Goal: Task Accomplishment & Management: Manage account settings

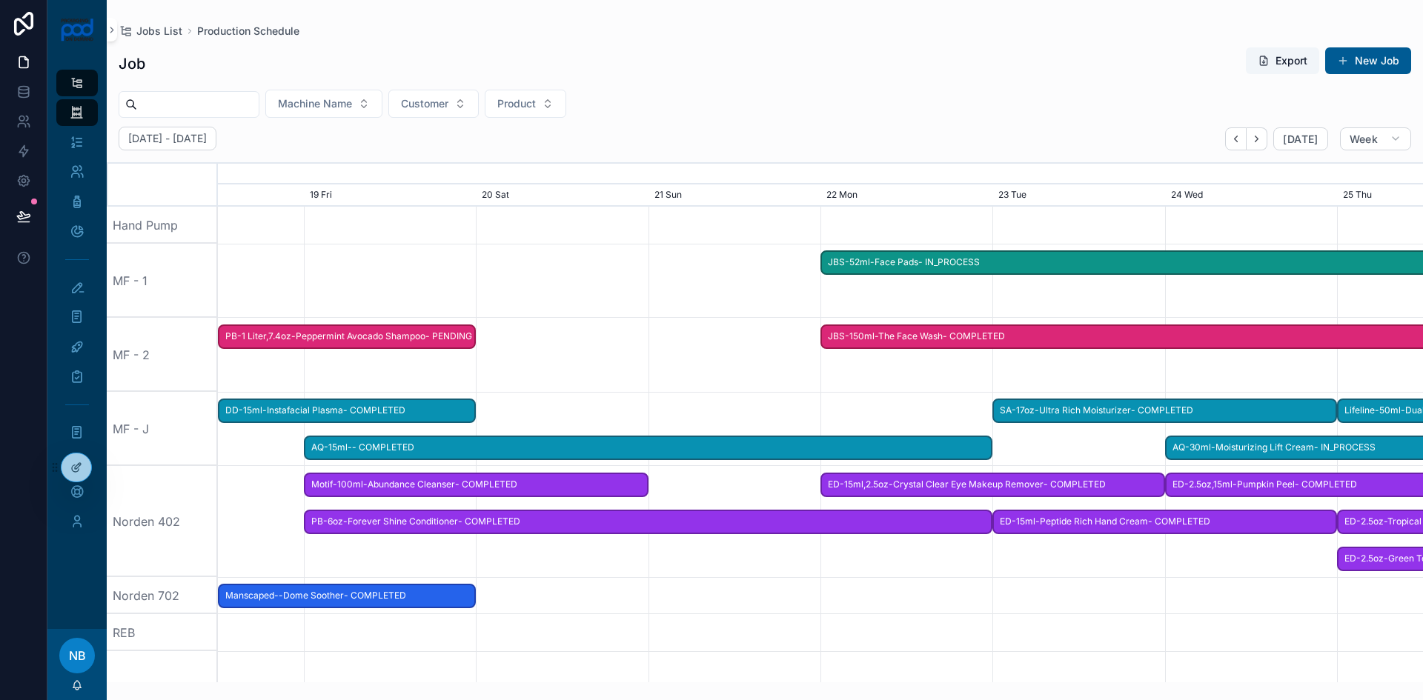
scroll to position [0, 1808]
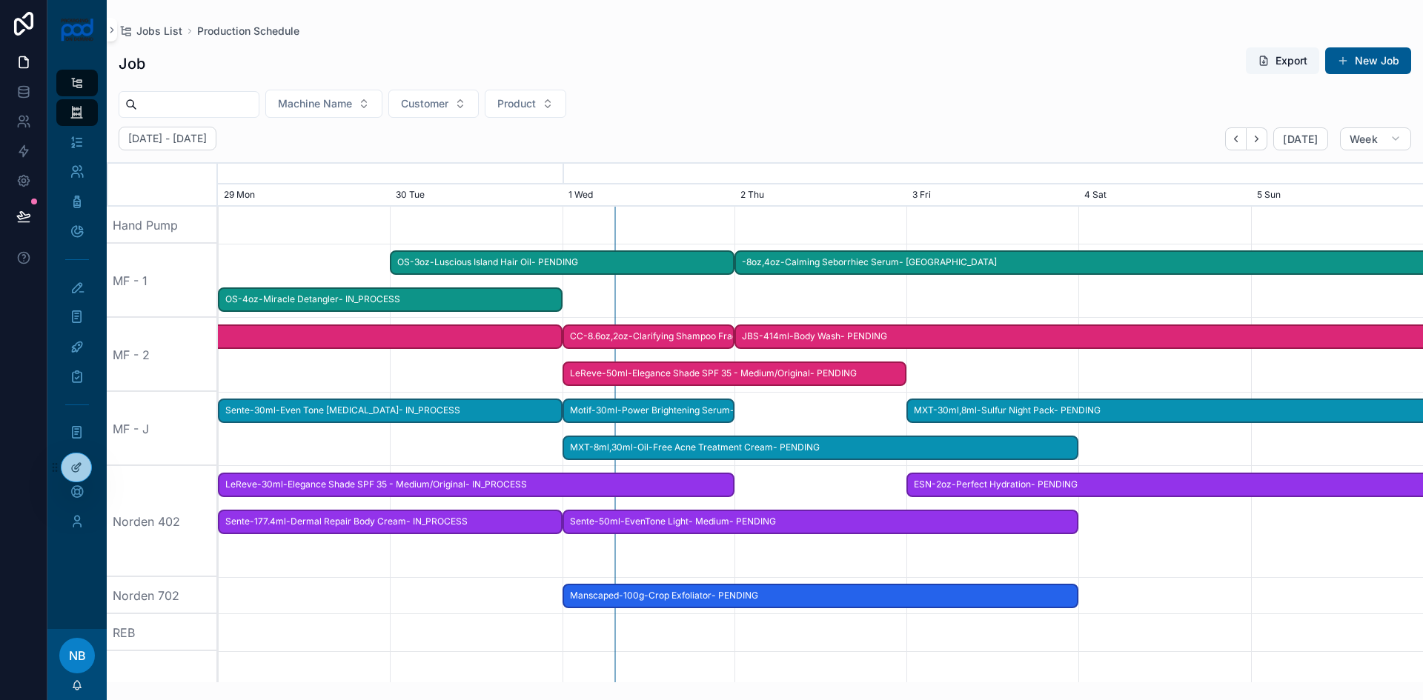
click at [601, 251] on div "OS-3oz-Luscious Island Hair Oil- PENDING" at bounding box center [562, 263] width 345 height 24
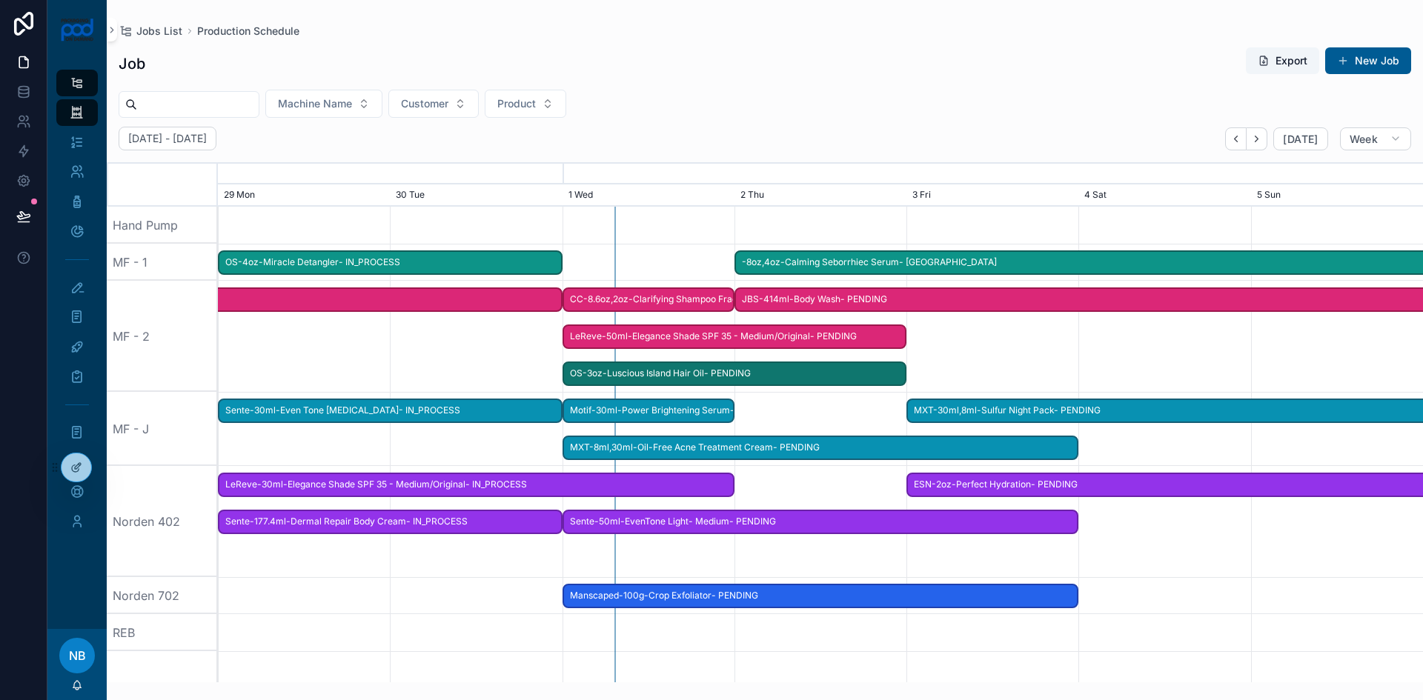
drag, startPoint x: 600, startPoint y: 263, endPoint x: 770, endPoint y: 354, distance: 192.3
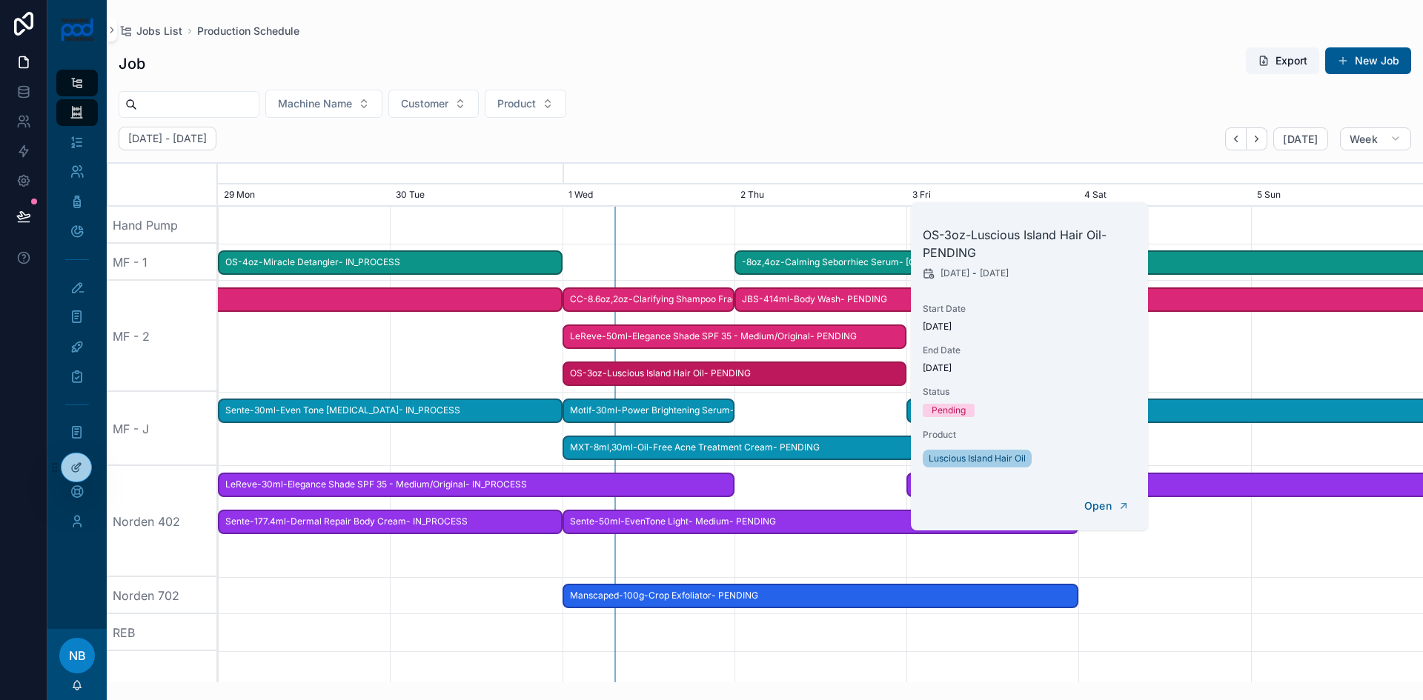
click at [797, 374] on span "OS-3oz-Luscious Island Hair Oil- PENDING" at bounding box center [735, 374] width 342 height 24
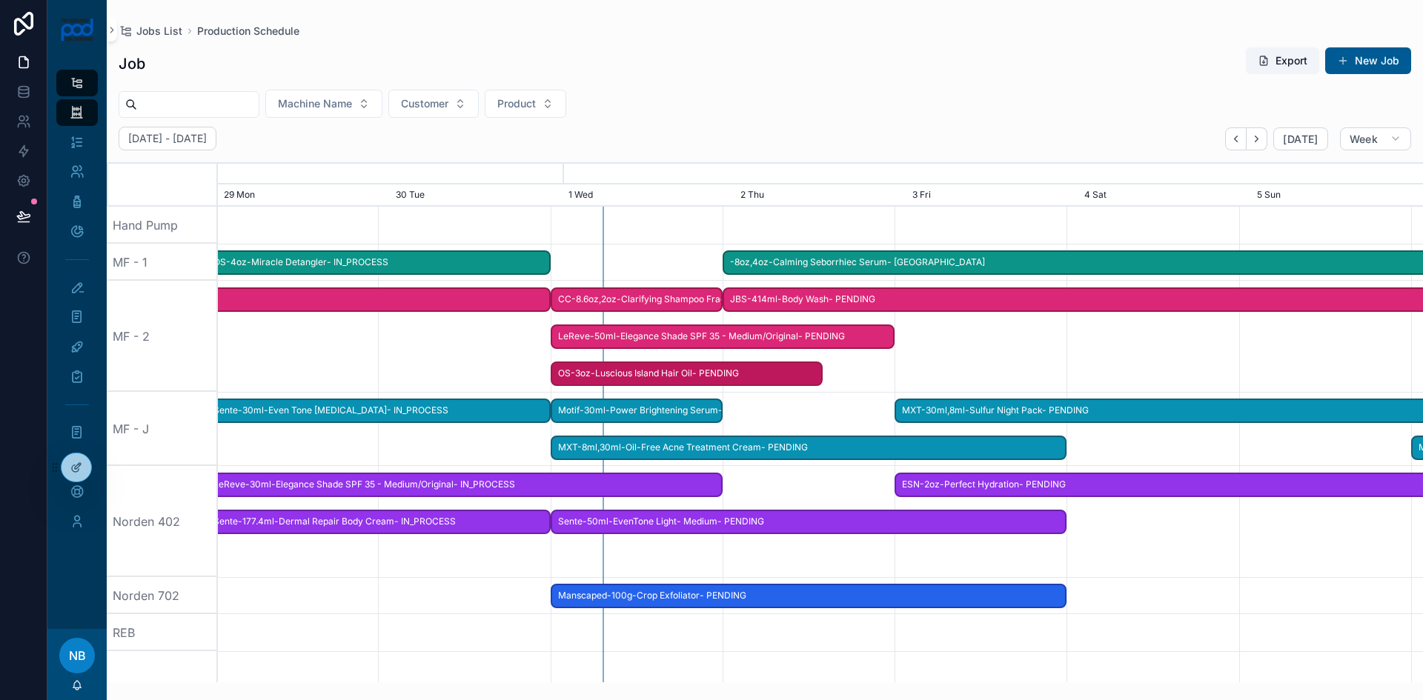
scroll to position [0, 1819]
drag, startPoint x: 902, startPoint y: 378, endPoint x: 689, endPoint y: 371, distance: 213.6
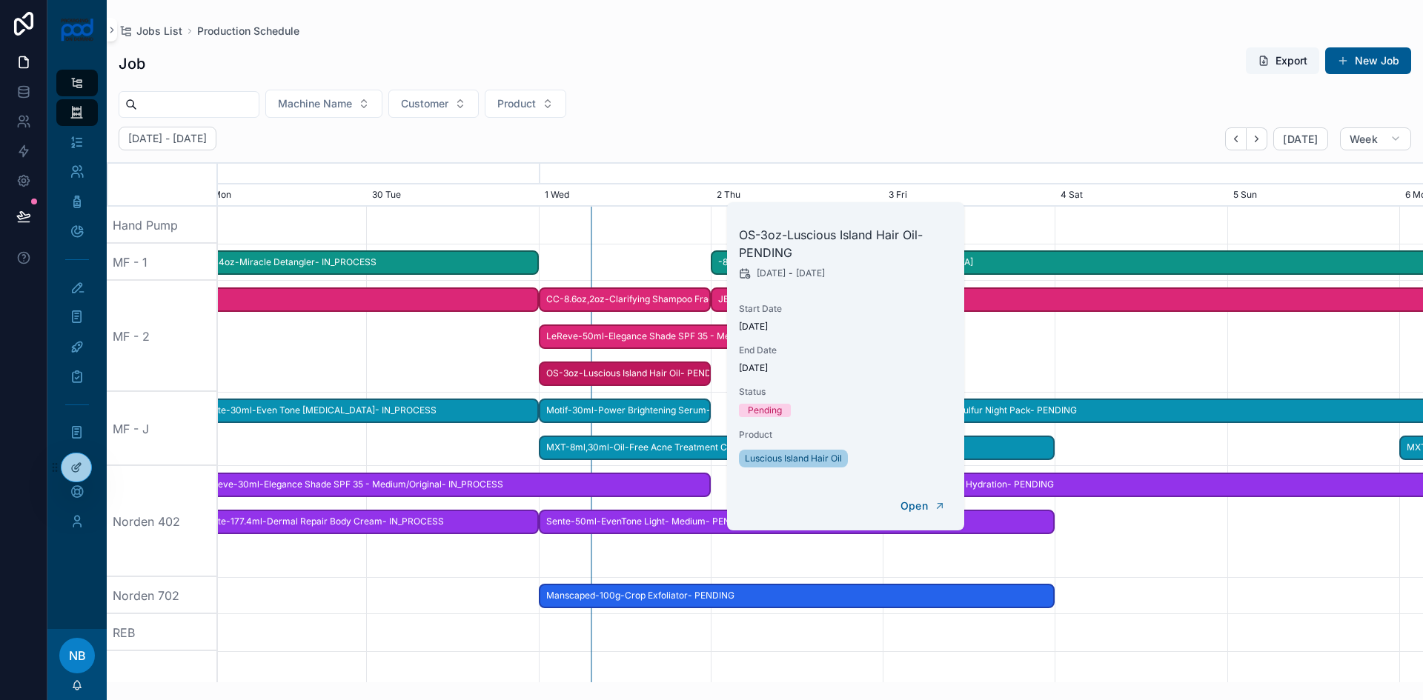
scroll to position [0, 1808]
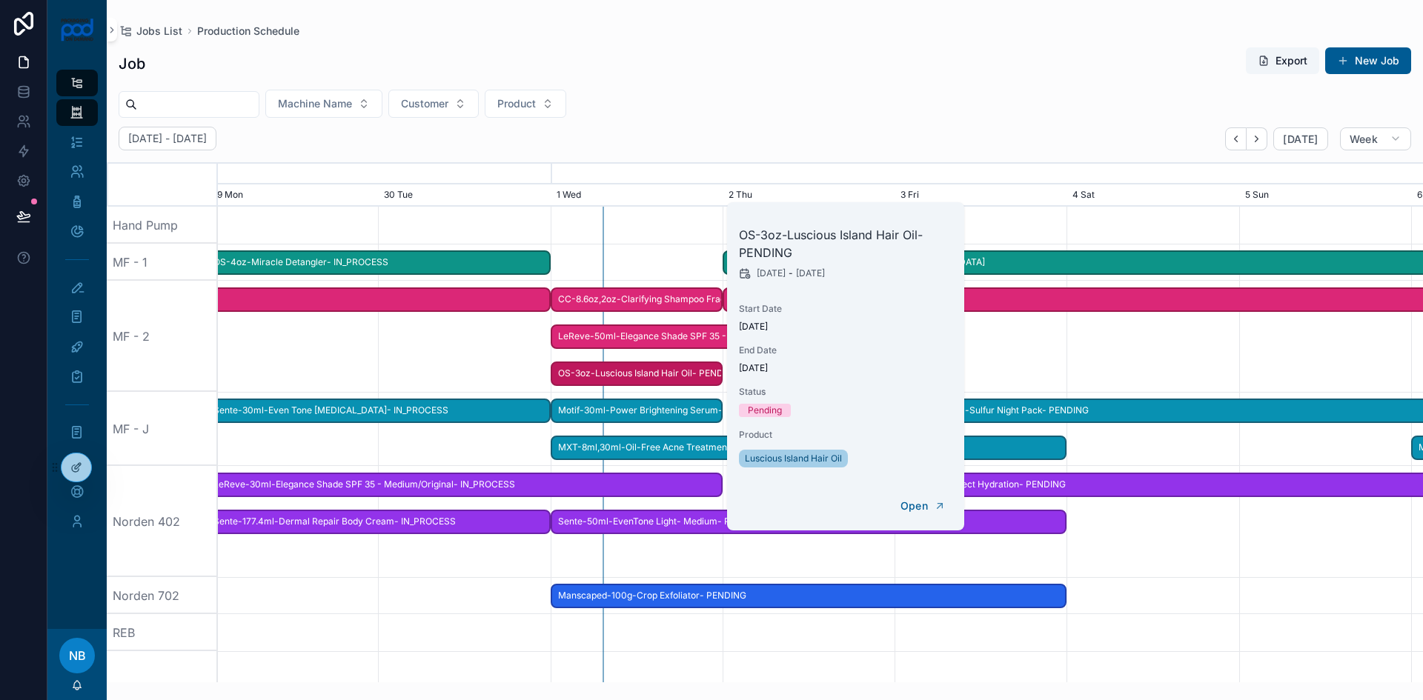
click at [1032, 345] on div "scrollable content" at bounding box center [820, 336] width 4820 height 111
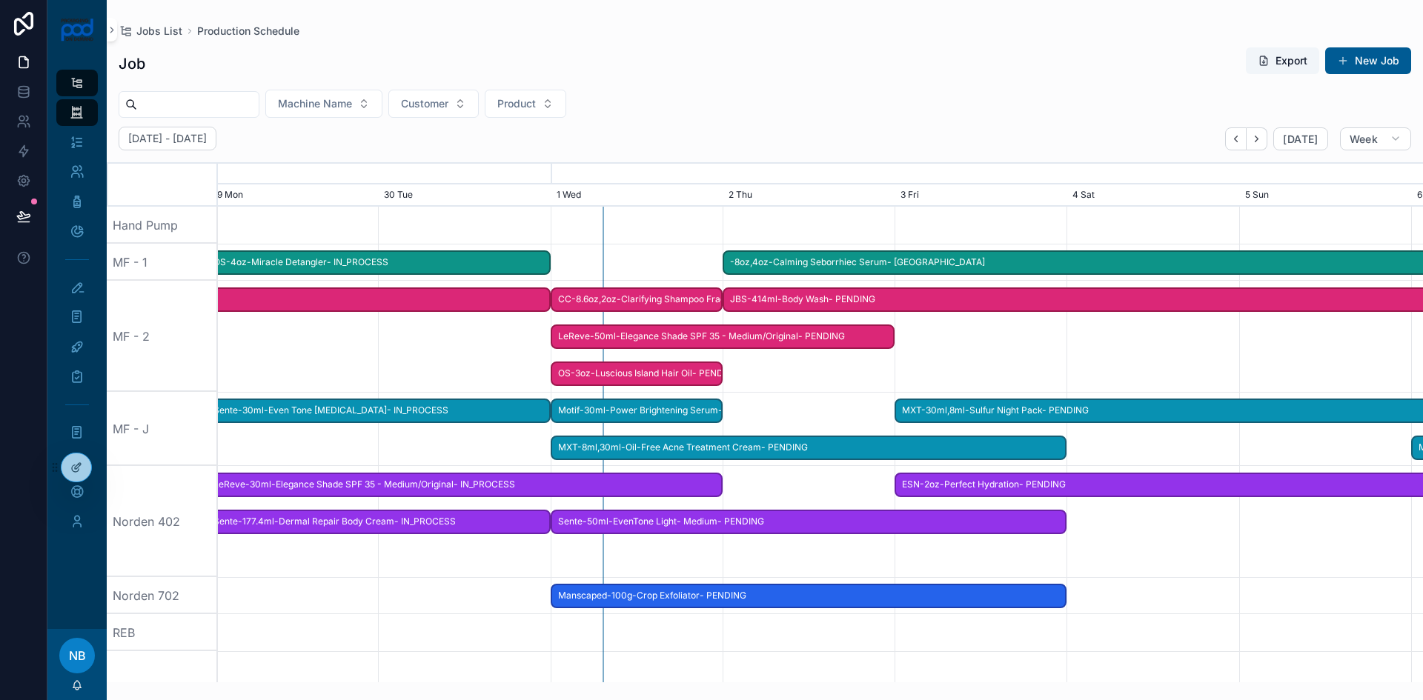
click at [823, 371] on div "scrollable content" at bounding box center [820, 336] width 4820 height 111
click at [640, 334] on span "LeReve-50ml-Elegance Shade SPF 35 - Medium/Original- PENDING" at bounding box center [723, 337] width 342 height 24
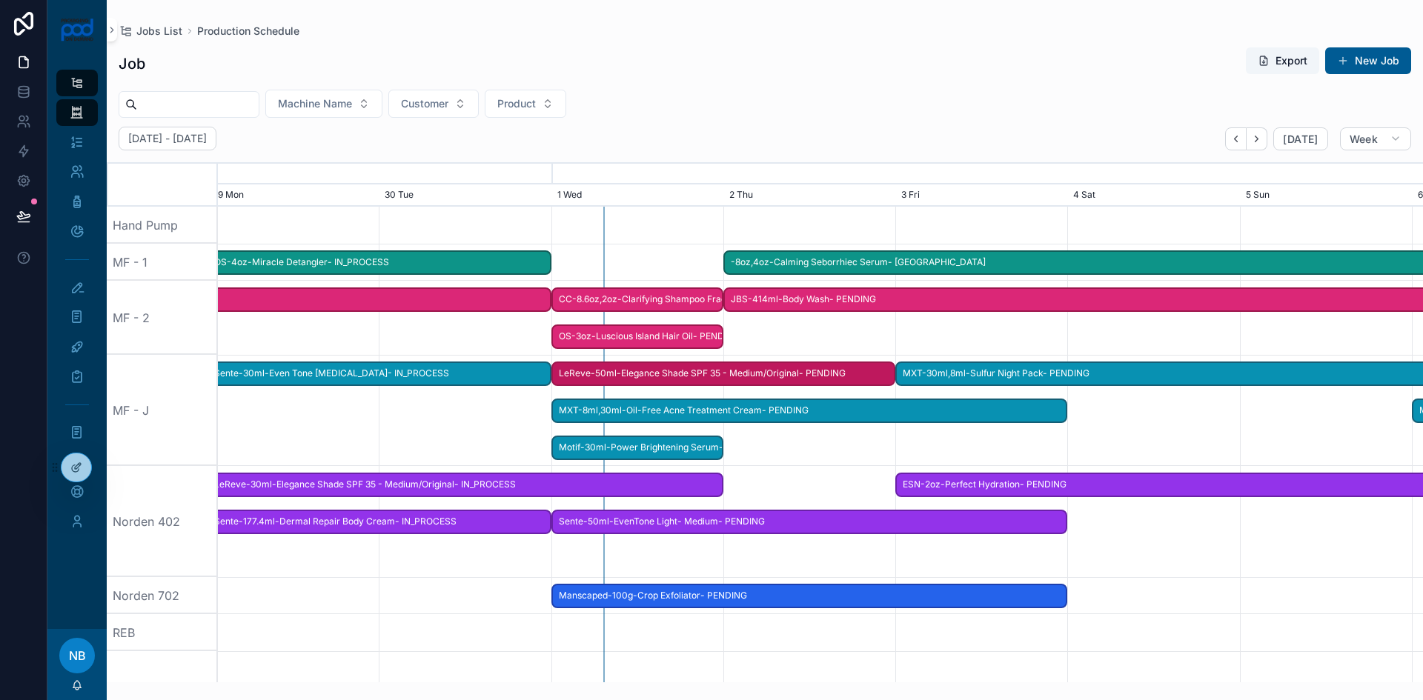
drag, startPoint x: 640, startPoint y: 336, endPoint x: 643, endPoint y: 404, distance: 67.5
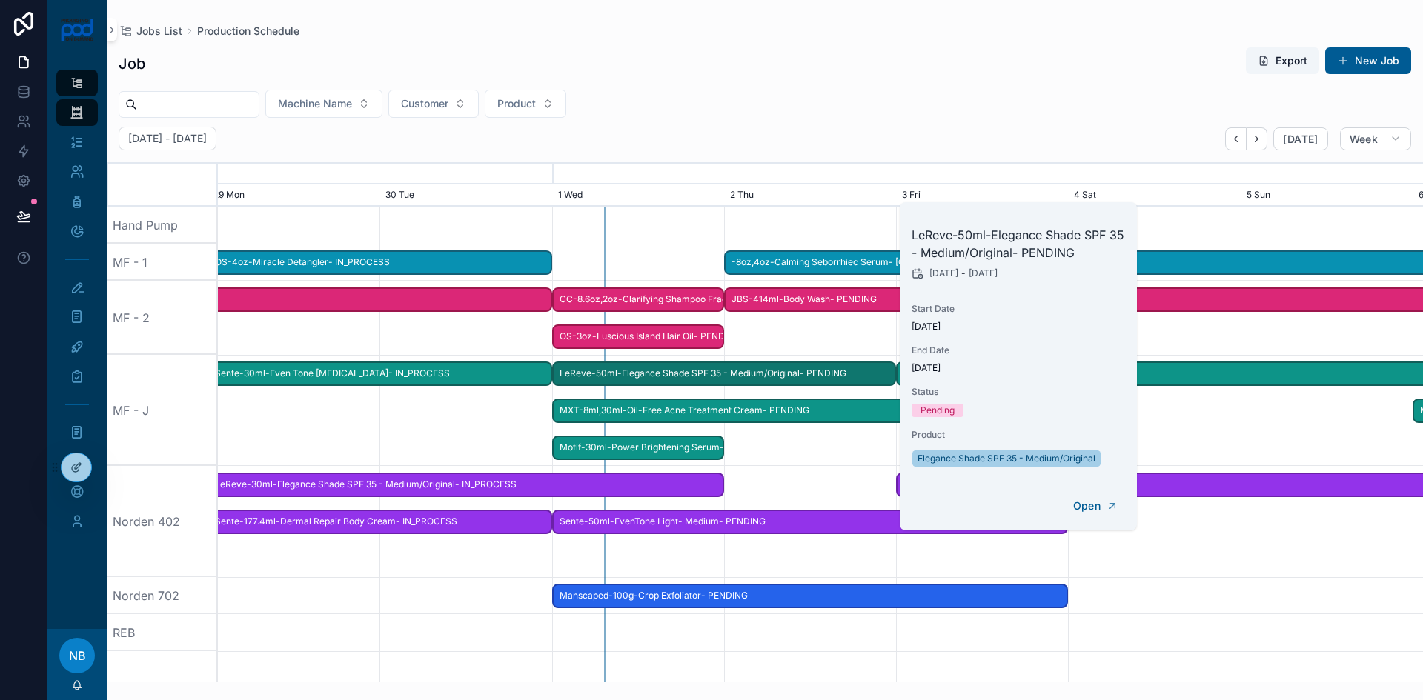
scroll to position [0, 1808]
click at [789, 381] on span "LeReve-50ml-Elegance Shade SPF 35 - Medium/Original- PENDING" at bounding box center [724, 374] width 342 height 24
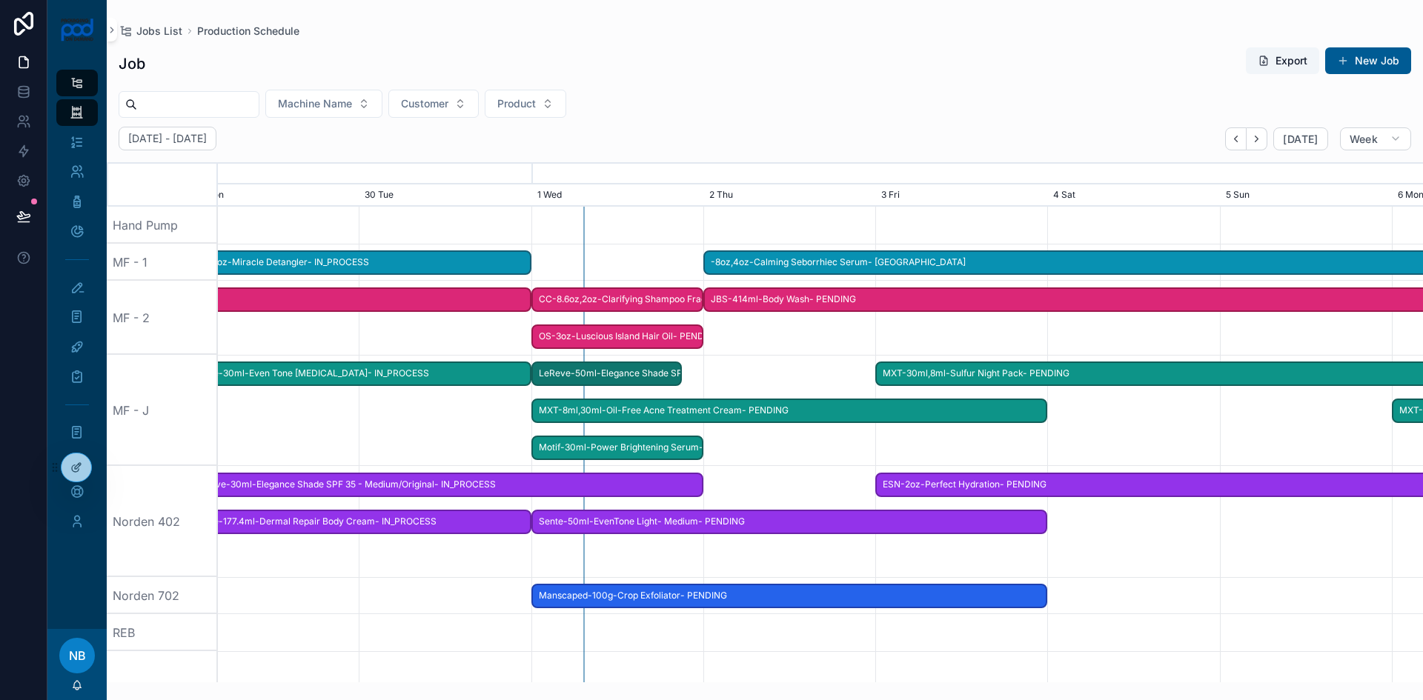
drag, startPoint x: 888, startPoint y: 373, endPoint x: 680, endPoint y: 377, distance: 207.6
click at [680, 377] on div "LeReve-50ml-Elegance Shade SPF 35 - Medium/Original- PENDING" at bounding box center [606, 374] width 150 height 24
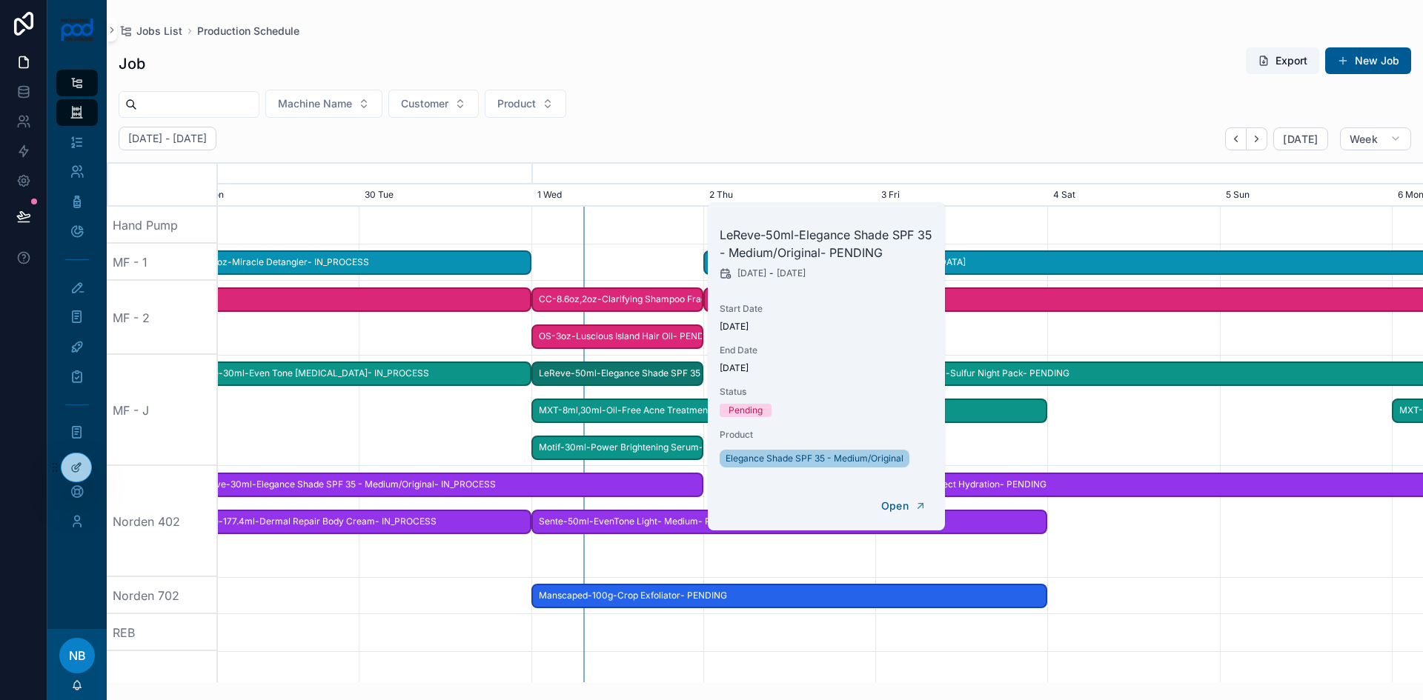
click at [489, 633] on div "scrollable content" at bounding box center [820, 632] width 4820 height 37
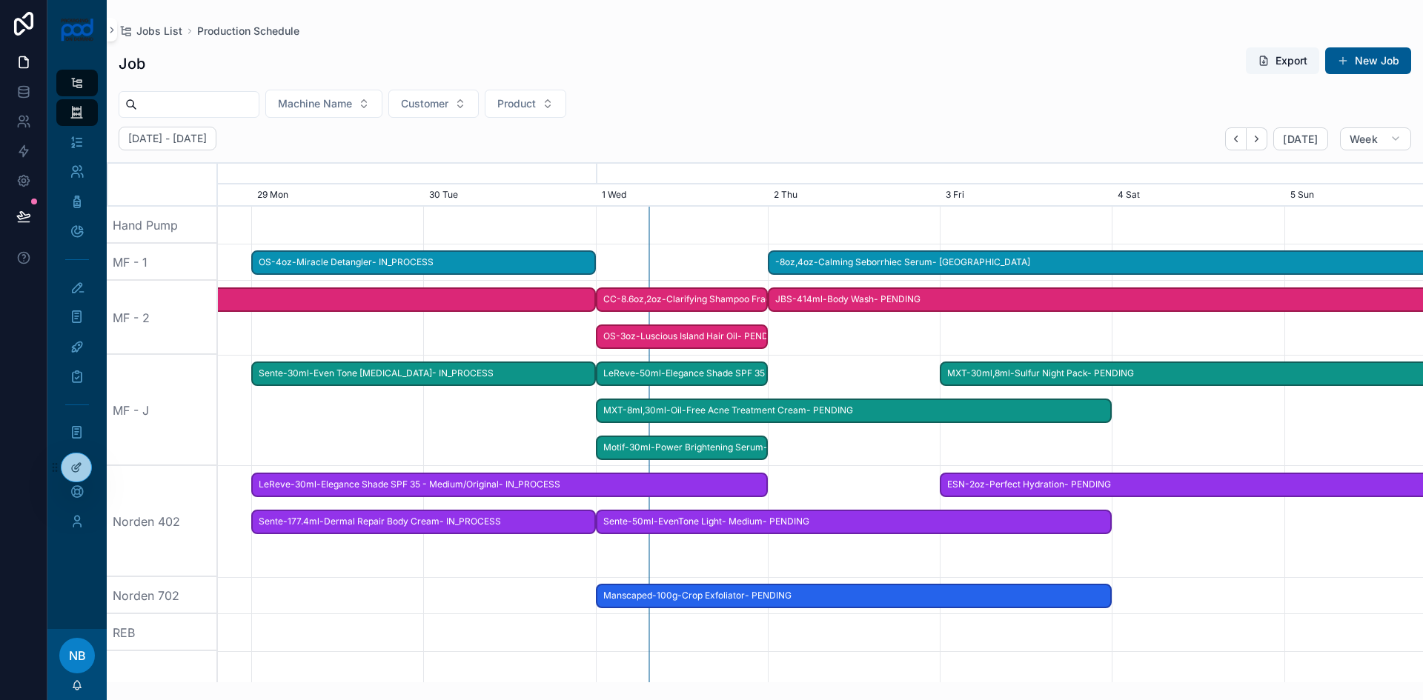
scroll to position [0, 1731]
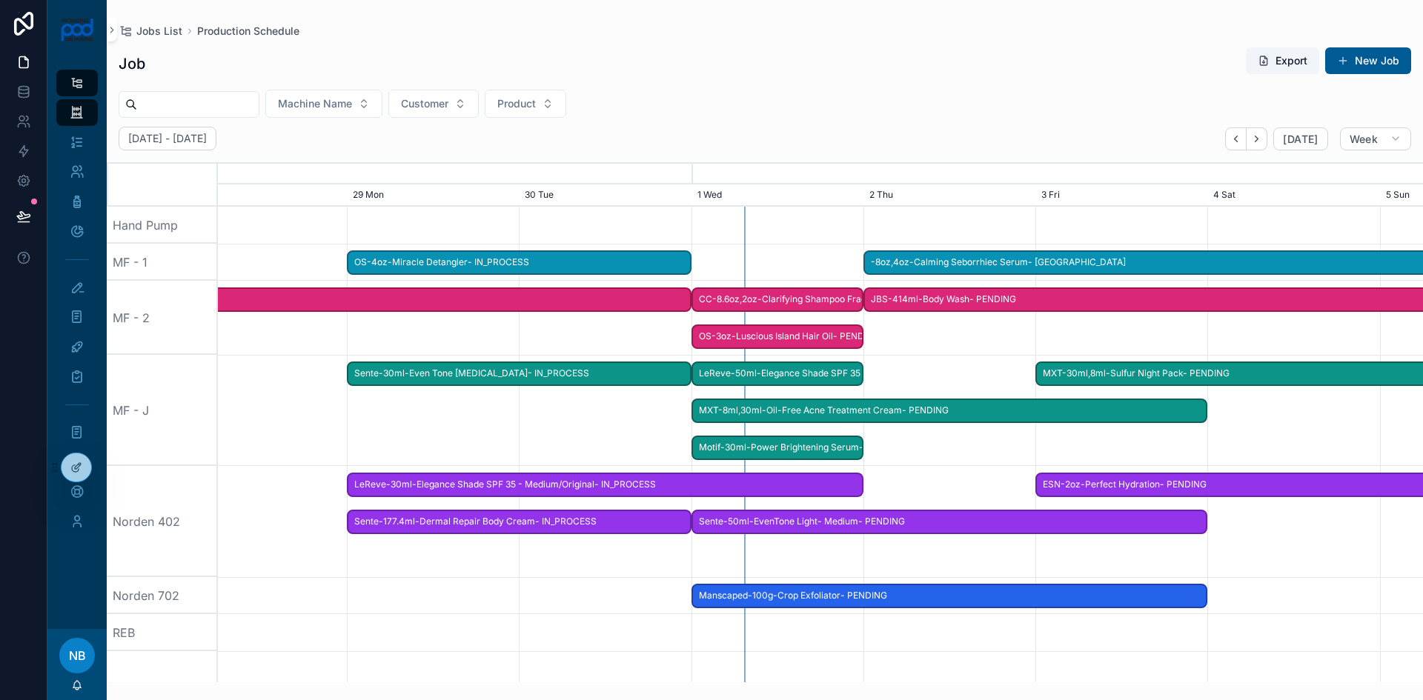
scroll to position [0, 1808]
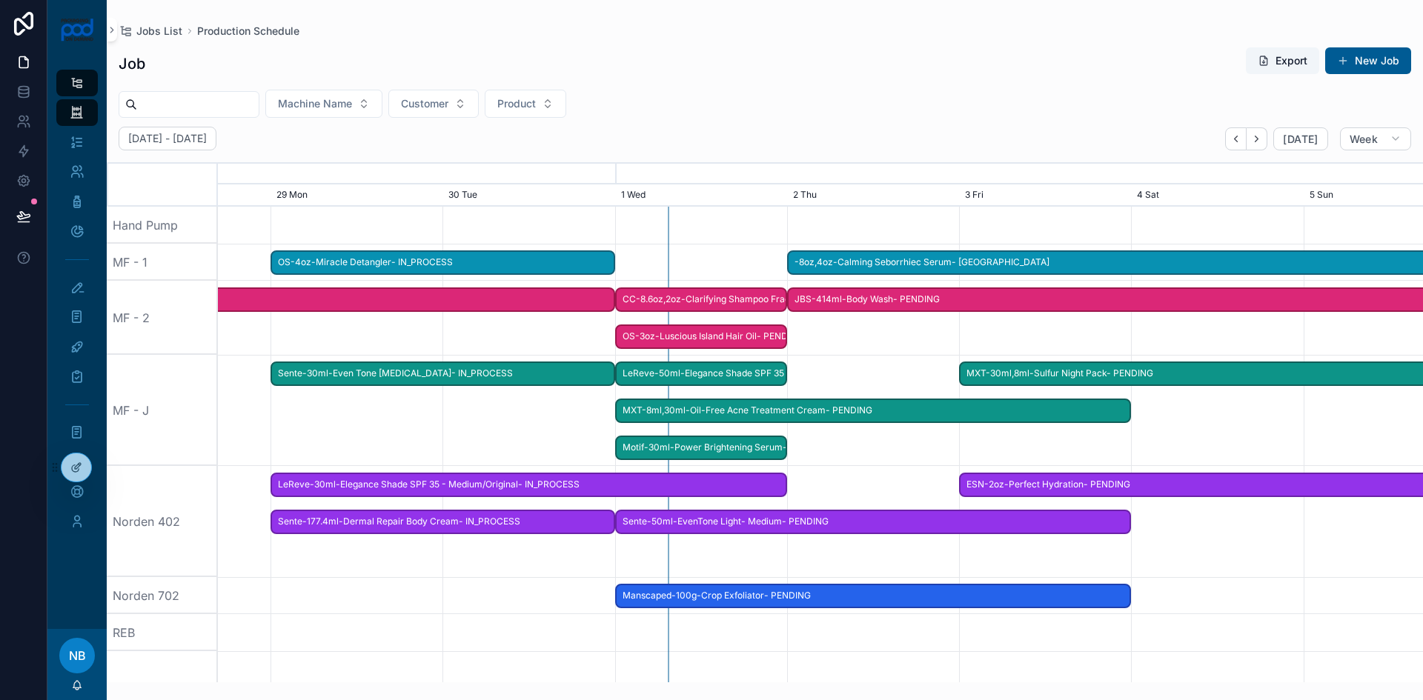
drag, startPoint x: 435, startPoint y: 616, endPoint x: 550, endPoint y: 623, distance: 115.1
click at [550, 623] on div "scrollable content" at bounding box center [820, 632] width 4820 height 37
click at [524, 516] on span "Sente-177.4ml-Dermal Repair Body Cream- IN_PROCESS" at bounding box center [443, 522] width 342 height 24
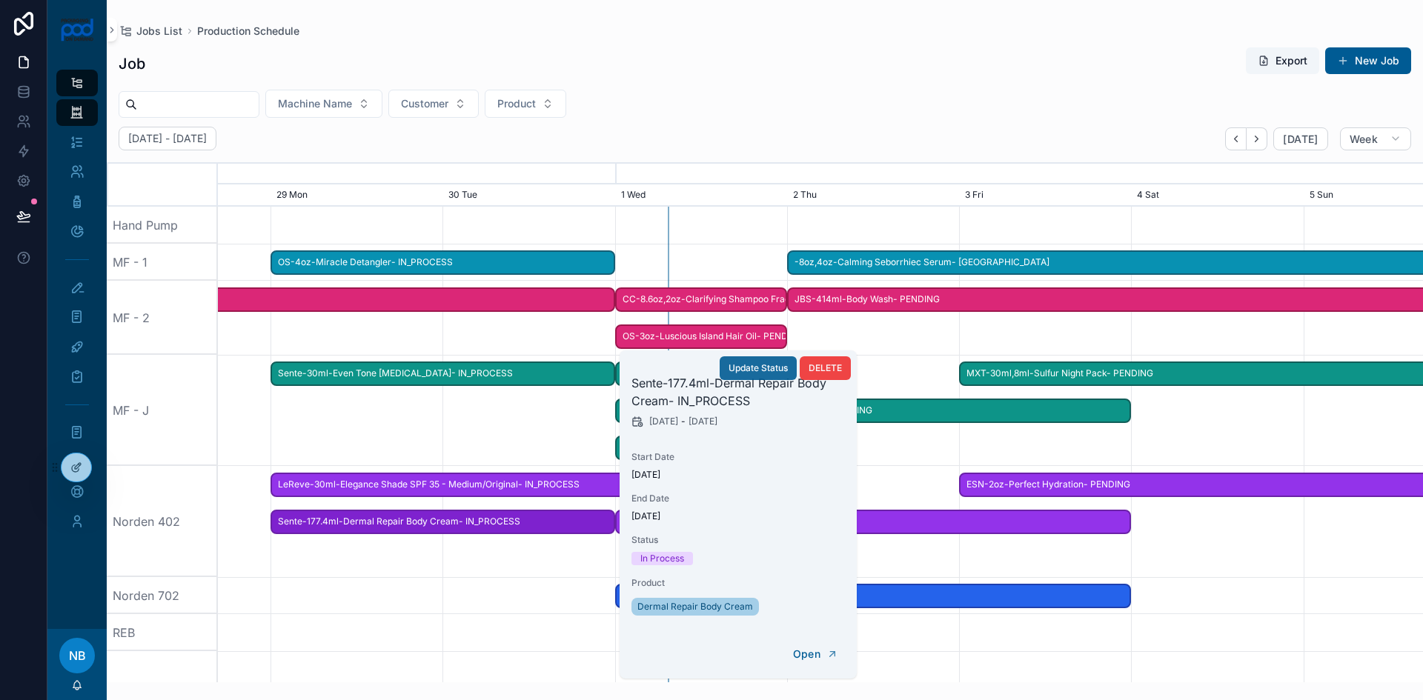
click at [741, 363] on span "Update Status" at bounding box center [758, 368] width 59 height 12
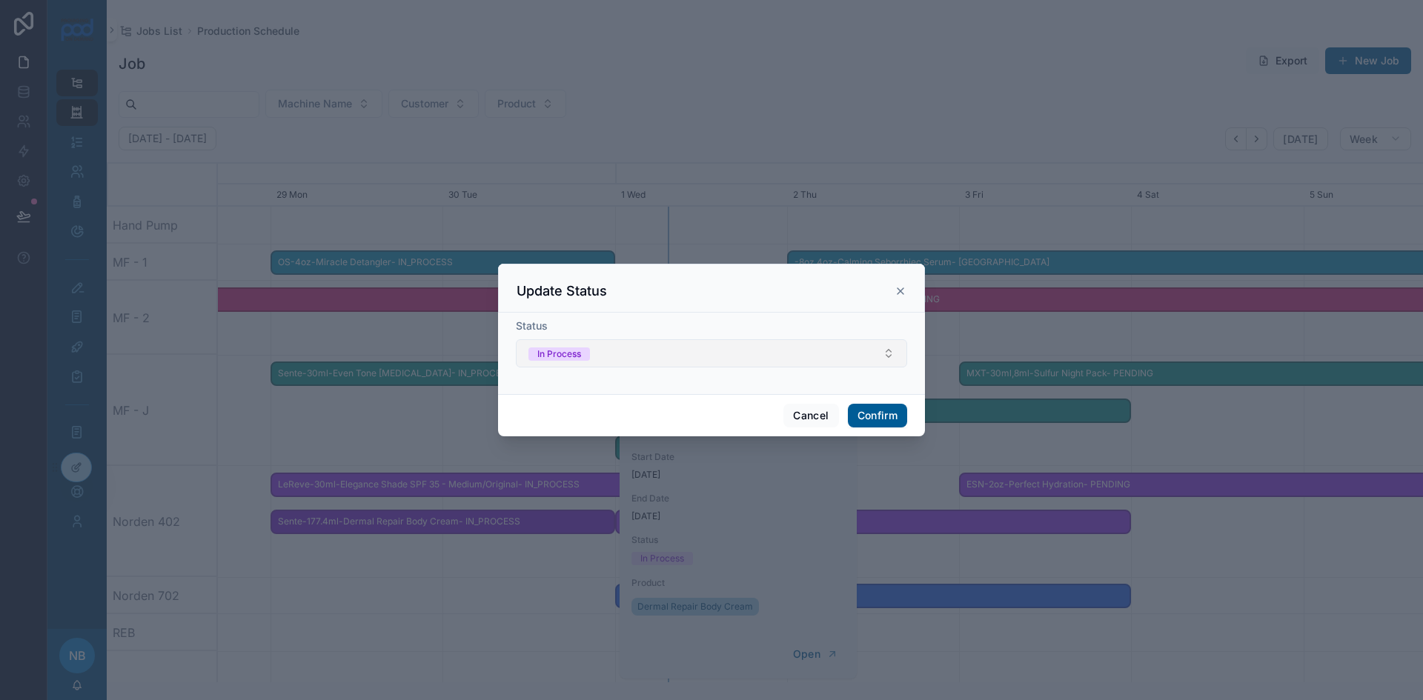
click at [553, 352] on div "In Process" at bounding box center [559, 354] width 44 height 13
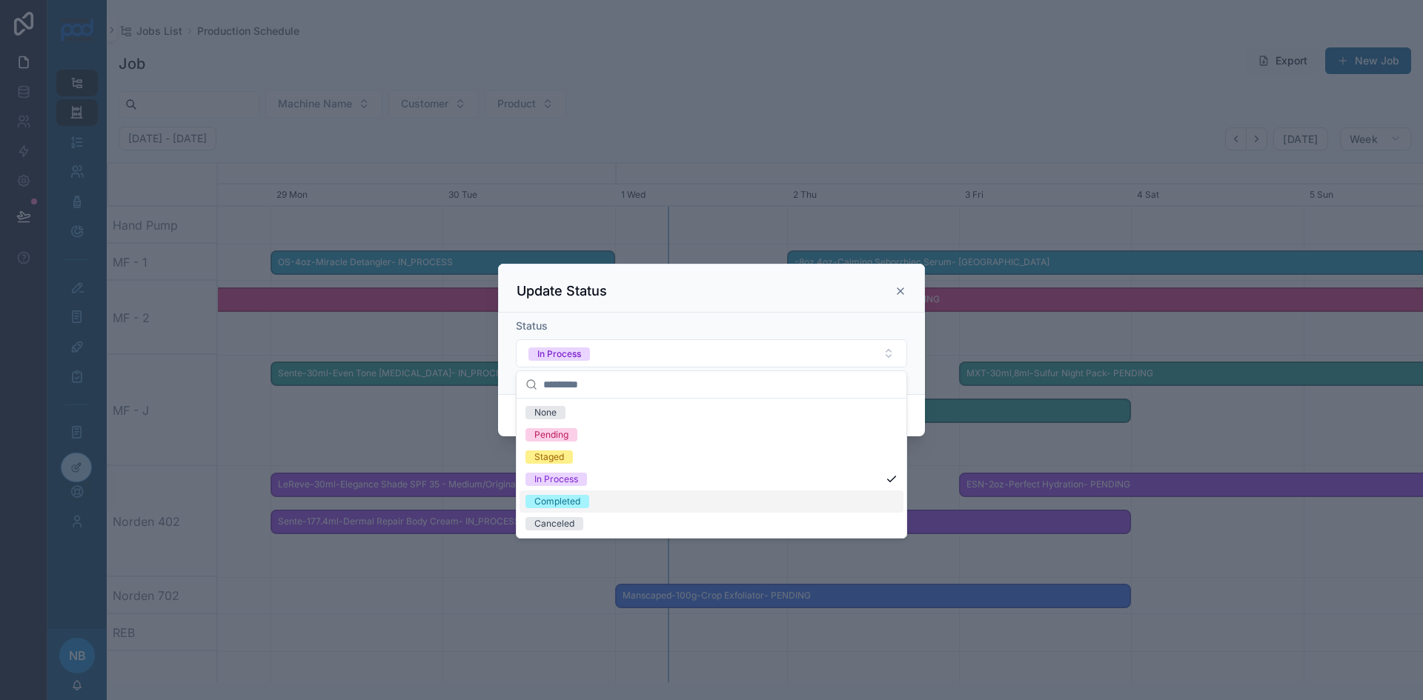
click at [542, 505] on div "Completed" at bounding box center [557, 501] width 46 height 13
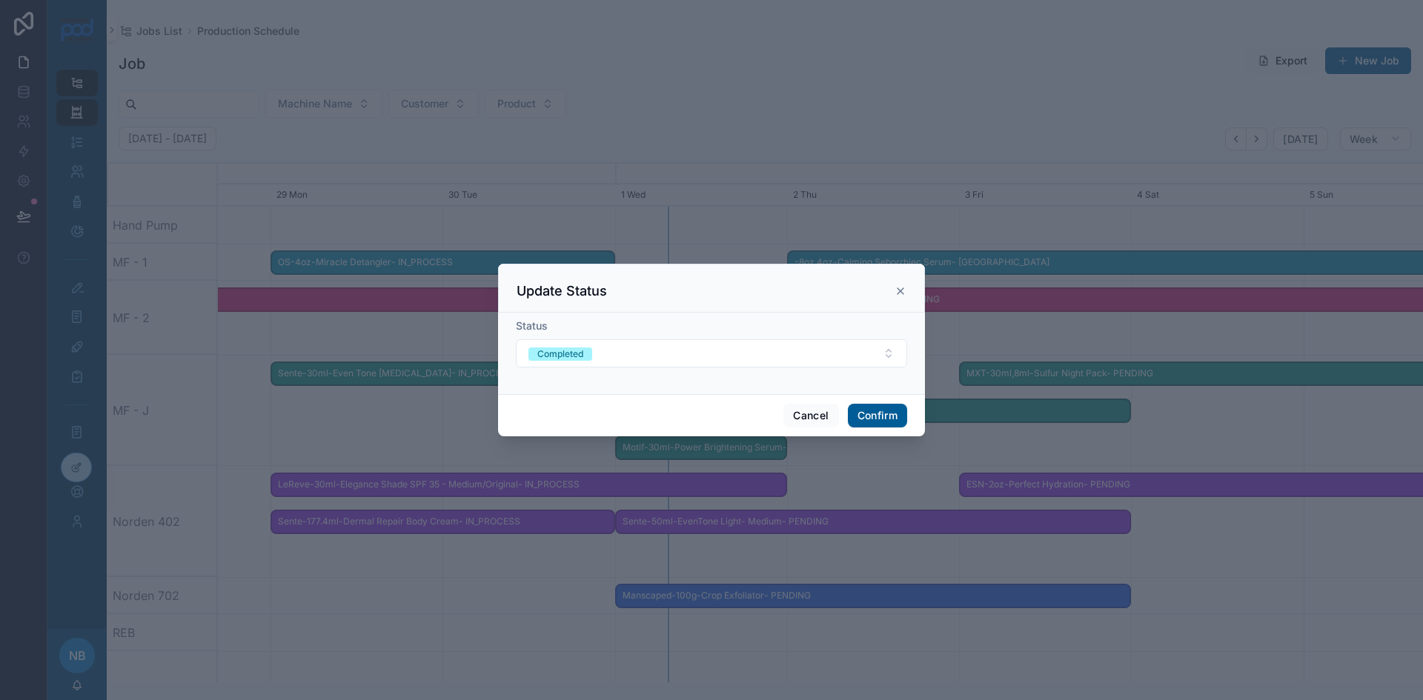
click at [879, 403] on div "Cancel Confirm" at bounding box center [711, 415] width 427 height 42
click at [878, 417] on button "Confirm" at bounding box center [877, 416] width 59 height 24
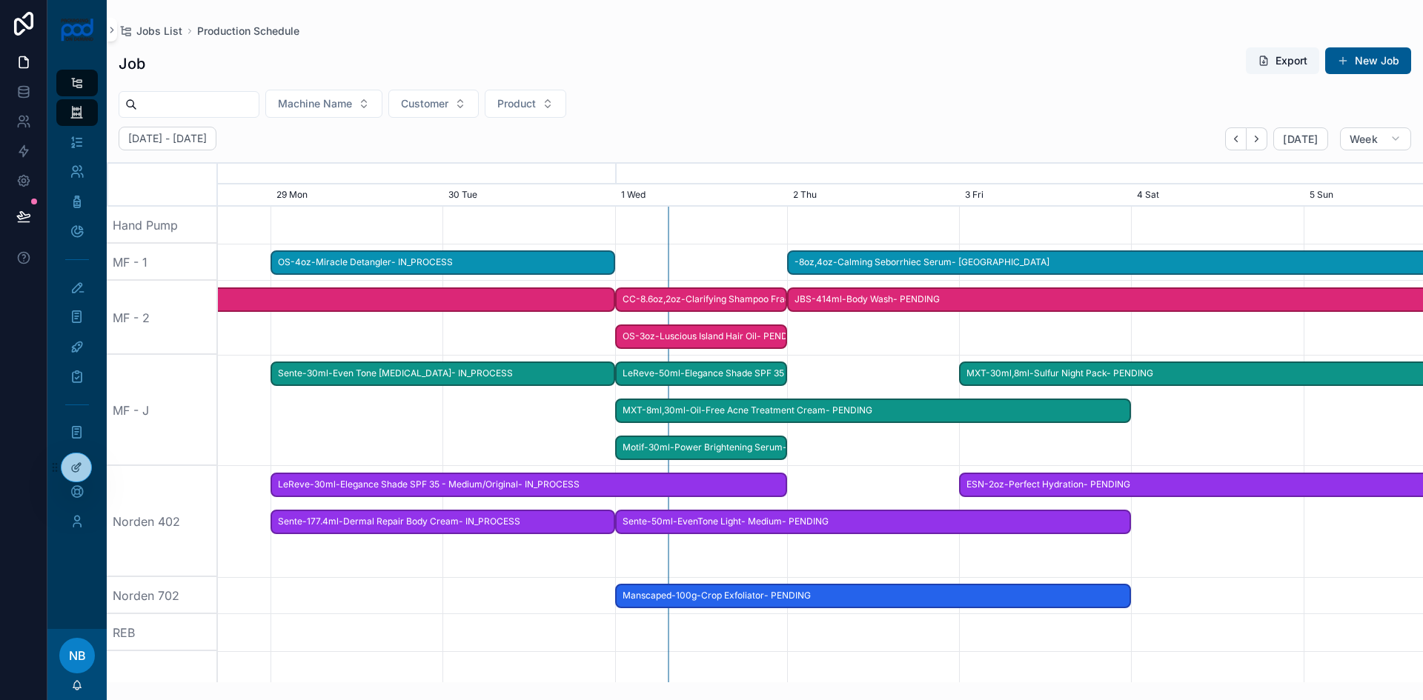
click at [468, 484] on span "LeReve-30ml-Elegance Shade SPF 35 - Medium/Original- IN_PROCESS" at bounding box center [529, 485] width 514 height 24
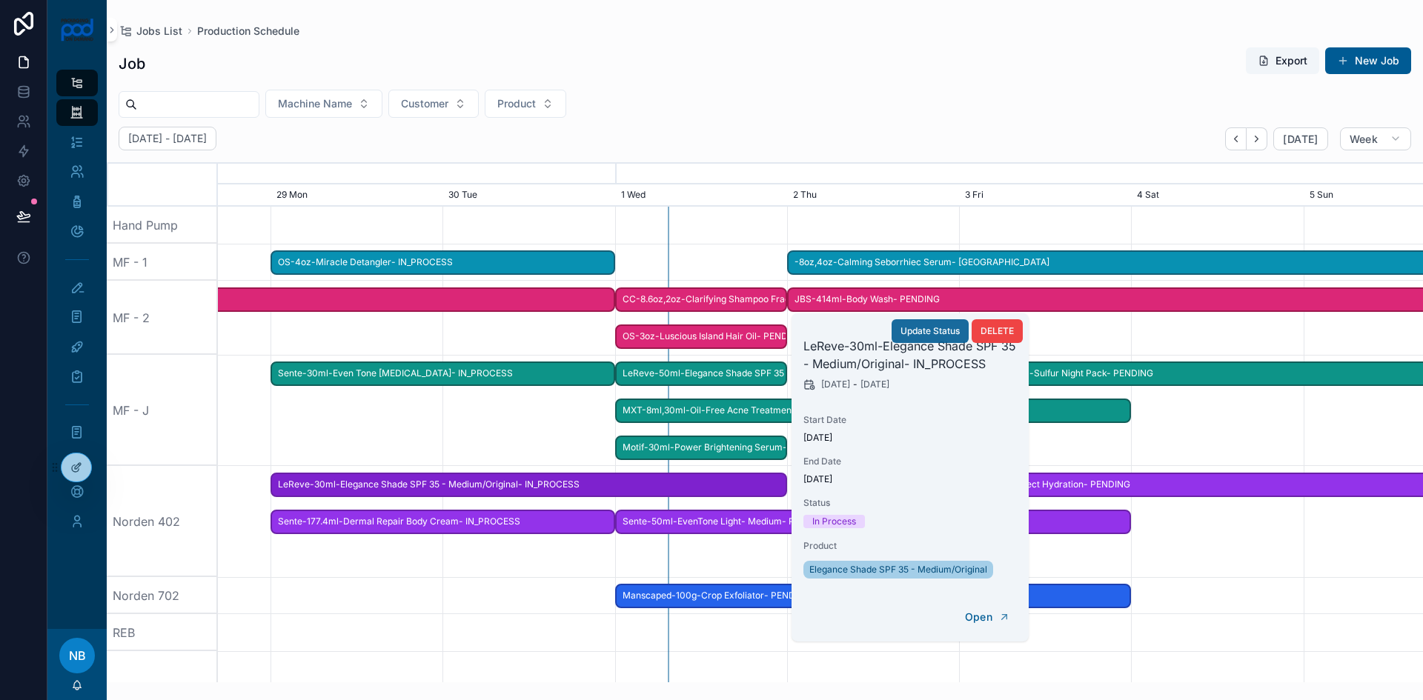
click at [945, 327] on span "Update Status" at bounding box center [929, 331] width 59 height 12
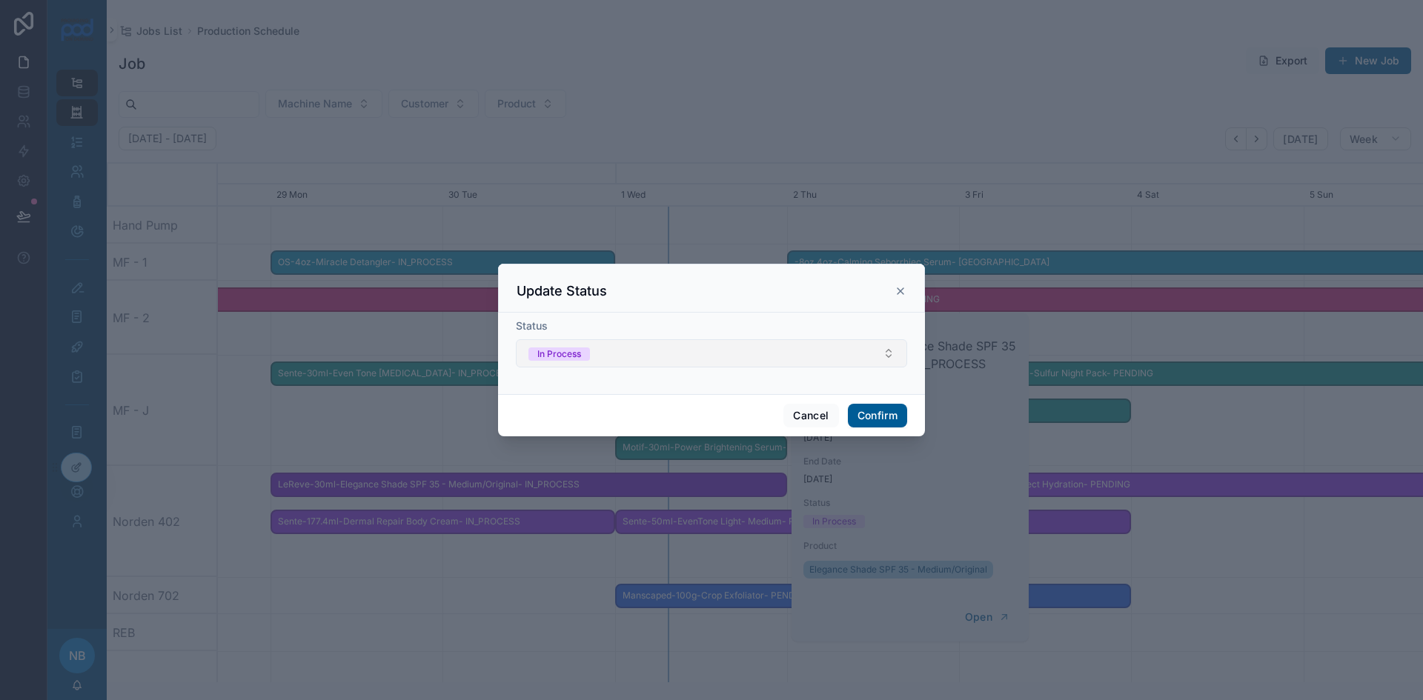
click at [561, 354] on div "In Process" at bounding box center [559, 354] width 44 height 13
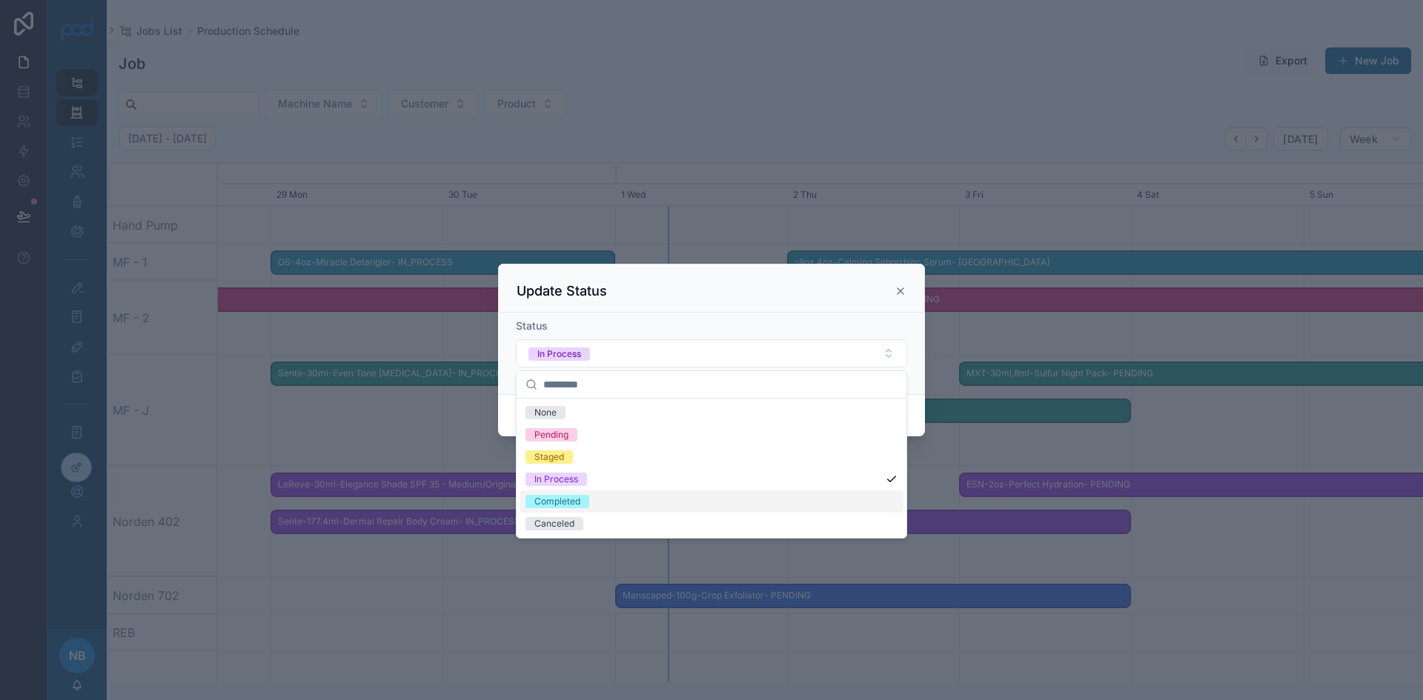
click at [558, 494] on div "Completed" at bounding box center [712, 502] width 384 height 22
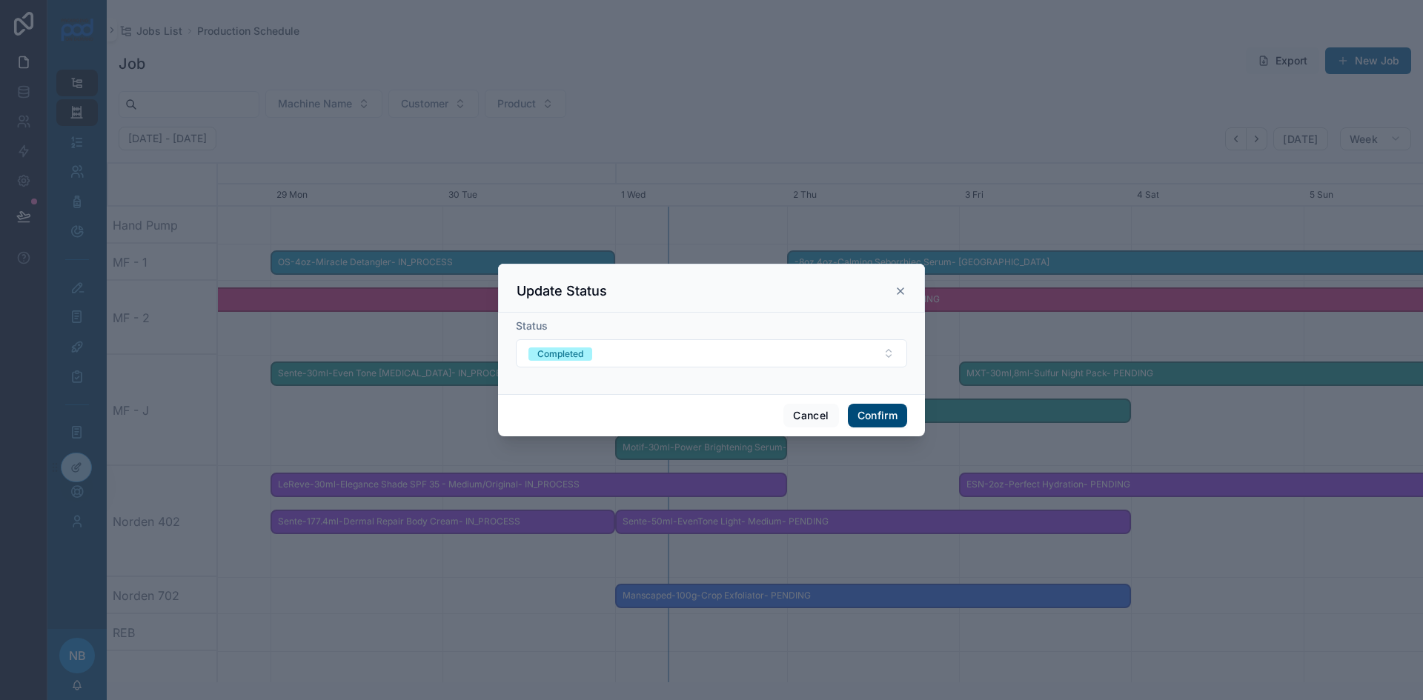
click at [881, 416] on button "Confirm" at bounding box center [877, 416] width 59 height 24
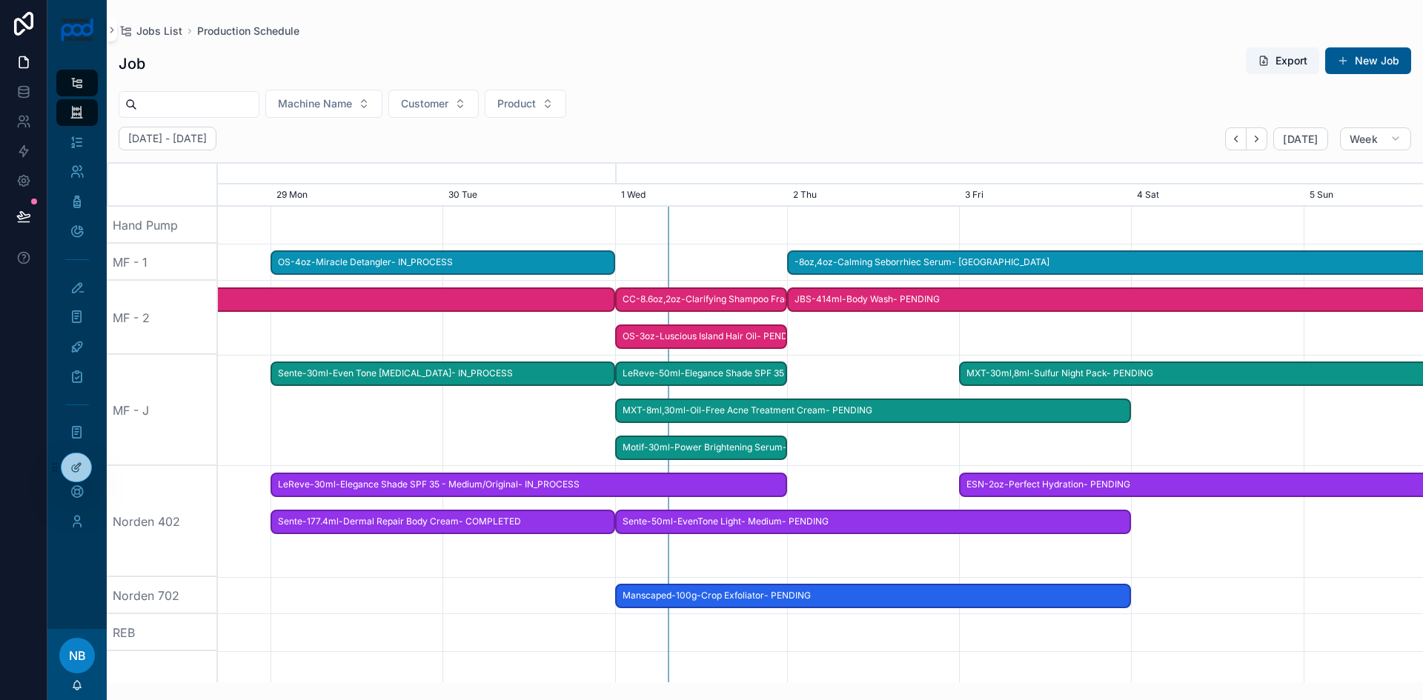
click at [542, 485] on span "LeReve-30ml-Elegance Shade SPF 35 - Medium/Original- IN_PROCESS" at bounding box center [529, 485] width 514 height 24
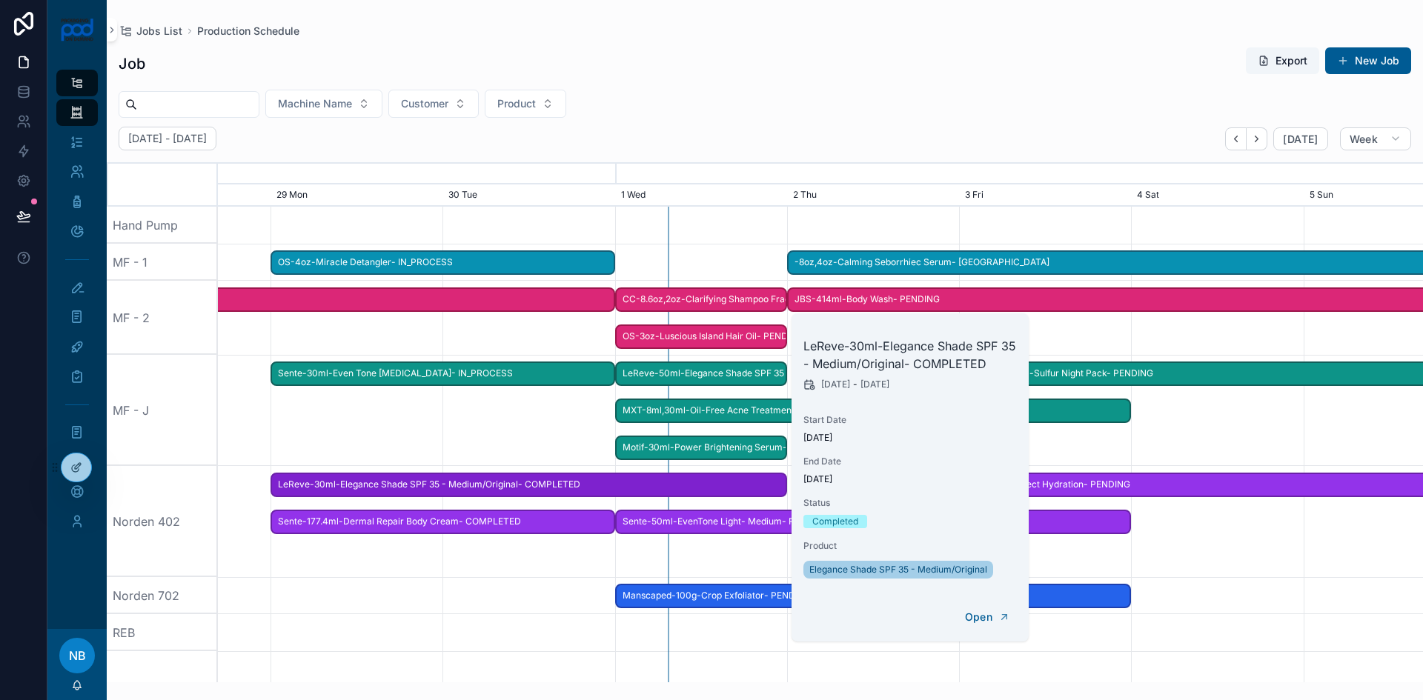
click at [486, 376] on span "Sente-30ml-Even Tone [MEDICAL_DATA]- IN_PROCESS" at bounding box center [443, 374] width 342 height 24
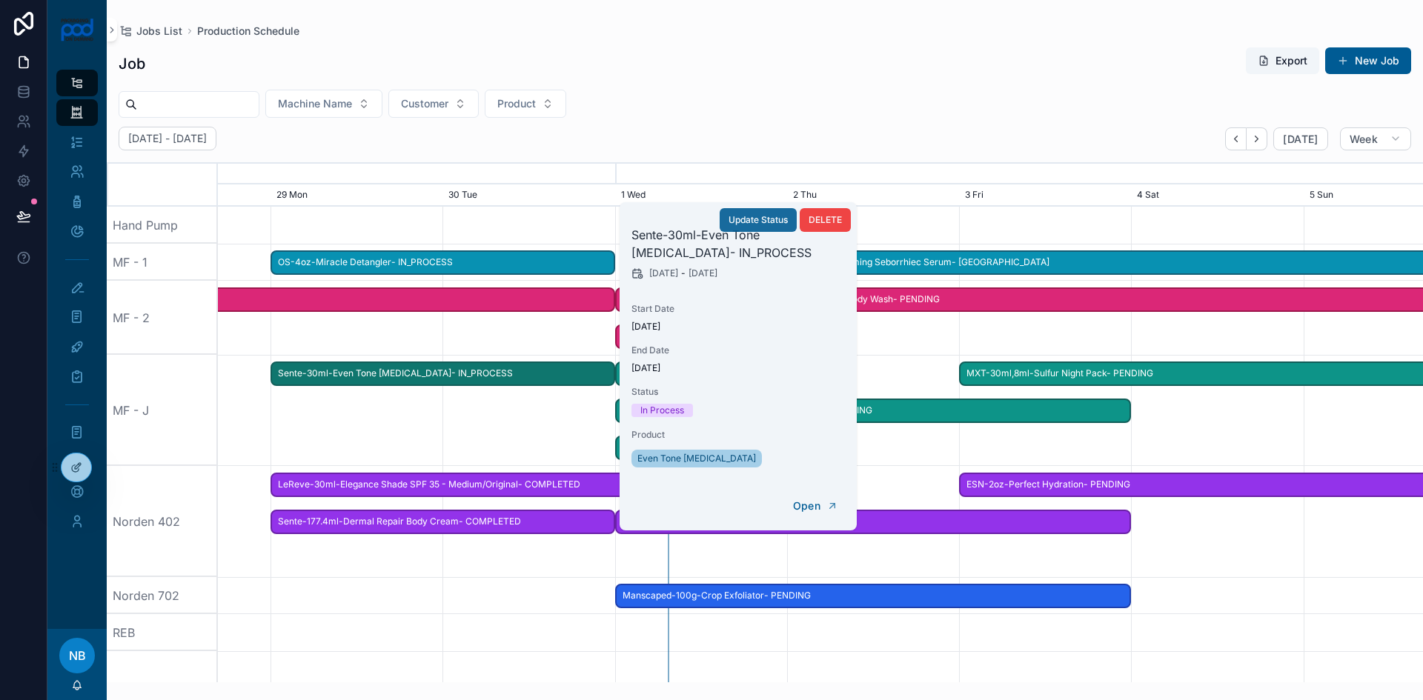
click at [783, 211] on button "Update Status" at bounding box center [758, 220] width 77 height 24
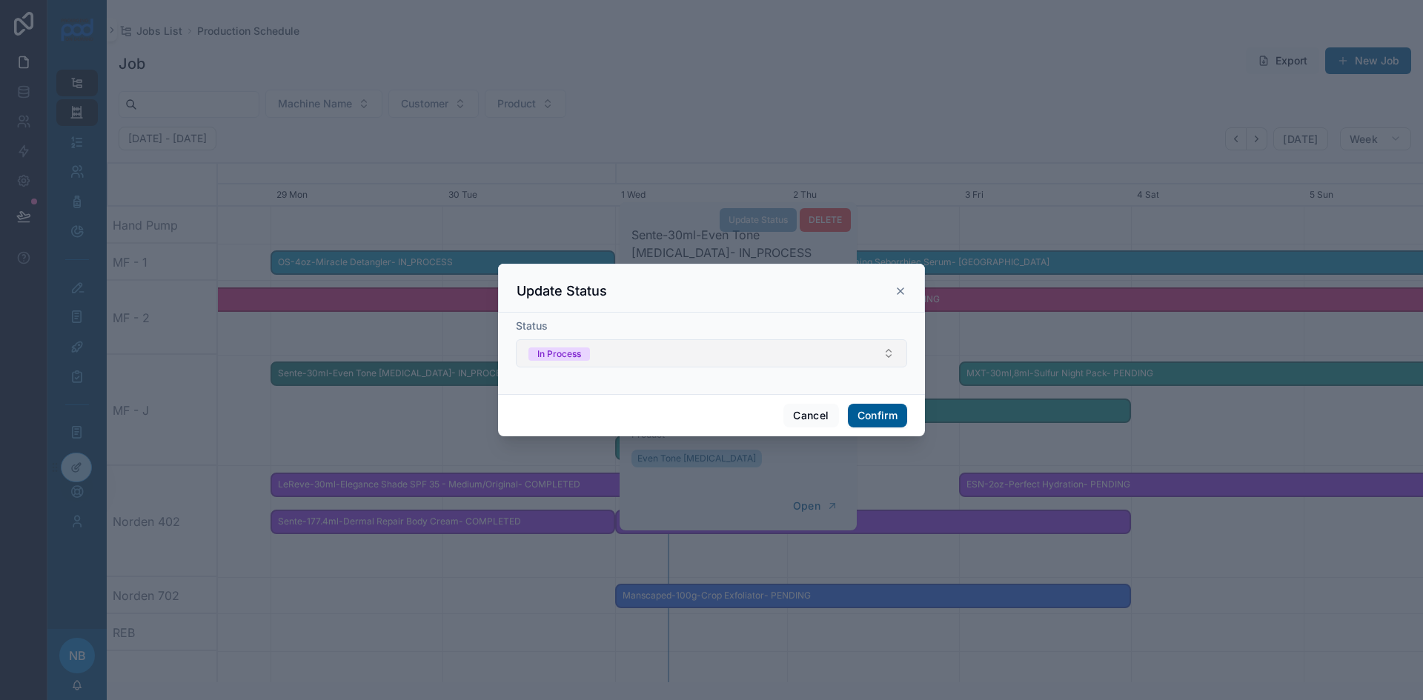
click at [749, 348] on button "In Process" at bounding box center [711, 353] width 391 height 28
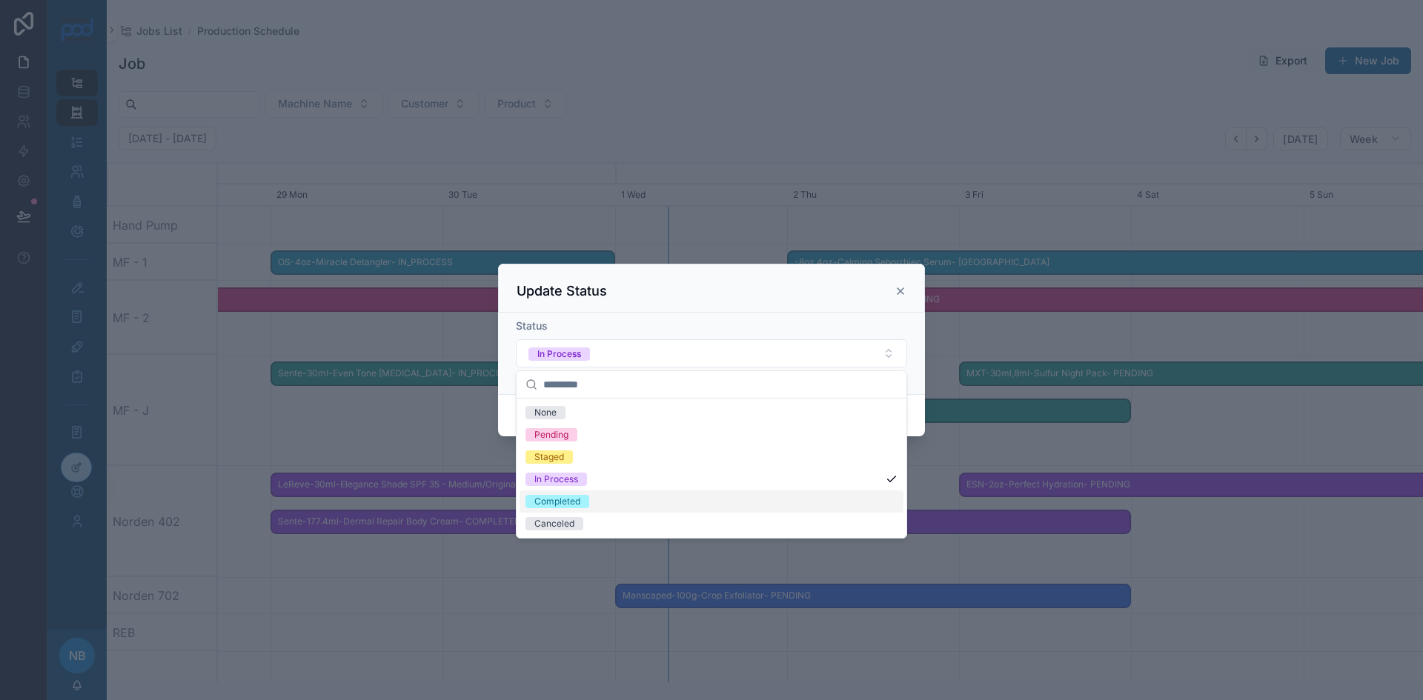
click at [566, 494] on div "Completed" at bounding box center [712, 502] width 384 height 22
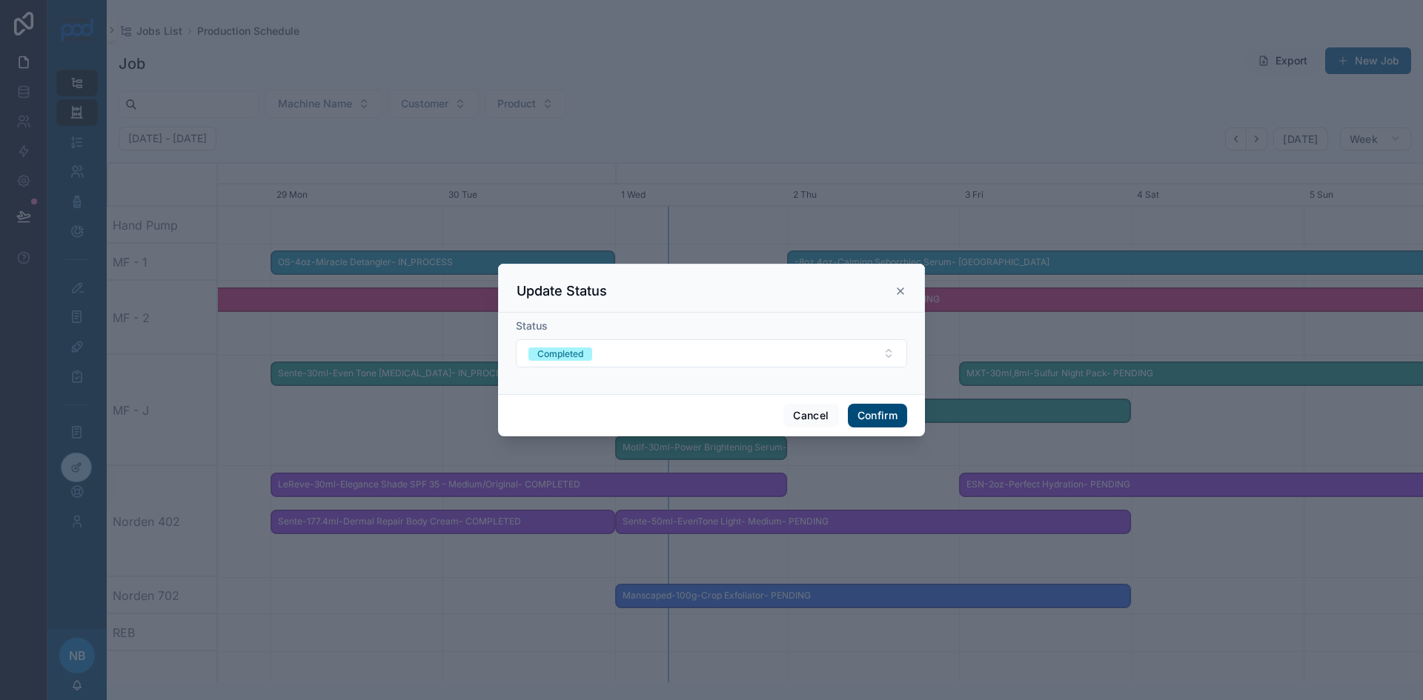
click at [866, 411] on button "Confirm" at bounding box center [877, 416] width 59 height 24
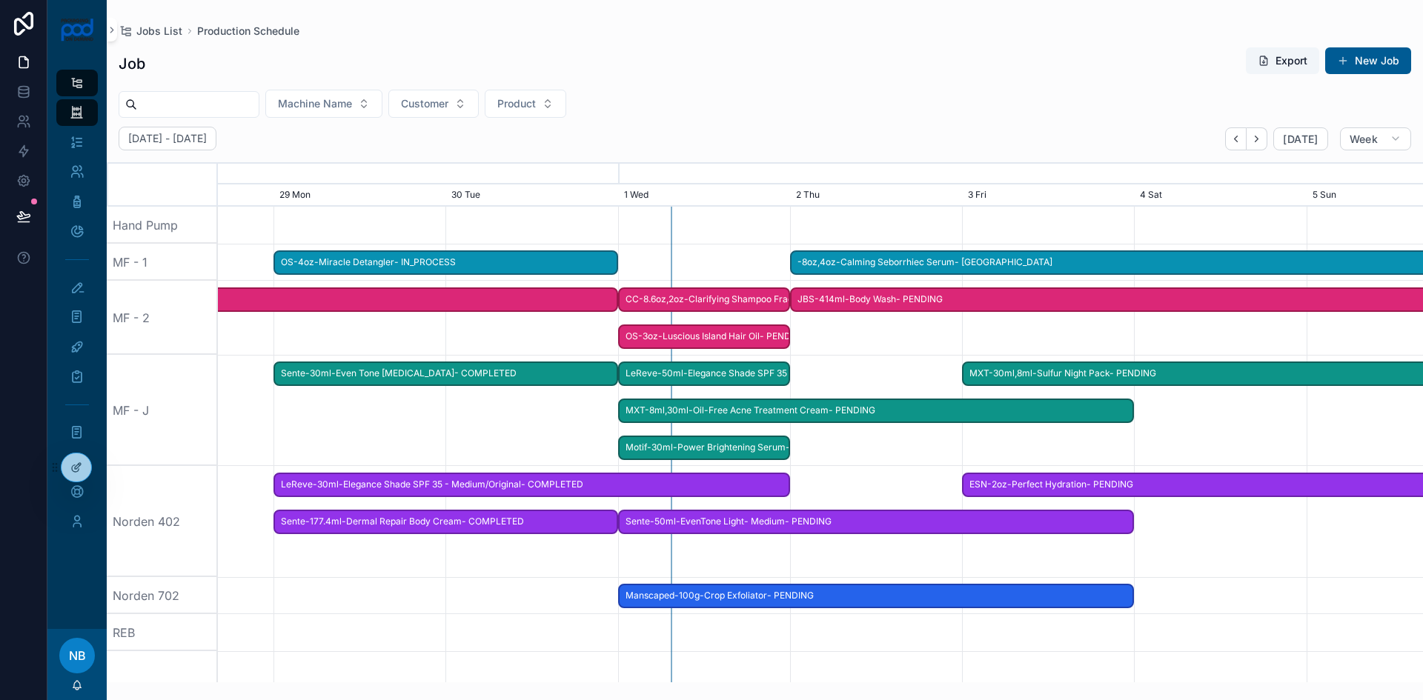
drag, startPoint x: 711, startPoint y: 301, endPoint x: 714, endPoint y: 391, distance: 90.5
click at [689, 296] on span "CC-8.6oz,2oz-Clarifying Shampoo Fragrance Free- PENDING" at bounding box center [704, 300] width 169 height 24
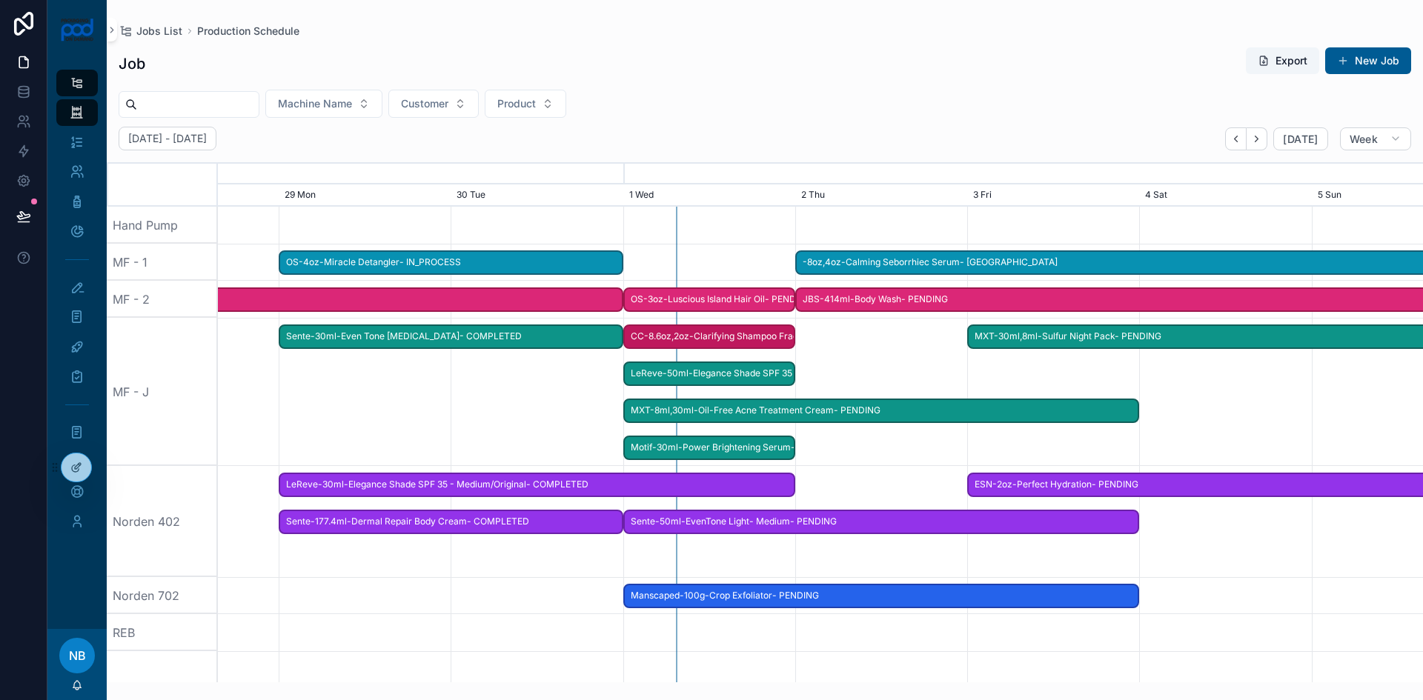
drag, startPoint x: 695, startPoint y: 302, endPoint x: 700, endPoint y: 402, distance: 100.2
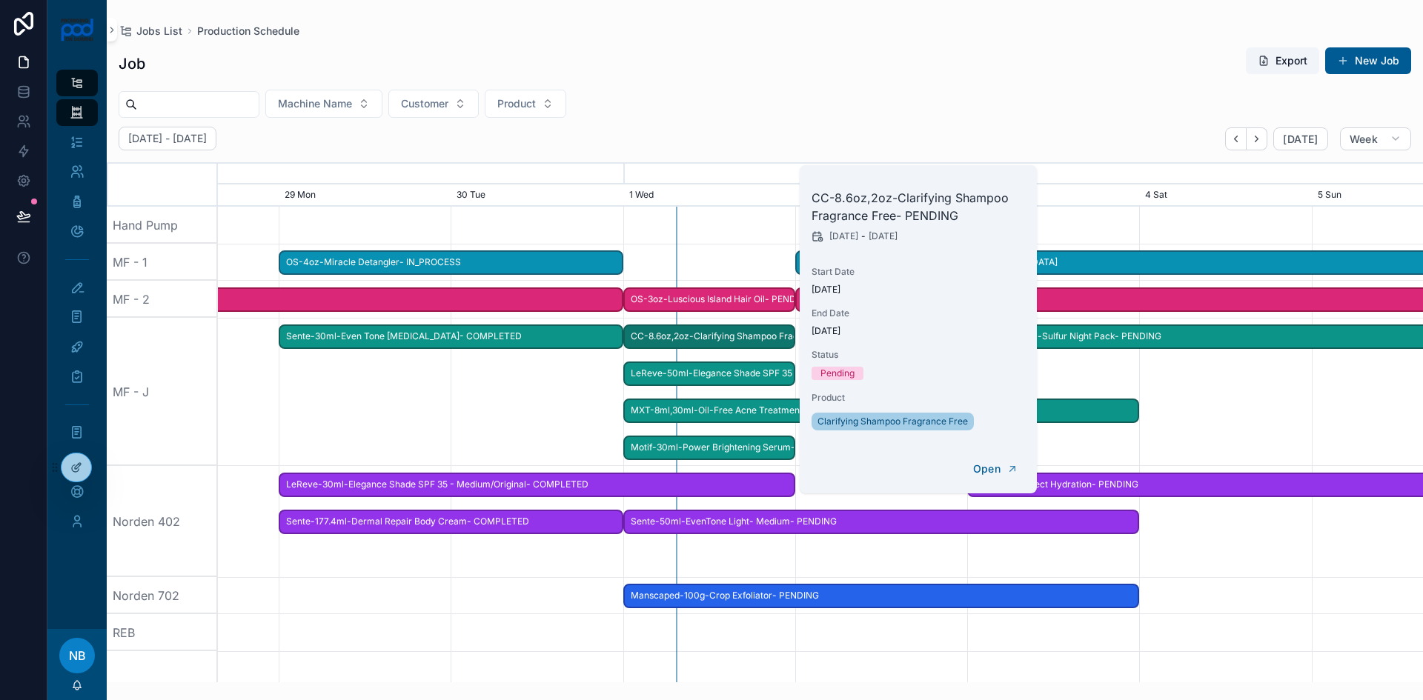
click at [580, 384] on div "scrollable content" at bounding box center [820, 392] width 4820 height 148
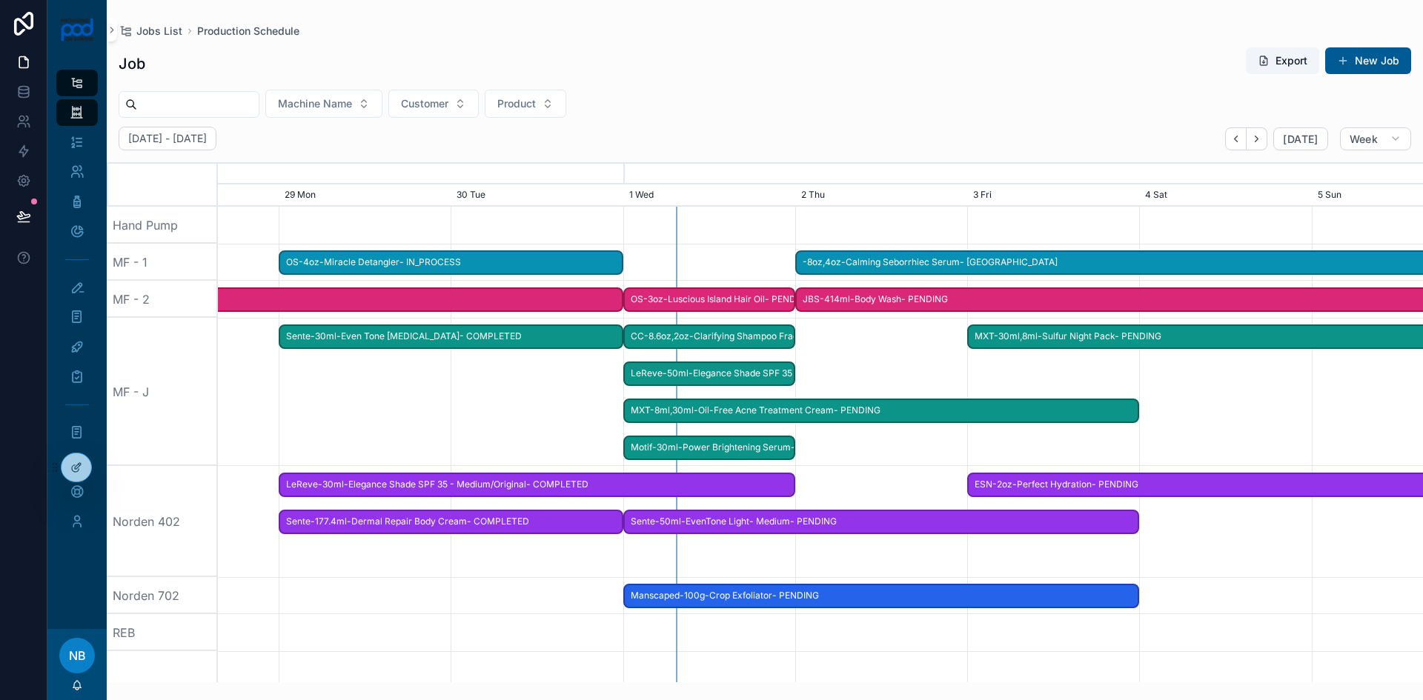
click at [686, 448] on span "Motif-30ml-Power Brightening Serum- PENDING" at bounding box center [709, 448] width 169 height 24
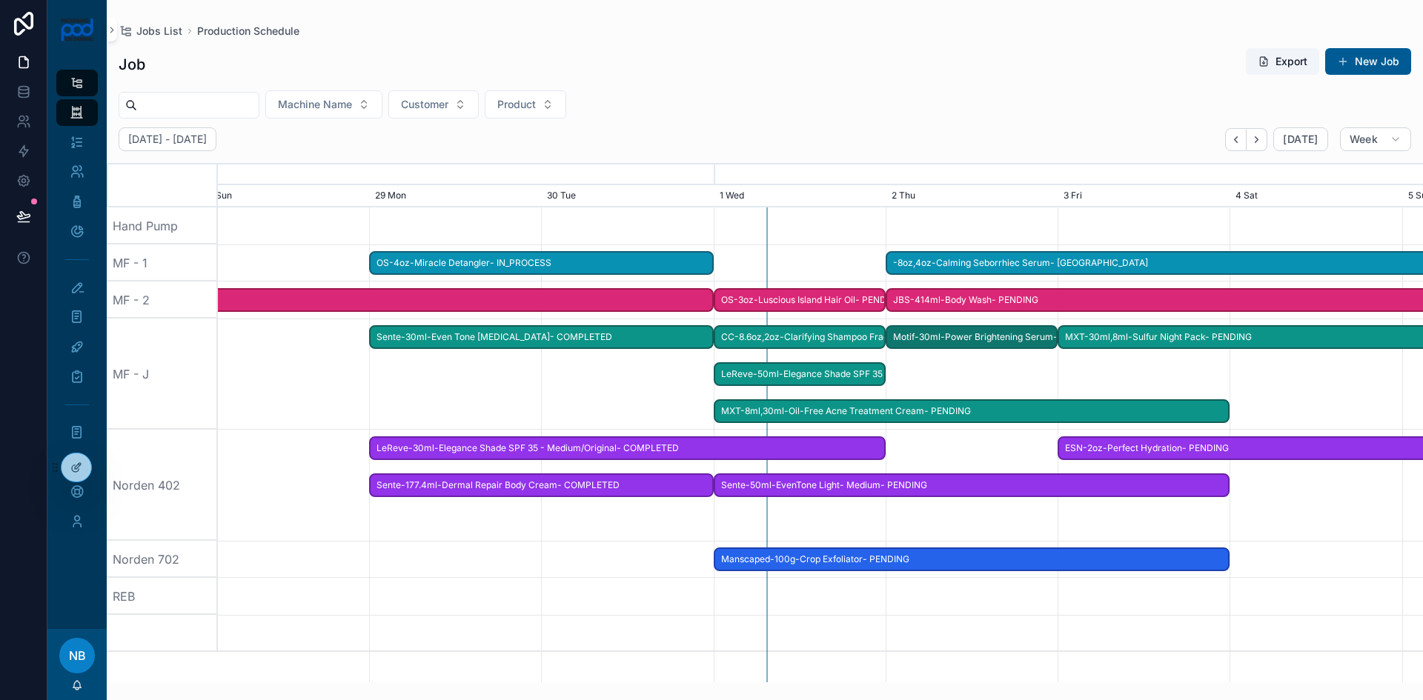
drag, startPoint x: 730, startPoint y: 450, endPoint x: 957, endPoint y: 427, distance: 227.9
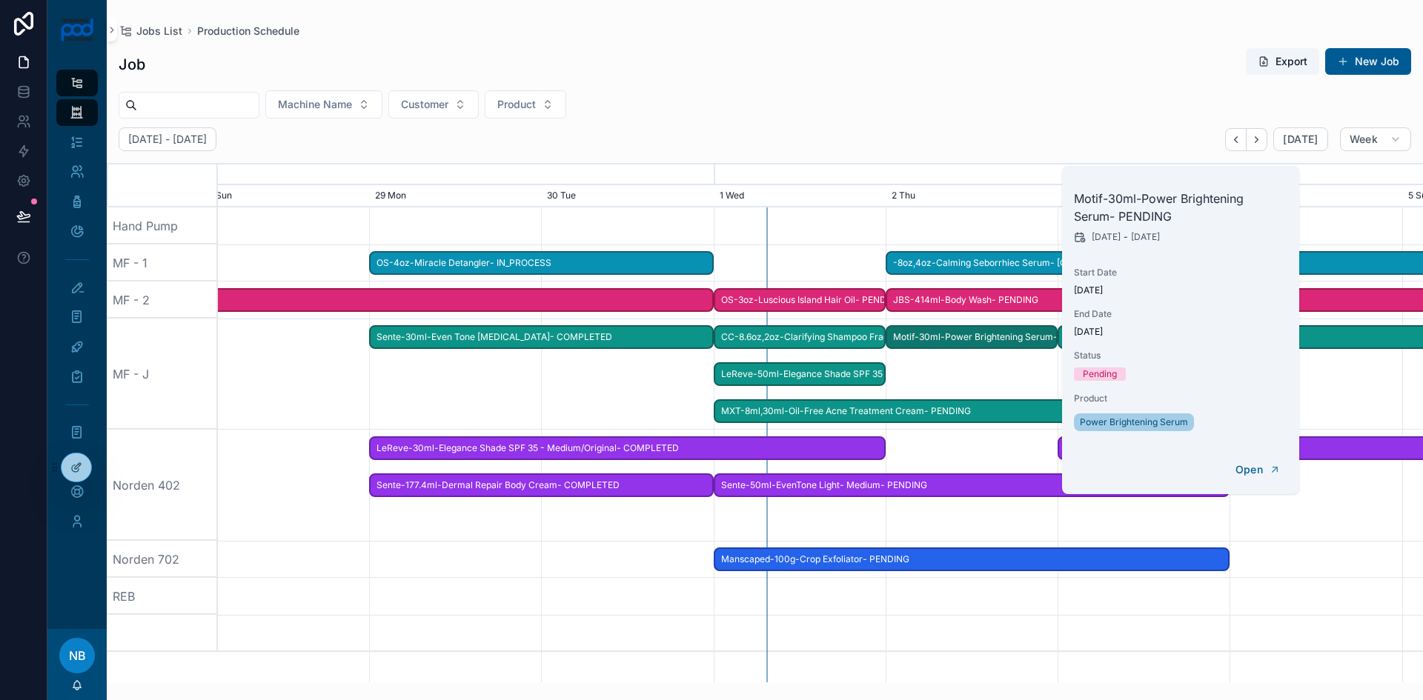
click at [797, 410] on span "MXT-8ml,30ml-Oil-Free Acne Treatment Cream- PENDING" at bounding box center [972, 411] width 514 height 24
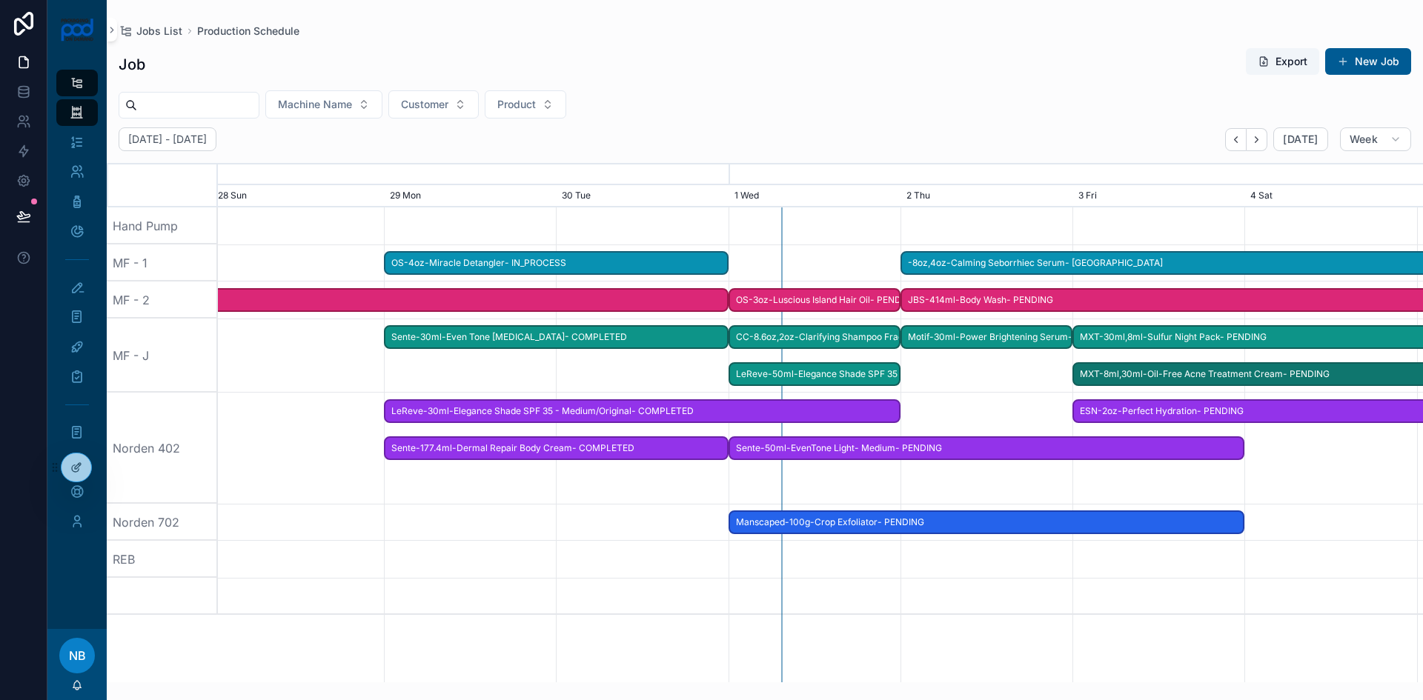
drag, startPoint x: 754, startPoint y: 412, endPoint x: 1114, endPoint y: 380, distance: 360.9
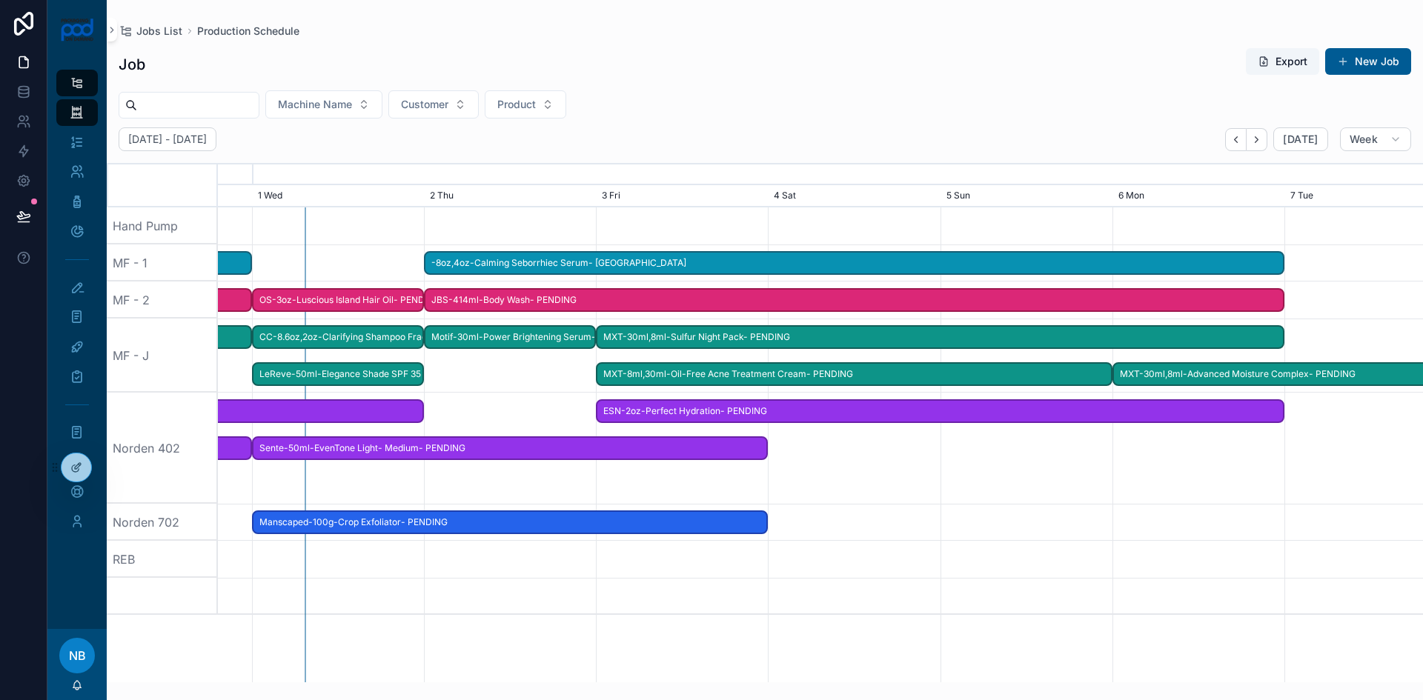
scroll to position [0, 2091]
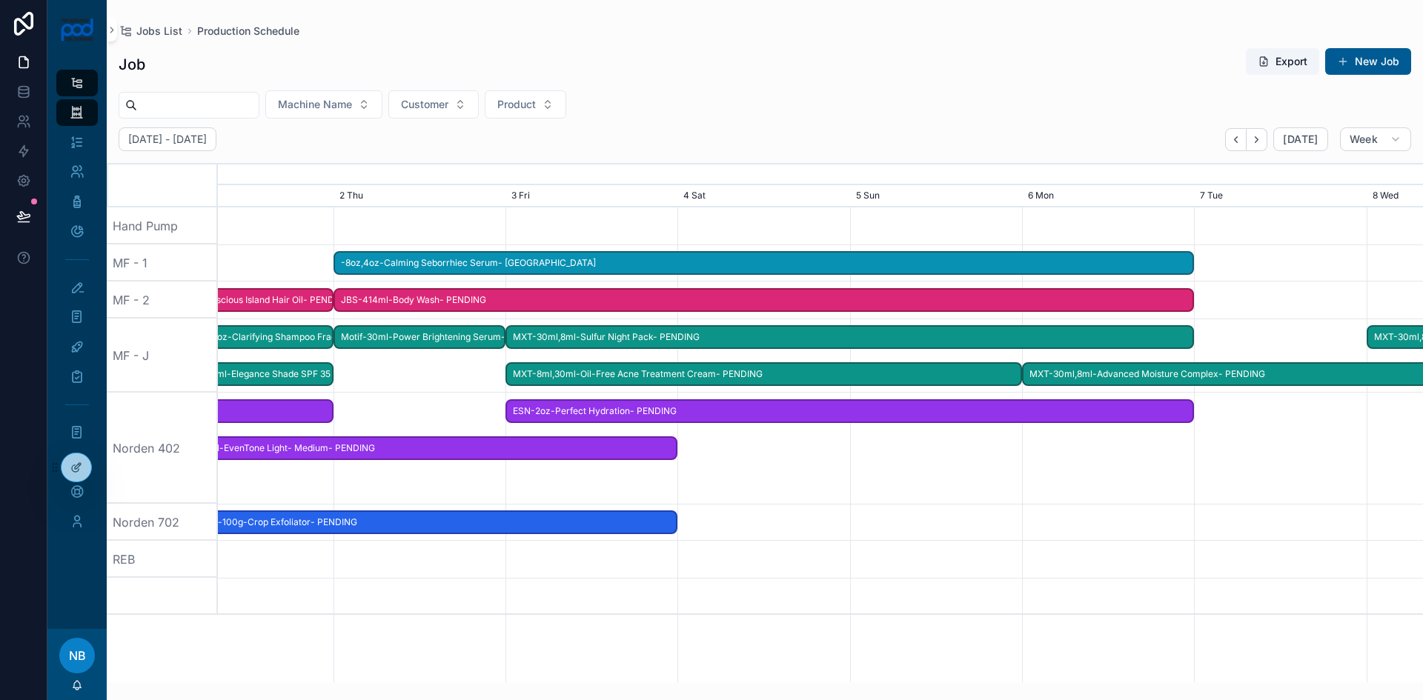
drag, startPoint x: 1264, startPoint y: 485, endPoint x: 634, endPoint y: 452, distance: 630.1
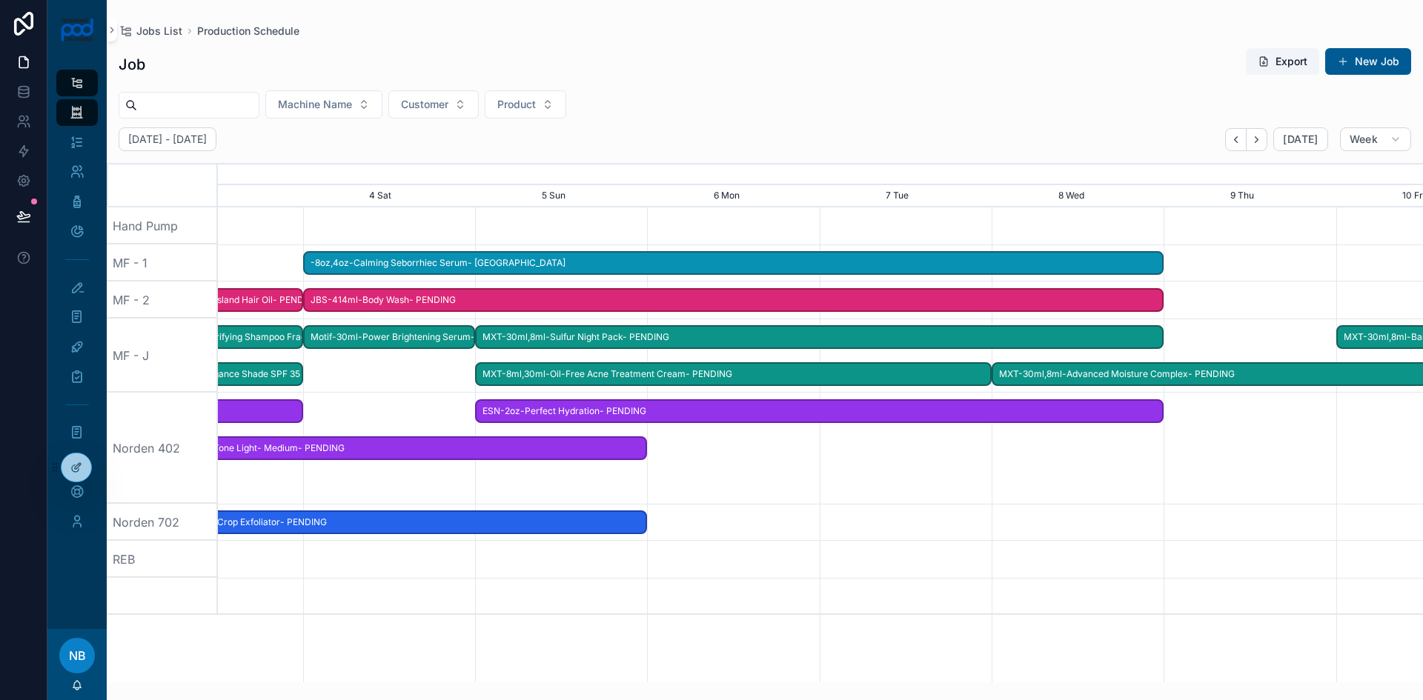
scroll to position [0, 1808]
click at [513, 336] on span "MXT-30ml,8ml-Sulfur Night Pack- PENDING" at bounding box center [820, 337] width 686 height 24
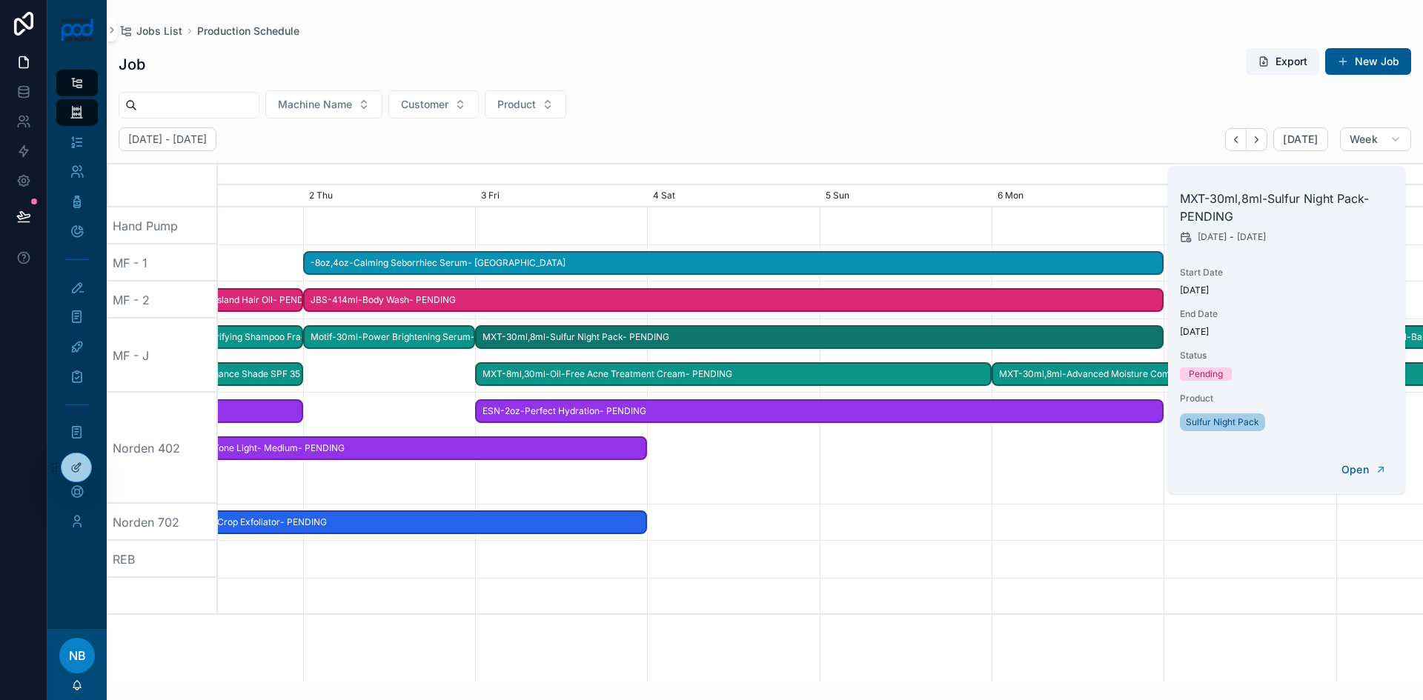
scroll to position [0, 1800]
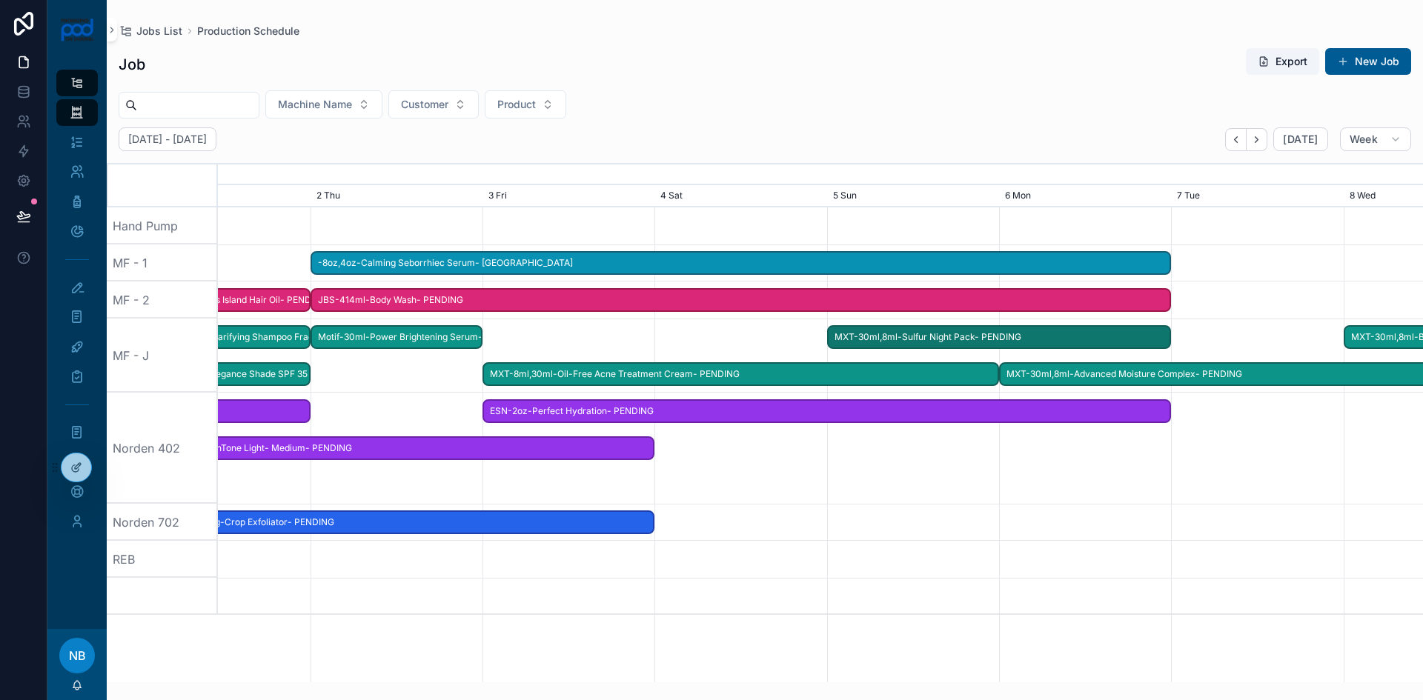
drag, startPoint x: 485, startPoint y: 335, endPoint x: 829, endPoint y: 338, distance: 344.6
click at [829, 338] on span "scrollable content" at bounding box center [838, 337] width 18 height 21
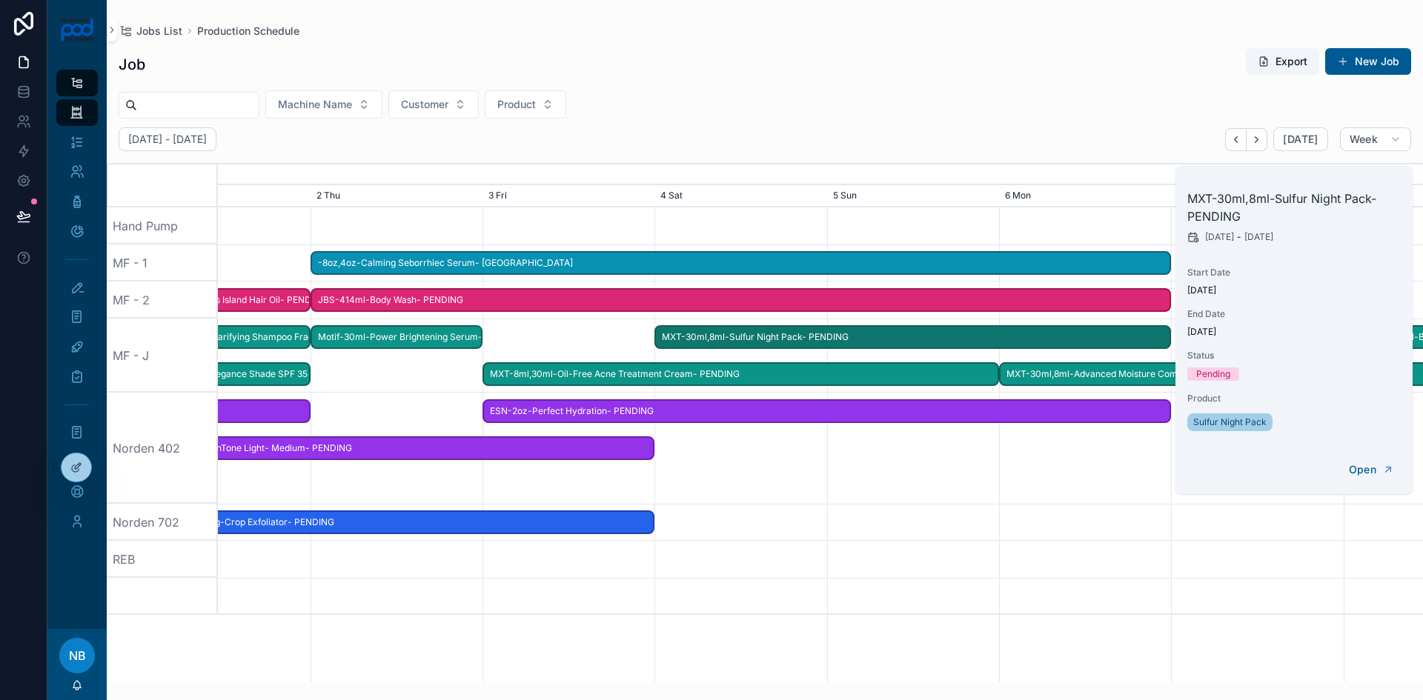
scroll to position [0, 1790]
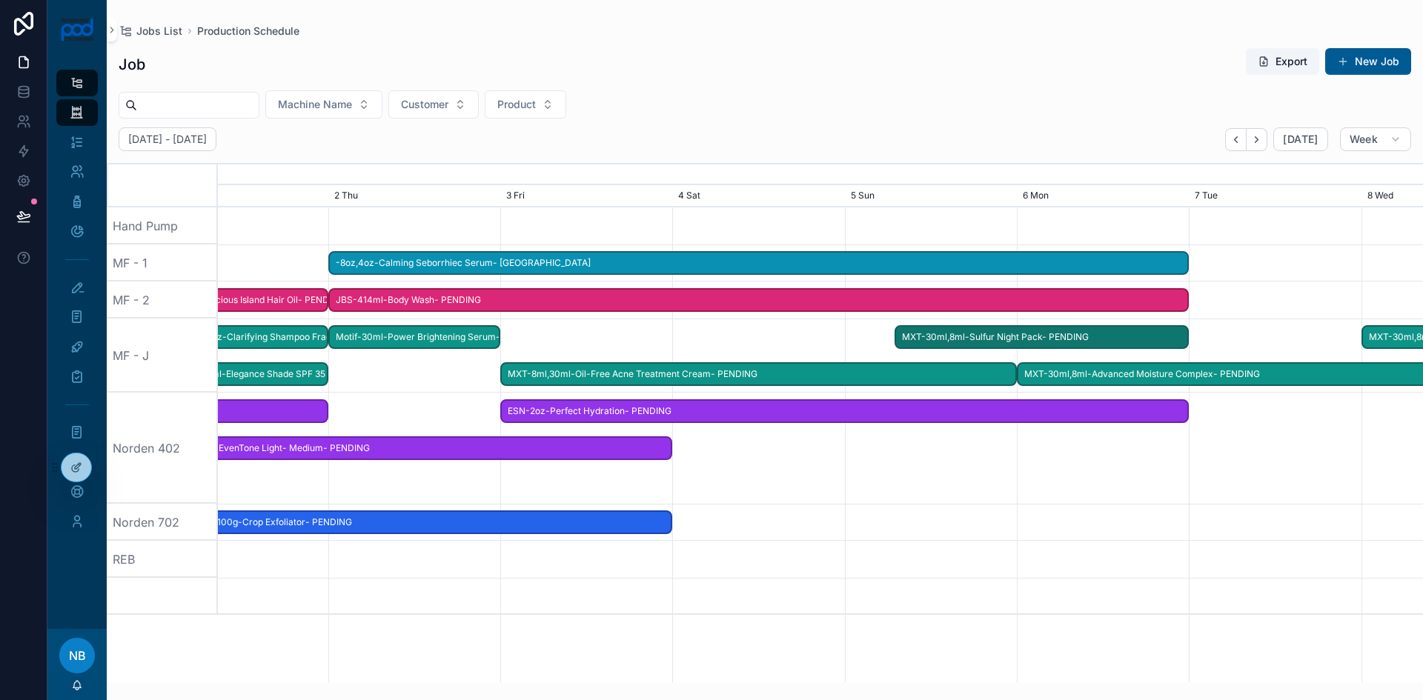
drag, startPoint x: 661, startPoint y: 339, endPoint x: 898, endPoint y: 340, distance: 237.2
click at [898, 340] on span "scrollable content" at bounding box center [905, 337] width 18 height 21
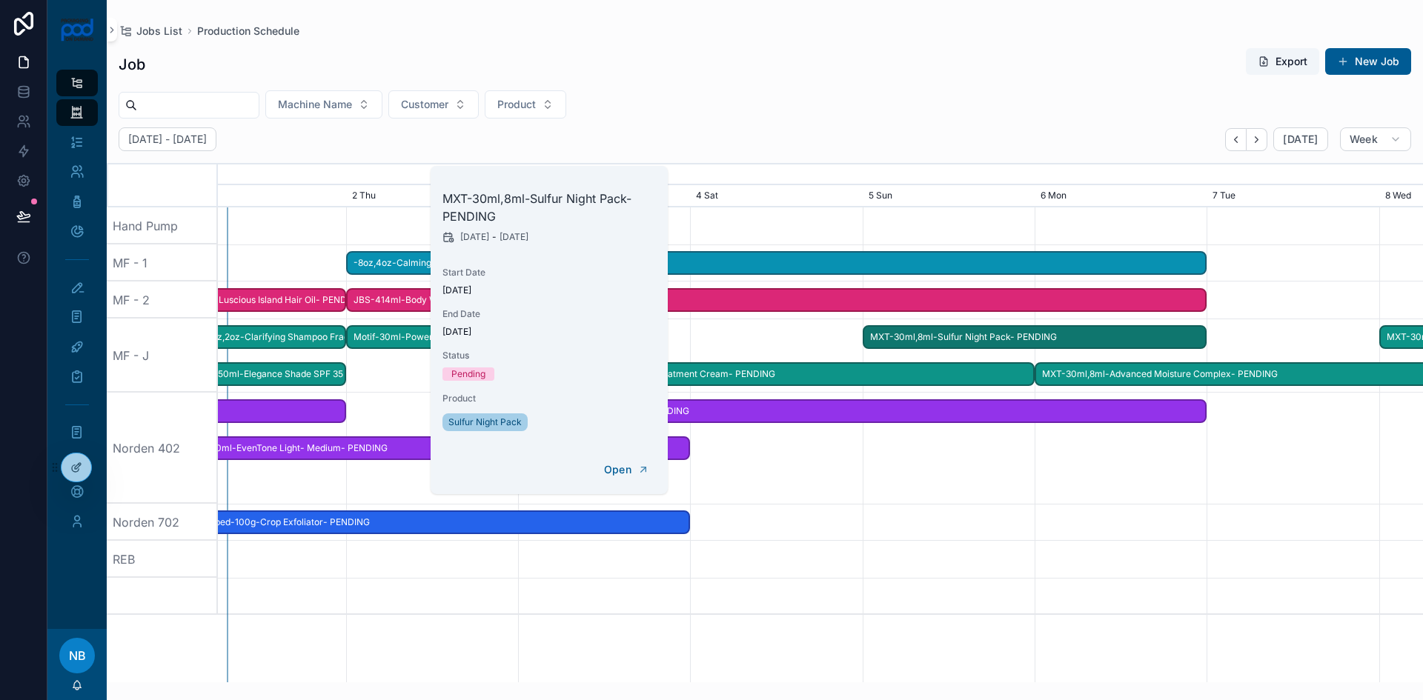
scroll to position [0, 1808]
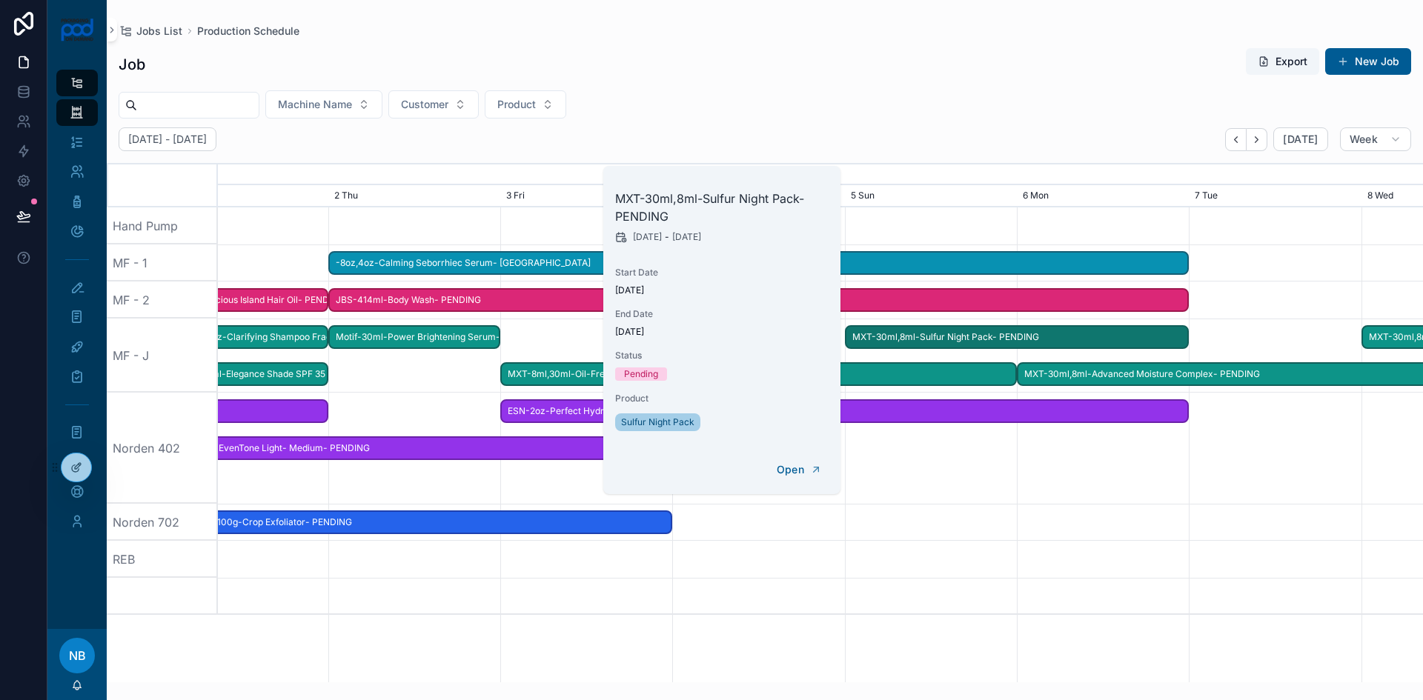
click at [733, 542] on div "scrollable content" at bounding box center [820, 559] width 4820 height 37
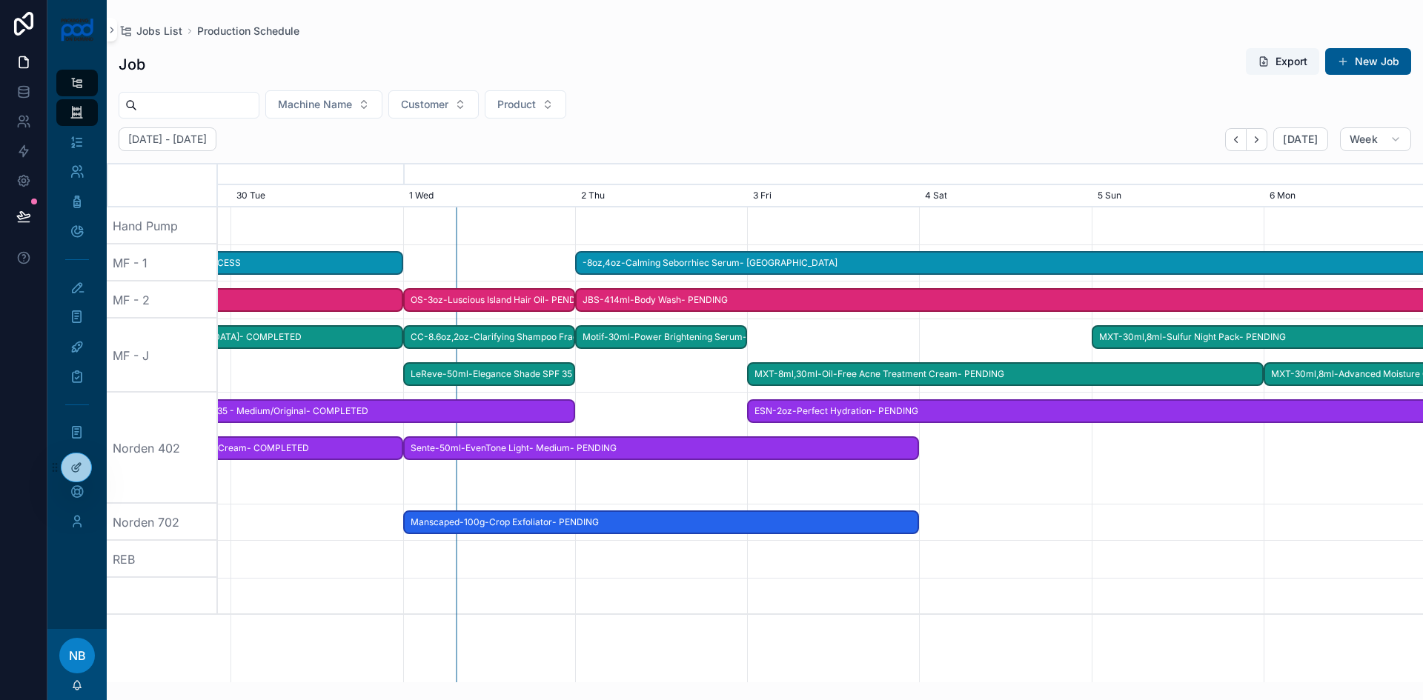
scroll to position [0, 1560]
drag, startPoint x: 409, startPoint y: 412, endPoint x: 682, endPoint y: 436, distance: 273.8
click at [653, 343] on span "Motif-30ml-Power Brightening Serum- PENDING" at bounding box center [661, 337] width 169 height 24
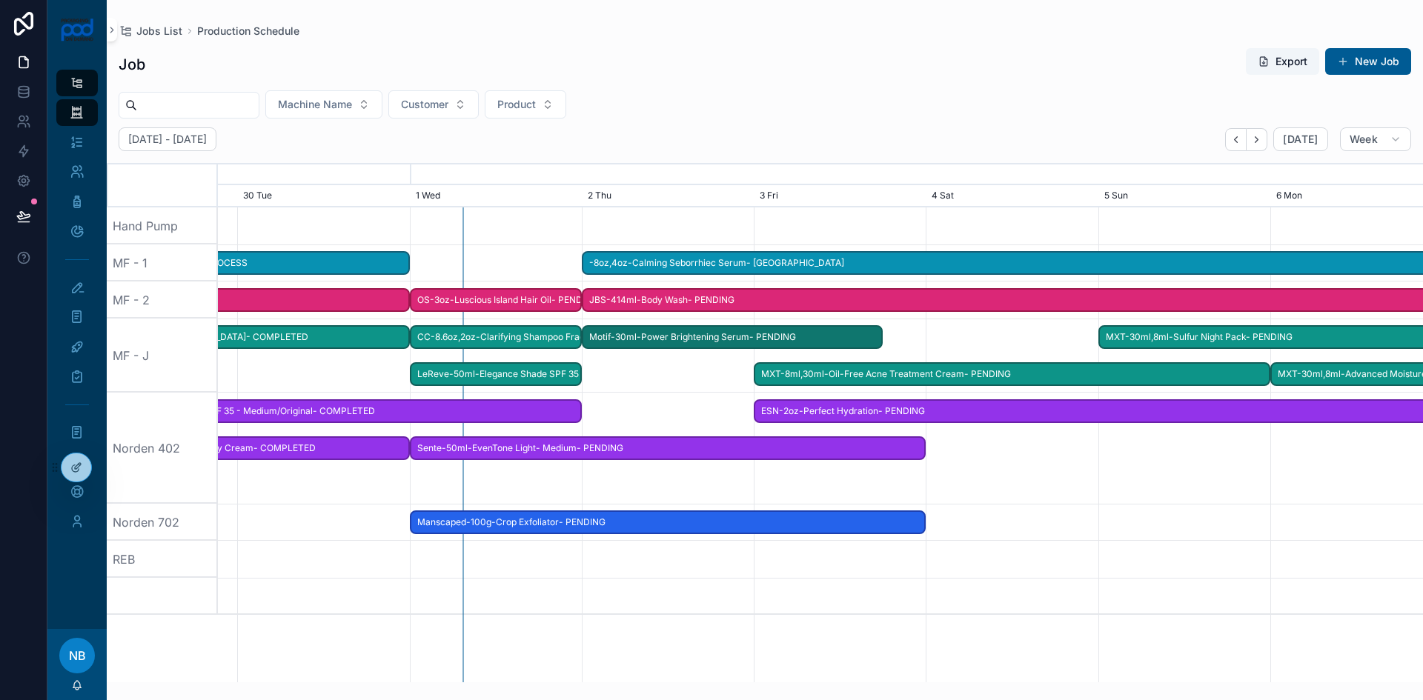
drag, startPoint x: 741, startPoint y: 337, endPoint x: 885, endPoint y: 350, distance: 144.3
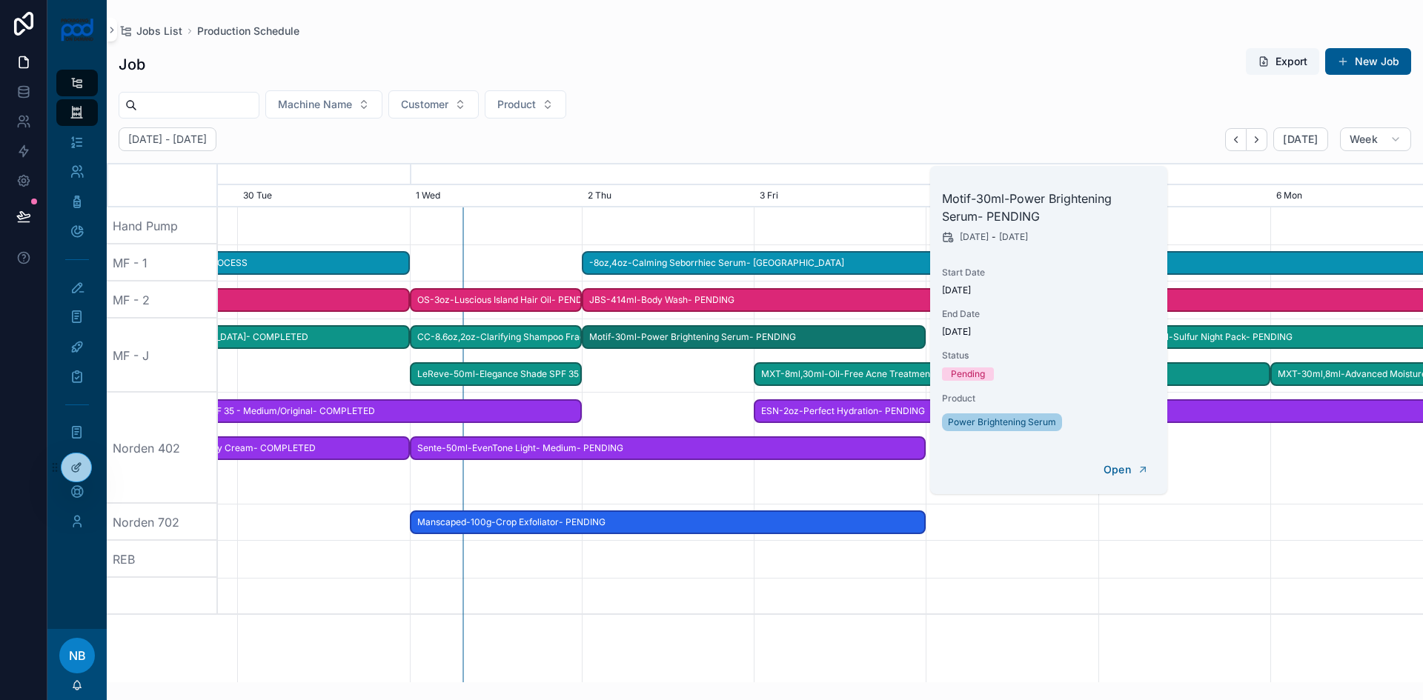
click at [694, 397] on div "scrollable content" at bounding box center [820, 448] width 4820 height 111
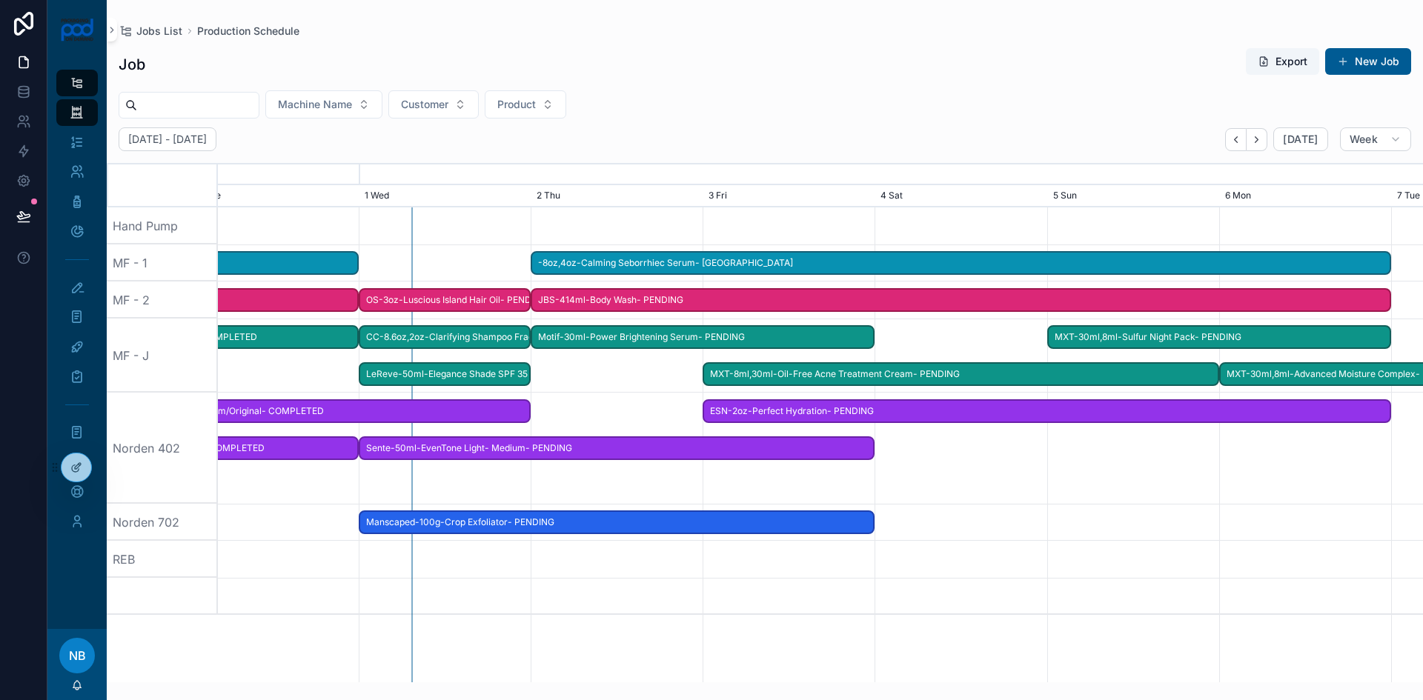
scroll to position [0, 0]
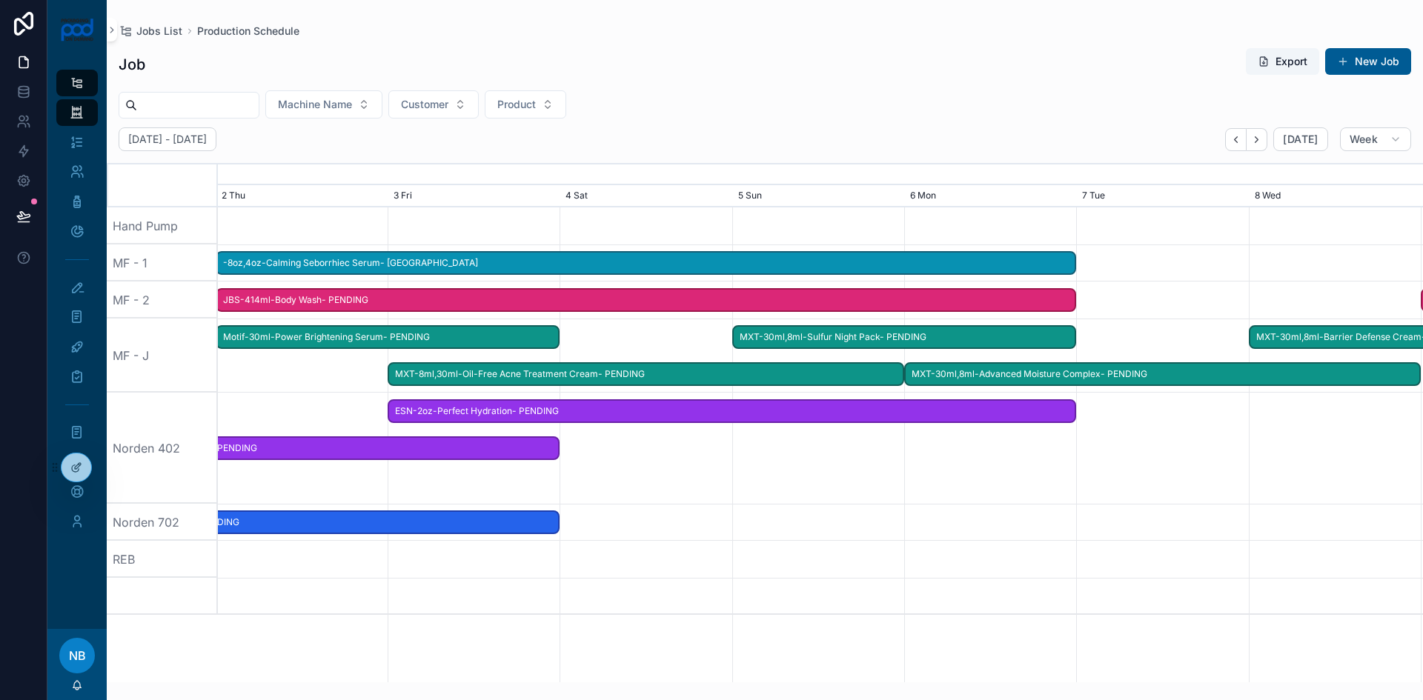
drag, startPoint x: 1170, startPoint y: 476, endPoint x: 744, endPoint y: 385, distance: 434.9
click at [792, 471] on div "scrollable content" at bounding box center [454, 448] width 4820 height 111
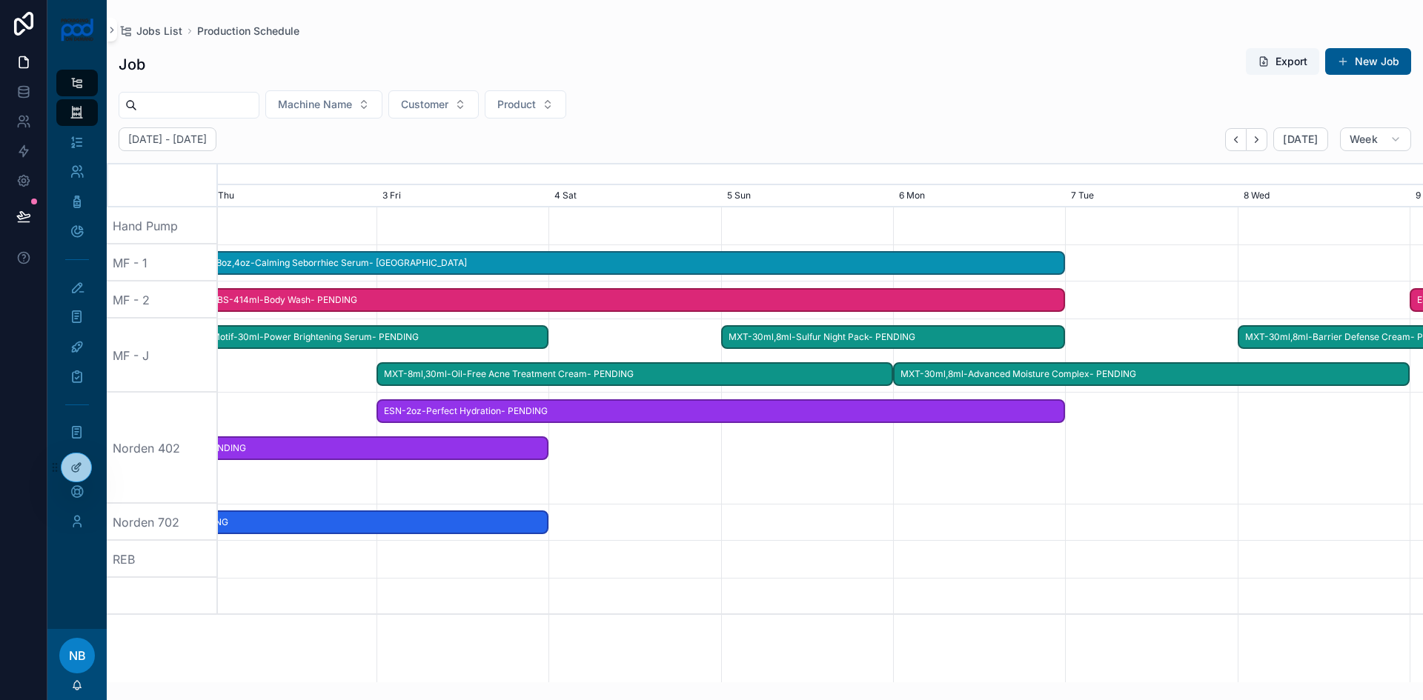
click at [746, 325] on div "MXT-30ml,8ml-Sulfur Night Pack- PENDING" at bounding box center [893, 337] width 345 height 24
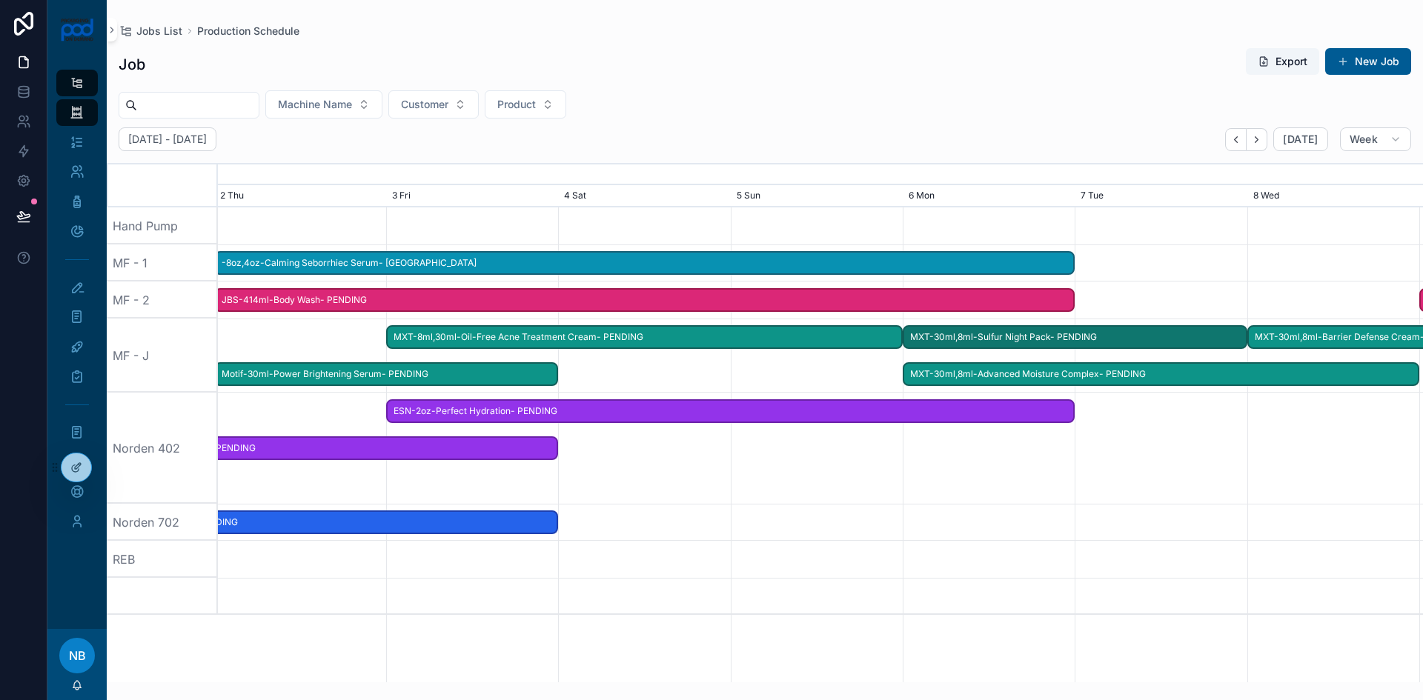
drag, startPoint x: 751, startPoint y: 337, endPoint x: 933, endPoint y: 339, distance: 182.3
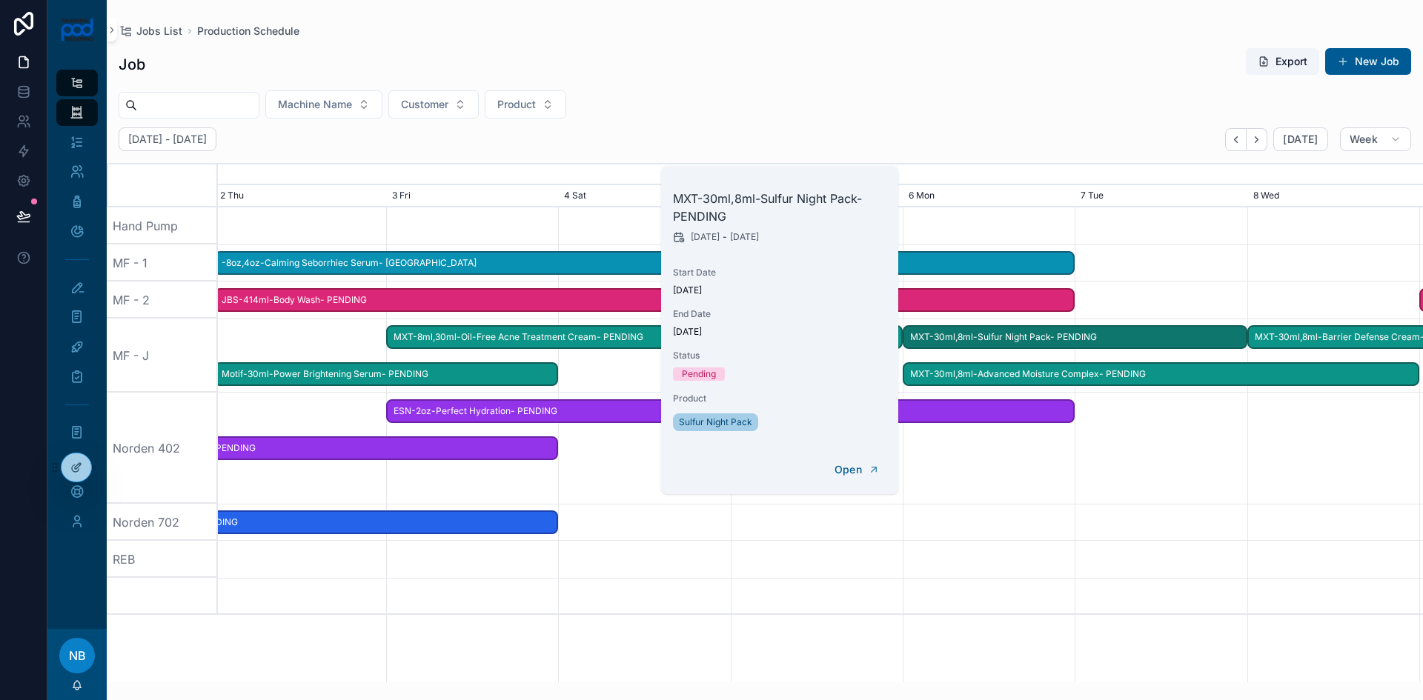
click at [631, 336] on span "MXT-8ml,30ml-Oil-Free Acne Treatment Cream- PENDING" at bounding box center [645, 337] width 514 height 24
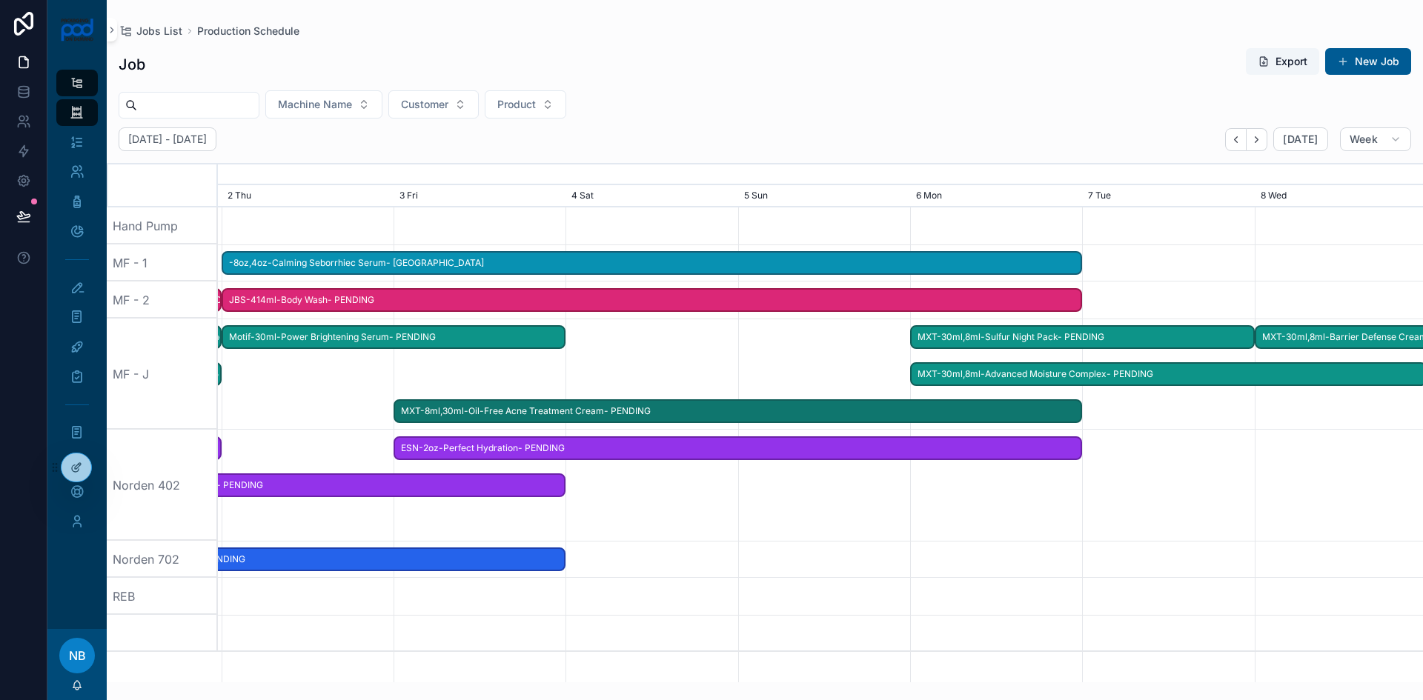
drag, startPoint x: 890, startPoint y: 339, endPoint x: 1081, endPoint y: 351, distance: 190.8
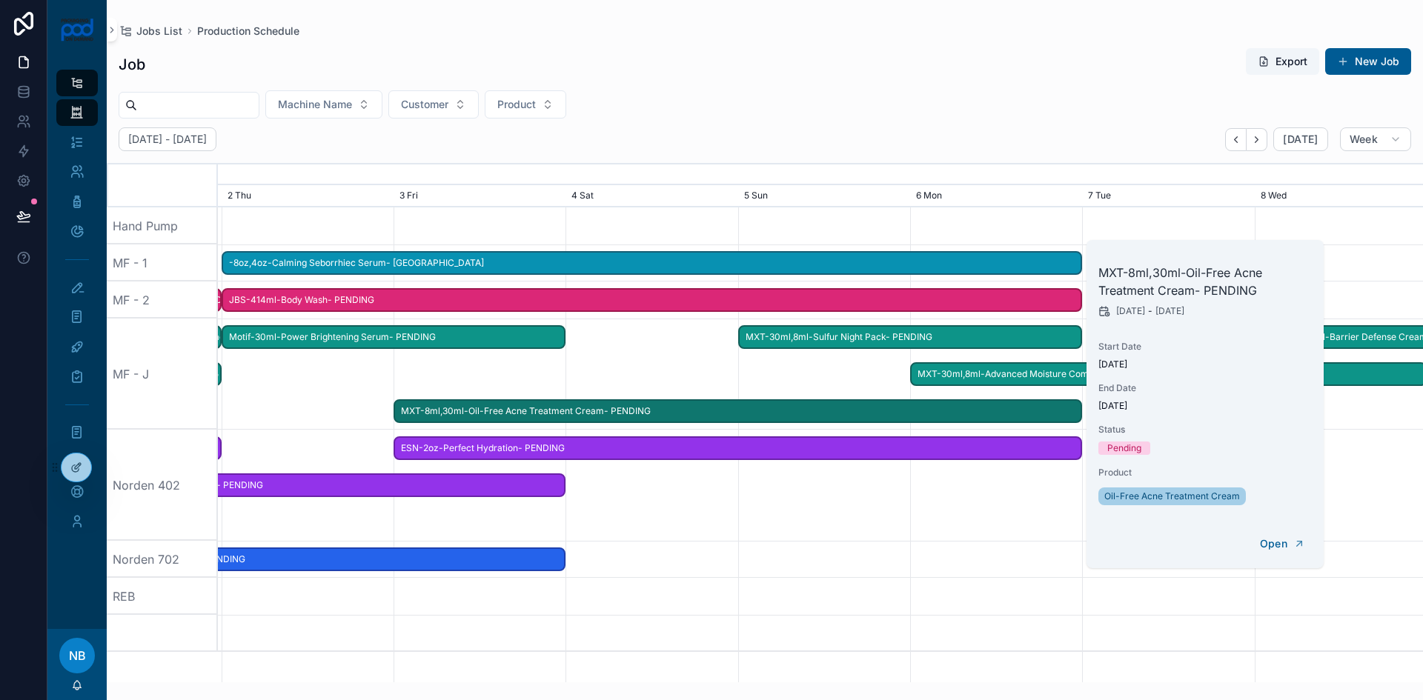
click at [1033, 542] on div "scrollable content" at bounding box center [820, 559] width 4820 height 37
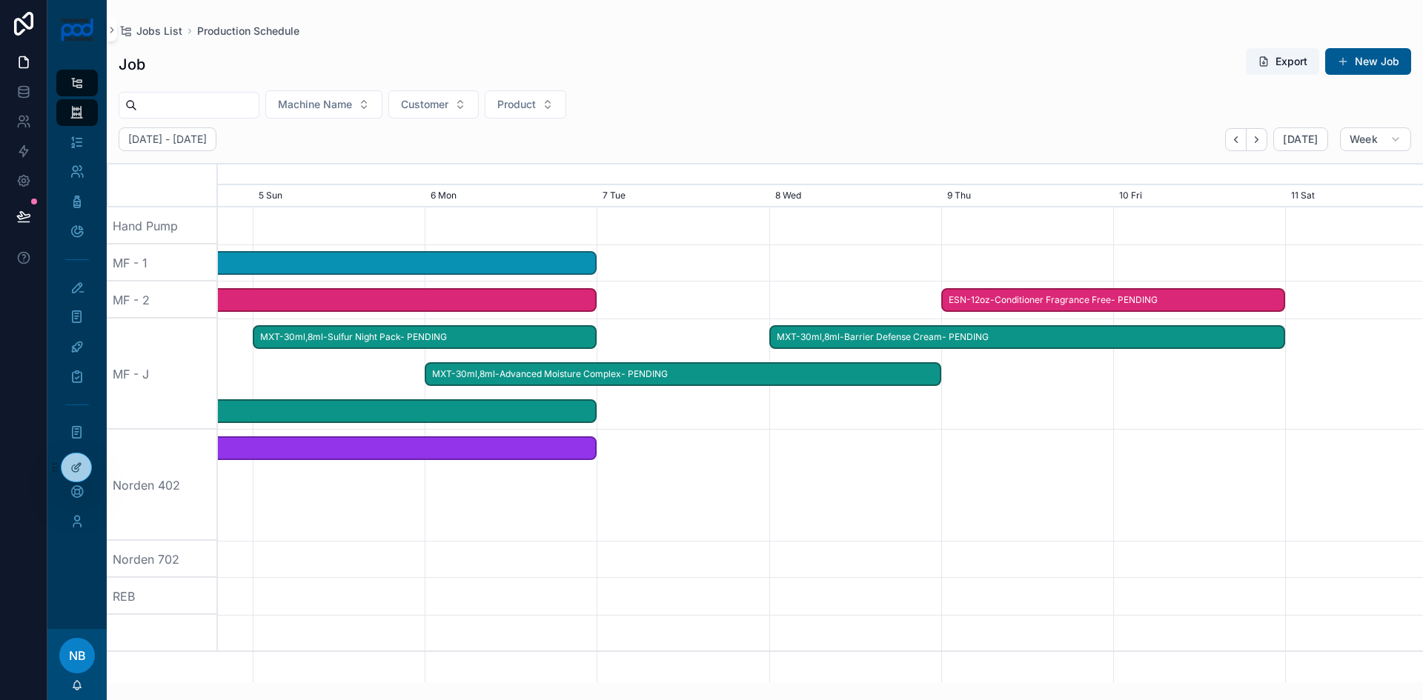
drag, startPoint x: 1165, startPoint y: 552, endPoint x: 485, endPoint y: 384, distance: 700.9
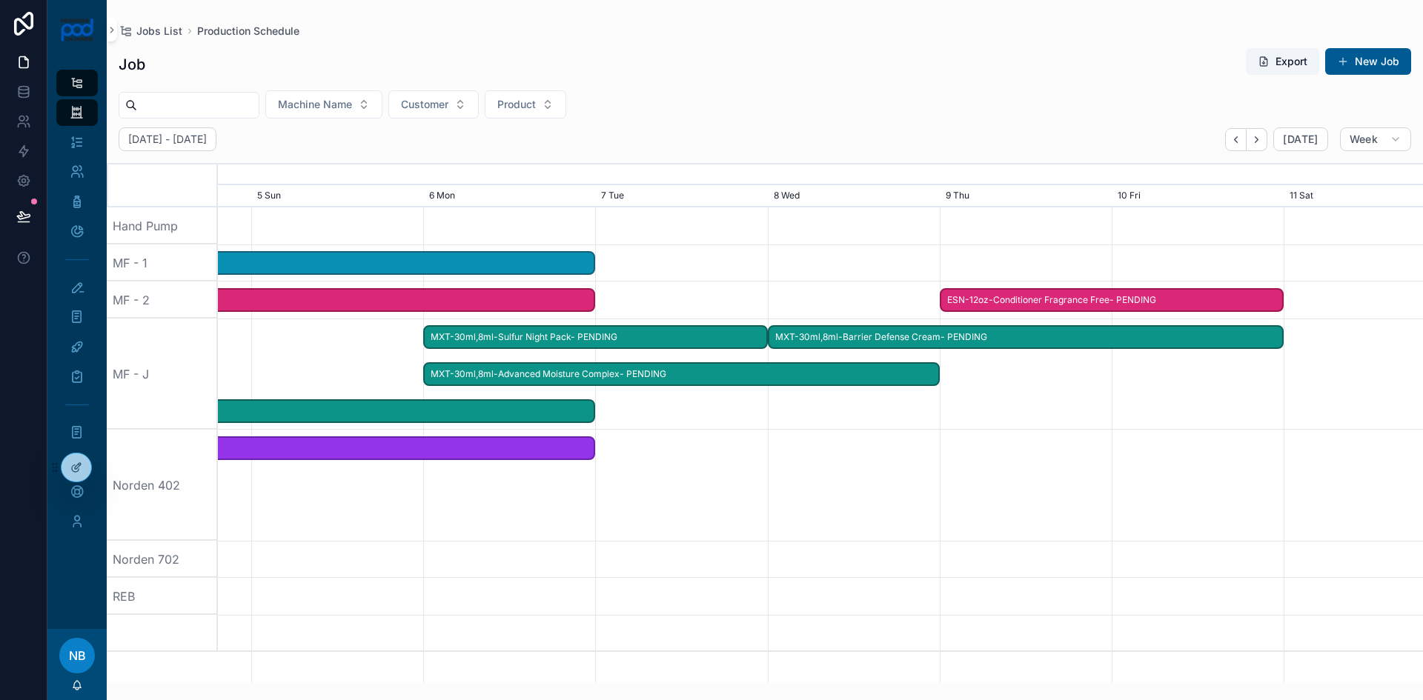
click at [414, 339] on div "scrollable content" at bounding box center [820, 374] width 4820 height 111
click at [502, 377] on span "MXT-30ml,8ml-Advanced Moisture Complex- PENDING" at bounding box center [682, 374] width 514 height 24
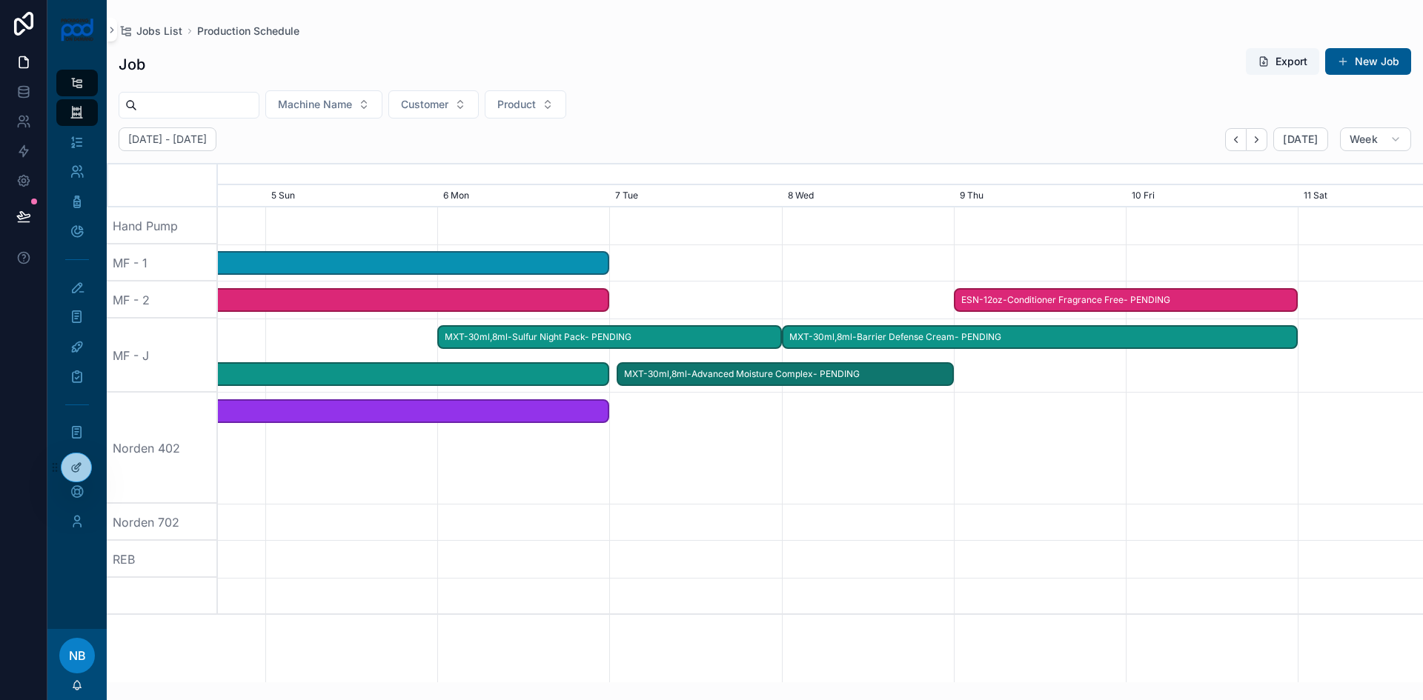
drag, startPoint x: 433, startPoint y: 376, endPoint x: 614, endPoint y: 379, distance: 181.6
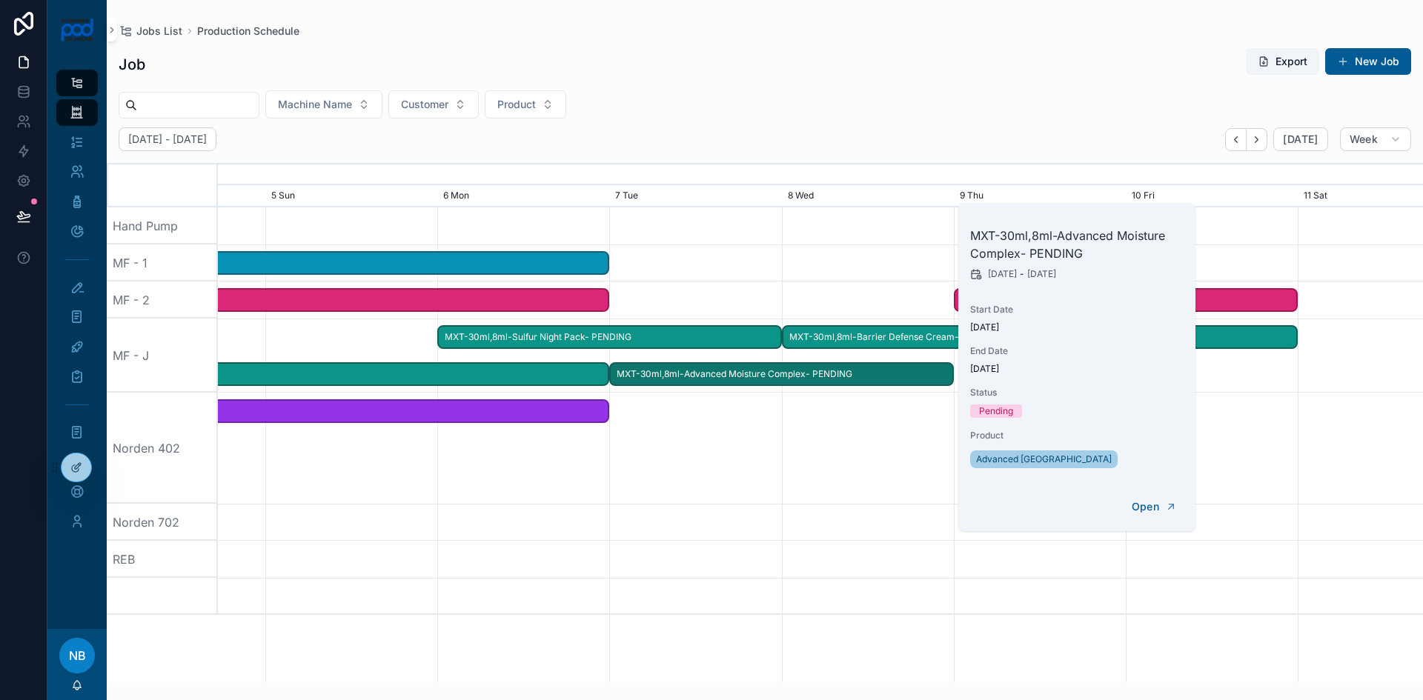
click at [666, 374] on span "MXT-30ml,8ml-Advanced Moisture Complex- PENDING" at bounding box center [782, 374] width 342 height 24
click at [676, 375] on span "MXT-30ml,8ml-Advanced Moisture Complex- PENDING" at bounding box center [782, 374] width 342 height 24
click at [688, 409] on div "scrollable content" at bounding box center [821, 448] width 4820 height 111
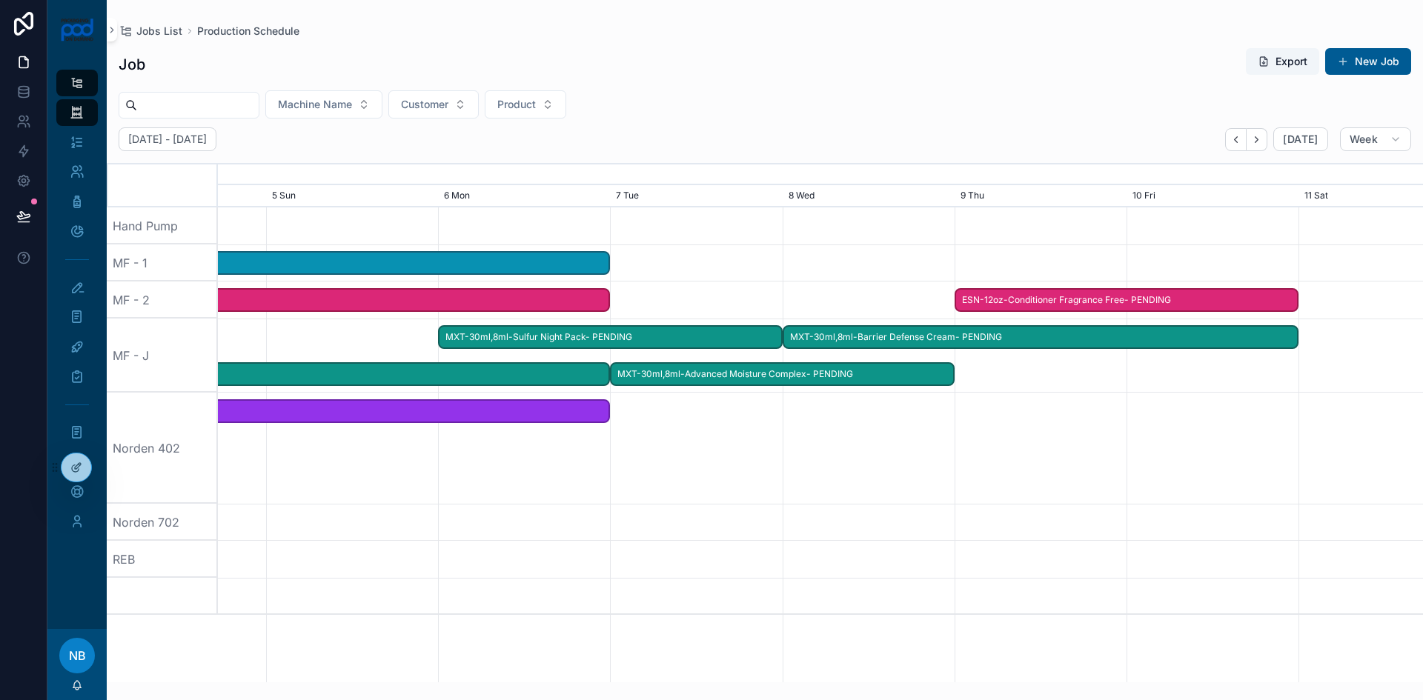
click at [689, 377] on span "MXT-30ml,8ml-Advanced Moisture Complex- PENDING" at bounding box center [782, 374] width 342 height 24
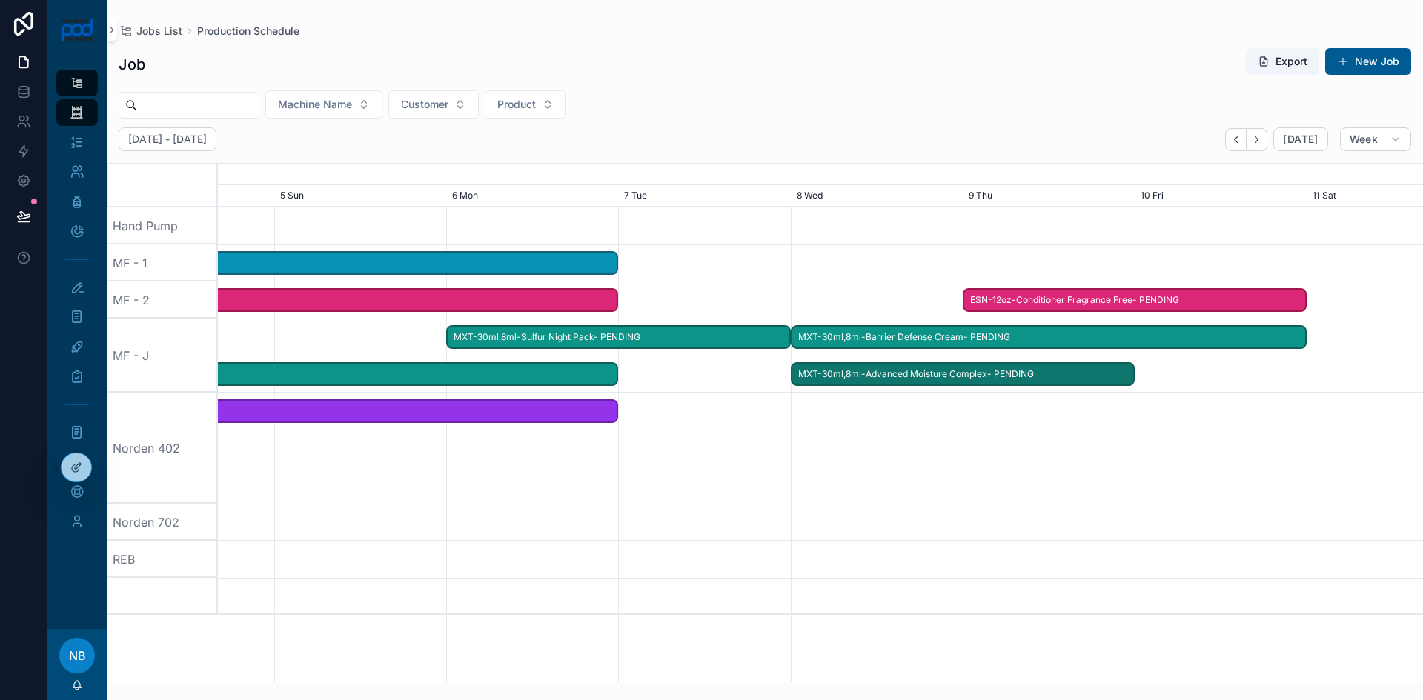
drag, startPoint x: 691, startPoint y: 375, endPoint x: 873, endPoint y: 376, distance: 182.3
click at [963, 454] on div "scrollable content" at bounding box center [820, 448] width 4820 height 111
click at [774, 338] on span "MXT-30ml,8ml-Sulfur Night Pack- PENDING" at bounding box center [619, 337] width 342 height 24
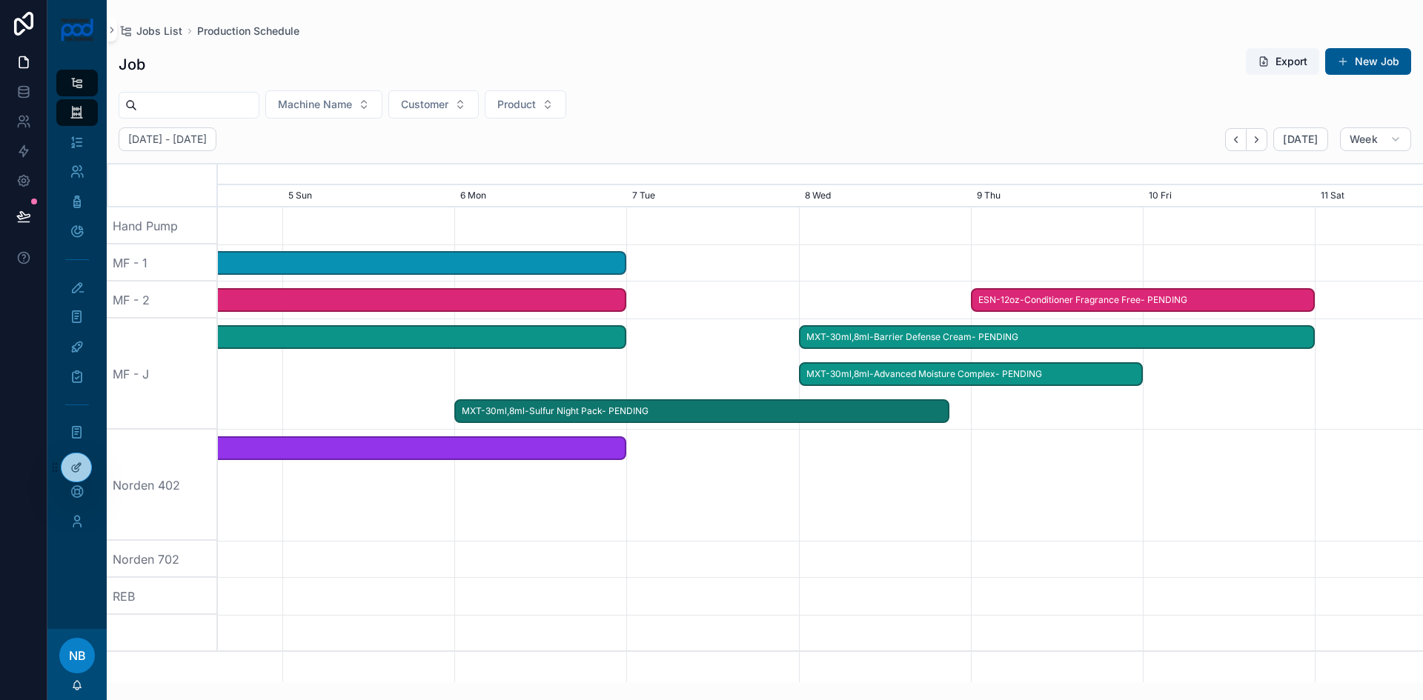
drag, startPoint x: 774, startPoint y: 338, endPoint x: 948, endPoint y: 341, distance: 174.2
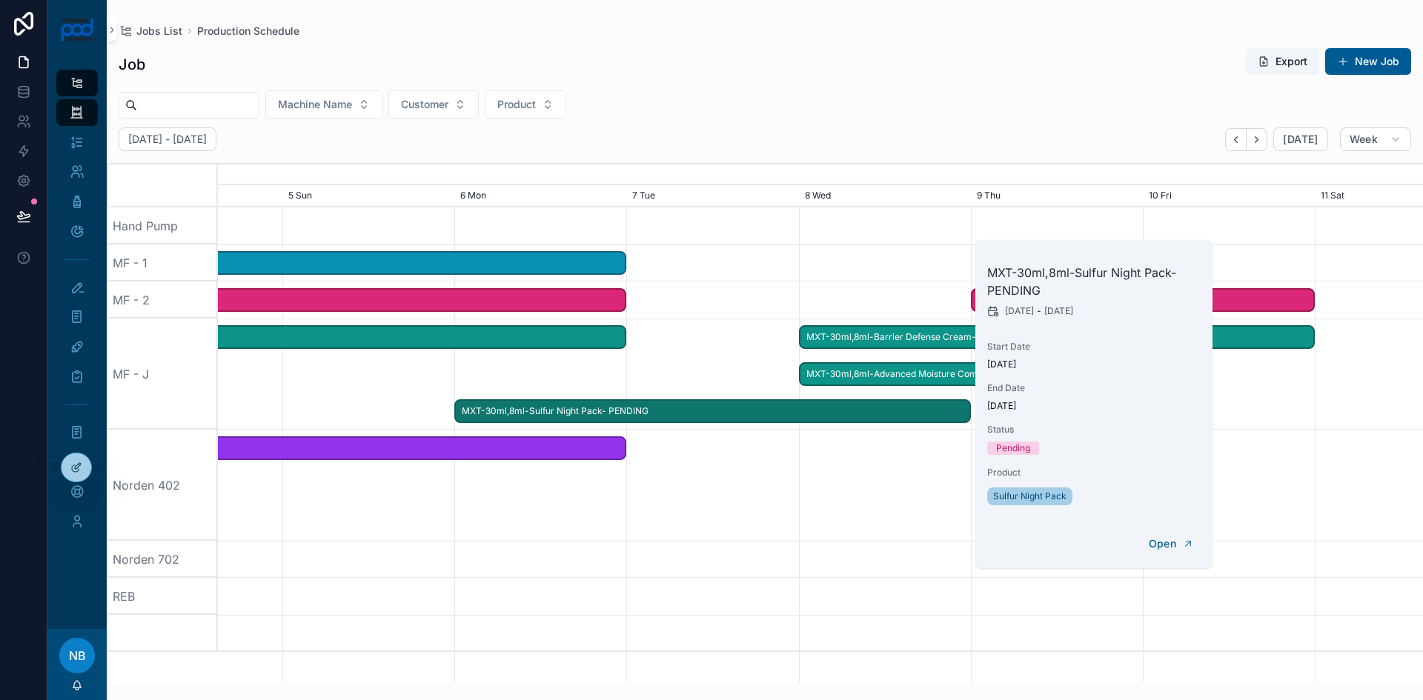
click at [903, 448] on div "scrollable content" at bounding box center [820, 485] width 4820 height 111
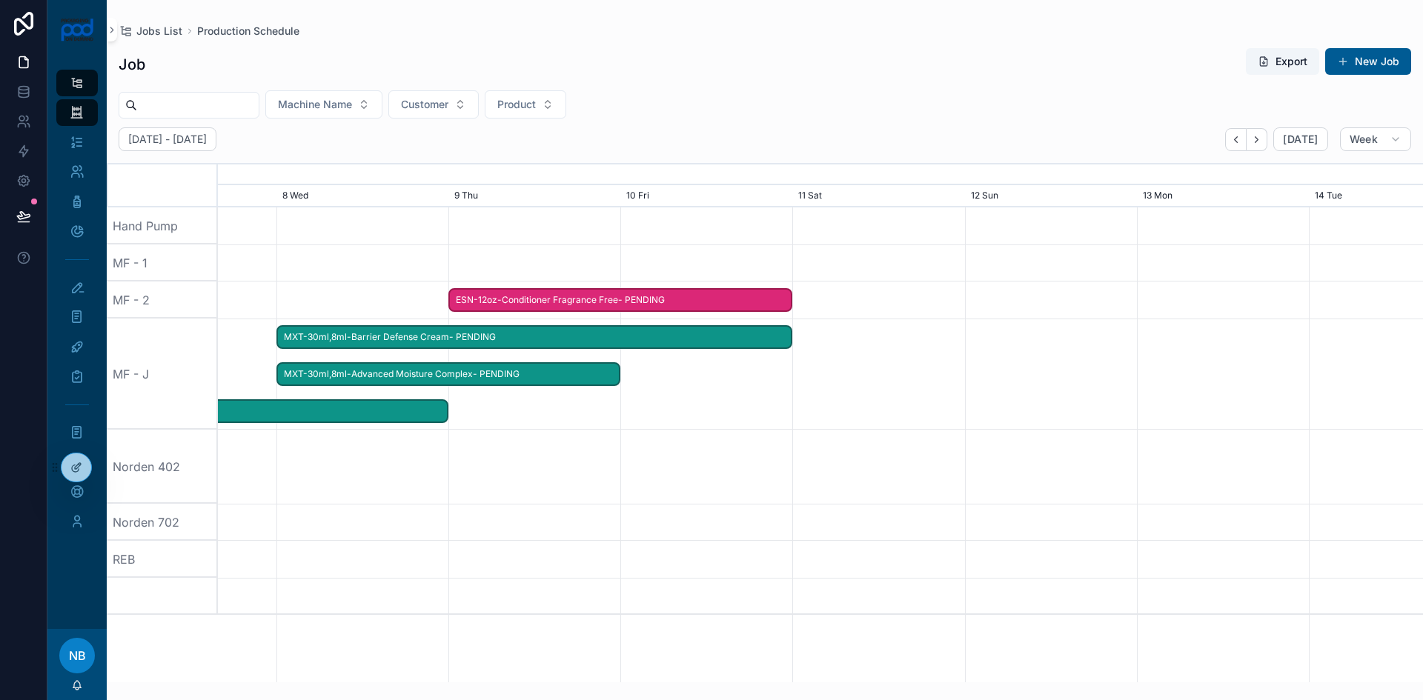
drag, startPoint x: 1148, startPoint y: 477, endPoint x: 720, endPoint y: 484, distance: 428.4
click at [720, 484] on div "scrollable content" at bounding box center [820, 467] width 4820 height 74
click at [591, 374] on span "MXT-30ml,8ml-Advanced Moisture Complex- PENDING" at bounding box center [449, 374] width 342 height 24
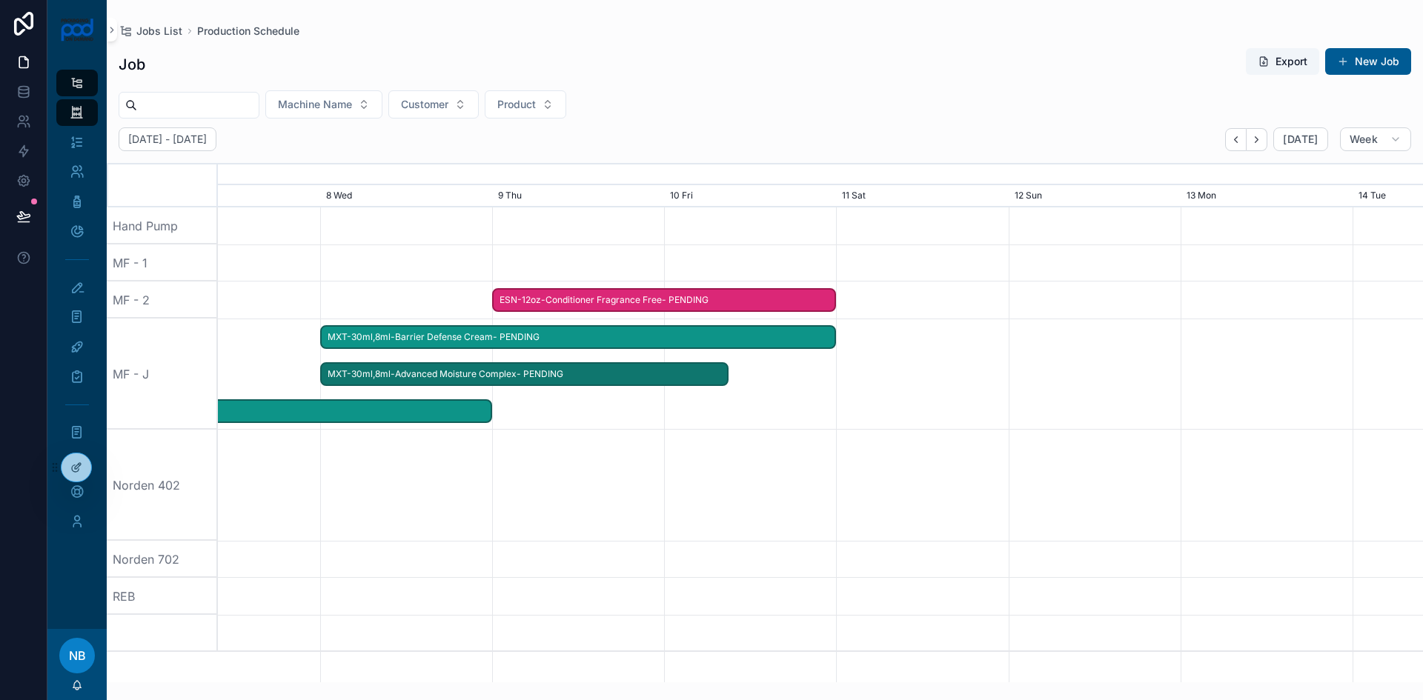
drag, startPoint x: 615, startPoint y: 370, endPoint x: 732, endPoint y: 369, distance: 116.4
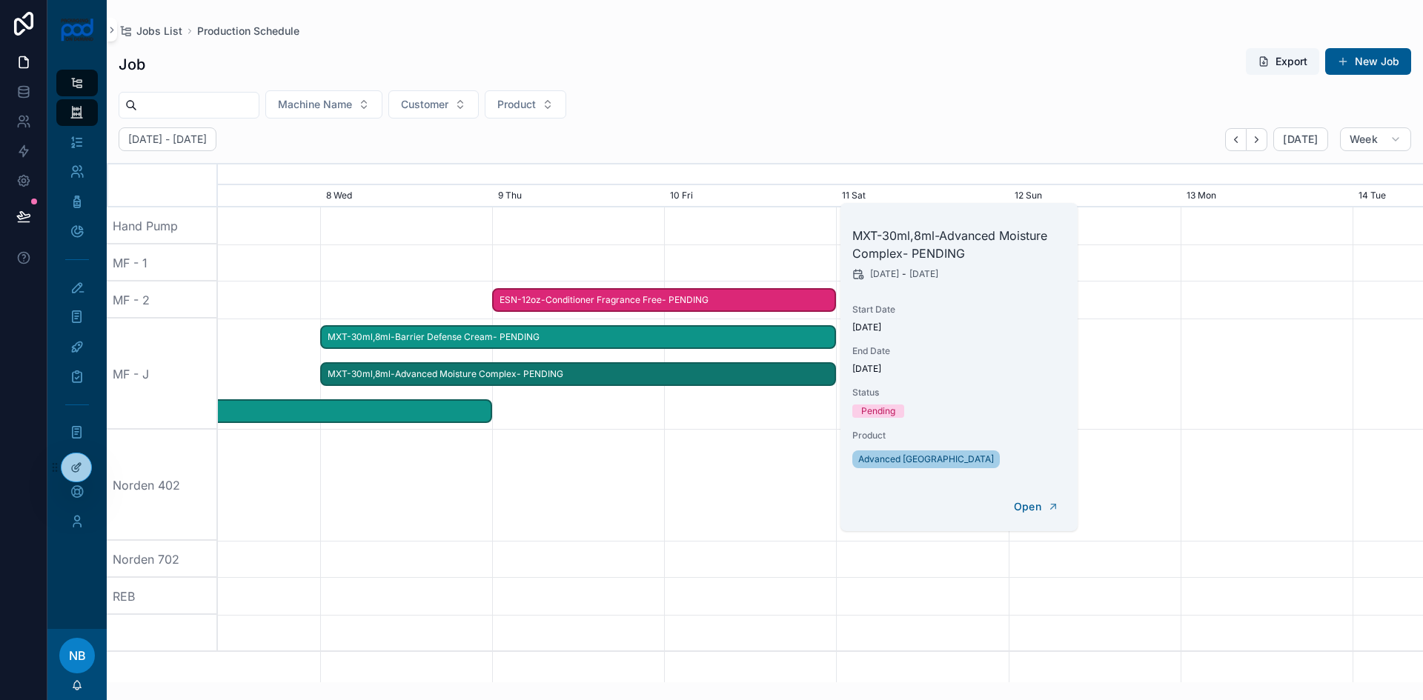
click at [587, 342] on span "MXT-30ml,8ml-Barrier Defense Cream- PENDING" at bounding box center [579, 337] width 514 height 24
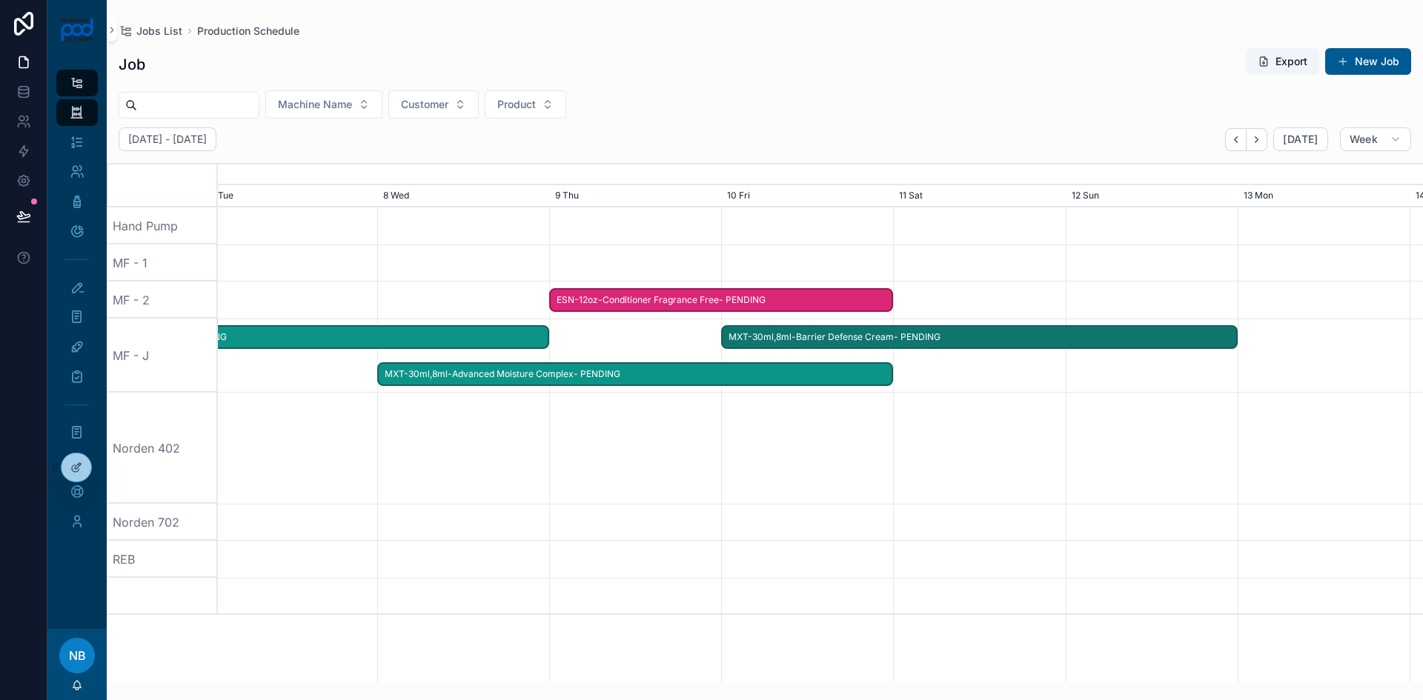
drag, startPoint x: 586, startPoint y: 339, endPoint x: 989, endPoint y: 382, distance: 404.7
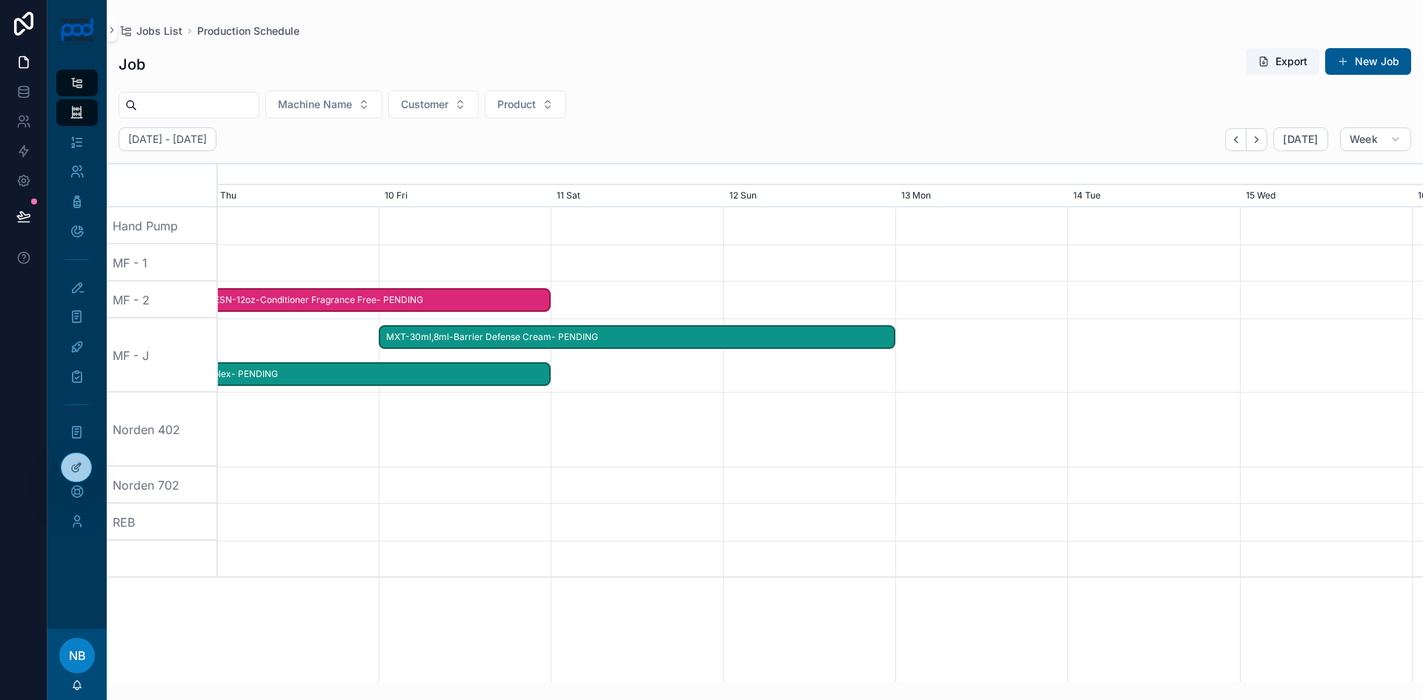
drag, startPoint x: 1008, startPoint y: 424, endPoint x: 657, endPoint y: 428, distance: 350.6
click at [657, 428] on div "scrollable content" at bounding box center [820, 430] width 4820 height 74
click at [757, 332] on span "MXT-30ml,8ml-Barrier Defense Cream- PENDING" at bounding box center [629, 337] width 514 height 24
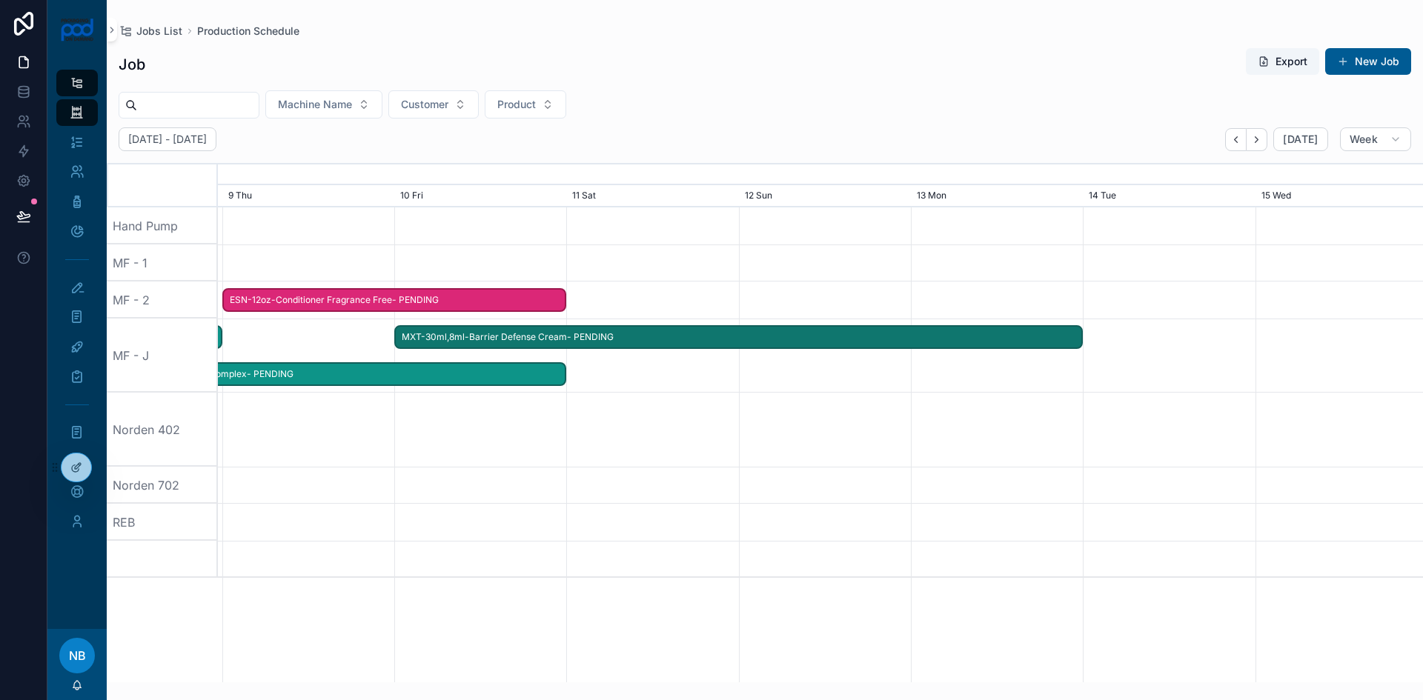
drag, startPoint x: 882, startPoint y: 337, endPoint x: 1080, endPoint y: 348, distance: 198.2
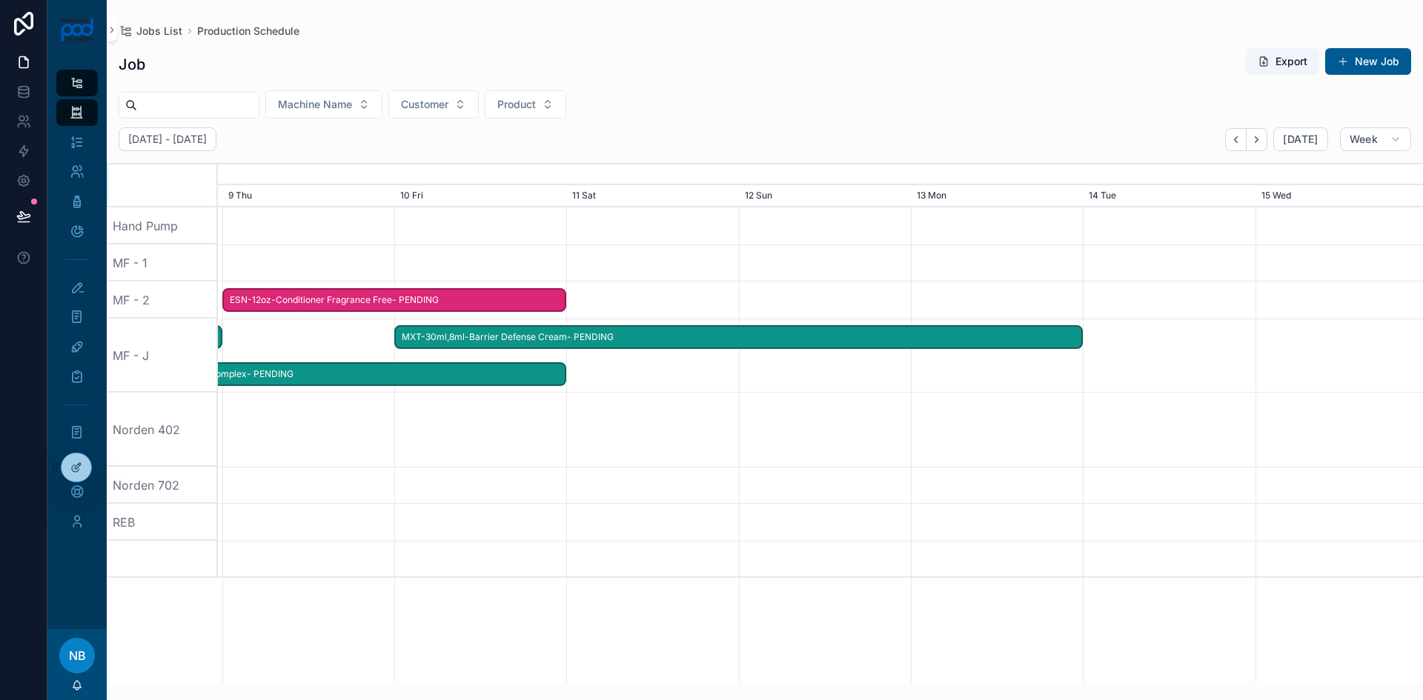
click at [1022, 505] on div "scrollable content" at bounding box center [820, 522] width 4820 height 37
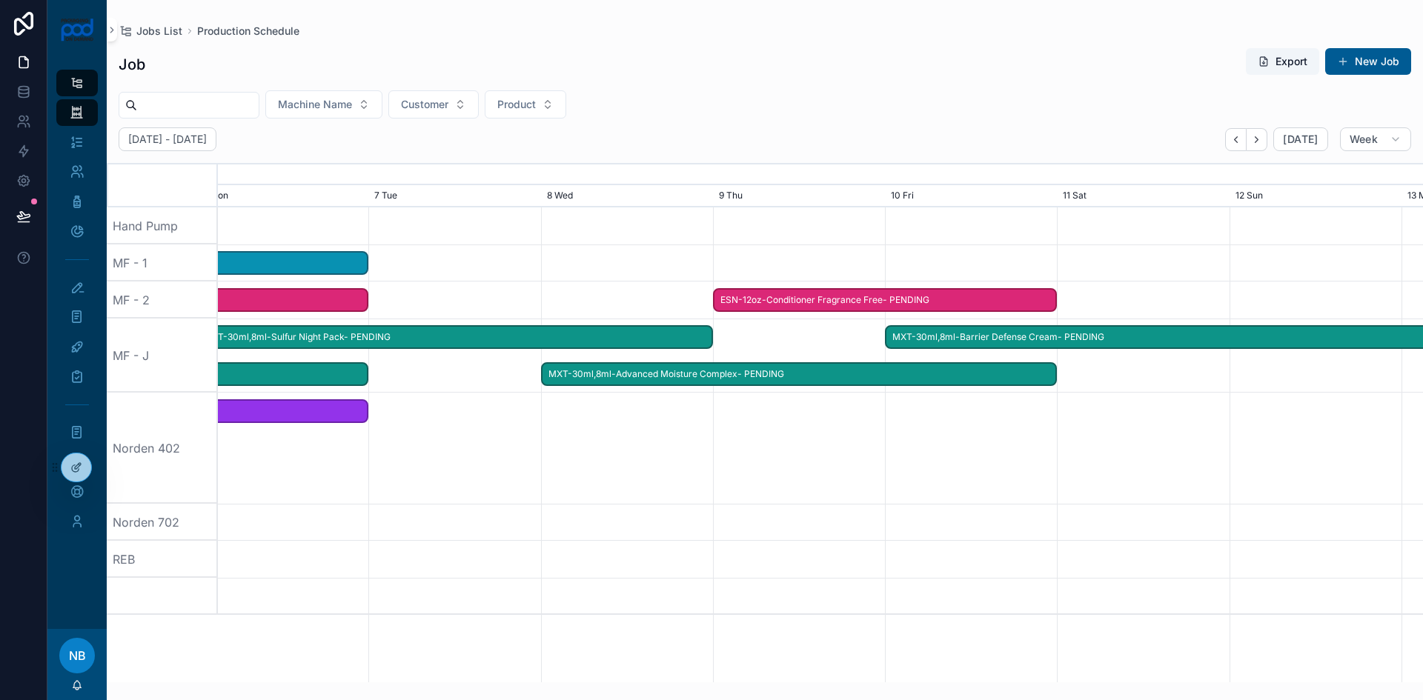
drag, startPoint x: 541, startPoint y: 528, endPoint x: 1032, endPoint y: 530, distance: 490.6
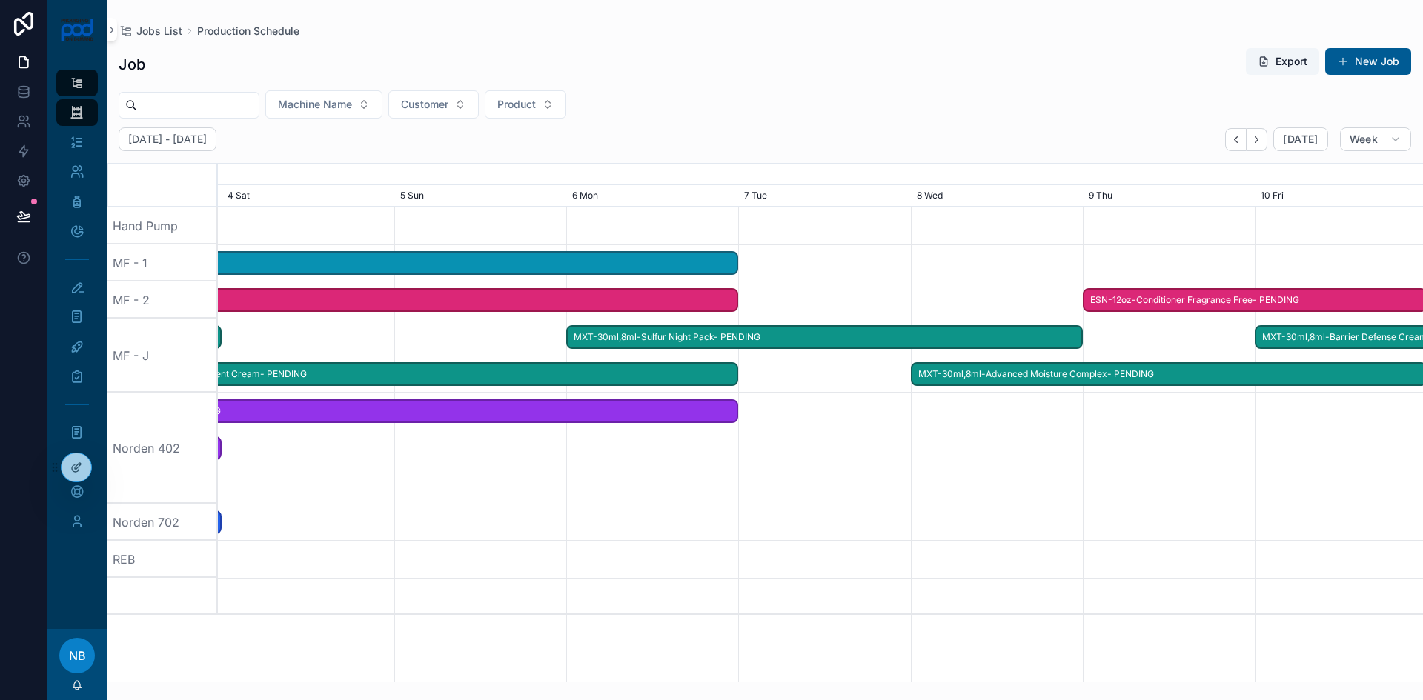
scroll to position [0, 1592]
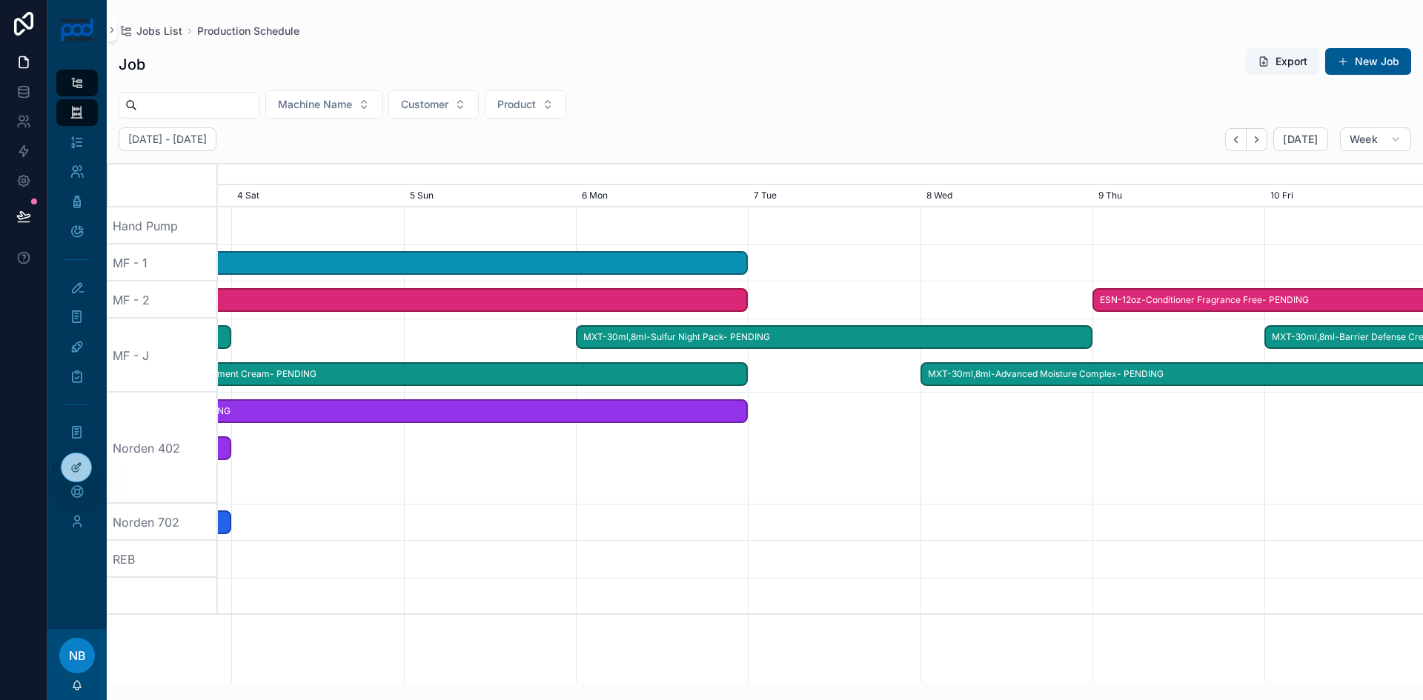
drag, startPoint x: 629, startPoint y: 540, endPoint x: 1030, endPoint y: 539, distance: 401.0
click at [1030, 539] on div "scrollable content" at bounding box center [1036, 522] width 4820 height 37
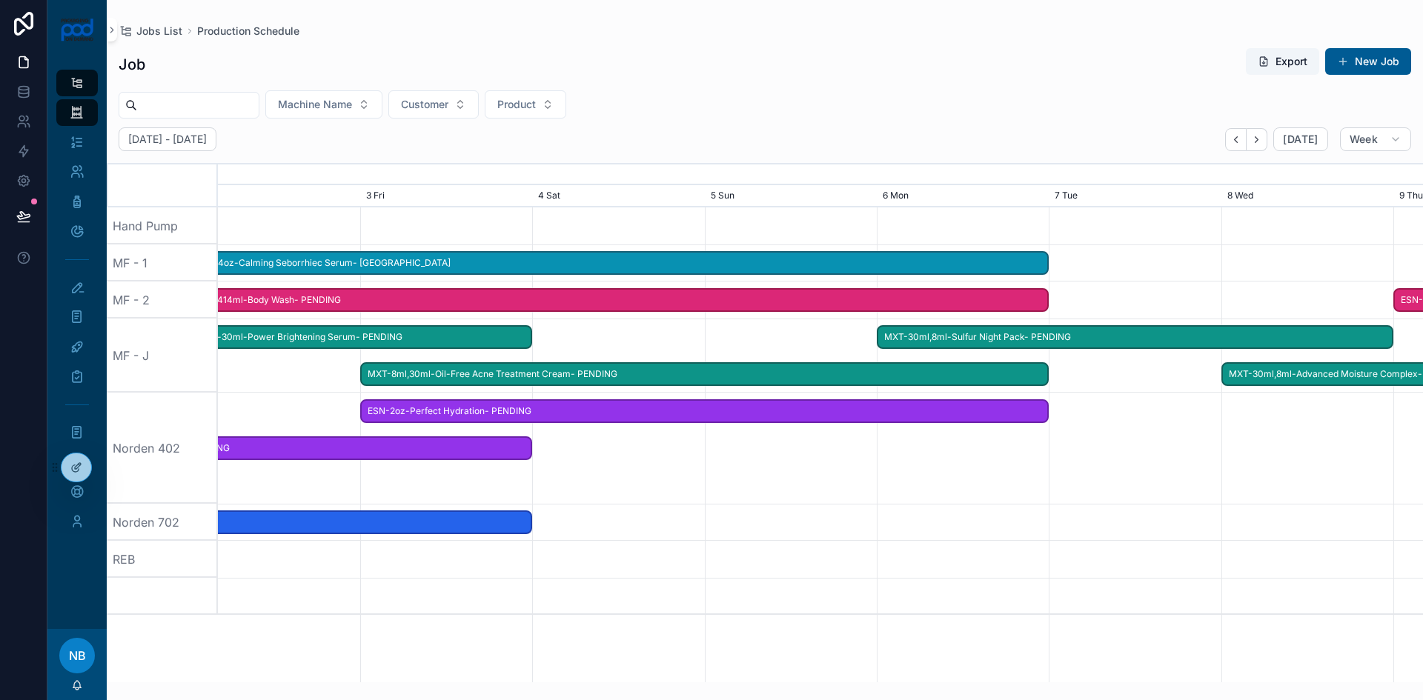
scroll to position [0, 1290]
drag, startPoint x: 480, startPoint y: 551, endPoint x: 774, endPoint y: 540, distance: 295.2
click at [405, 376] on span "MXT-8ml,30ml-Oil-Free Acne Treatment Cream- PENDING" at bounding box center [706, 374] width 686 height 24
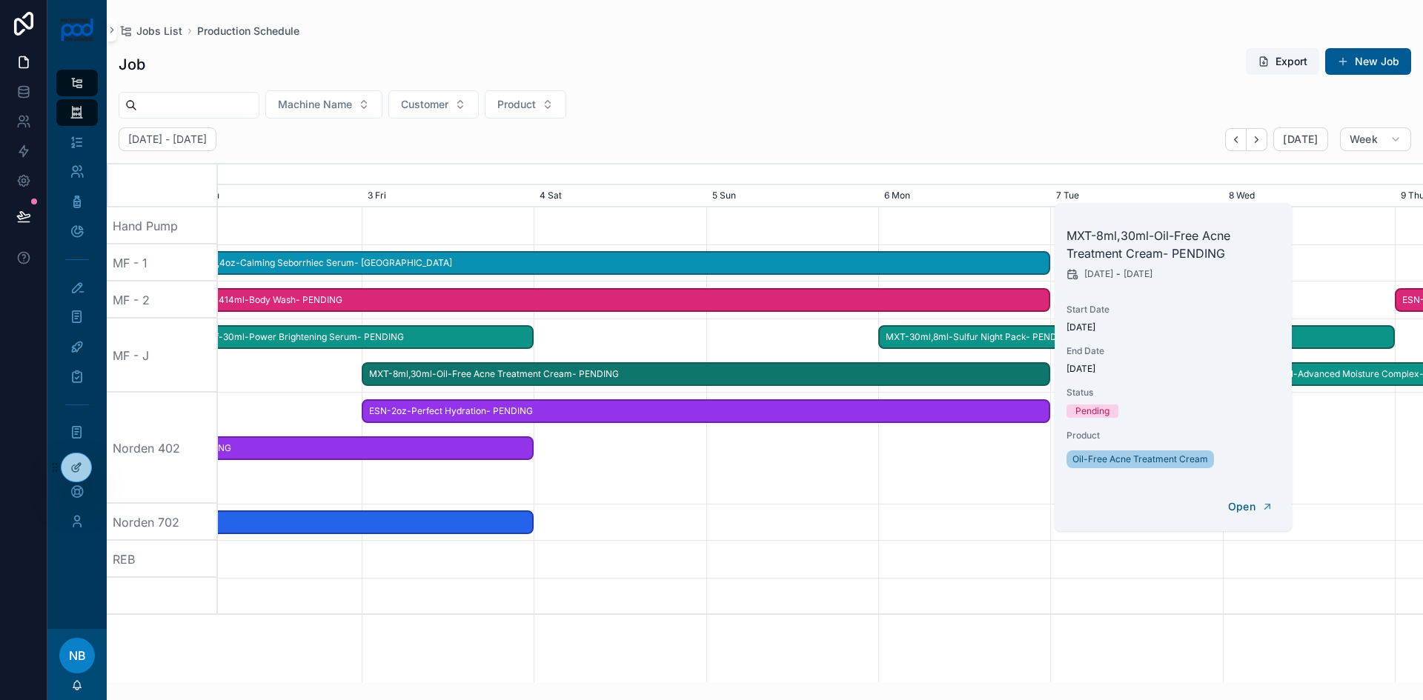
scroll to position [0, 1281]
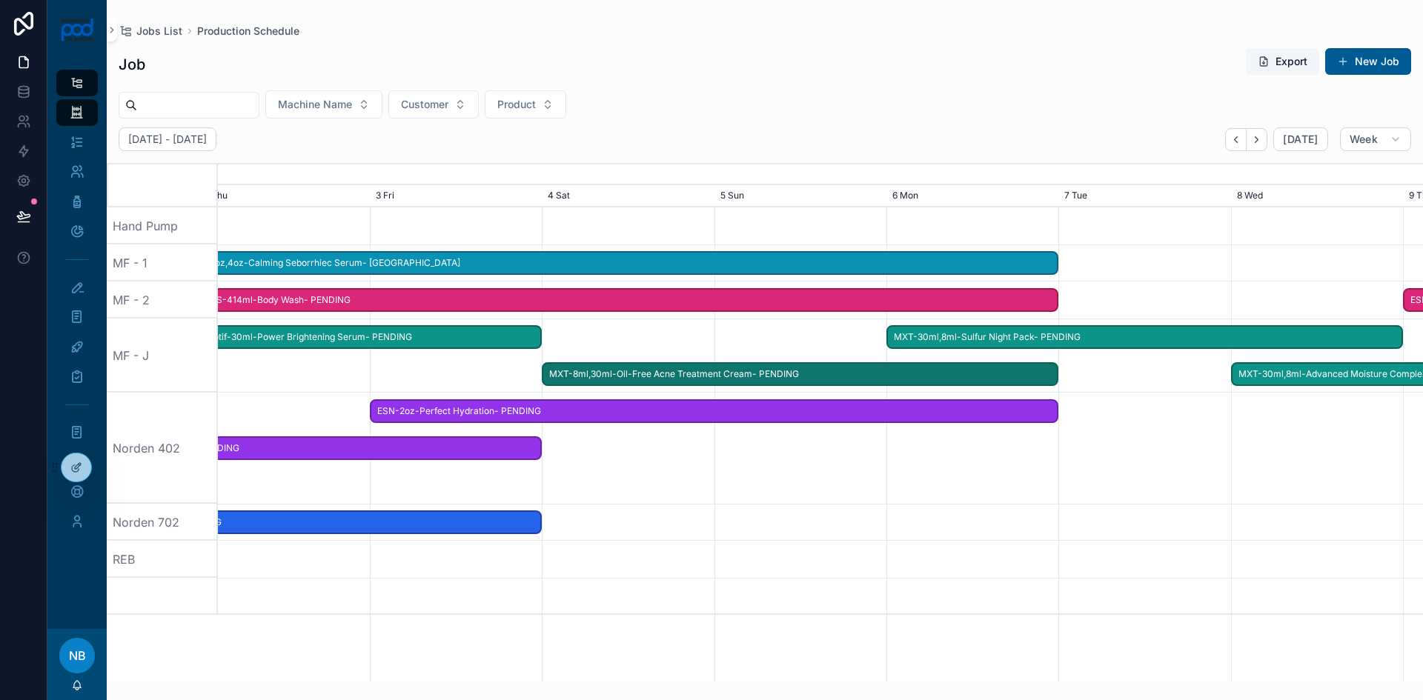
drag, startPoint x: 368, startPoint y: 374, endPoint x: 545, endPoint y: 376, distance: 177.9
click at [545, 376] on span "scrollable content" at bounding box center [552, 374] width 18 height 21
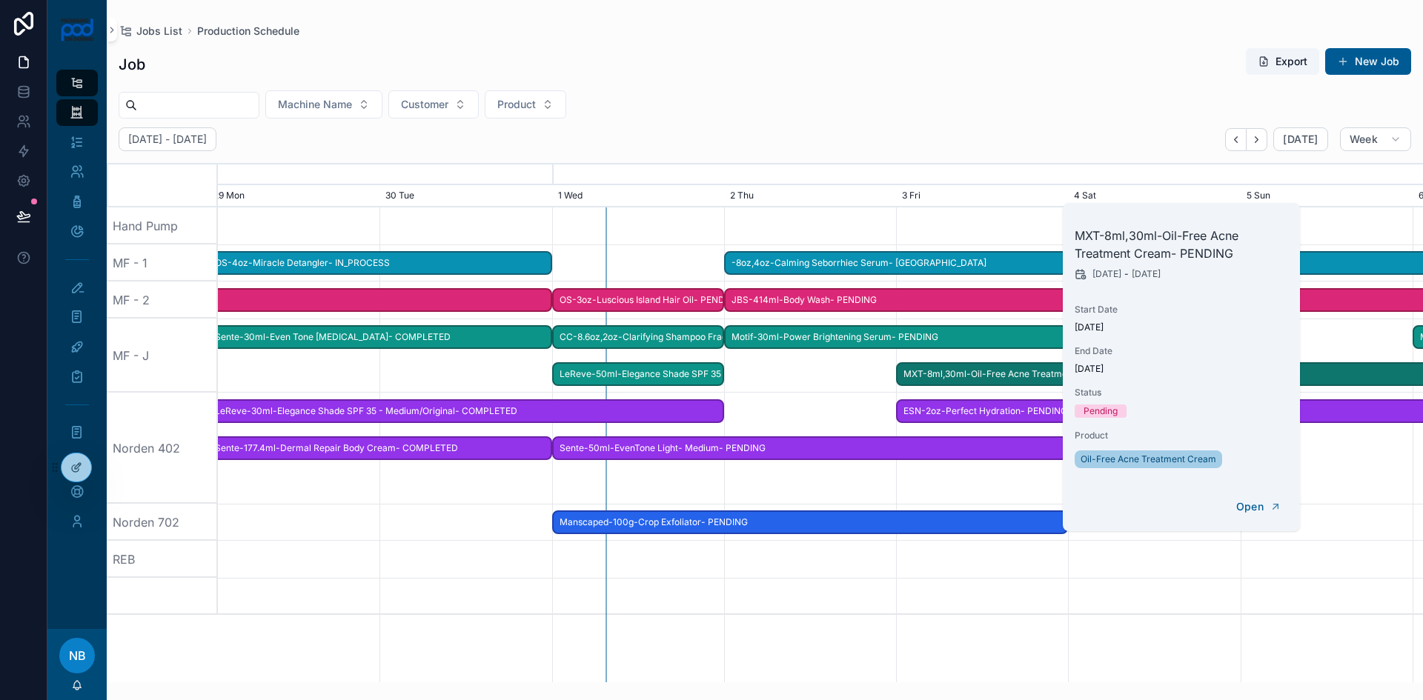
scroll to position [0, 1808]
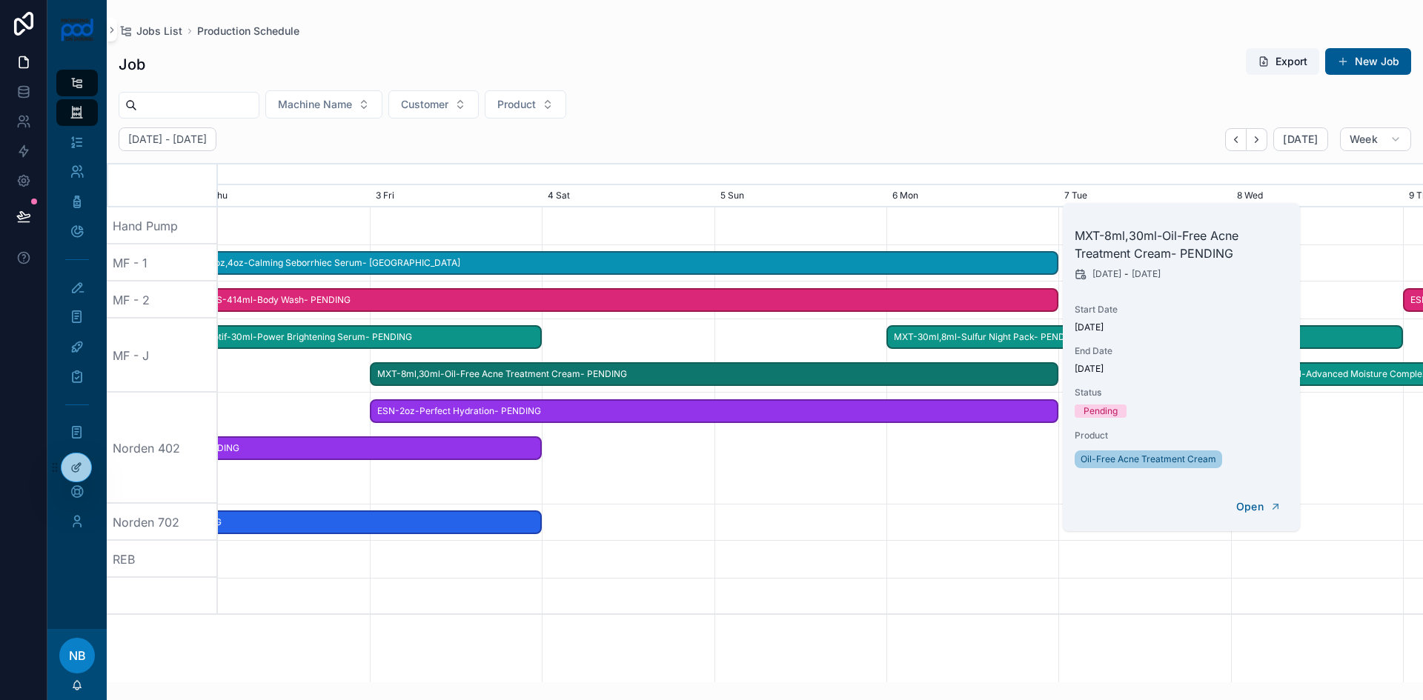
click at [387, 379] on span "scrollable content" at bounding box center [380, 374] width 18 height 21
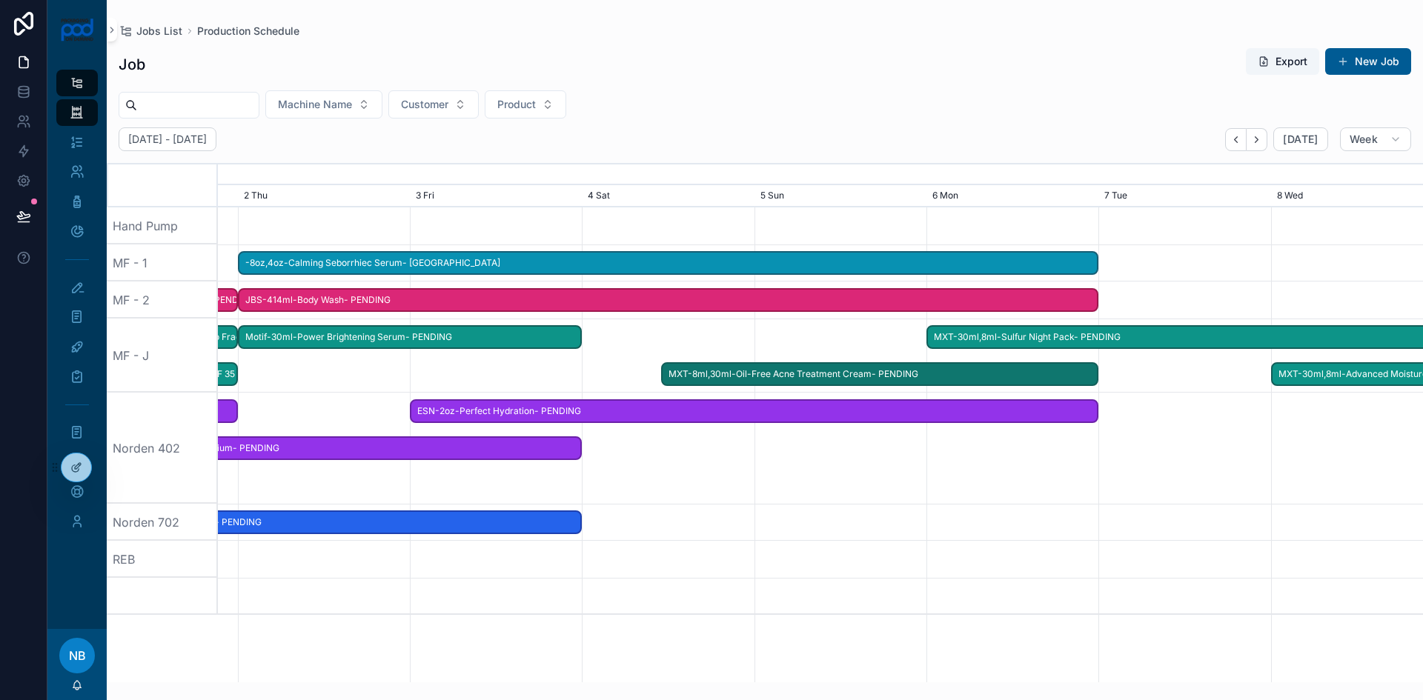
drag, startPoint x: 376, startPoint y: 376, endPoint x: 641, endPoint y: 378, distance: 264.6
click at [661, 378] on div "MXT-8ml,30ml-Oil-Free Acne Treatment Cream- PENDING" at bounding box center [879, 374] width 437 height 24
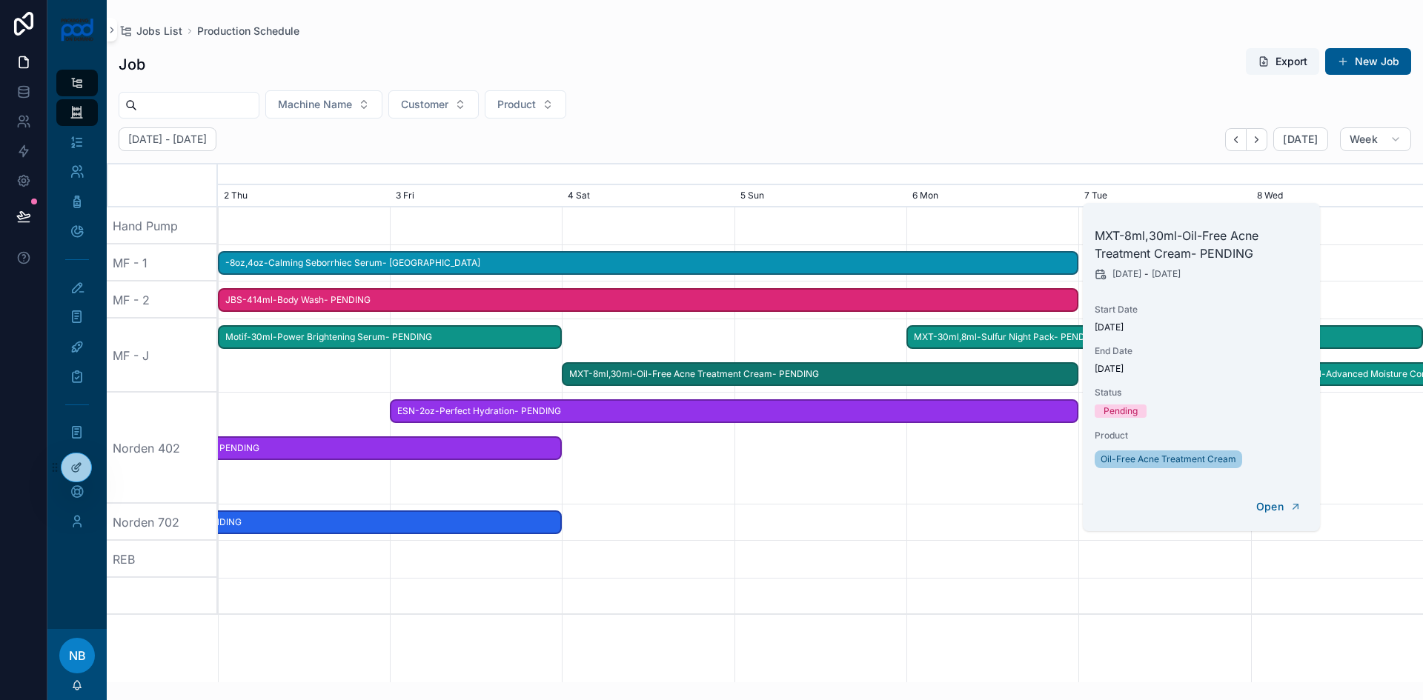
click at [635, 497] on div "scrollable content" at bounding box center [820, 448] width 4820 height 111
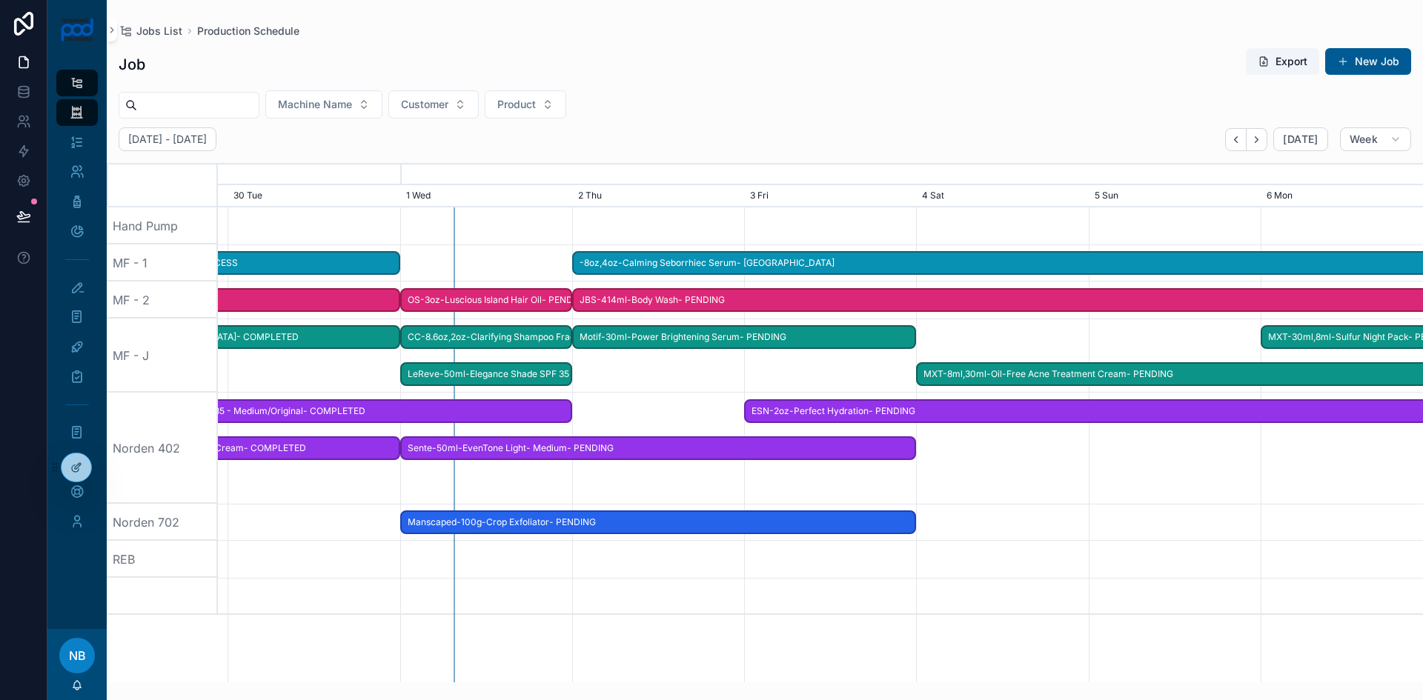
scroll to position [0, 1807]
drag, startPoint x: 588, startPoint y: 501, endPoint x: 943, endPoint y: 485, distance: 355.4
click at [943, 485] on div "scrollable content" at bounding box center [821, 448] width 4820 height 111
click at [626, 339] on span "Motif-30ml-Power Brightening Serum- PENDING" at bounding box center [745, 337] width 342 height 24
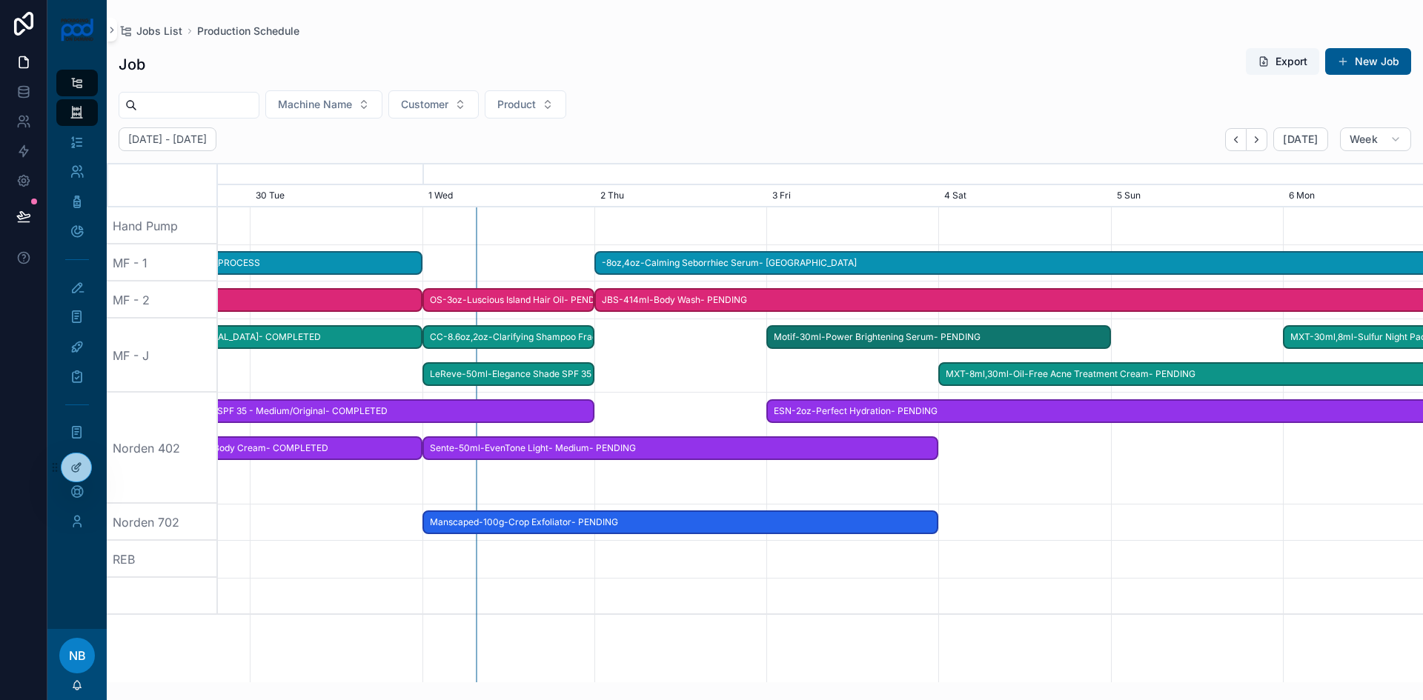
drag, startPoint x: 629, startPoint y: 339, endPoint x: 825, endPoint y: 345, distance: 195.7
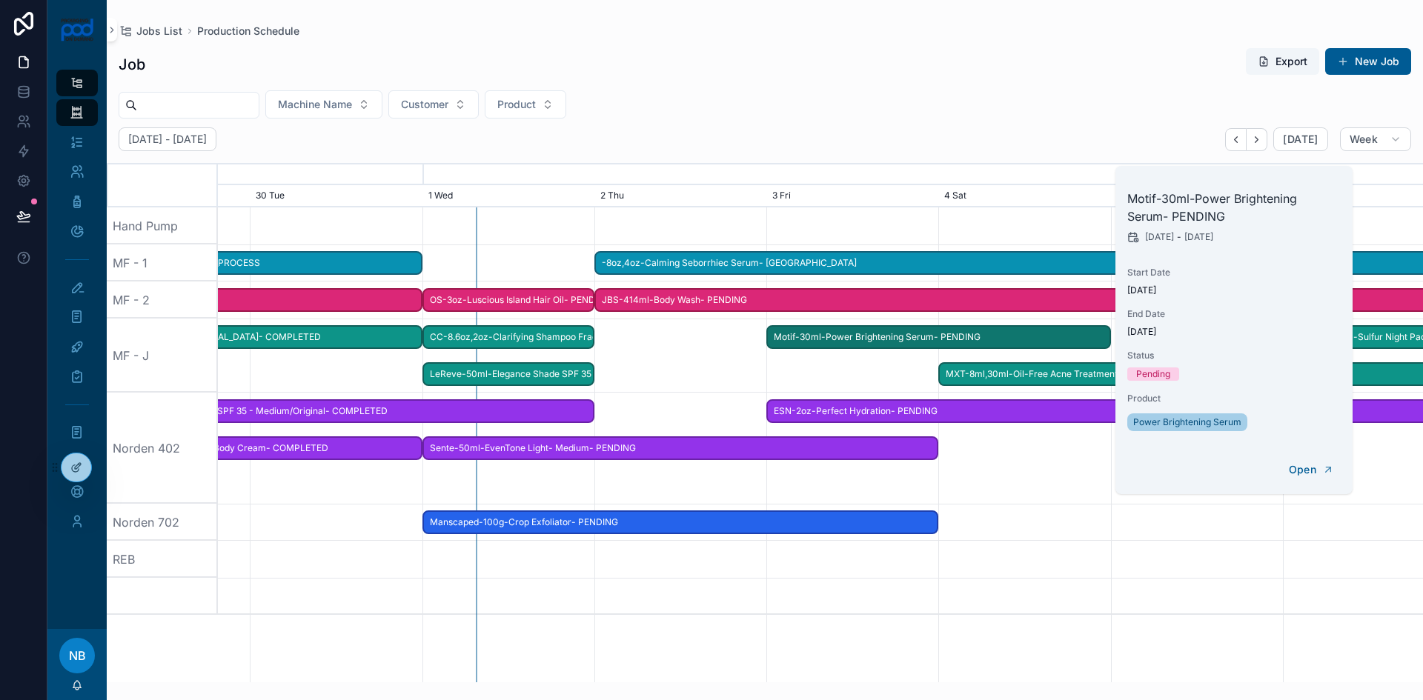
click at [548, 374] on span "LeReve-50ml-Elegance Shade SPF 35 - Medium/Original- PENDING" at bounding box center [508, 374] width 169 height 24
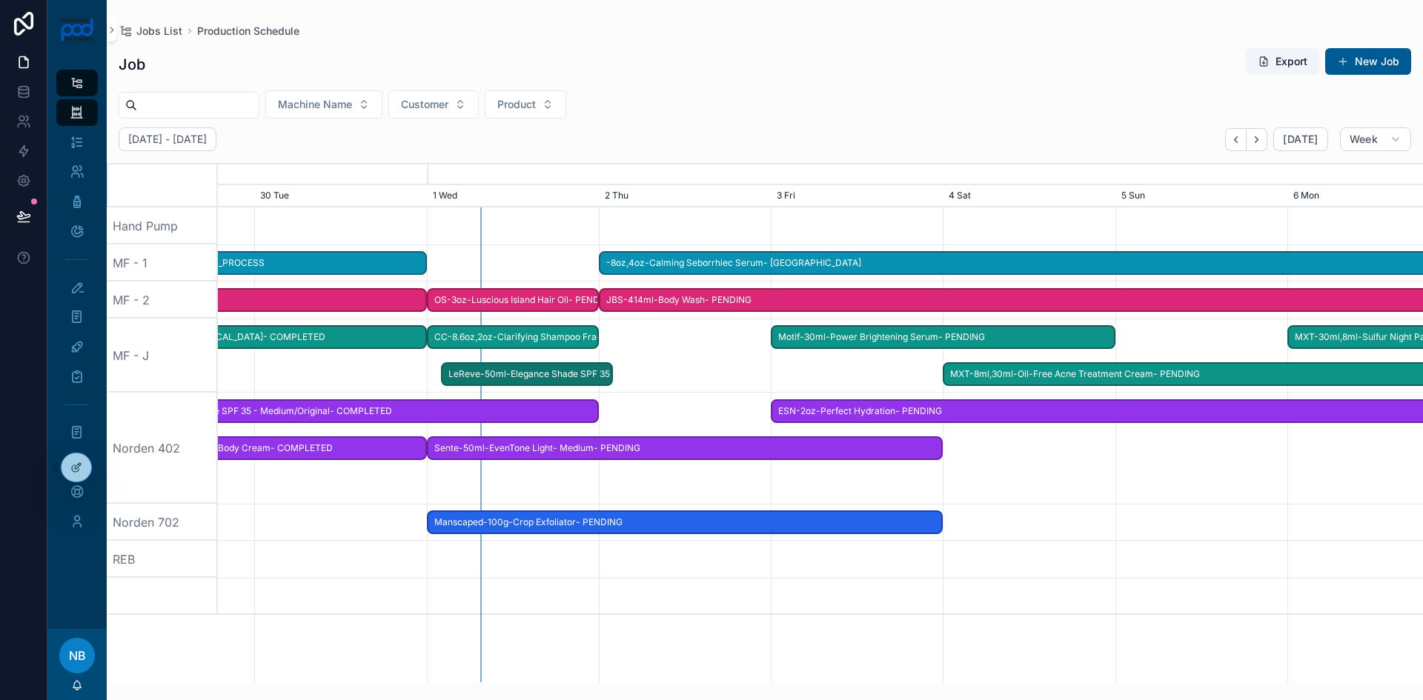
drag, startPoint x: 537, startPoint y: 376, endPoint x: 555, endPoint y: 376, distance: 17.8
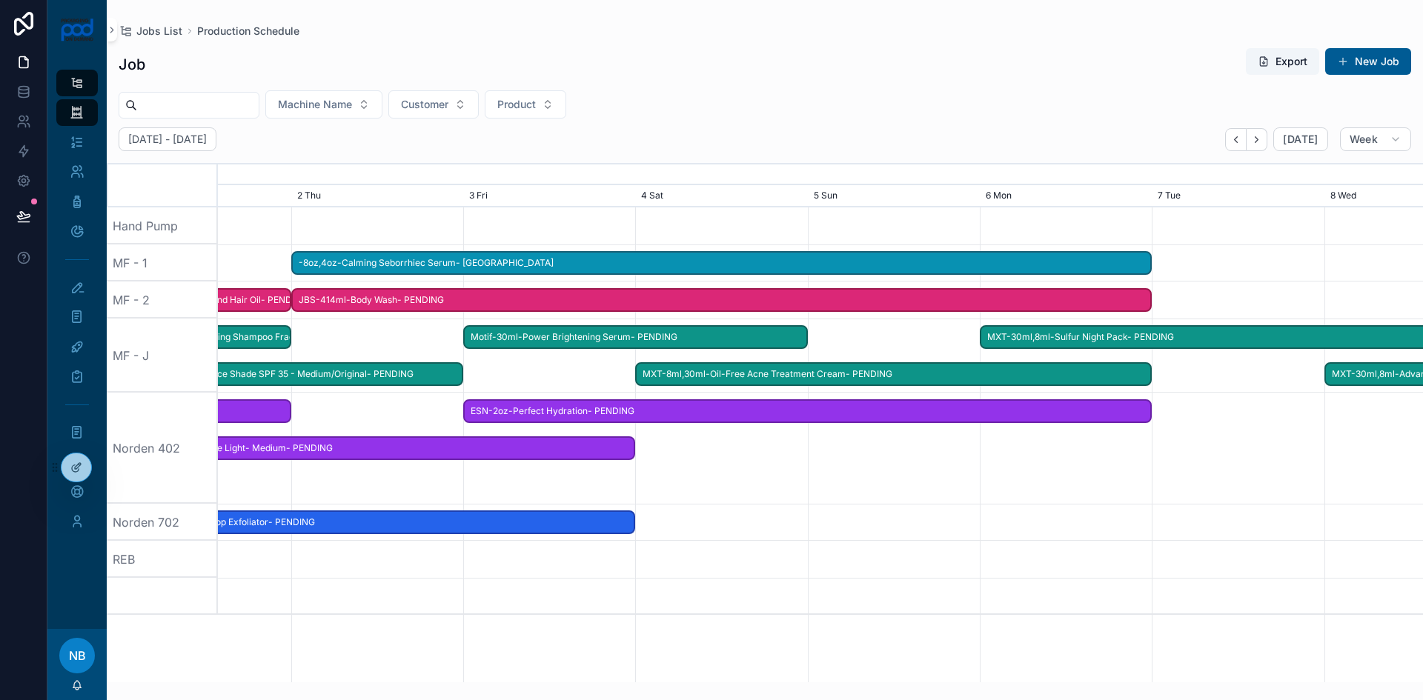
drag, startPoint x: 540, startPoint y: 503, endPoint x: 485, endPoint y: 497, distance: 56.0
click at [485, 497] on div "scrollable content" at bounding box center [513, 448] width 4820 height 111
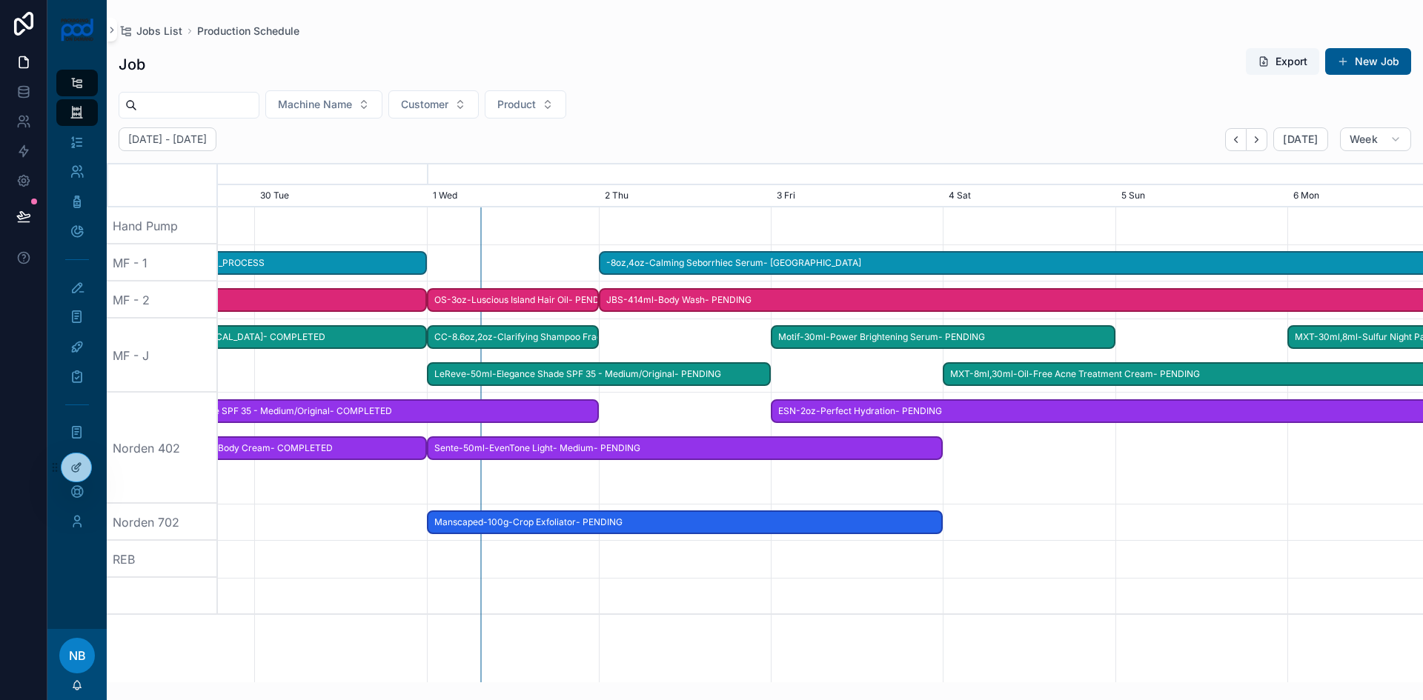
drag, startPoint x: 380, startPoint y: 505, endPoint x: 494, endPoint y: 498, distance: 113.6
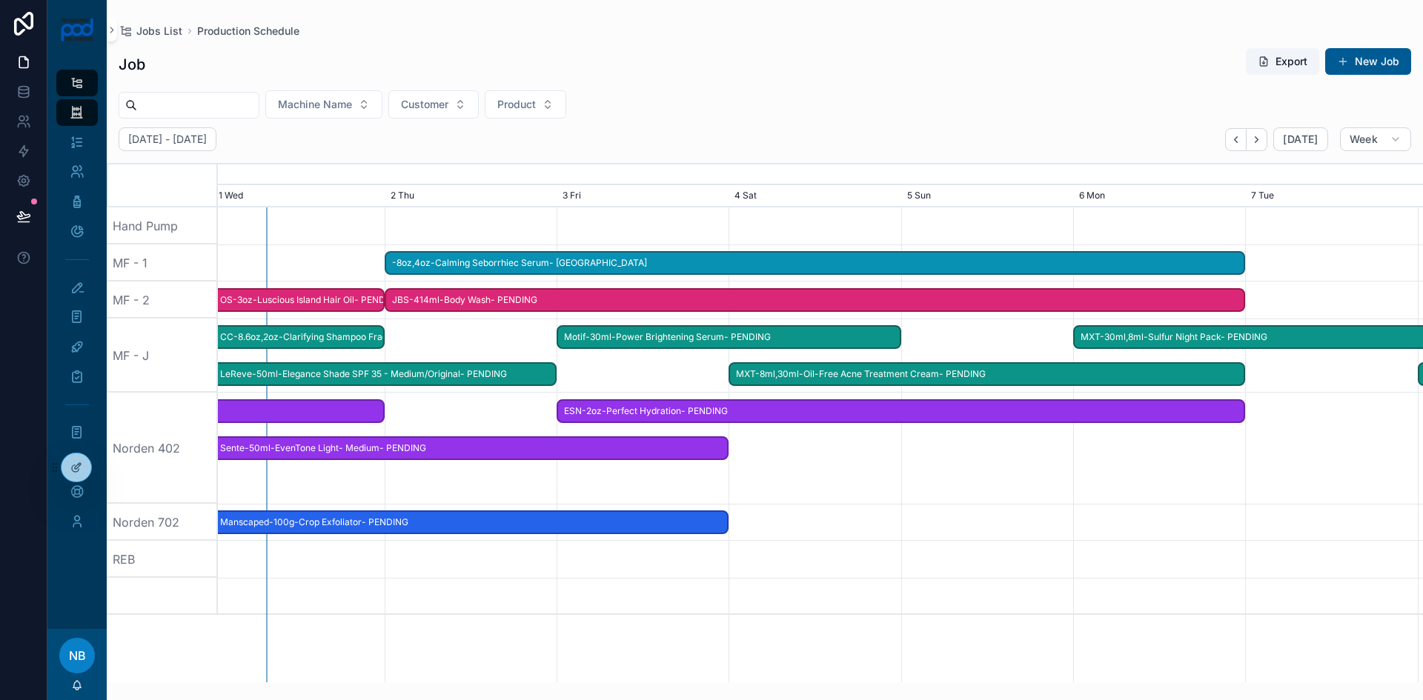
click at [433, 303] on span "JBS-414ml-Body Wash- PENDING" at bounding box center [814, 300] width 857 height 24
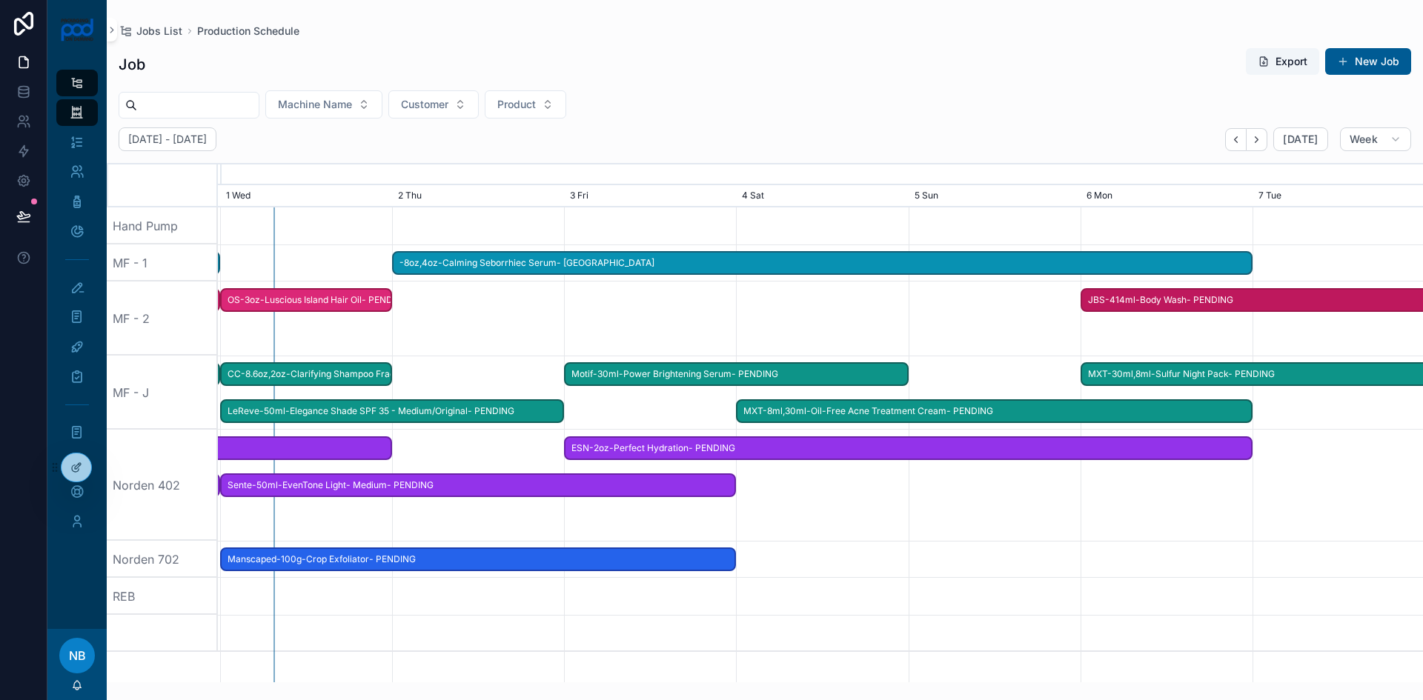
drag, startPoint x: 431, startPoint y: 301, endPoint x: 1130, endPoint y: 308, distance: 698.9
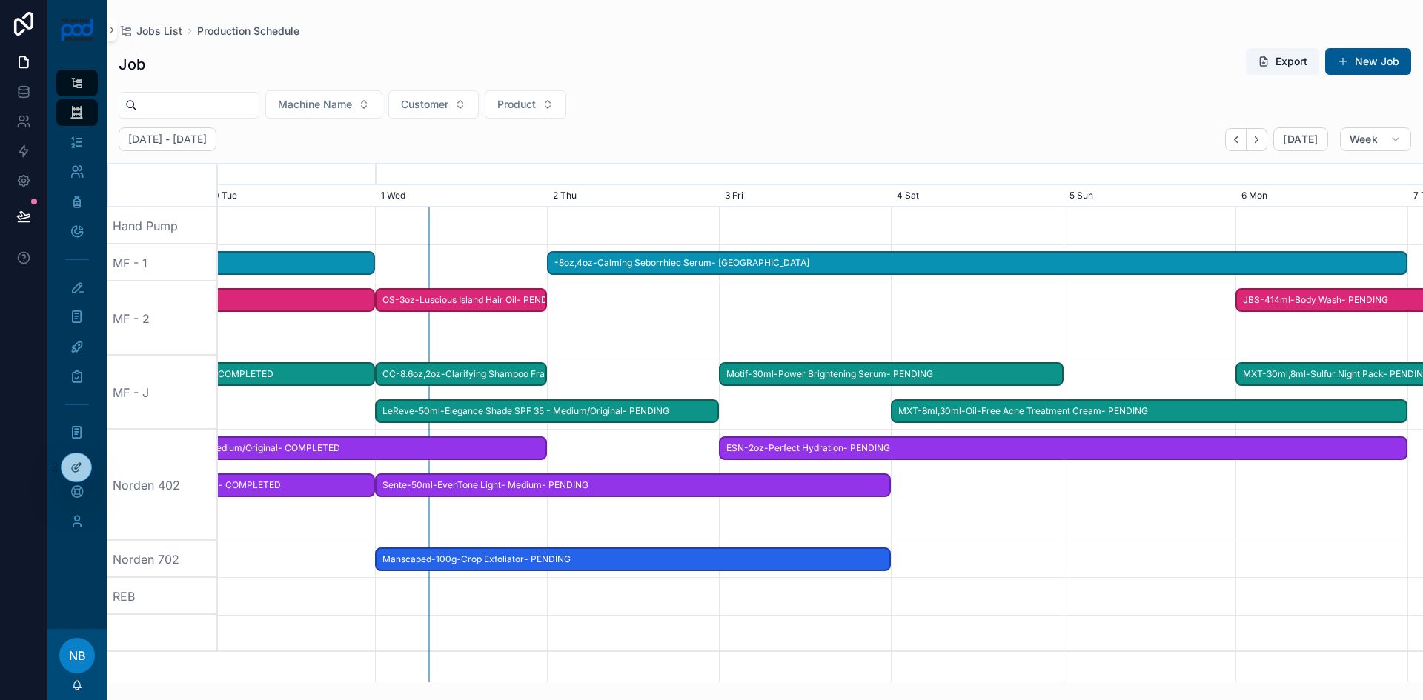
drag, startPoint x: 472, startPoint y: 321, endPoint x: 1175, endPoint y: 299, distance: 703.0
click at [1422, 302] on div "scrollable content" at bounding box center [975, 319] width 4820 height 74
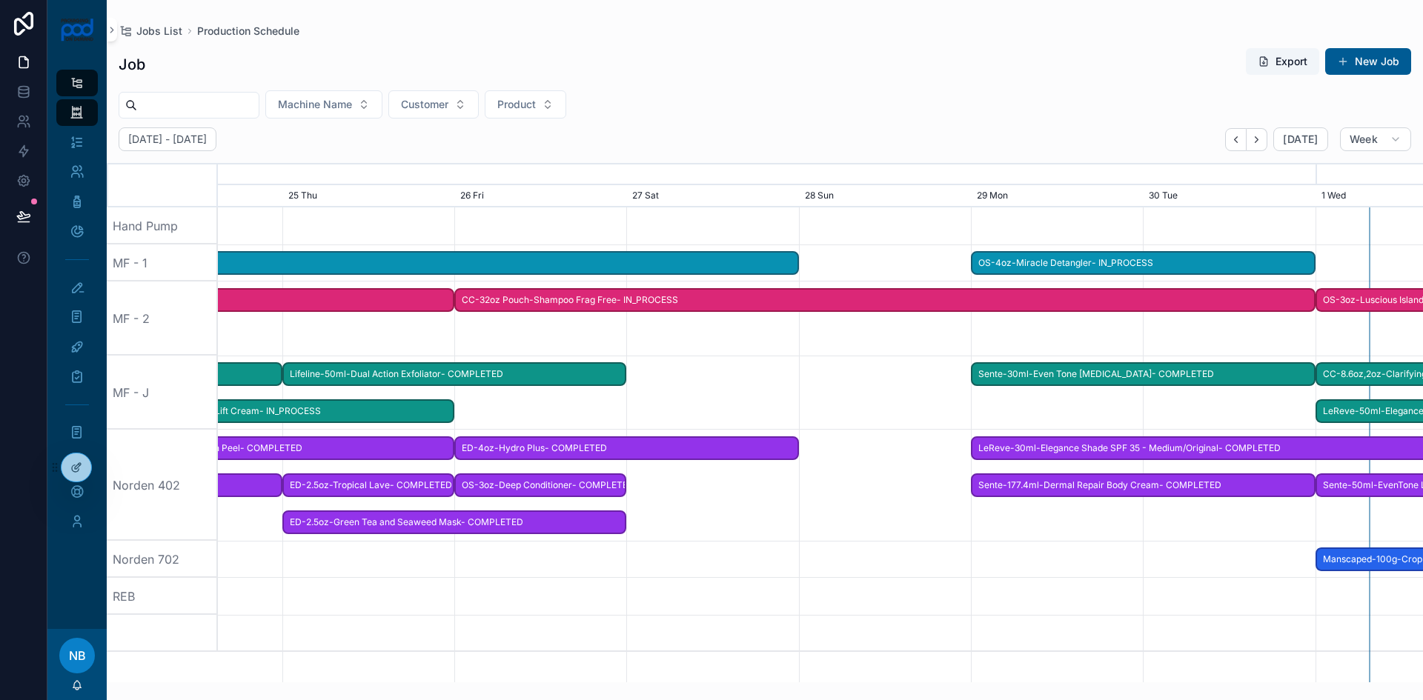
drag, startPoint x: 391, startPoint y: 330, endPoint x: 932, endPoint y: 331, distance: 540.3
click at [984, 328] on div "scrollable content" at bounding box center [820, 319] width 4820 height 74
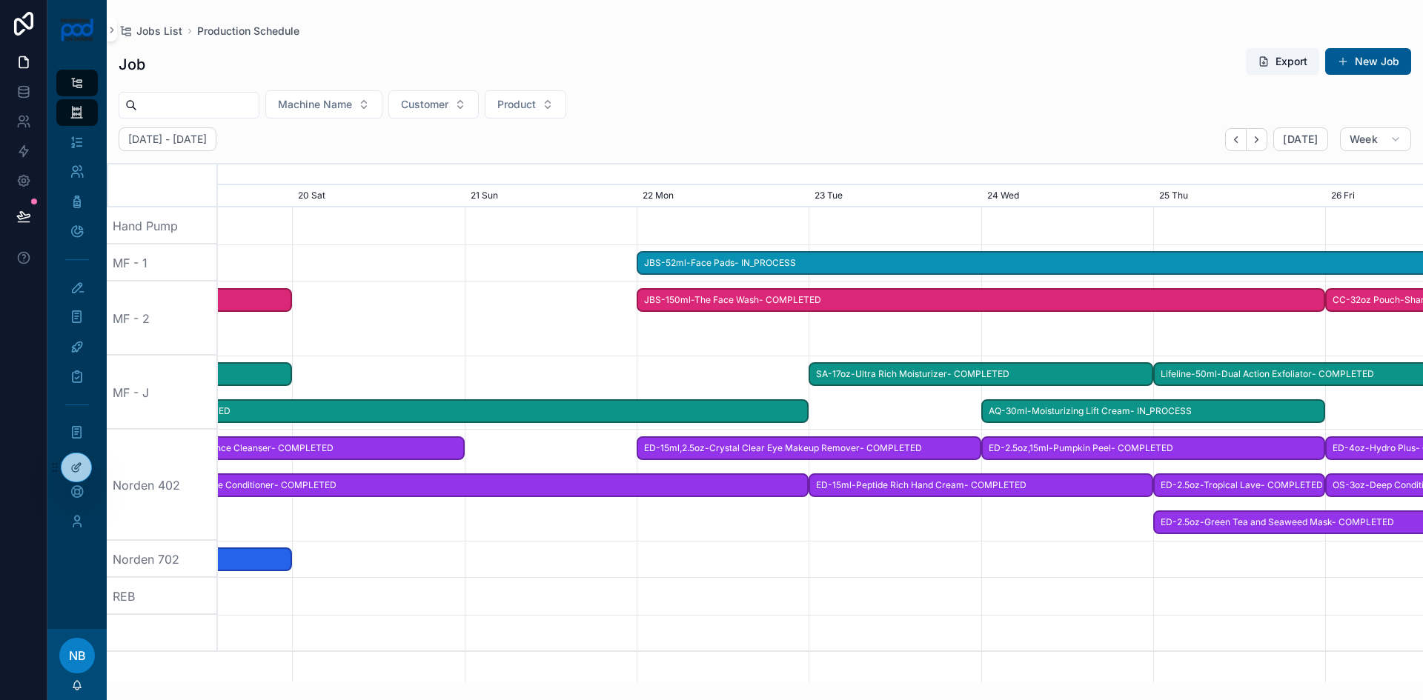
drag, startPoint x: 593, startPoint y: 340, endPoint x: 1052, endPoint y: 345, distance: 458.8
click at [1052, 345] on div "scrollable content" at bounding box center [820, 319] width 4820 height 74
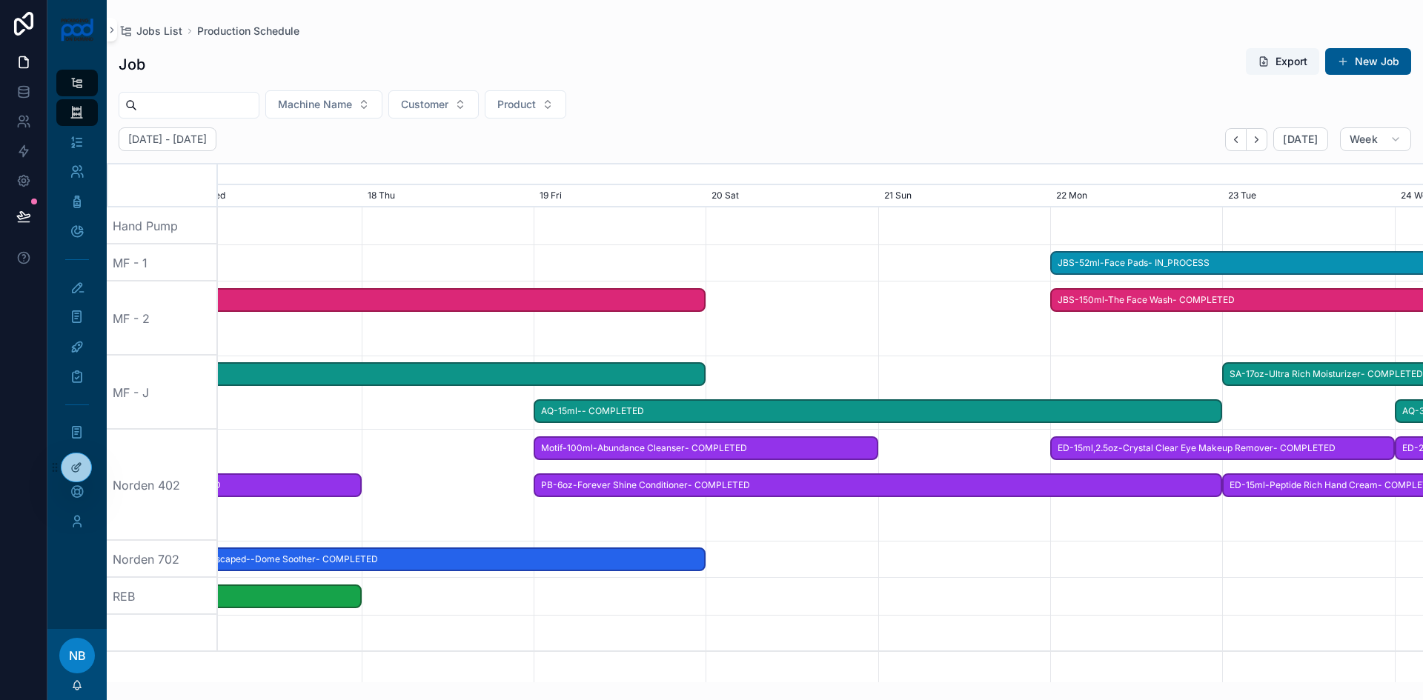
drag, startPoint x: 592, startPoint y: 349, endPoint x: 947, endPoint y: 356, distance: 355.1
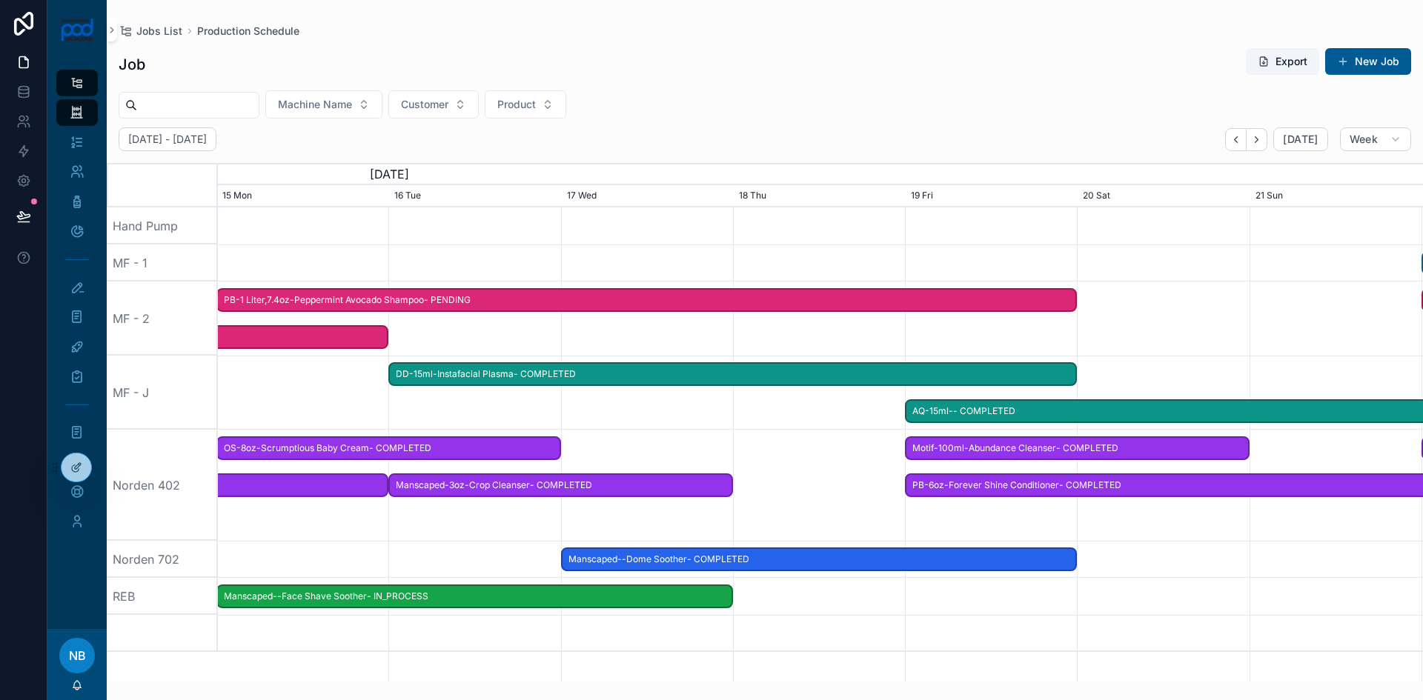
drag, startPoint x: 528, startPoint y: 343, endPoint x: 1004, endPoint y: 345, distance: 475.8
click at [1004, 345] on div "scrollable content" at bounding box center [820, 319] width 4820 height 74
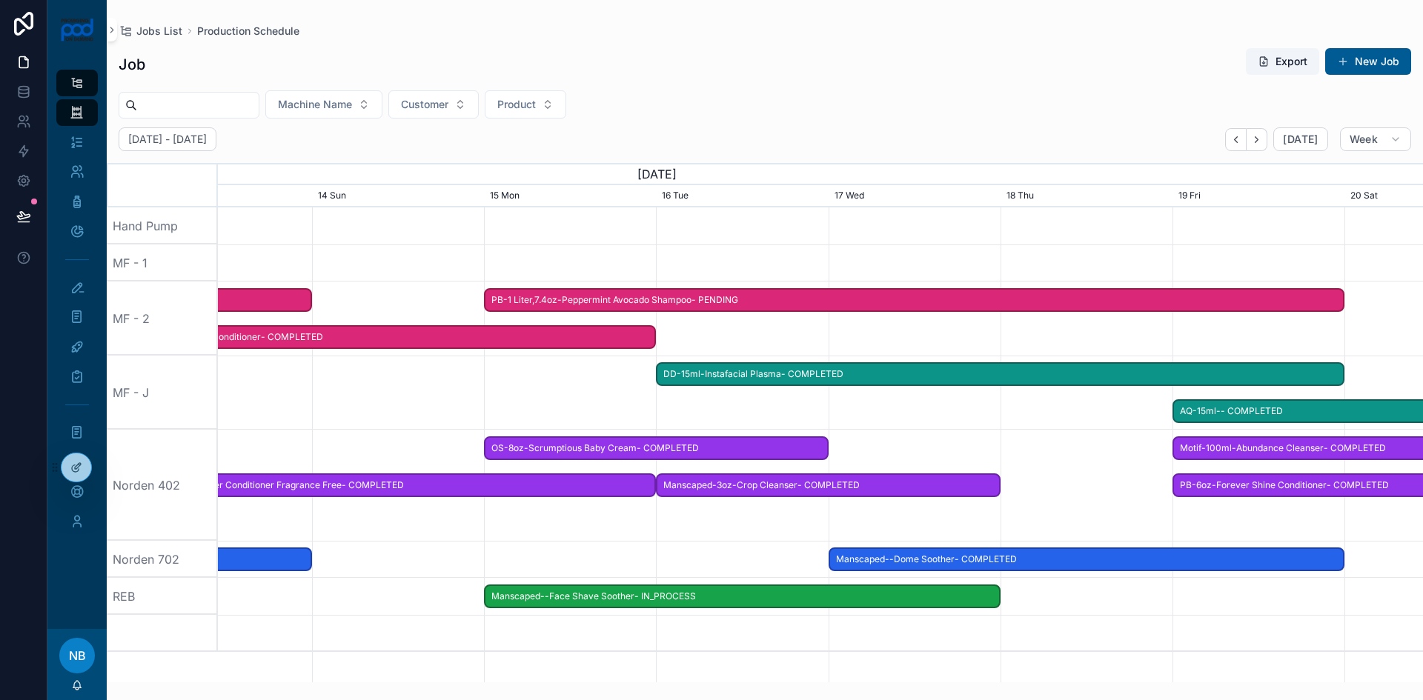
drag, startPoint x: 446, startPoint y: 296, endPoint x: 549, endPoint y: 299, distance: 103.1
click at [549, 299] on span "PB-1 Liter,7.4oz-Peppermint Avocado Shampoo- PENDING" at bounding box center [913, 300] width 857 height 24
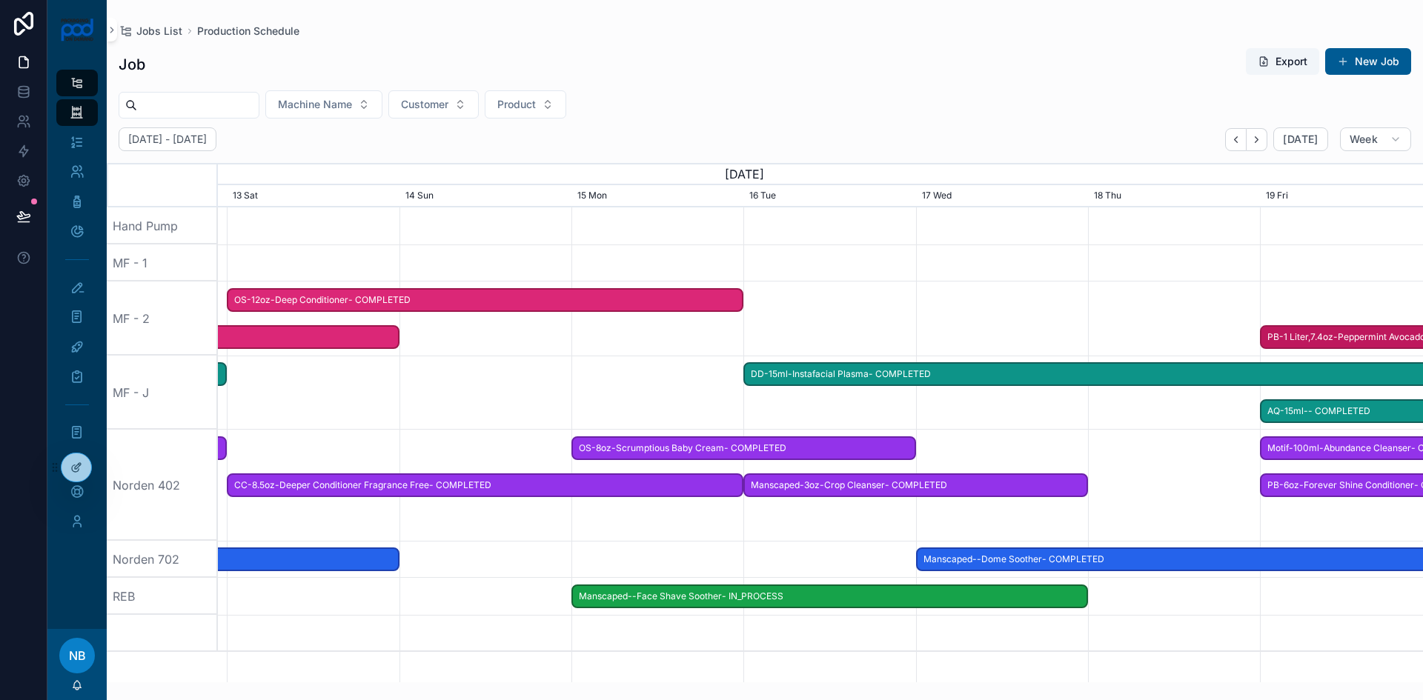
drag, startPoint x: 560, startPoint y: 300, endPoint x: 1334, endPoint y: 286, distance: 774.6
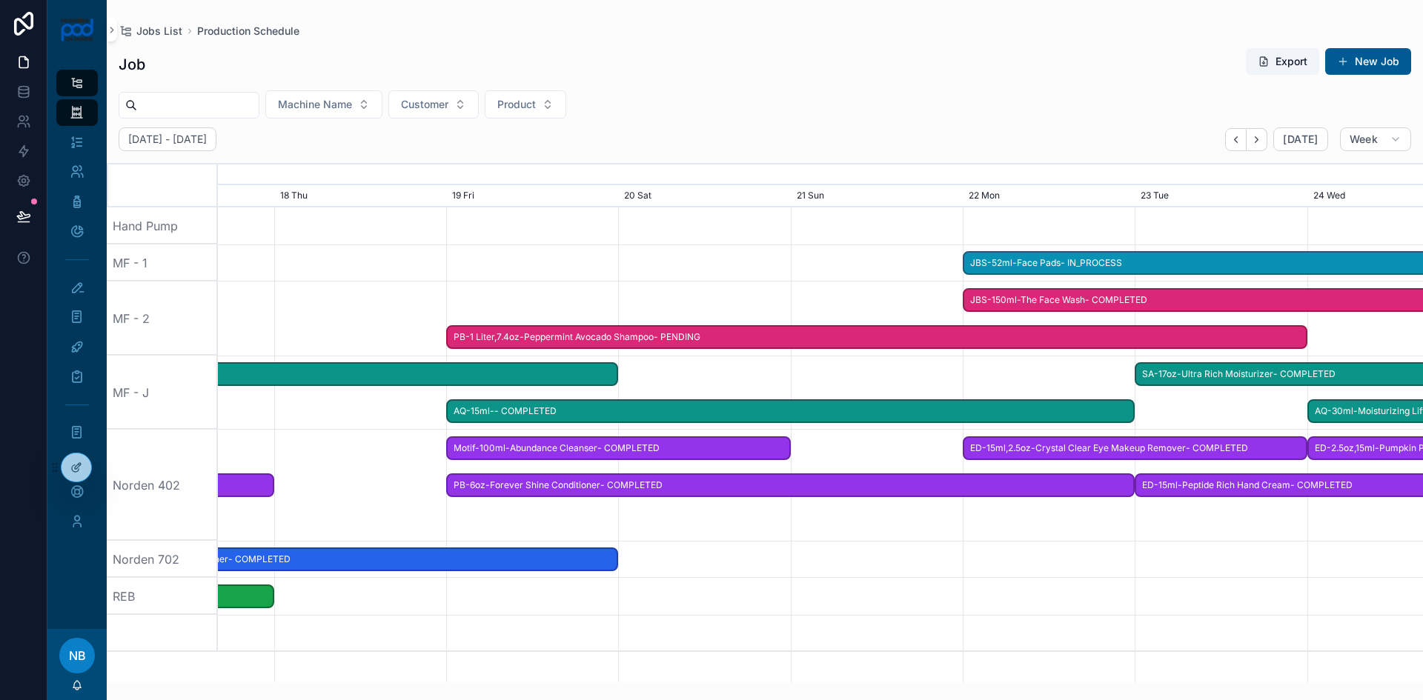
drag, startPoint x: 1345, startPoint y: 285, endPoint x: 525, endPoint y: 275, distance: 820.5
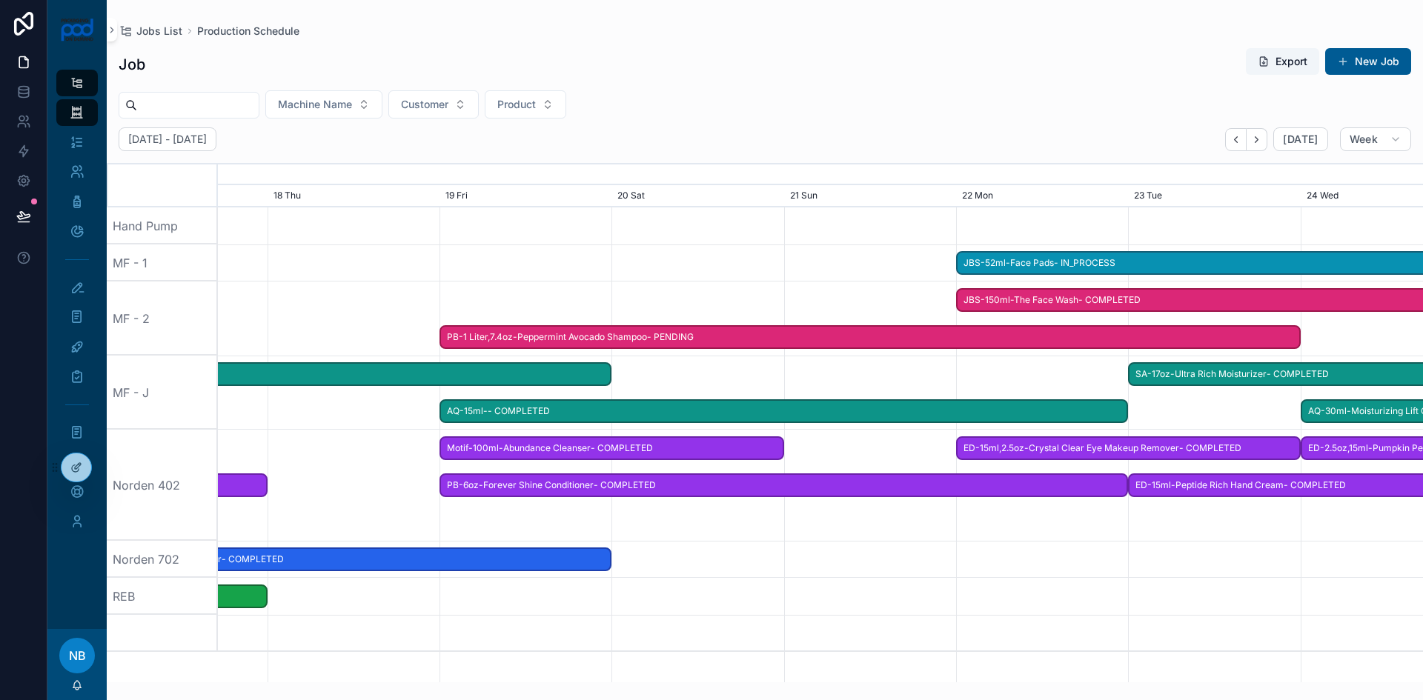
click at [590, 339] on span "PB-1 Liter,7.4oz-Peppermint Avocado Shampoo- PENDING" at bounding box center [869, 337] width 857 height 24
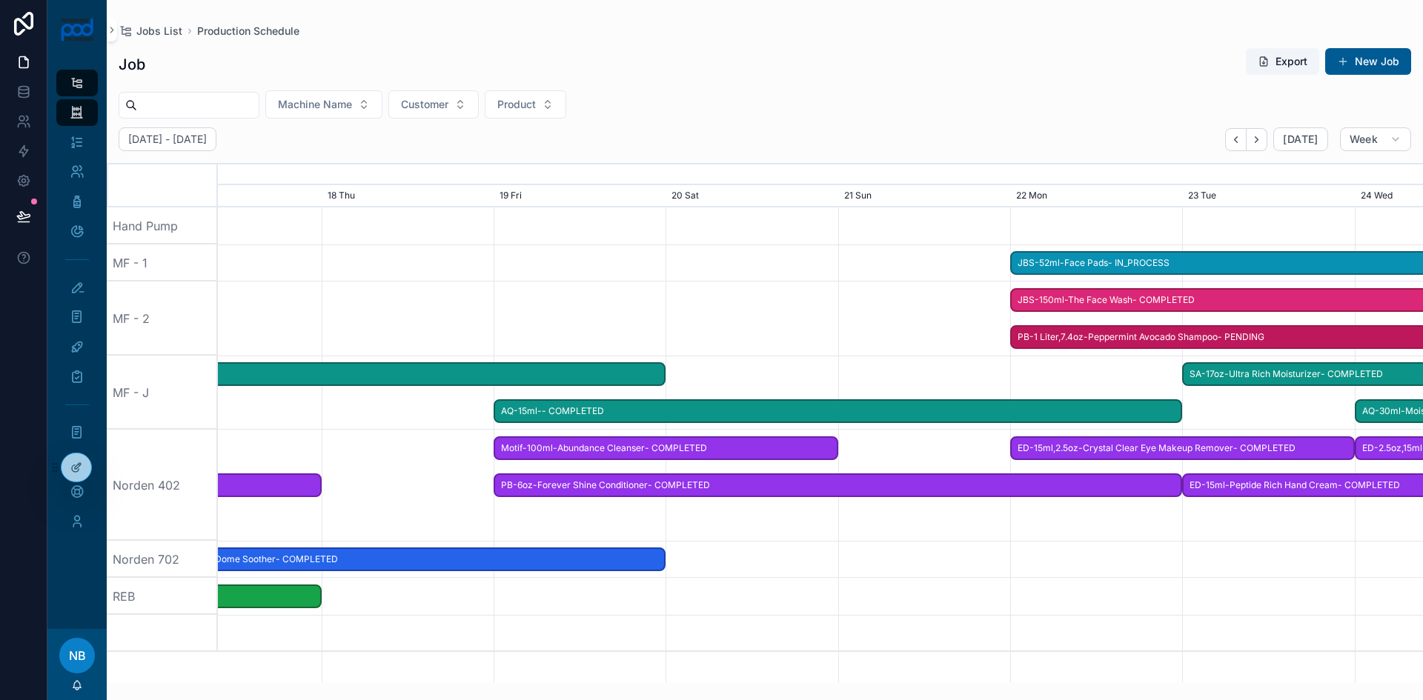
drag, startPoint x: 590, startPoint y: 339, endPoint x: 1160, endPoint y: 332, distance: 570.0
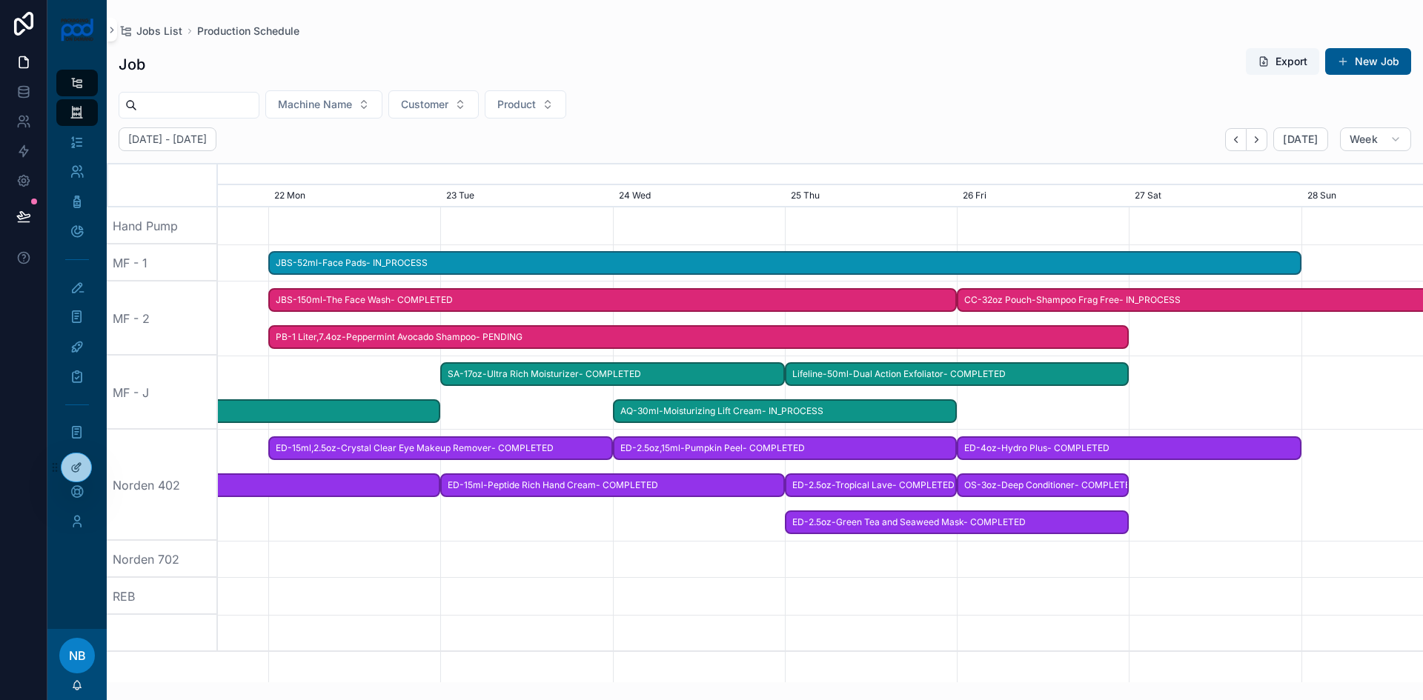
drag, startPoint x: 1153, startPoint y: 216, endPoint x: 411, endPoint y: 232, distance: 742.1
click at [411, 232] on div "scrollable content" at bounding box center [820, 226] width 4820 height 37
click at [551, 346] on span "PB-1 Liter,7.4oz-Peppermint Avocado Shampoo- PENDING" at bounding box center [698, 337] width 857 height 24
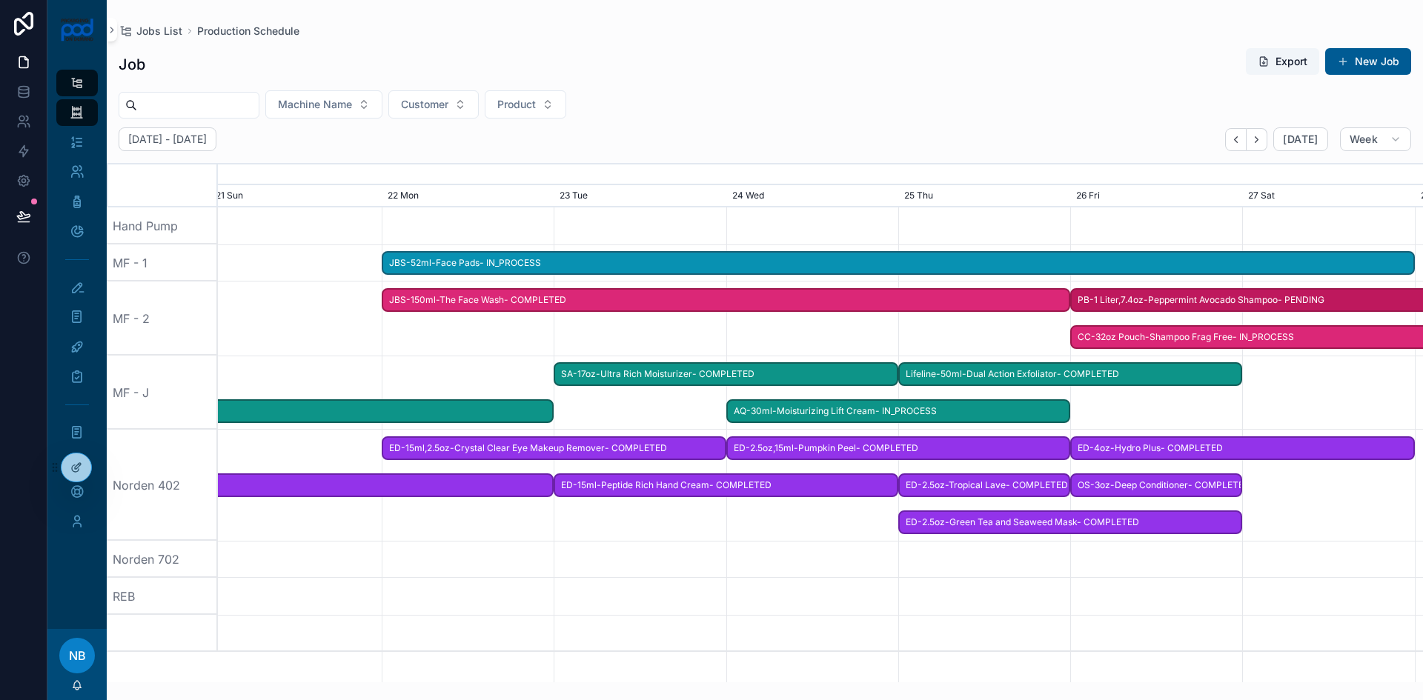
drag, startPoint x: 551, startPoint y: 342, endPoint x: 1351, endPoint y: 342, distance: 800.4
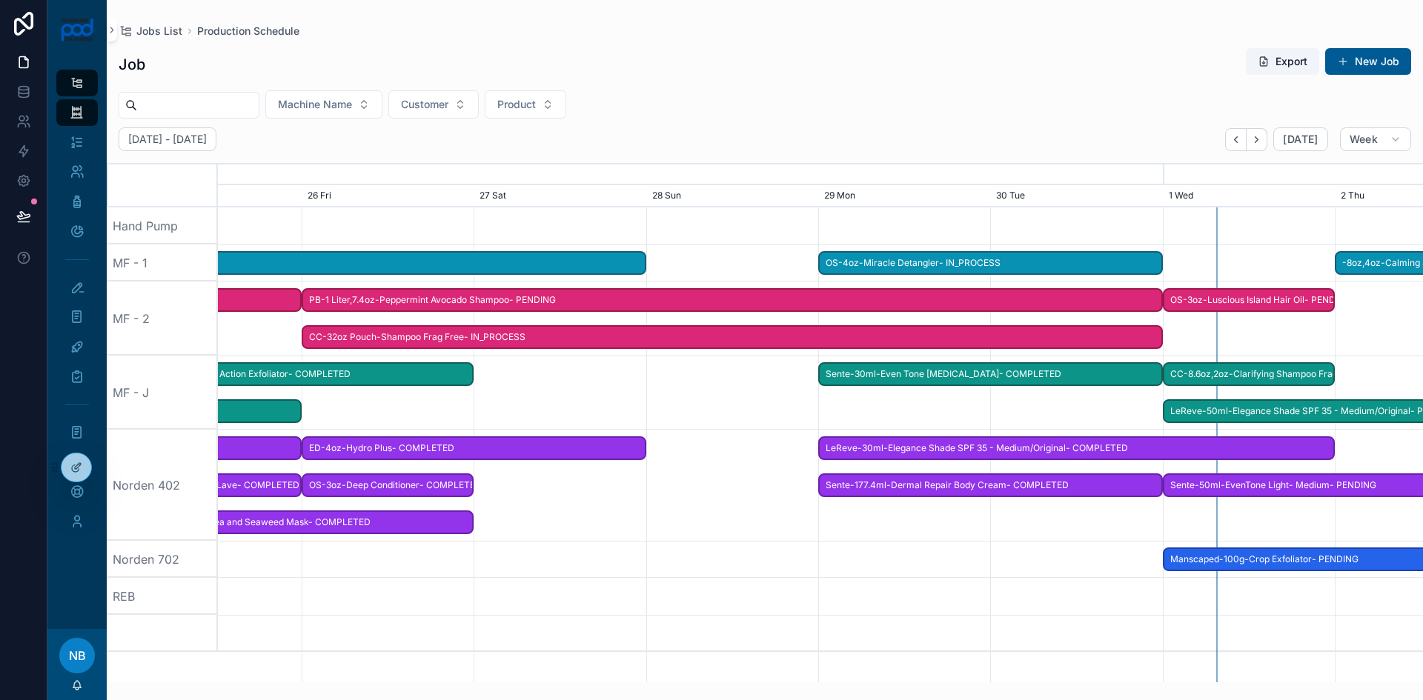
drag, startPoint x: 1027, startPoint y: 236, endPoint x: 479, endPoint y: 248, distance: 548.6
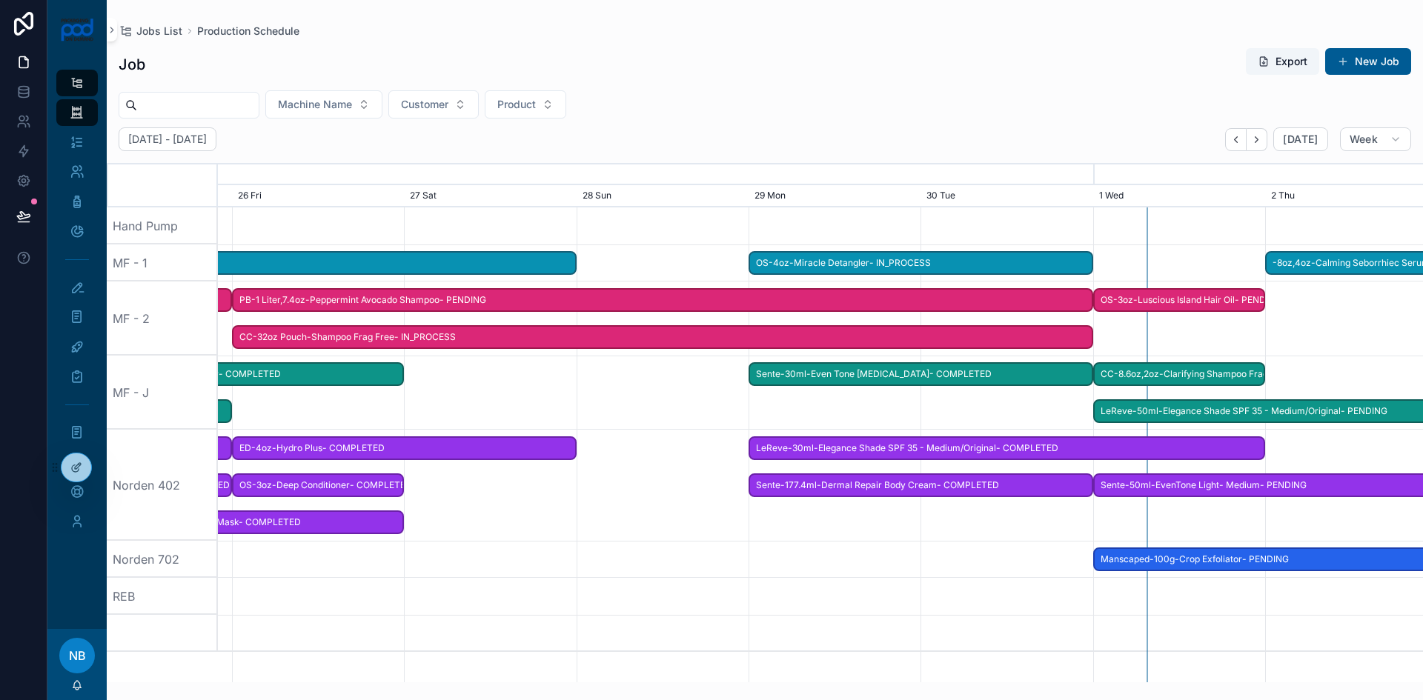
click at [476, 305] on span "PB-1 Liter,7.4oz-Peppermint Avocado Shampoo- PENDING" at bounding box center [661, 300] width 857 height 24
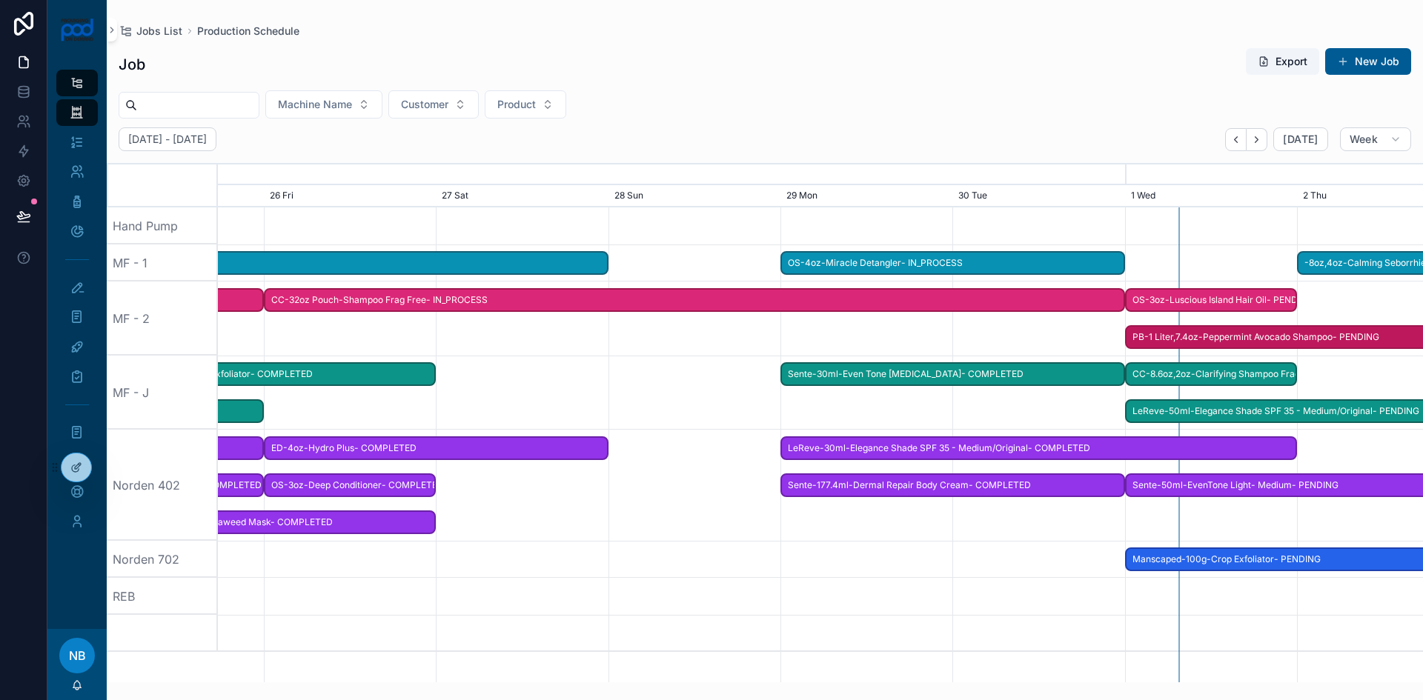
drag, startPoint x: 477, startPoint y: 304, endPoint x: 1372, endPoint y: 317, distance: 894.7
drag, startPoint x: 1177, startPoint y: 104, endPoint x: 419, endPoint y: 101, distance: 757.5
click at [419, 101] on div "Machine Name Customer Product" at bounding box center [765, 104] width 1316 height 28
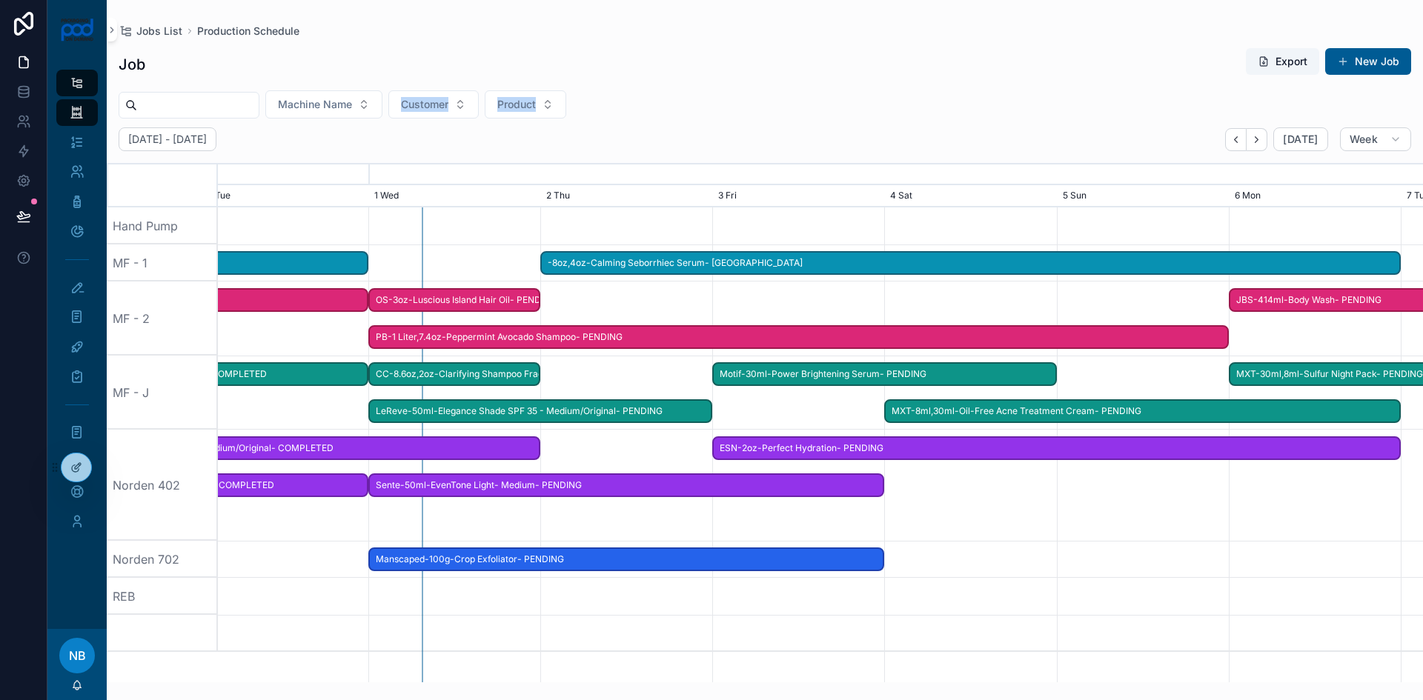
drag, startPoint x: 1224, startPoint y: 253, endPoint x: 434, endPoint y: 225, distance: 791.3
drag, startPoint x: 1181, startPoint y: 339, endPoint x: 1190, endPoint y: 339, distance: 8.9
click at [1181, 339] on span "PB-1 Liter,7.4oz-Peppermint Avocado Shampoo- PENDING" at bounding box center [798, 337] width 857 height 24
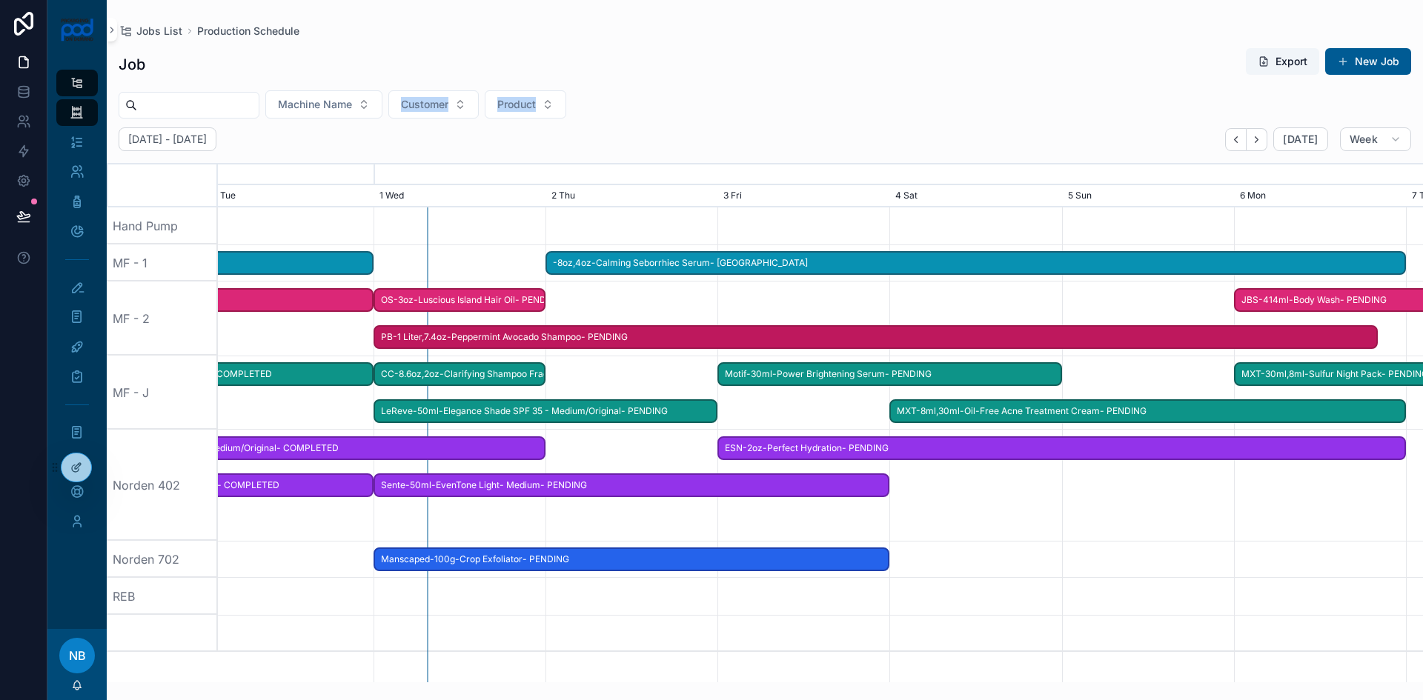
drag, startPoint x: 1224, startPoint y: 339, endPoint x: 1379, endPoint y: 331, distance: 154.4
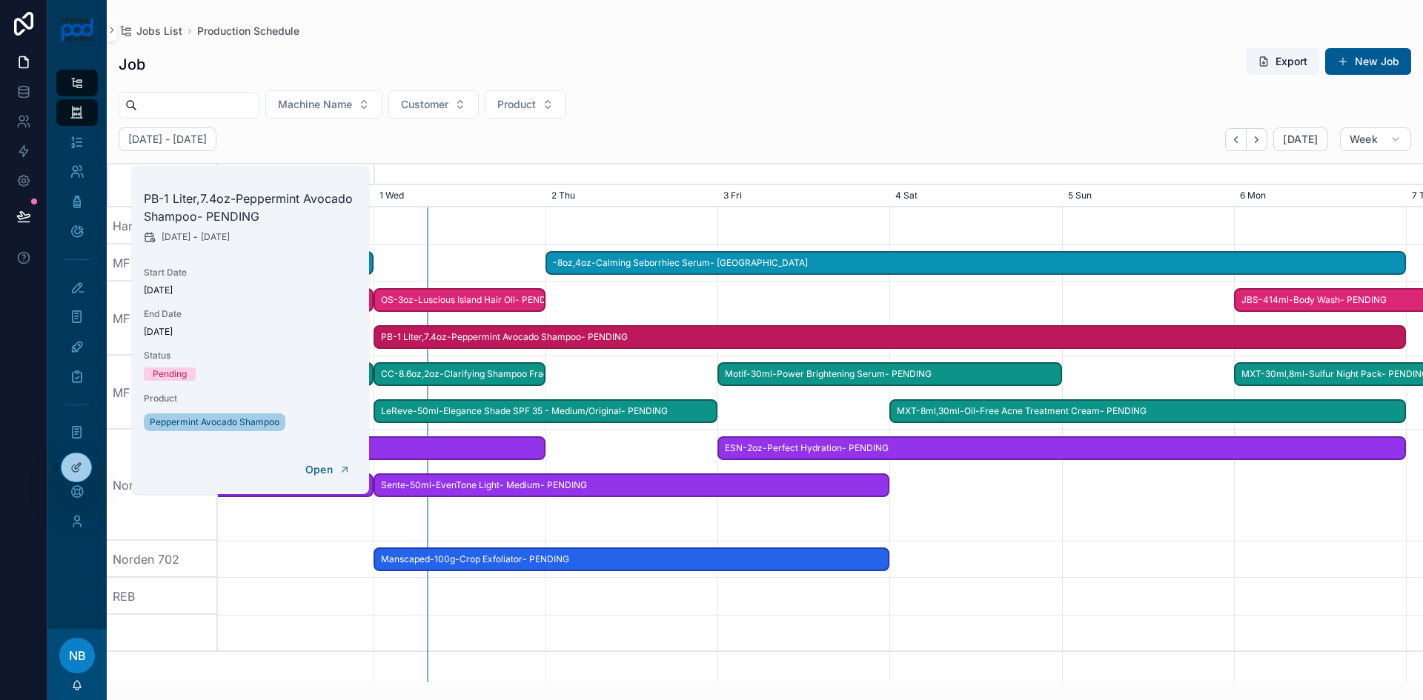
click at [910, 105] on div "Machine Name Customer Product" at bounding box center [765, 104] width 1316 height 28
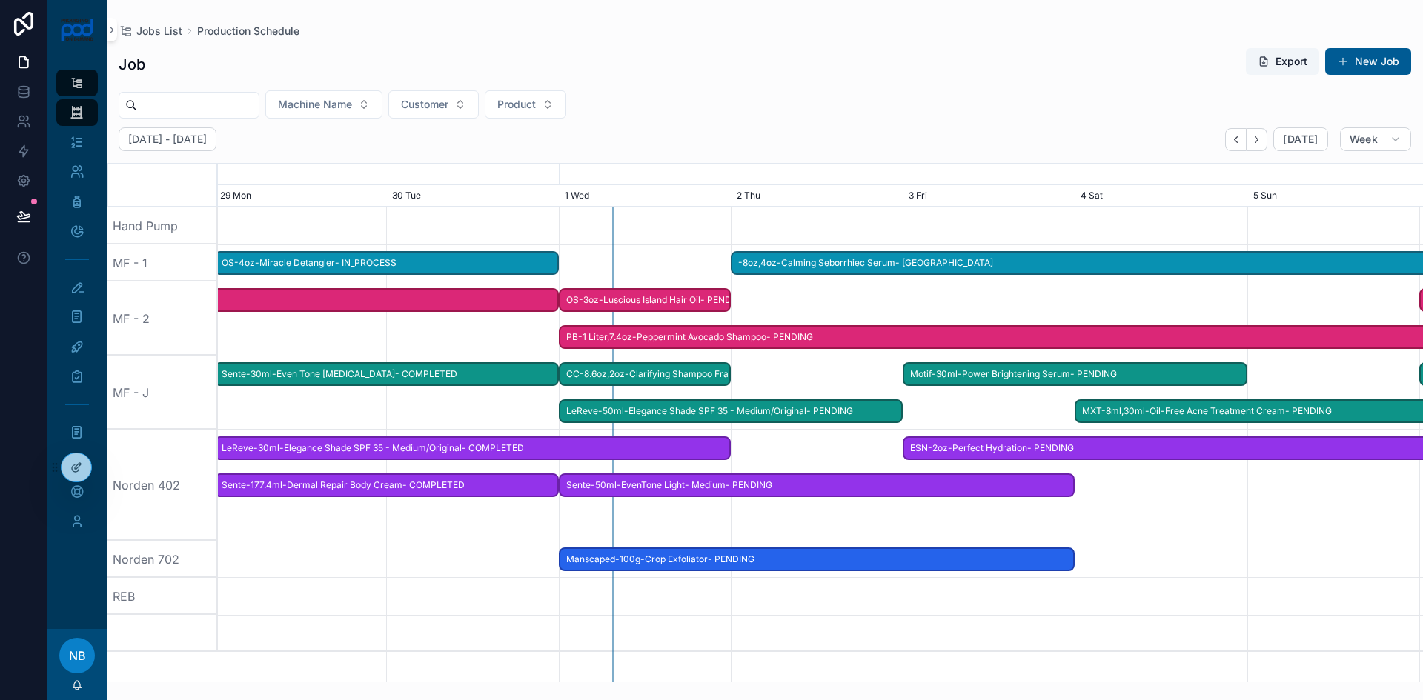
drag, startPoint x: 591, startPoint y: 298, endPoint x: 824, endPoint y: 311, distance: 233.1
click at [824, 311] on div "scrollable content" at bounding box center [820, 319] width 4820 height 74
click at [394, 259] on span "OS-4oz-Miracle Detangler- IN_PROCESS" at bounding box center [387, 263] width 342 height 24
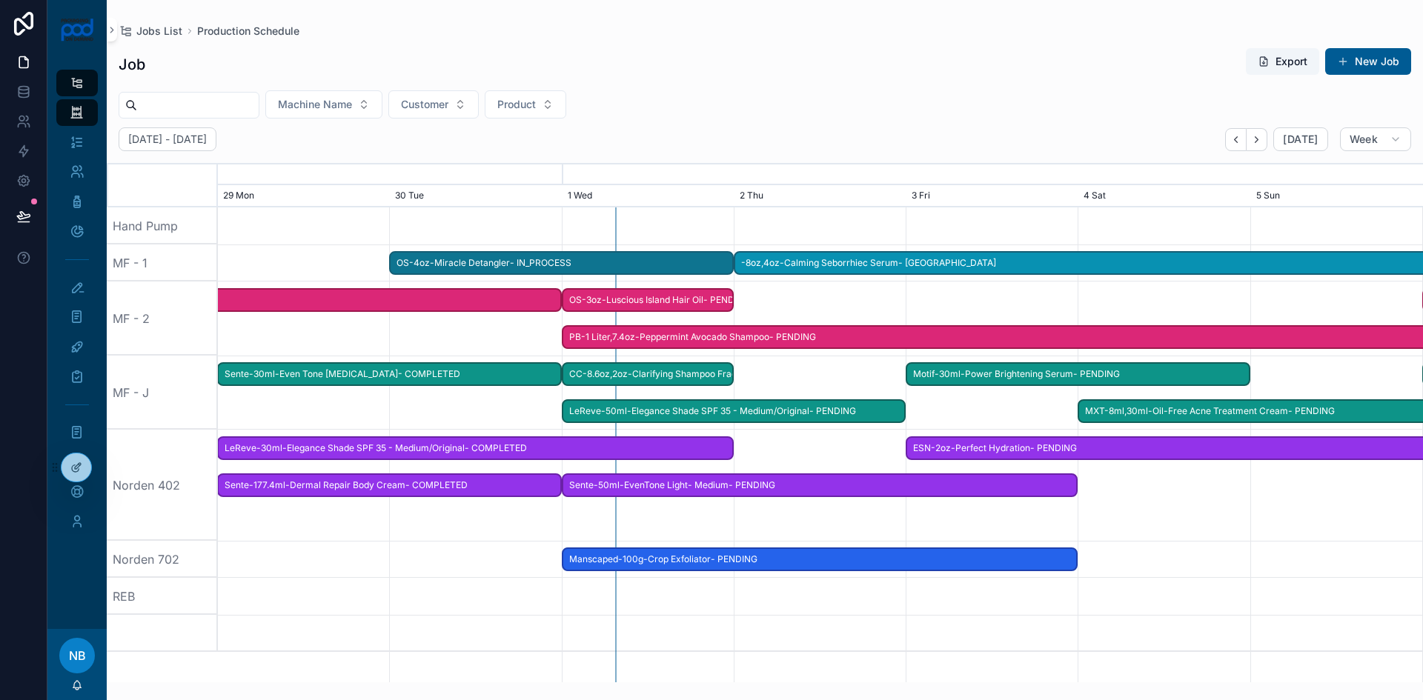
drag, startPoint x: 345, startPoint y: 265, endPoint x: 519, endPoint y: 267, distance: 174.2
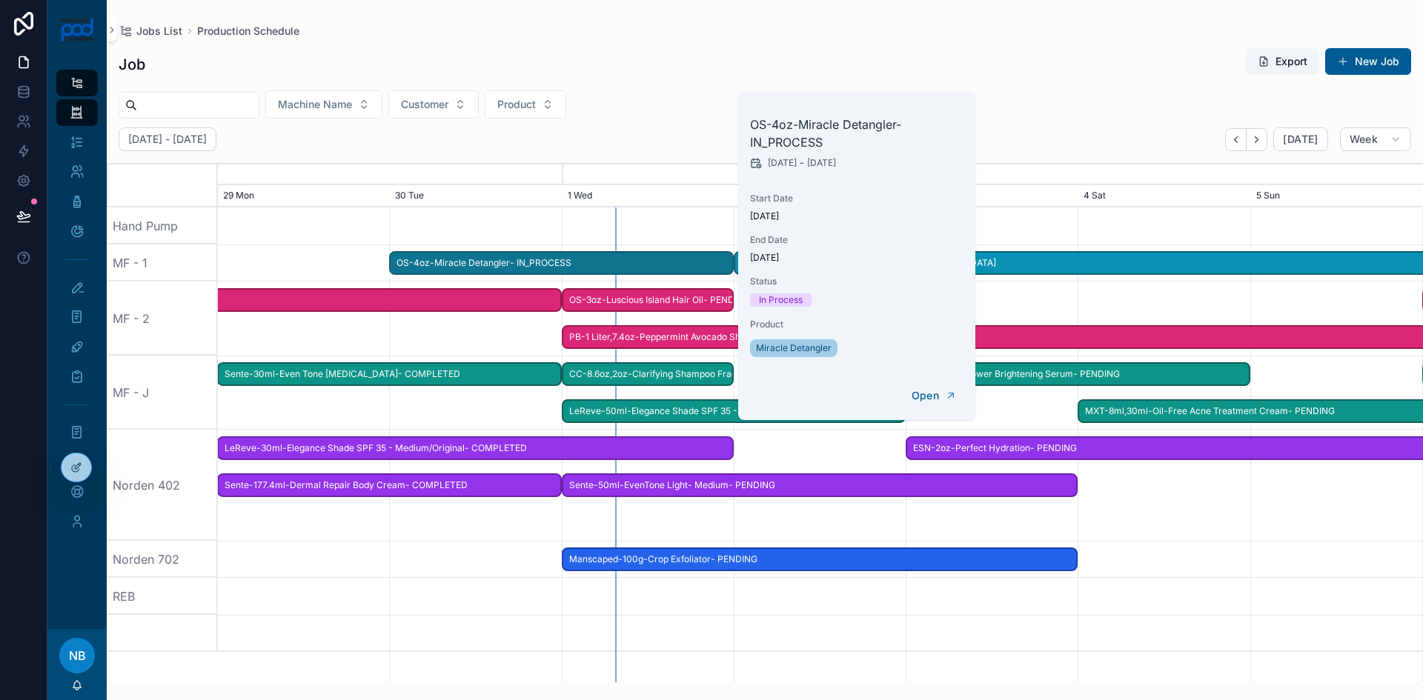
click at [313, 229] on div "scrollable content" at bounding box center [820, 226] width 4820 height 37
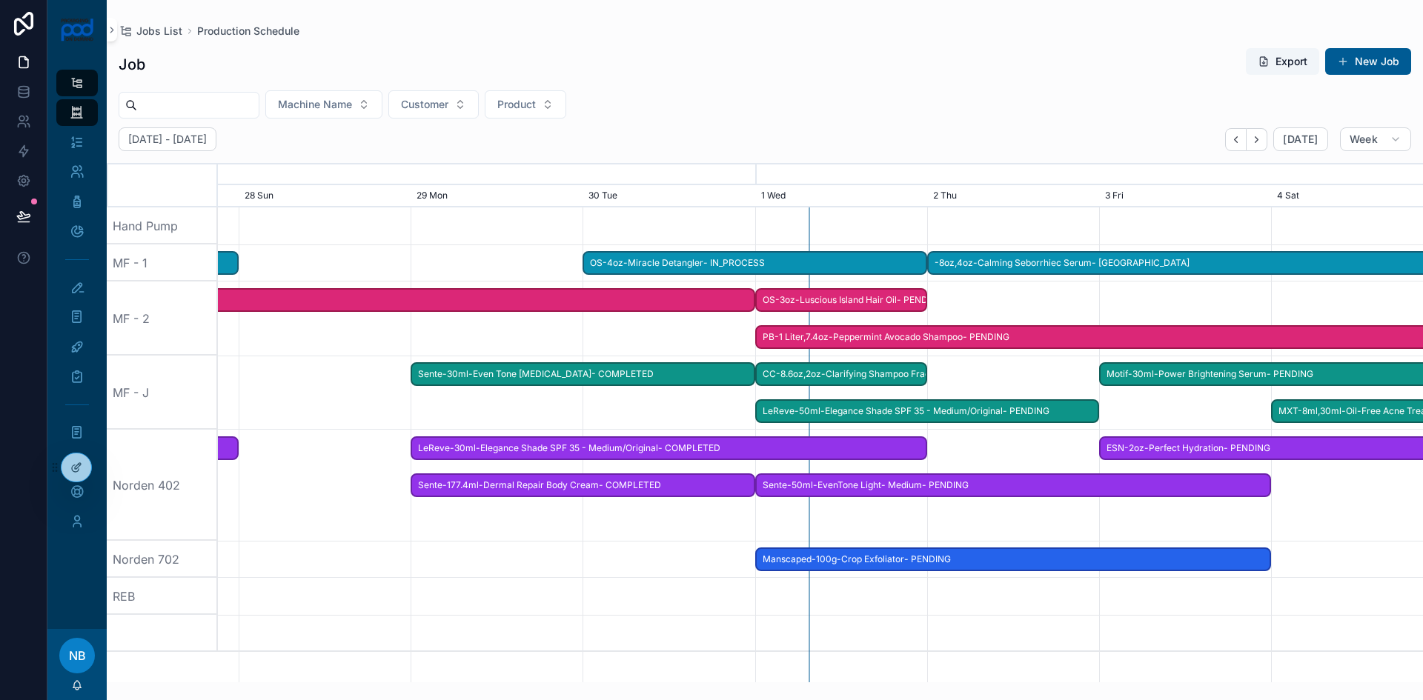
drag, startPoint x: 308, startPoint y: 262, endPoint x: 500, endPoint y: 276, distance: 192.4
click at [500, 276] on div "scrollable content" at bounding box center [820, 263] width 4820 height 37
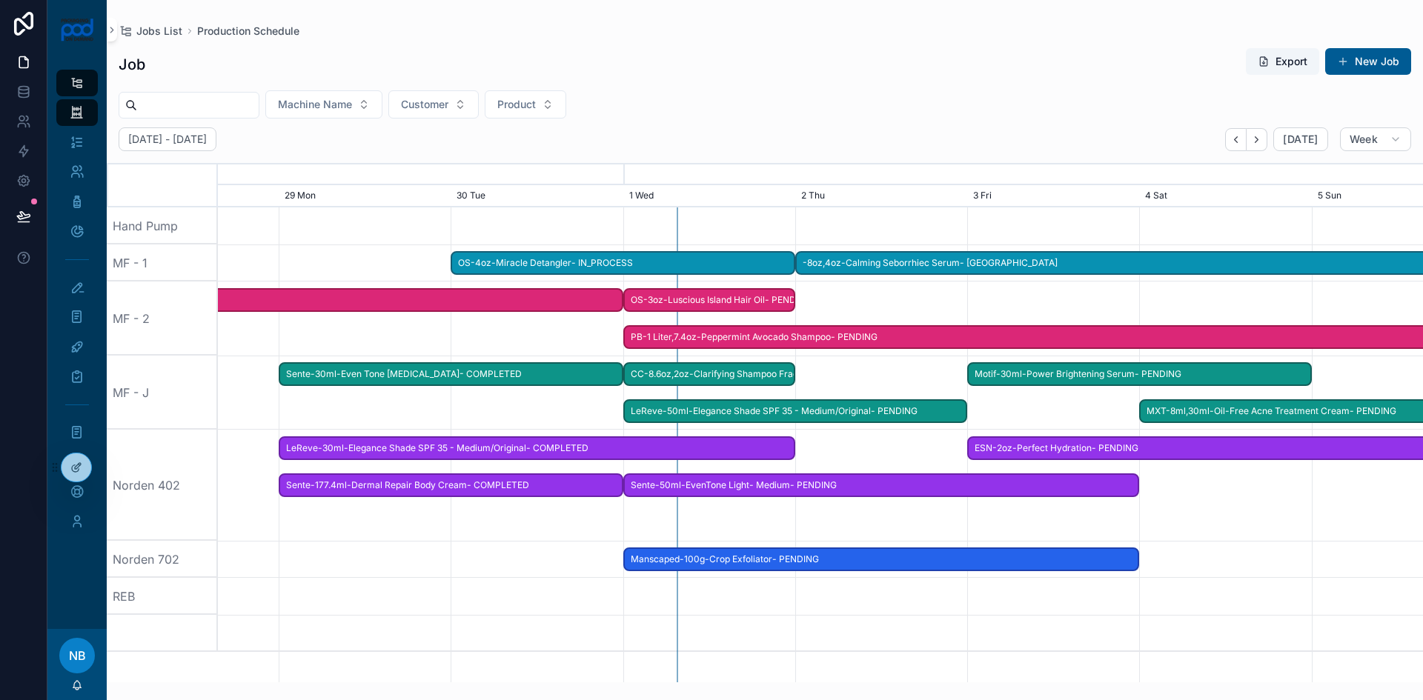
drag, startPoint x: 683, startPoint y: 334, endPoint x: 551, endPoint y: 331, distance: 131.9
click at [551, 331] on div "scrollable content" at bounding box center [820, 319] width 4820 height 74
click at [659, 298] on span "OS-3oz-Luscious Island Hair Oil- PENDING" at bounding box center [709, 300] width 169 height 24
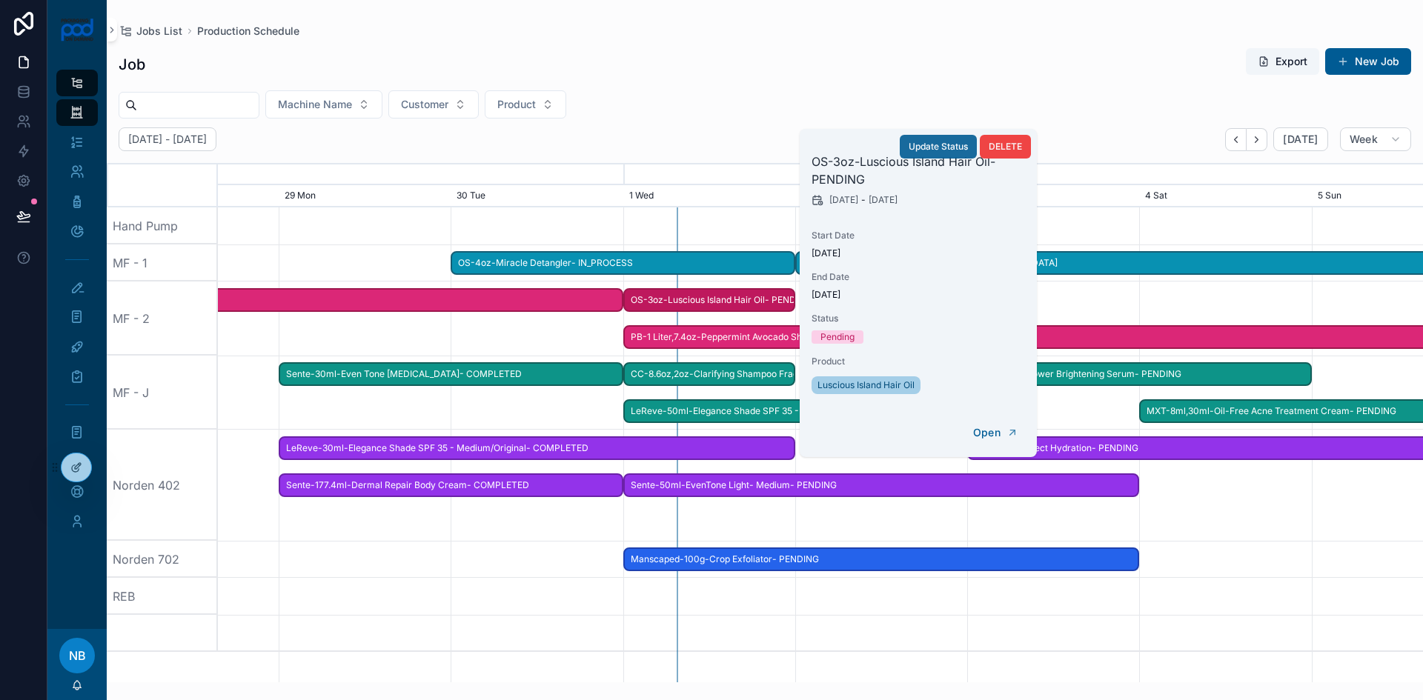
click at [926, 140] on button "Update Status" at bounding box center [938, 147] width 77 height 24
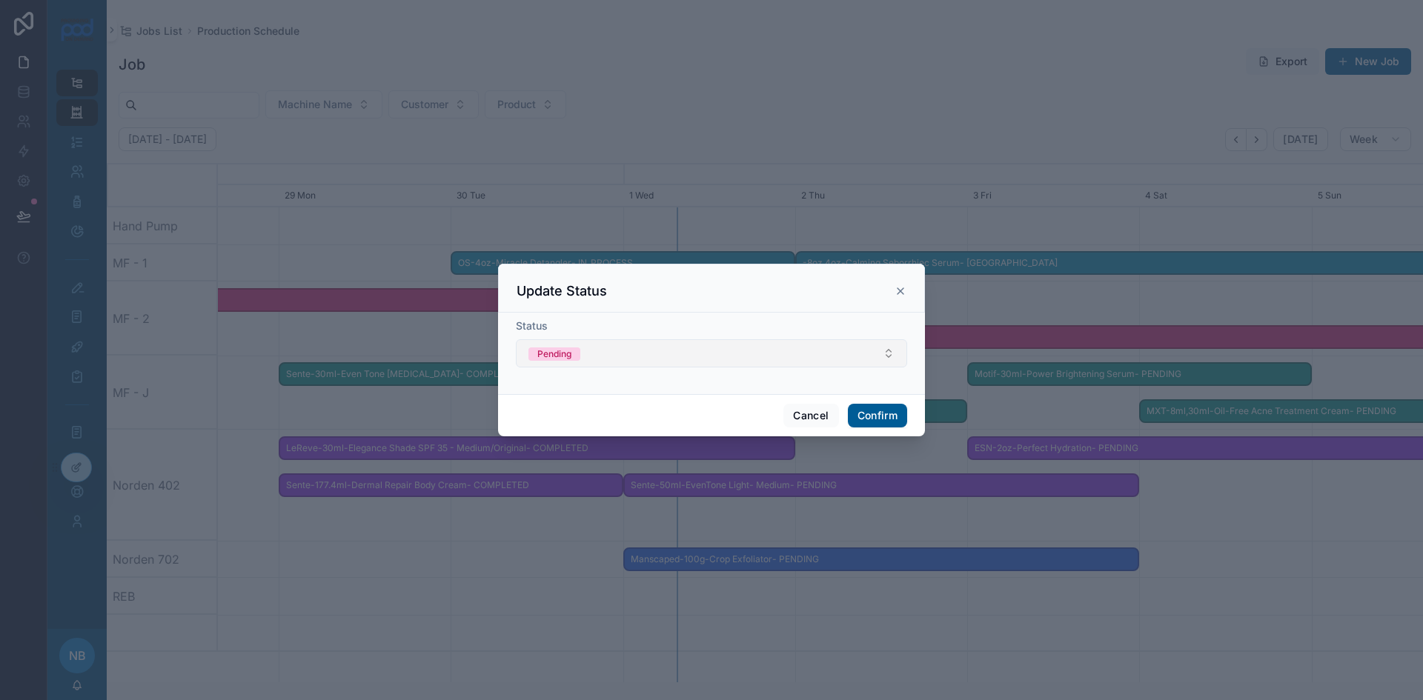
click at [600, 356] on button "Pending" at bounding box center [711, 353] width 391 height 28
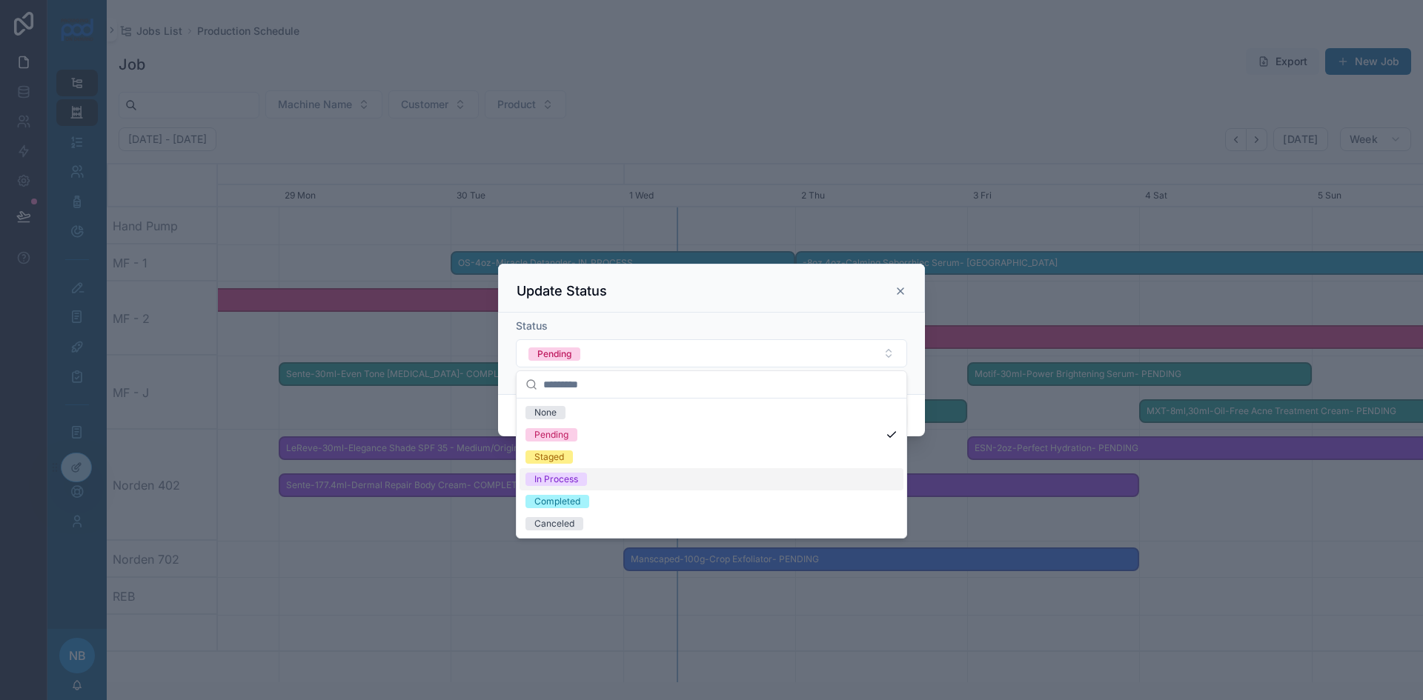
click at [578, 484] on div "In Process" at bounding box center [556, 479] width 44 height 13
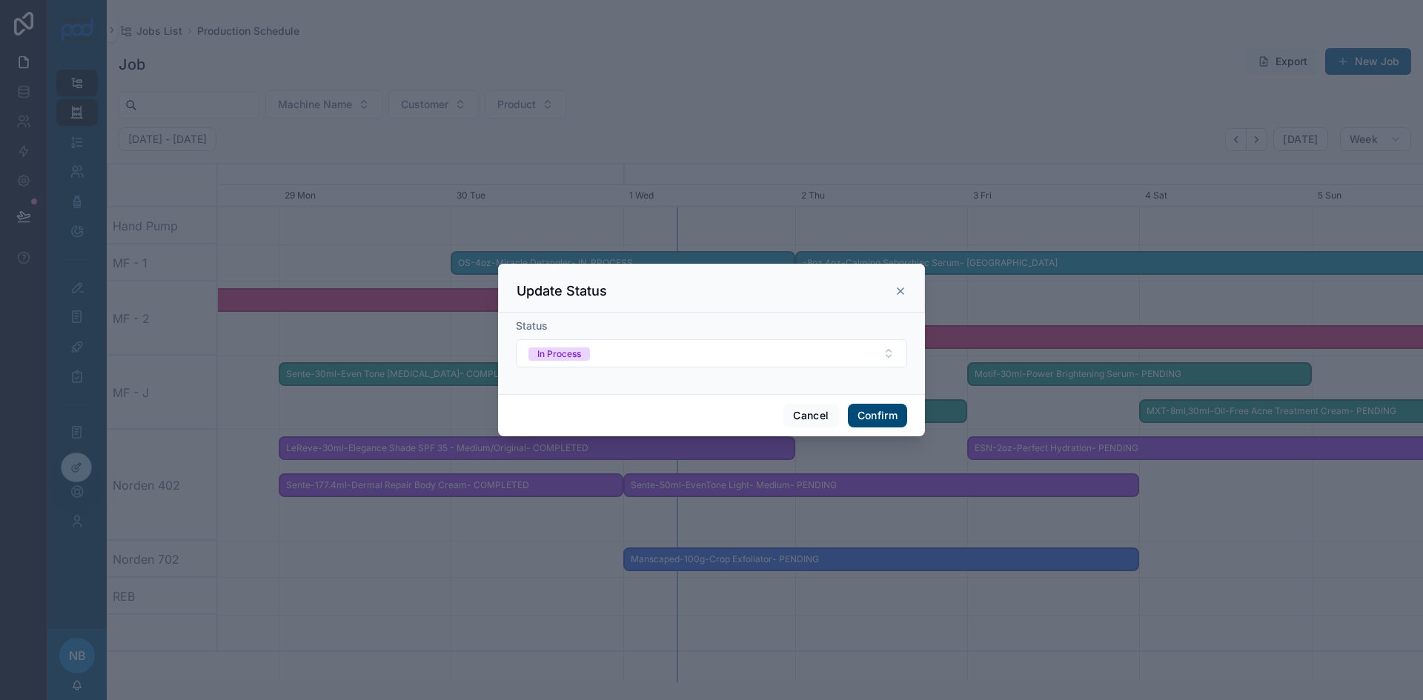
click at [893, 420] on button "Confirm" at bounding box center [877, 416] width 59 height 24
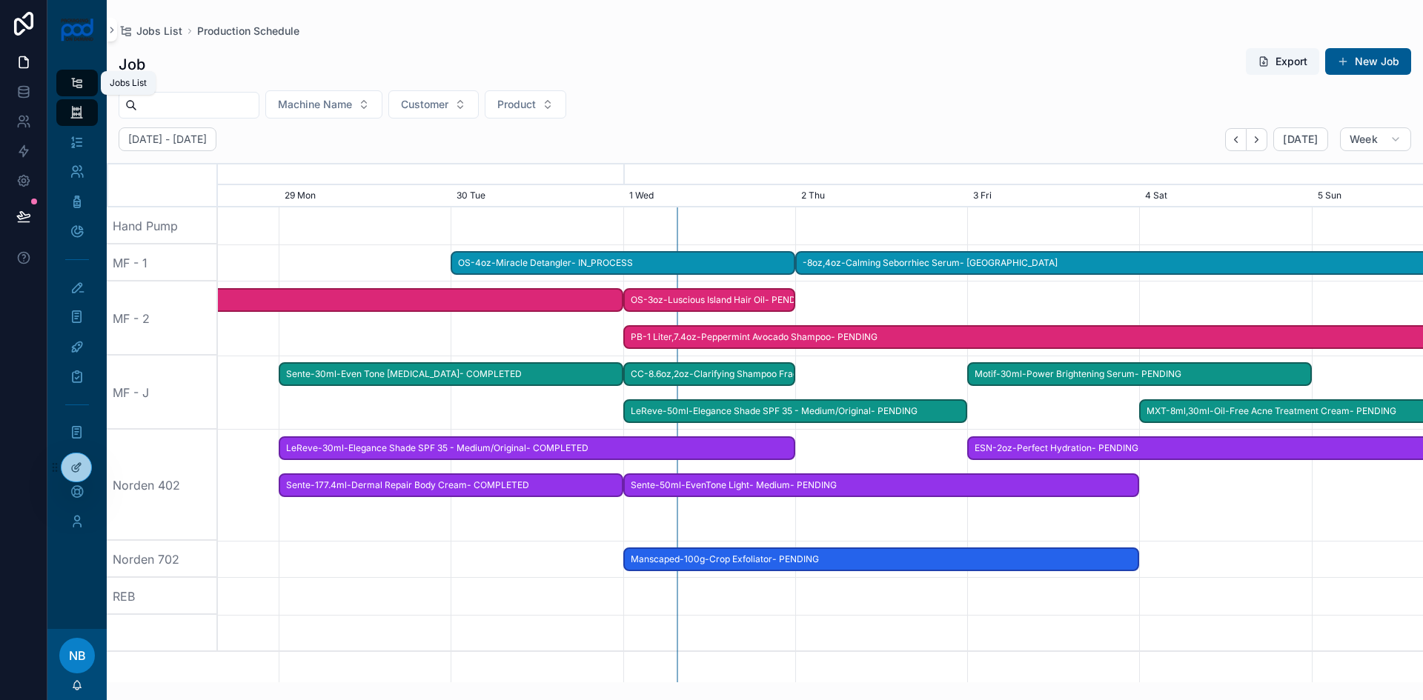
click at [88, 82] on div "Jobs List" at bounding box center [77, 83] width 24 height 24
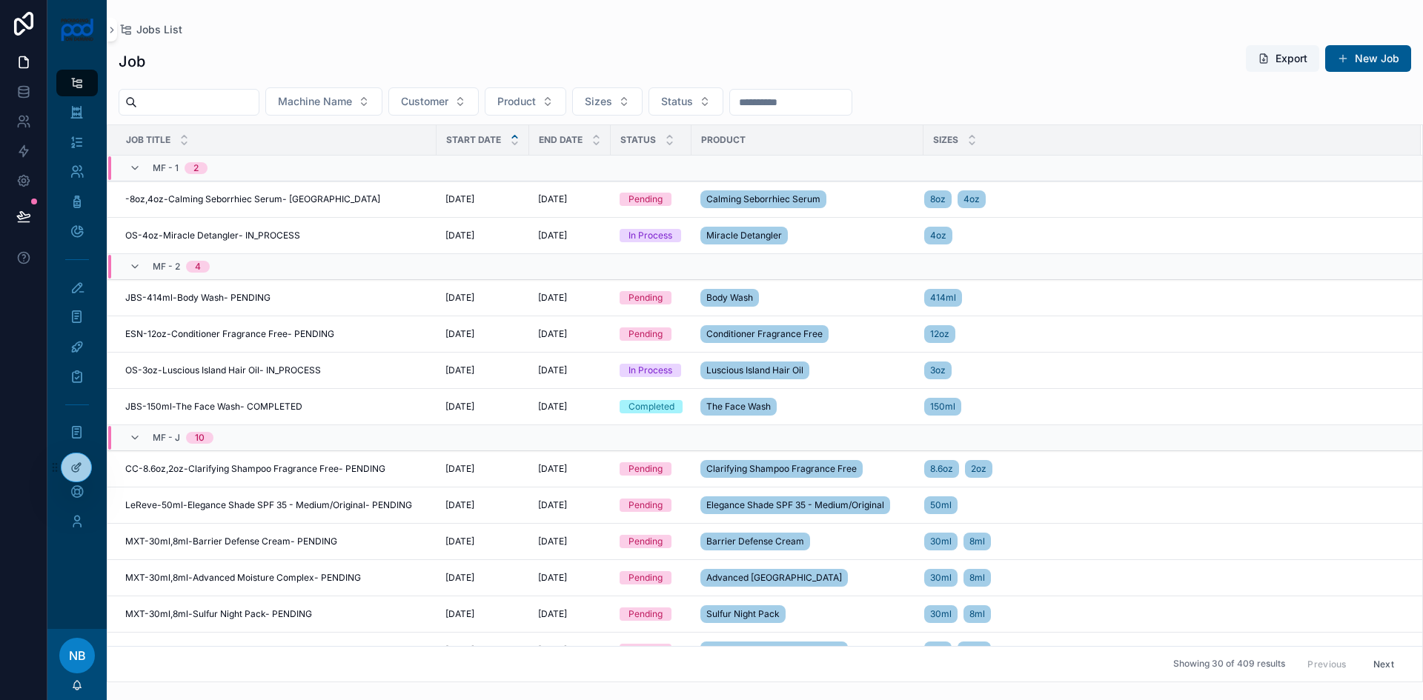
click at [510, 141] on icon "scrollable content" at bounding box center [515, 137] width 10 height 10
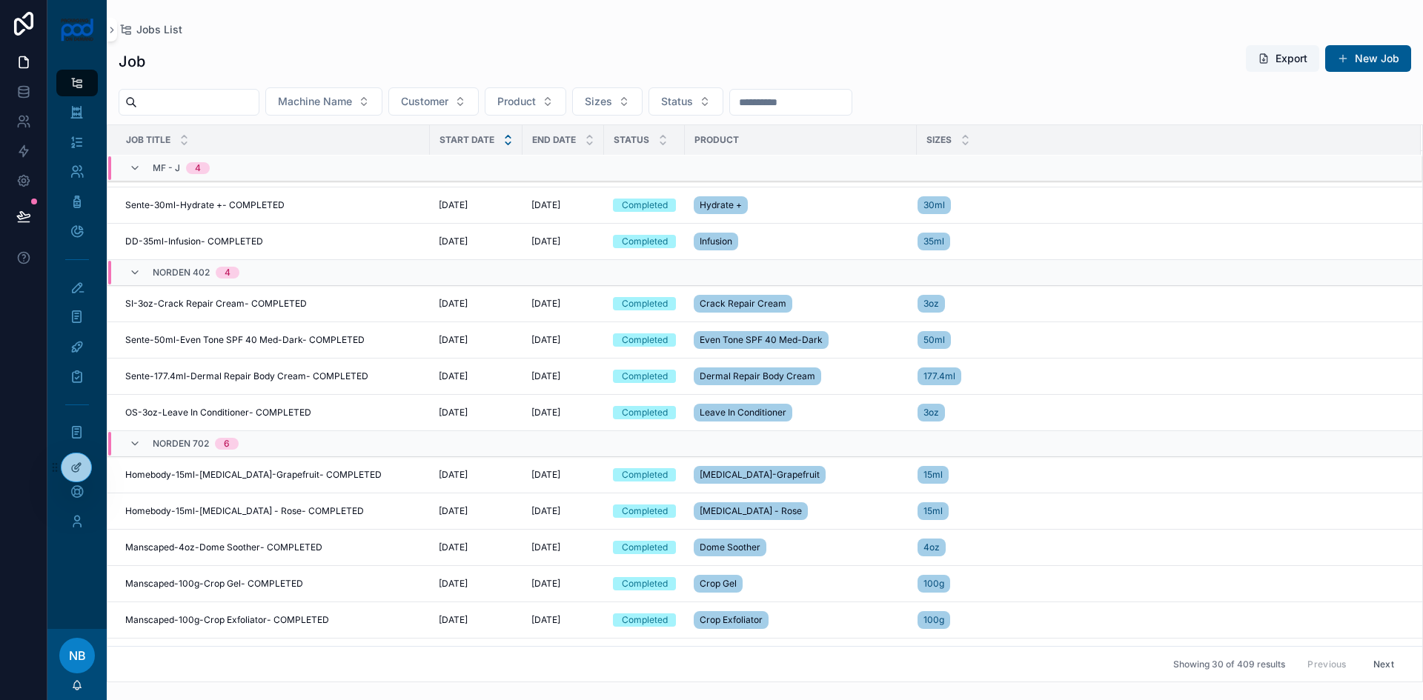
click at [506, 142] on icon "scrollable content" at bounding box center [508, 144] width 10 height 10
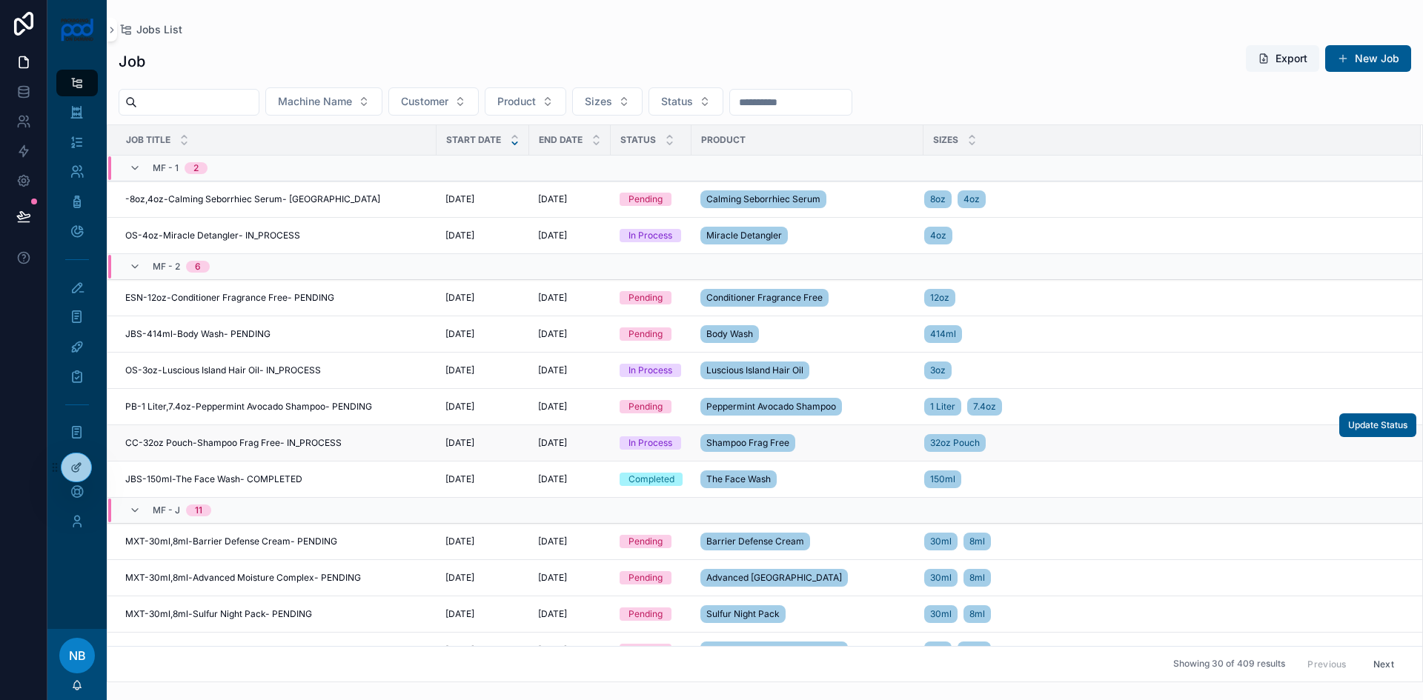
click at [637, 437] on div "In Process" at bounding box center [650, 443] width 44 height 13
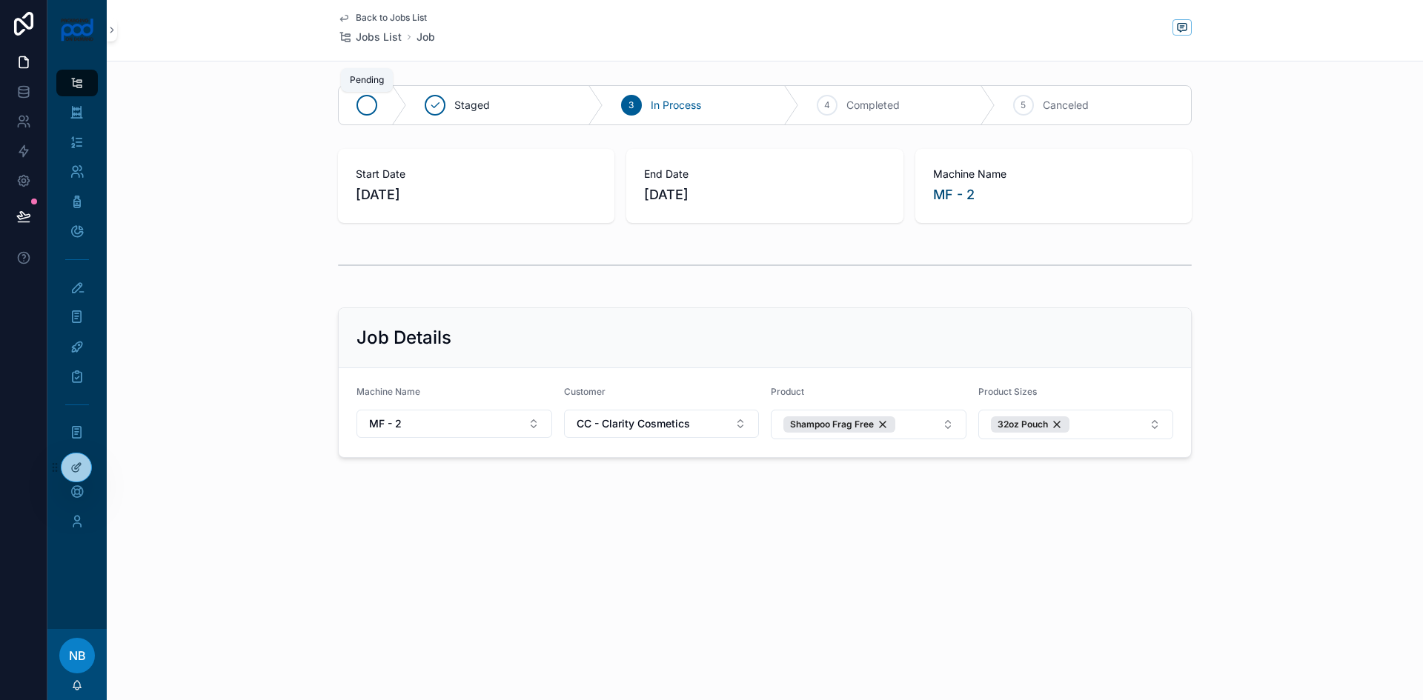
click at [371, 105] on icon "scrollable content" at bounding box center [367, 105] width 12 height 12
click at [391, 18] on span "Back to Jobs List" at bounding box center [391, 18] width 71 height 12
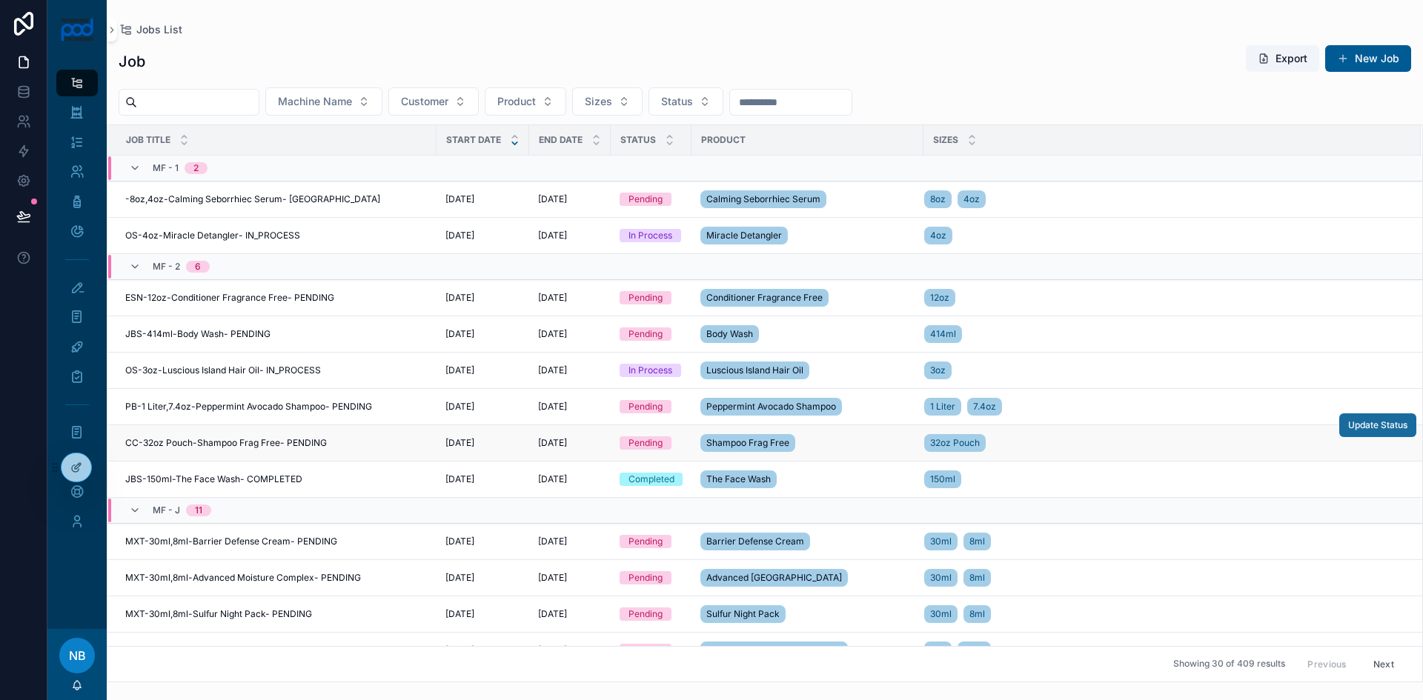
click at [1364, 427] on span "Update Status" at bounding box center [1377, 425] width 59 height 12
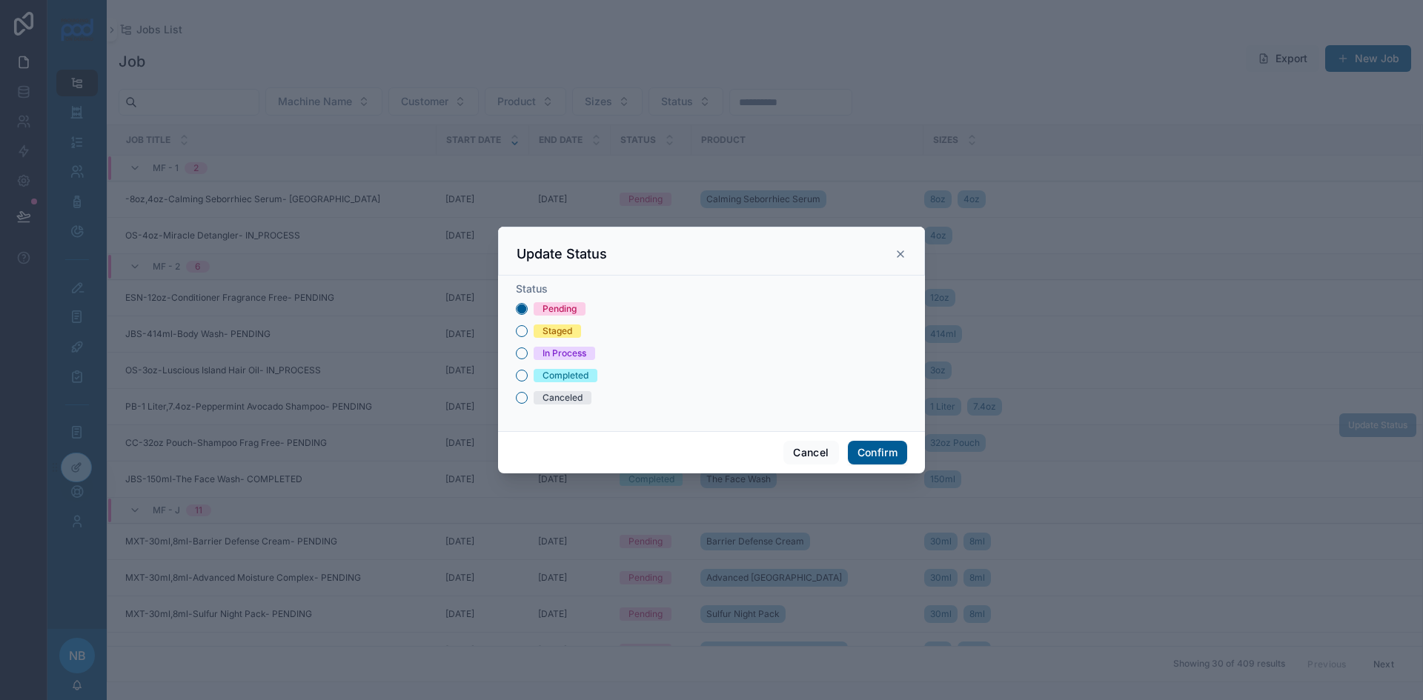
click at [509, 375] on div "Status Pending Staged In Process Completed Canceled" at bounding box center [711, 354] width 427 height 156
click at [516, 374] on button "Completed" at bounding box center [522, 376] width 12 height 12
click at [901, 453] on button "Confirm" at bounding box center [877, 453] width 59 height 24
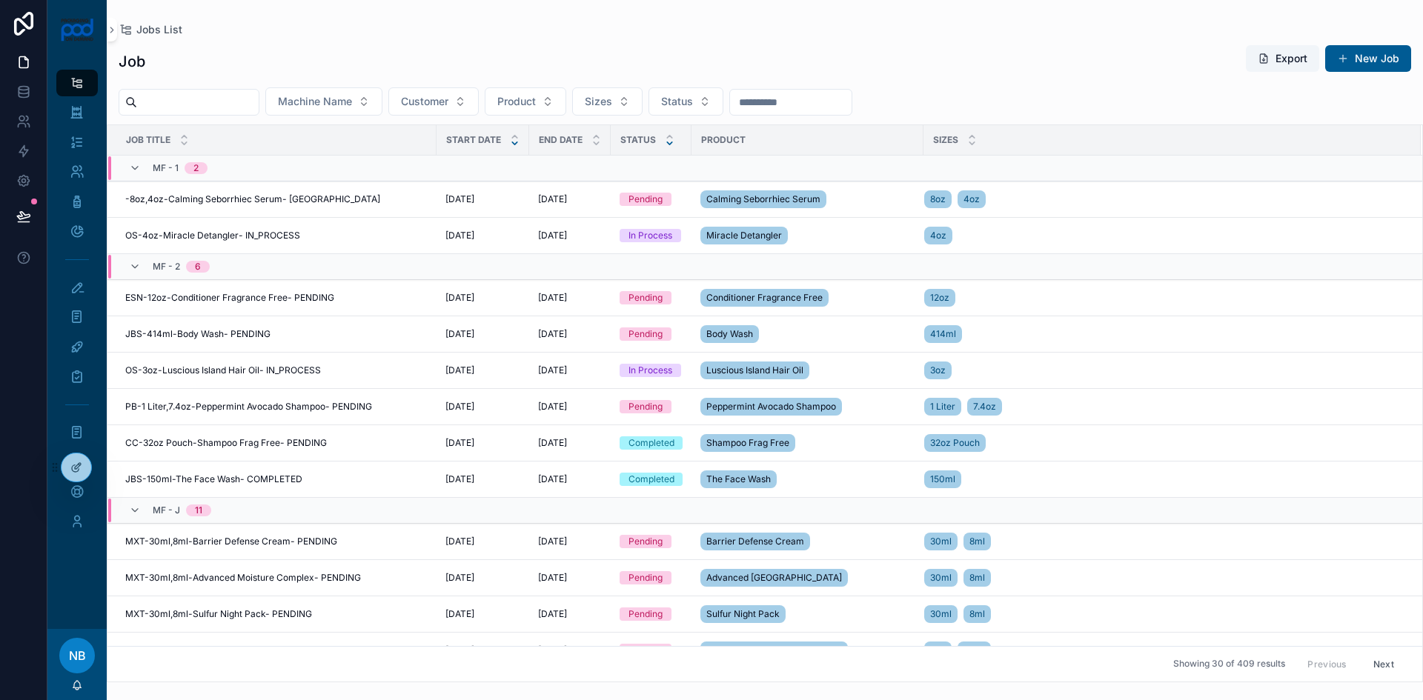
click at [669, 145] on icon "scrollable content" at bounding box center [670, 144] width 10 height 10
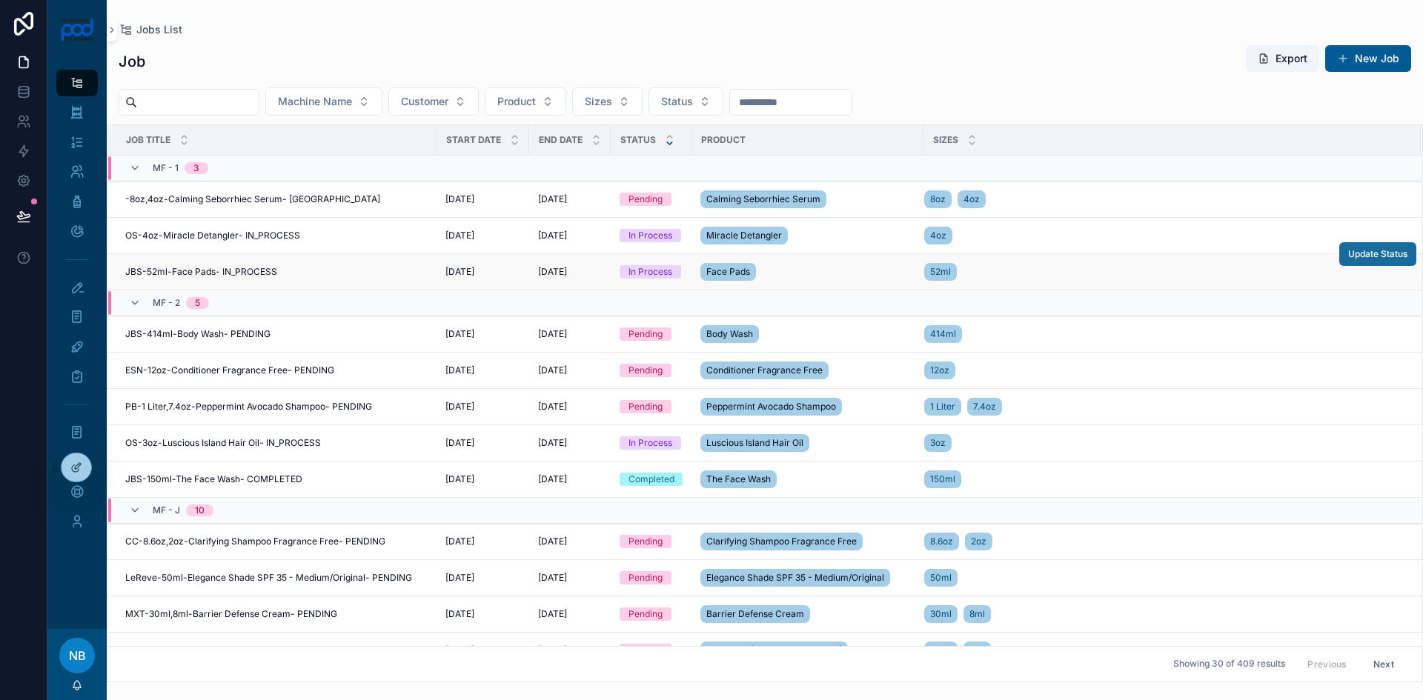
click at [1369, 257] on span "Update Status" at bounding box center [1377, 254] width 59 height 12
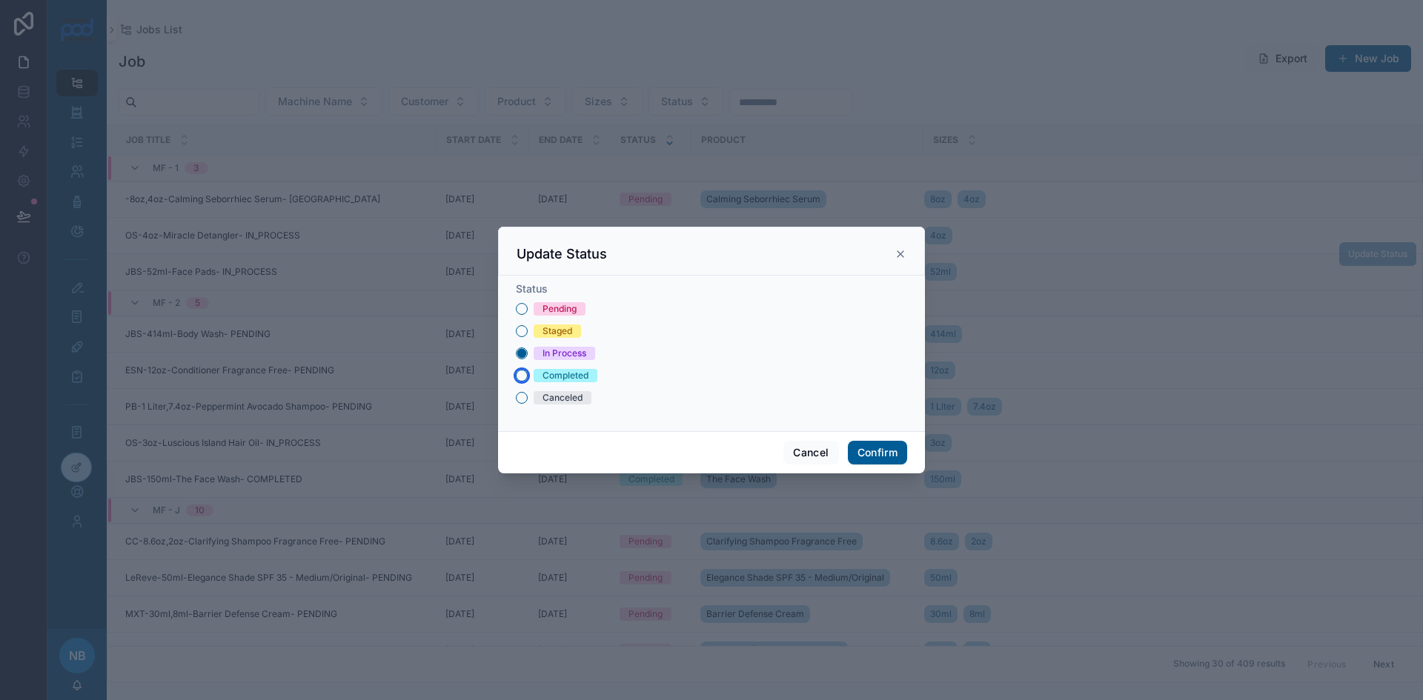
click at [523, 372] on button "Completed" at bounding box center [522, 376] width 12 height 12
click at [900, 454] on button "Confirm" at bounding box center [877, 453] width 59 height 24
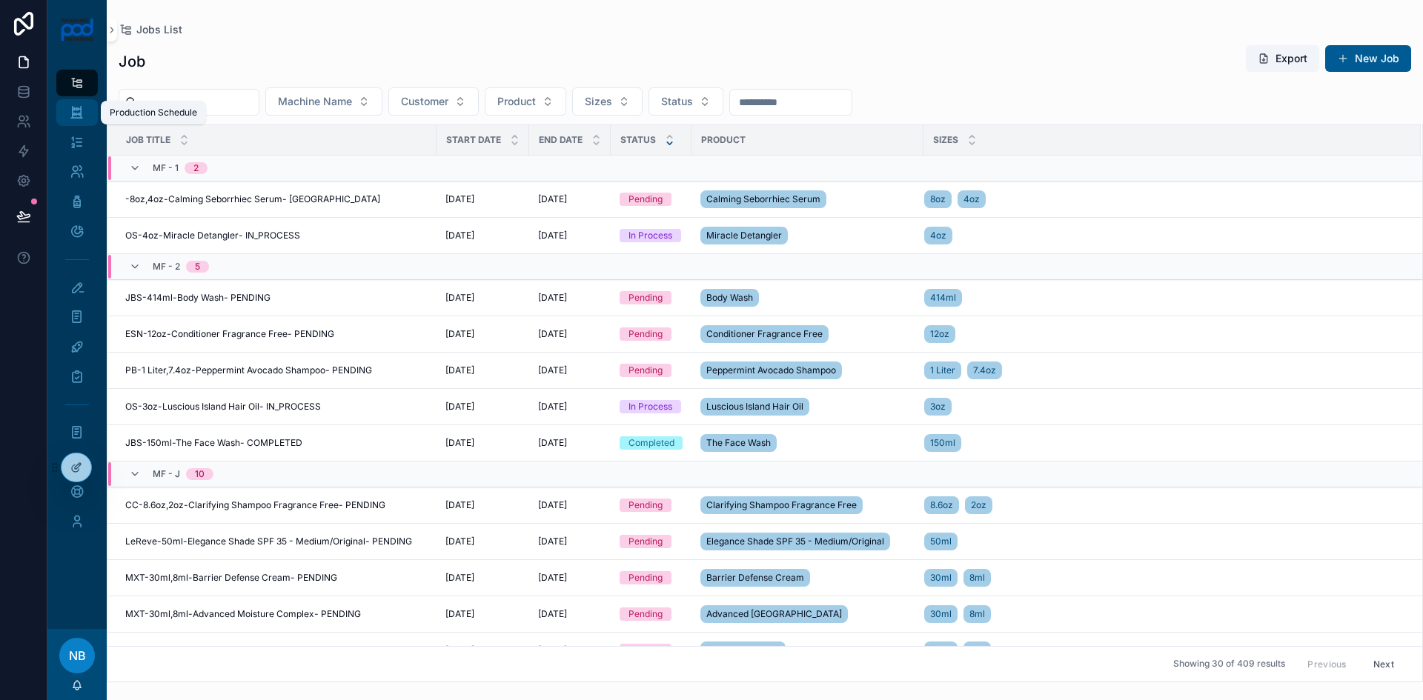
click at [76, 111] on icon "scrollable content" at bounding box center [77, 112] width 14 height 15
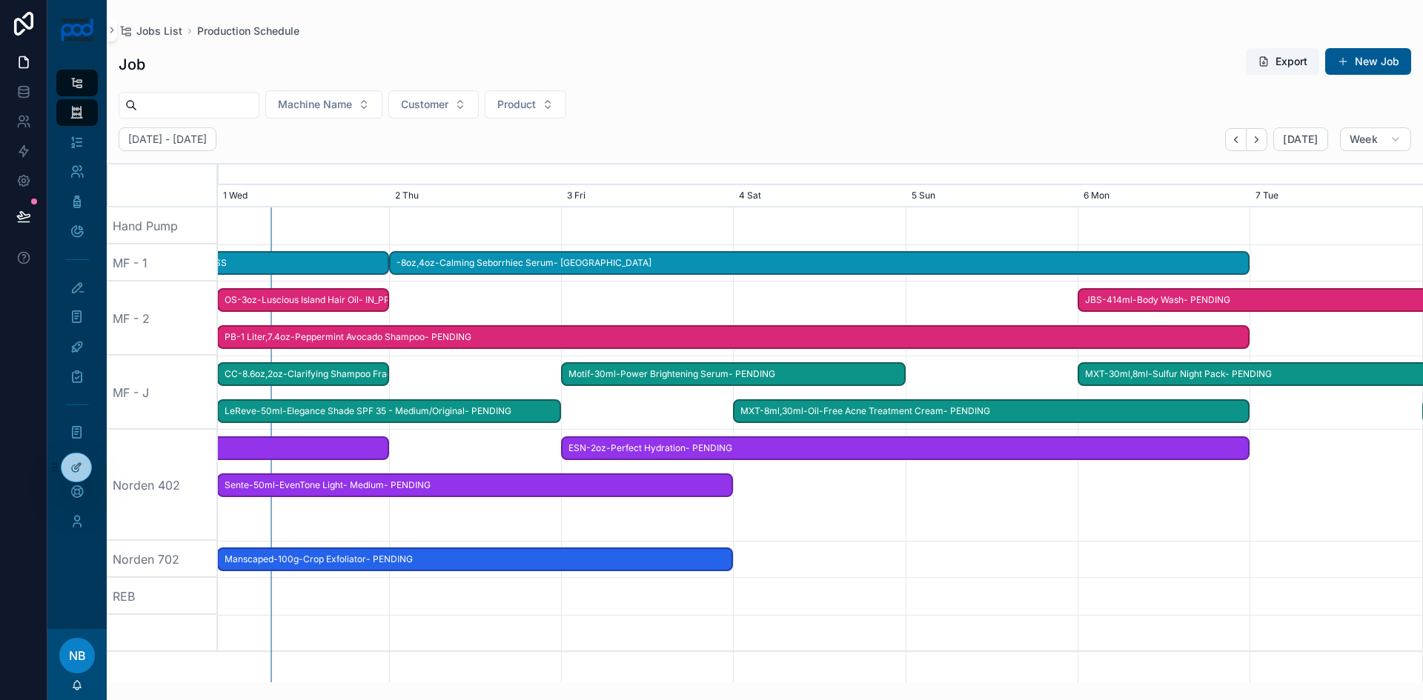
scroll to position [0, 2057]
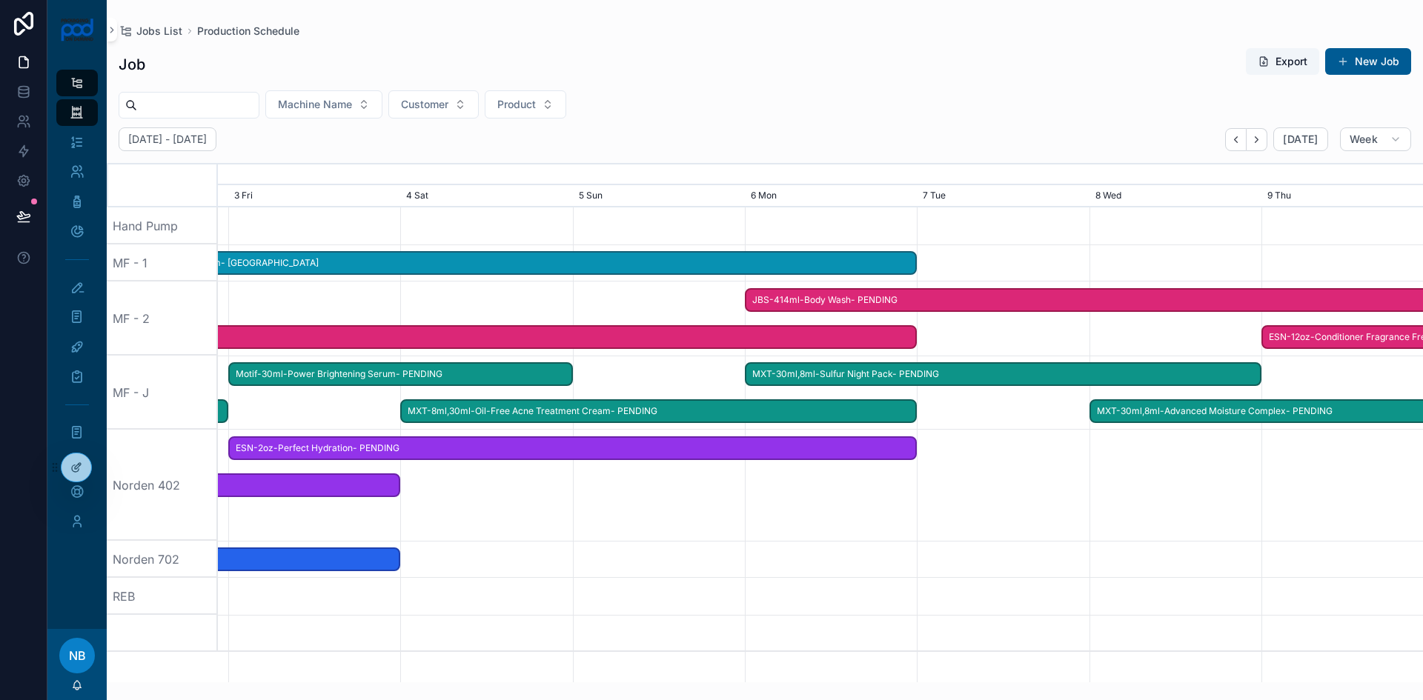
drag, startPoint x: 912, startPoint y: 523, endPoint x: 136, endPoint y: 470, distance: 777.8
click at [136, 470] on div "Hand Pump MF - 1 MF - 2 MF - J Norden 402 Norden 702 REB JBS-414ml-Body Wash- P…" at bounding box center [765, 445] width 1316 height 475
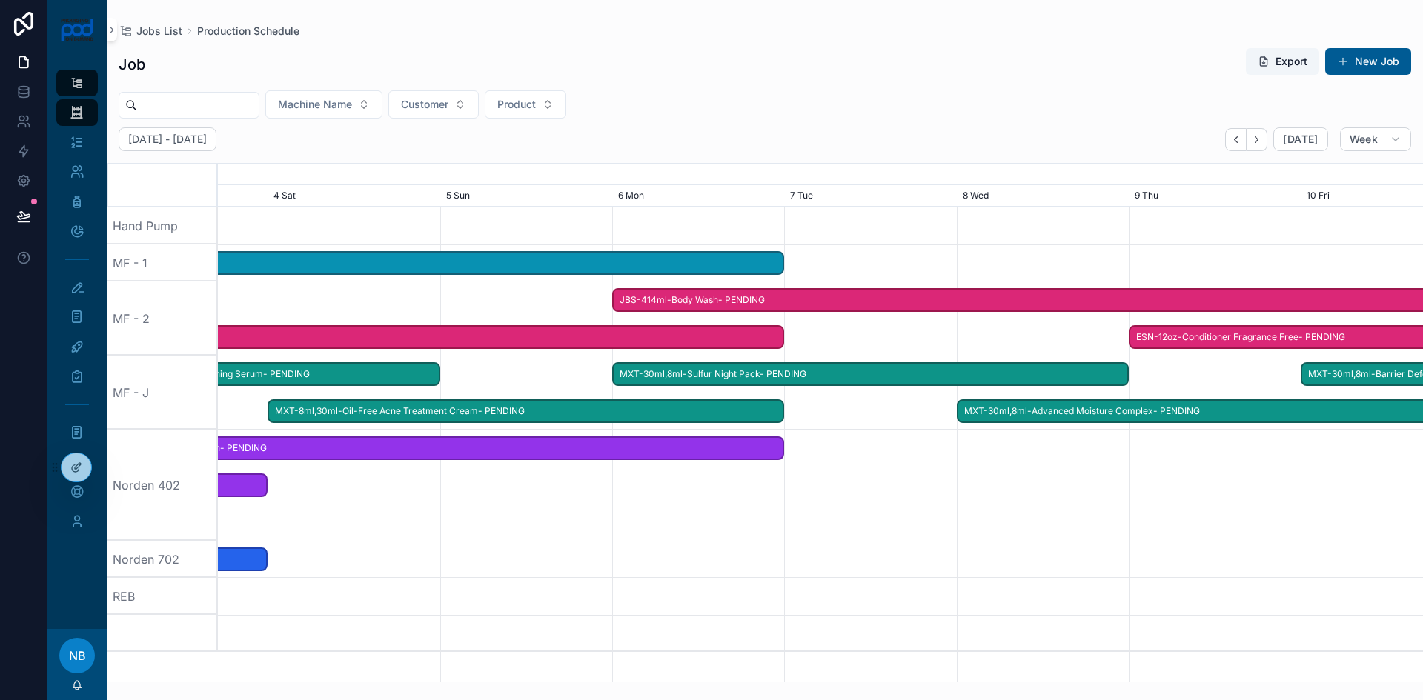
drag, startPoint x: 1023, startPoint y: 540, endPoint x: 496, endPoint y: 513, distance: 527.6
click at [493, 517] on div "scrollable content" at bounding box center [9, 485] width 4820 height 111
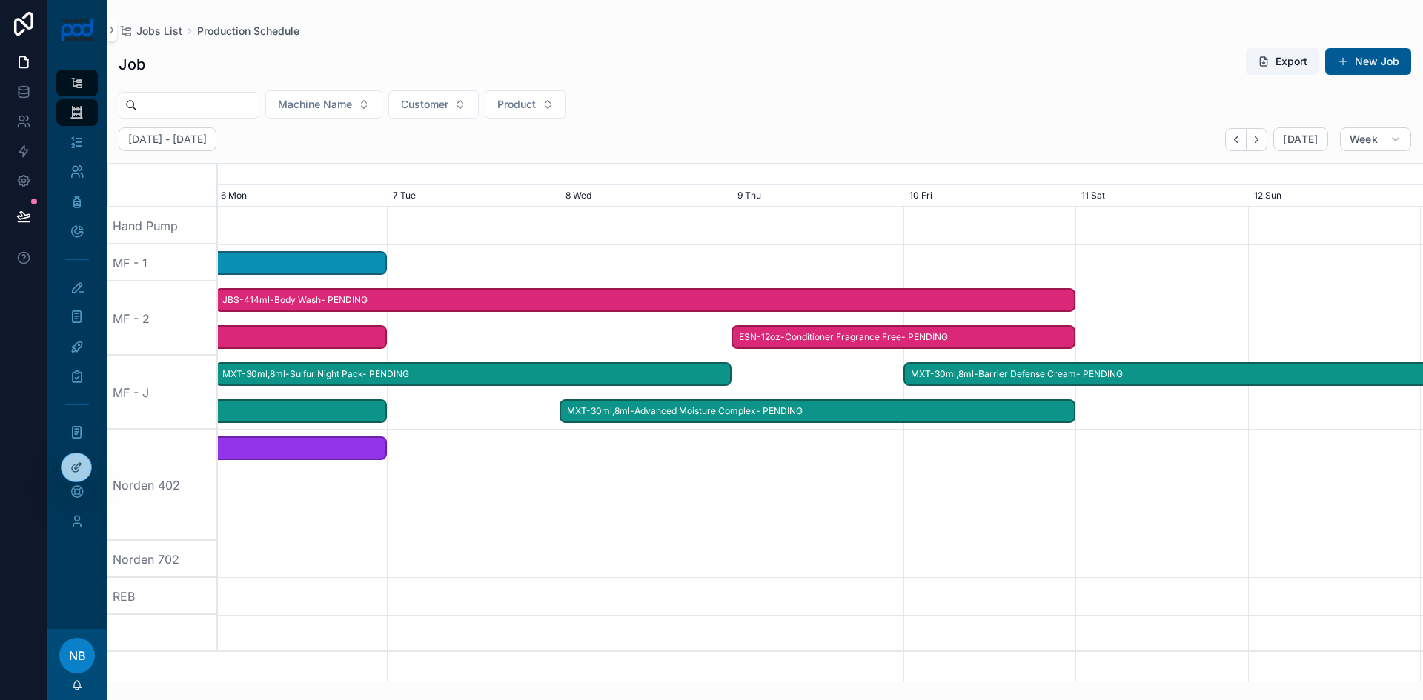
click at [884, 342] on span "ESN-12oz-Conditioner Fragrance Free- PENDING" at bounding box center [904, 337] width 342 height 24
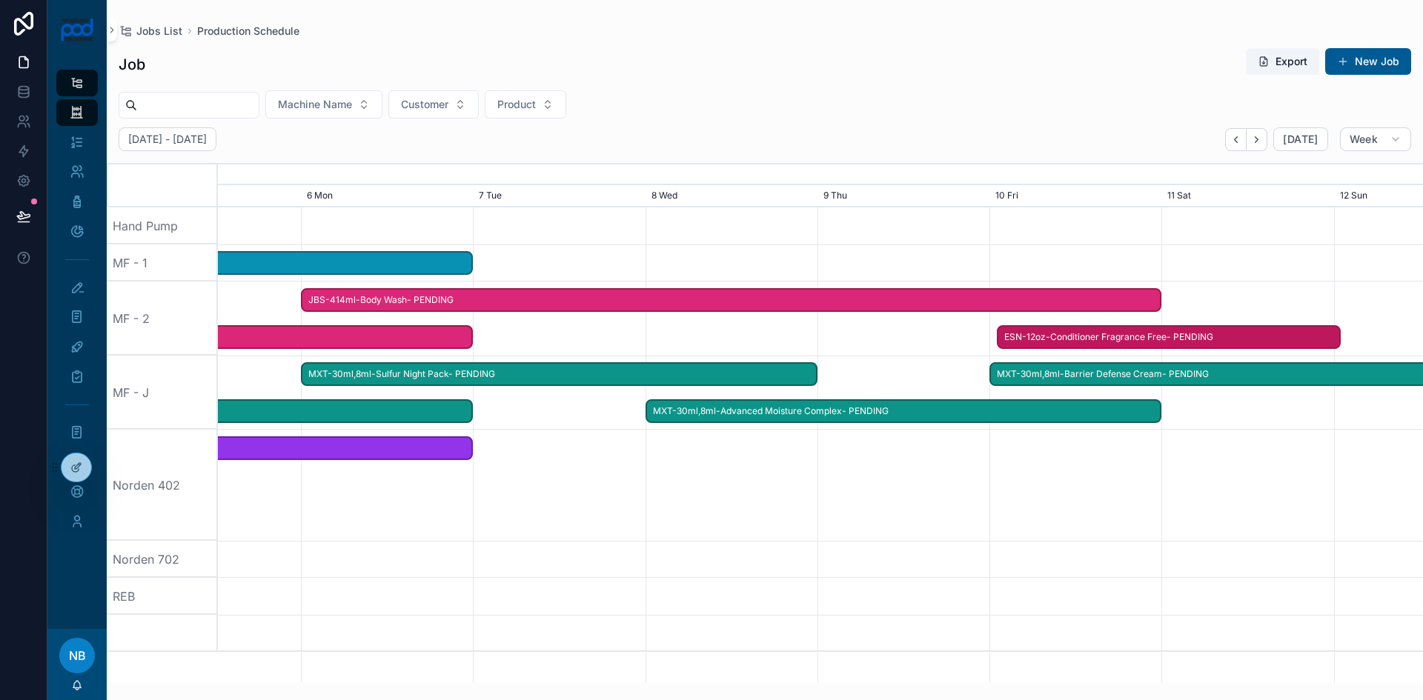
drag, startPoint x: 762, startPoint y: 338, endPoint x: 1026, endPoint y: 333, distance: 263.9
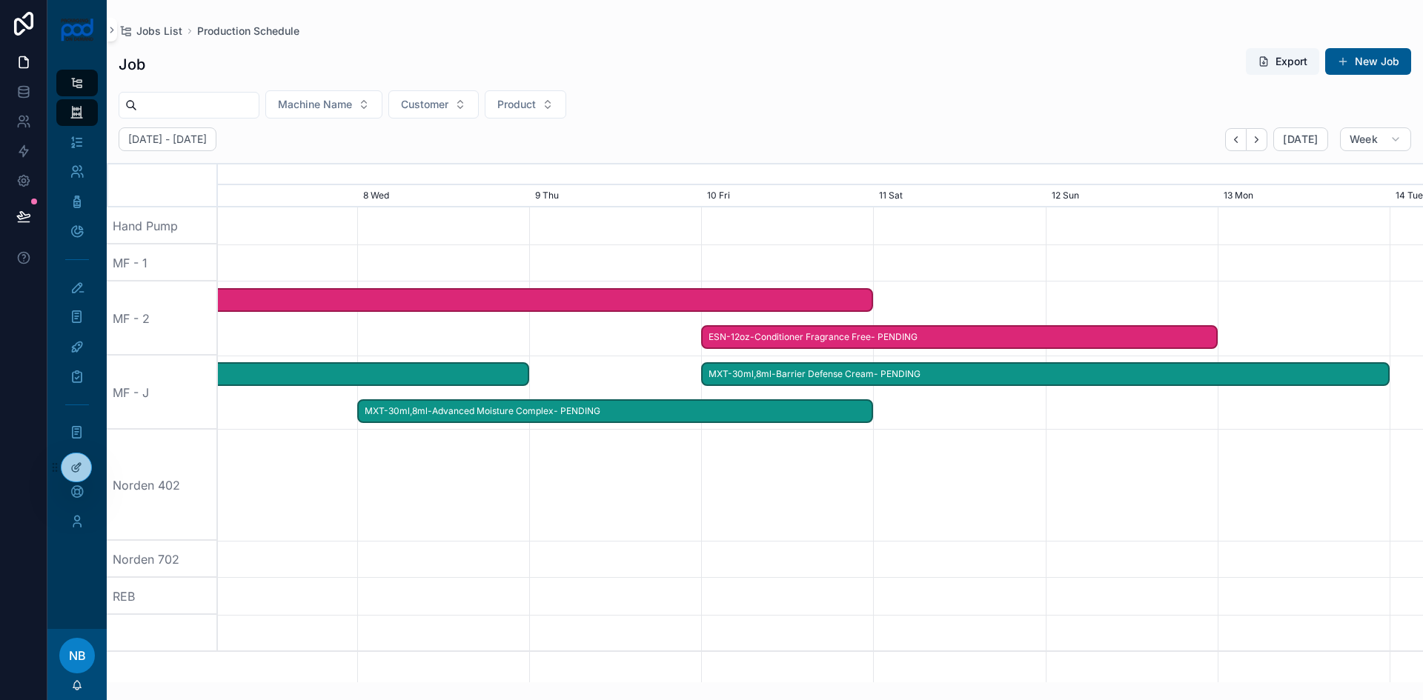
drag, startPoint x: 1352, startPoint y: 423, endPoint x: 1071, endPoint y: 413, distance: 281.1
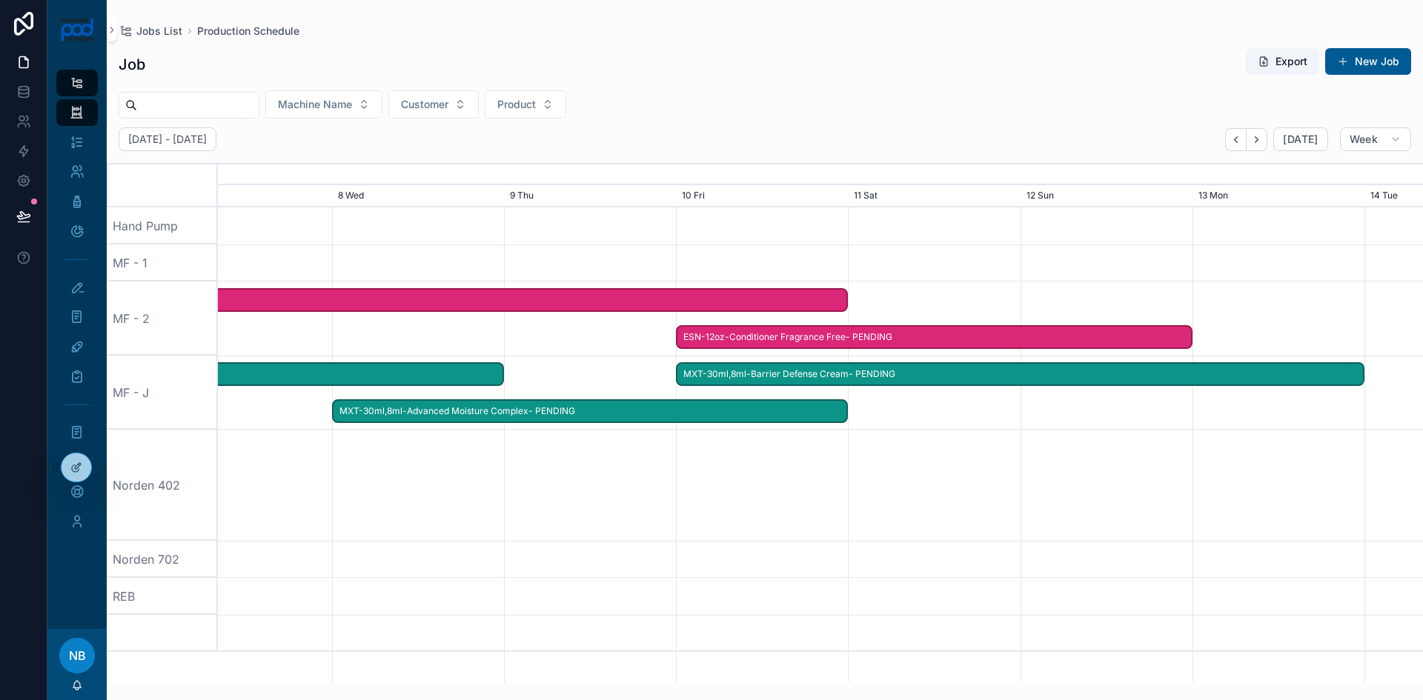
click at [1126, 334] on span "ESN-12oz-Conditioner Fragrance Free- PENDING" at bounding box center [934, 337] width 514 height 24
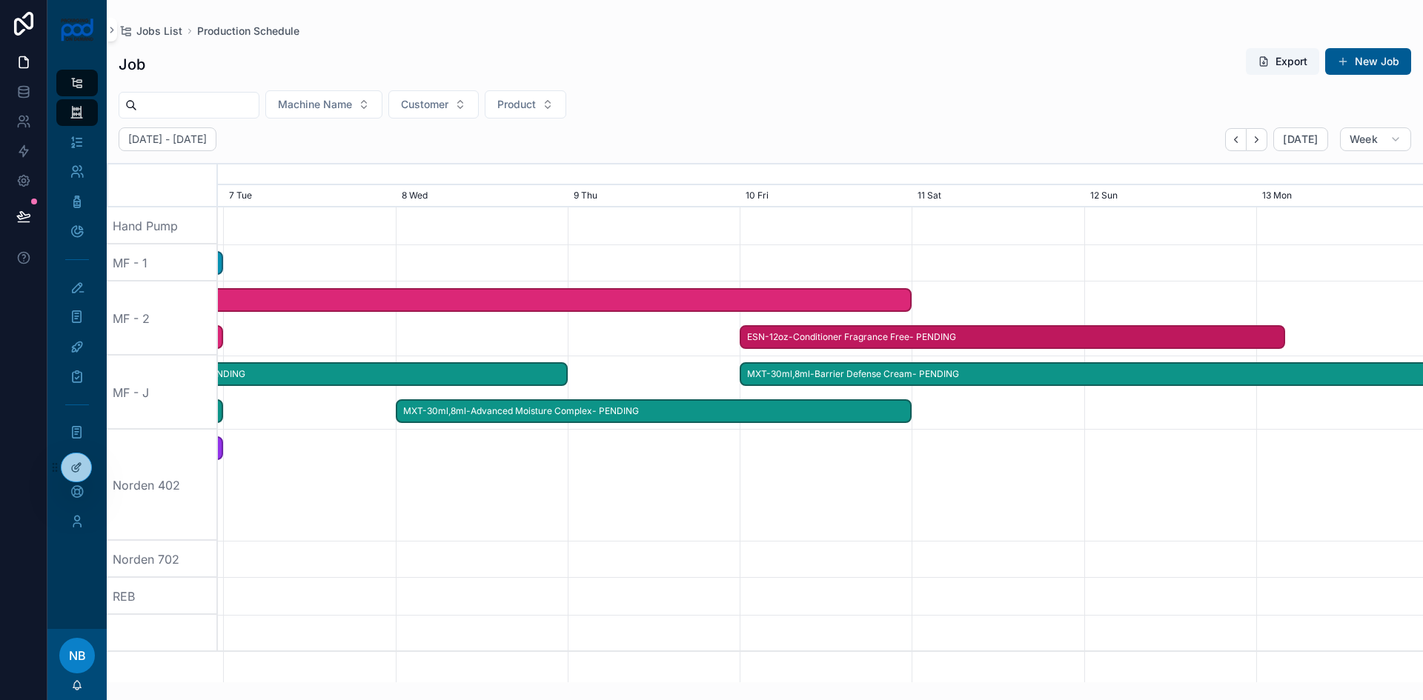
drag, startPoint x: 1184, startPoint y: 338, endPoint x: 1288, endPoint y: 340, distance: 103.8
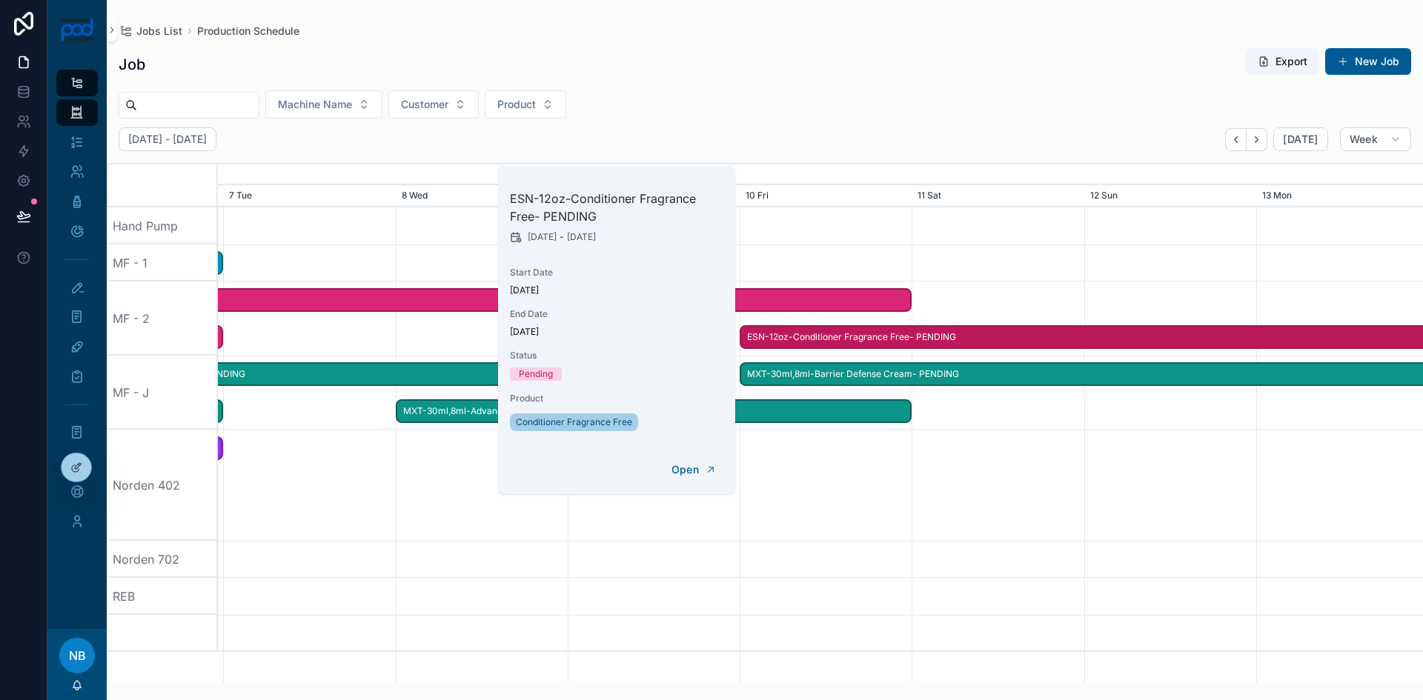
drag, startPoint x: 1180, startPoint y: 459, endPoint x: 1044, endPoint y: 472, distance: 136.3
click at [1178, 460] on div "scrollable content" at bounding box center [820, 485] width 4820 height 111
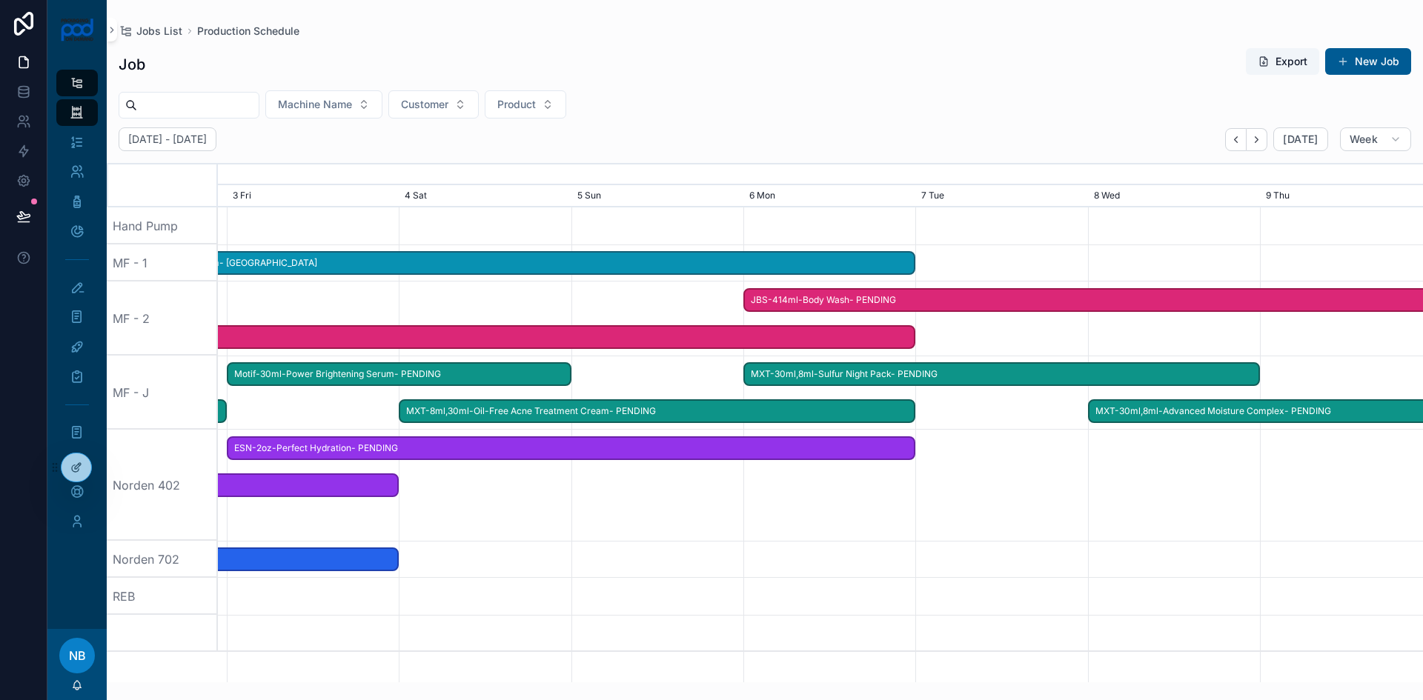
drag, startPoint x: 426, startPoint y: 492, endPoint x: 1098, endPoint y: 480, distance: 671.6
click at [1098, 480] on div "scrollable content" at bounding box center [1286, 485] width 4820 height 111
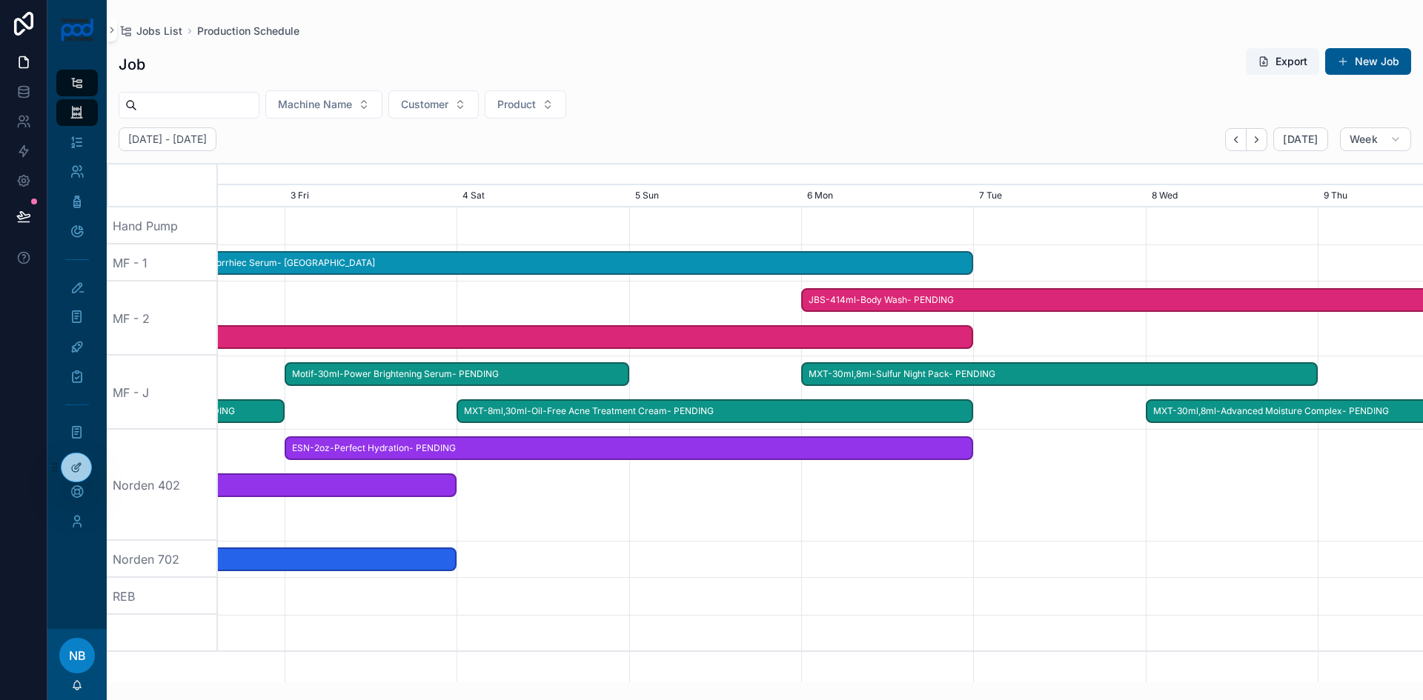
drag, startPoint x: 812, startPoint y: 521, endPoint x: 902, endPoint y: 520, distance: 90.4
click at [902, 520] on div "scrollable content" at bounding box center [820, 485] width 4820 height 111
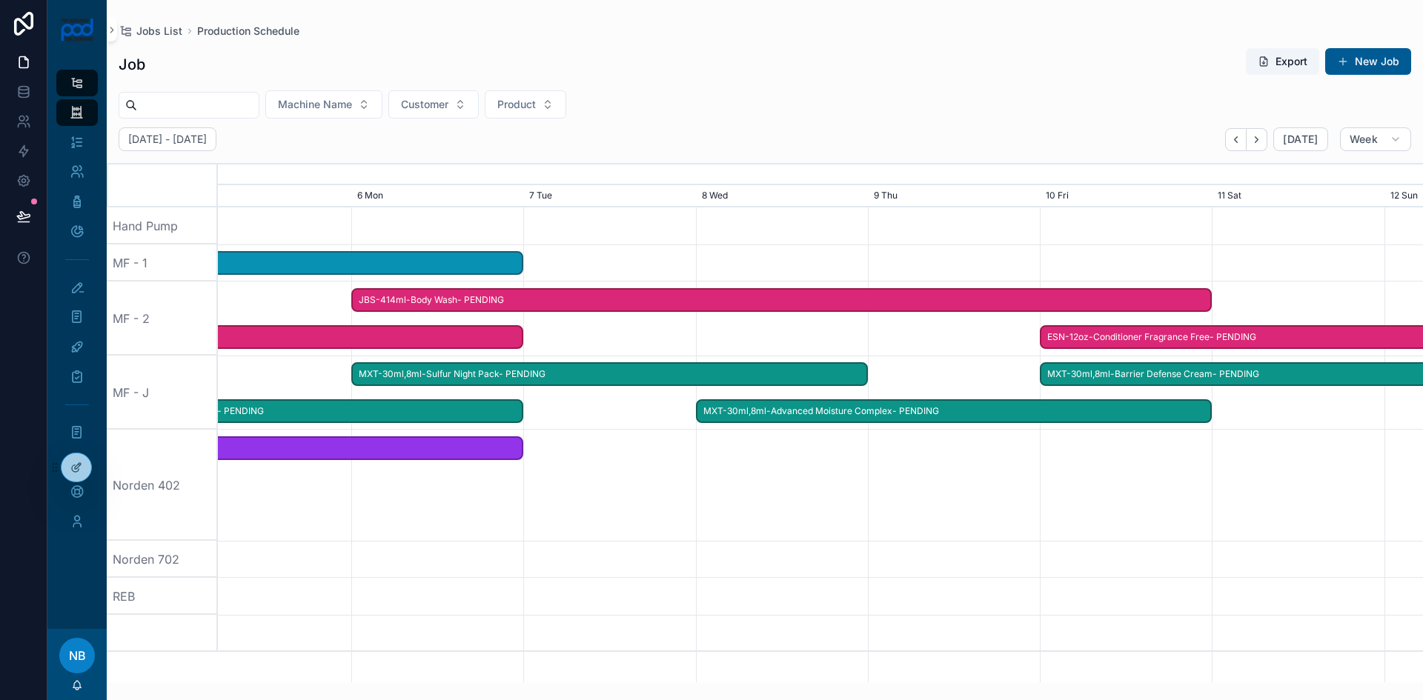
drag, startPoint x: 1227, startPoint y: 502, endPoint x: 754, endPoint y: 485, distance: 473.9
click at [754, 485] on div "scrollable content" at bounding box center [370, 485] width 4820 height 111
click at [1156, 290] on span "JBS-414ml-Body Wash- PENDING" at bounding box center [781, 300] width 857 height 24
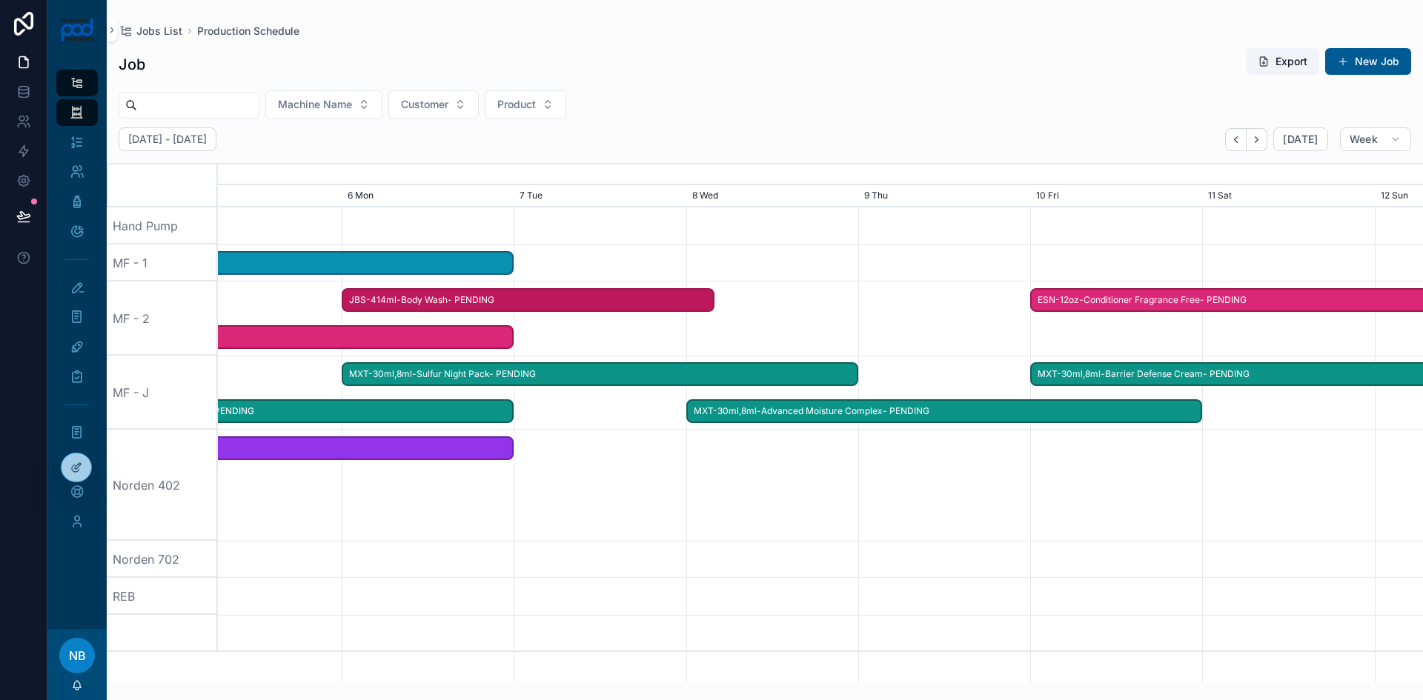
drag, startPoint x: 1207, startPoint y: 296, endPoint x: 714, endPoint y: 296, distance: 492.9
click at [714, 296] on div "JBS-414ml-Body Wash- PENDING" at bounding box center [528, 300] width 373 height 24
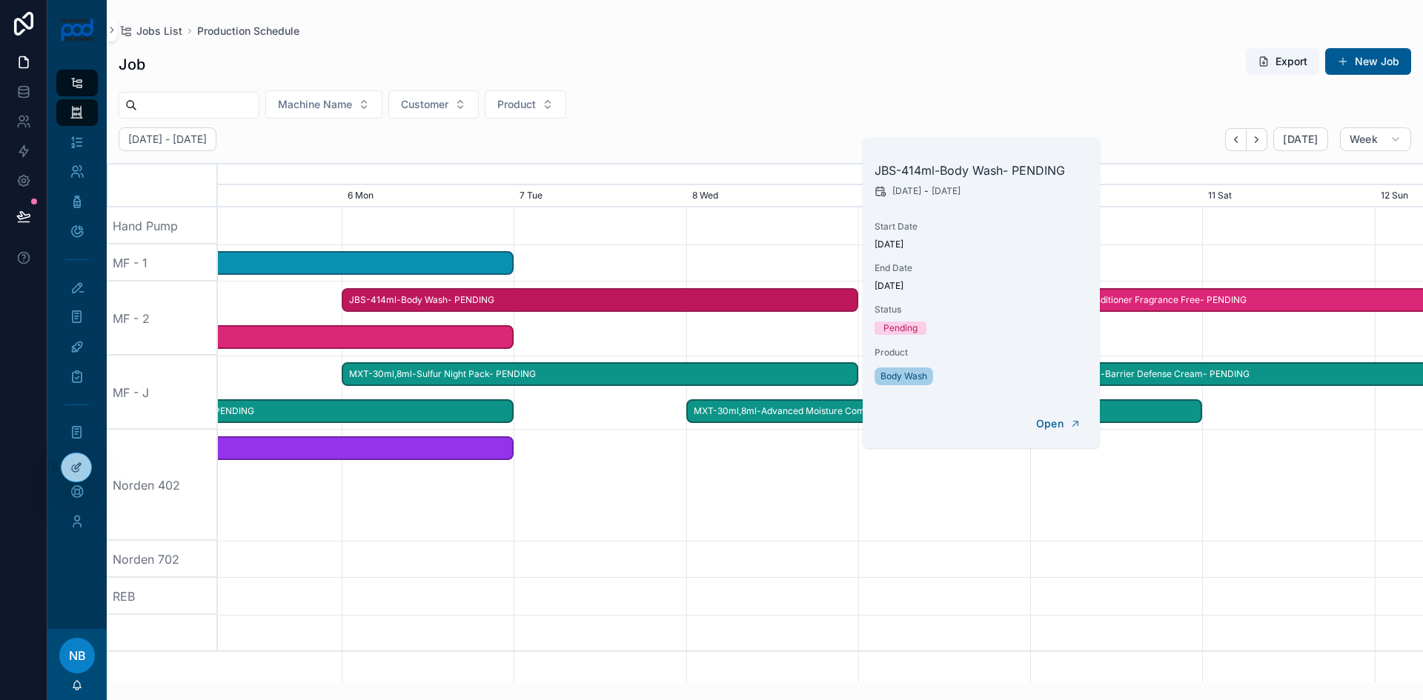
click at [1233, 299] on span "ESN-12oz-Conditioner Fragrance Free- PENDING" at bounding box center [1375, 300] width 686 height 24
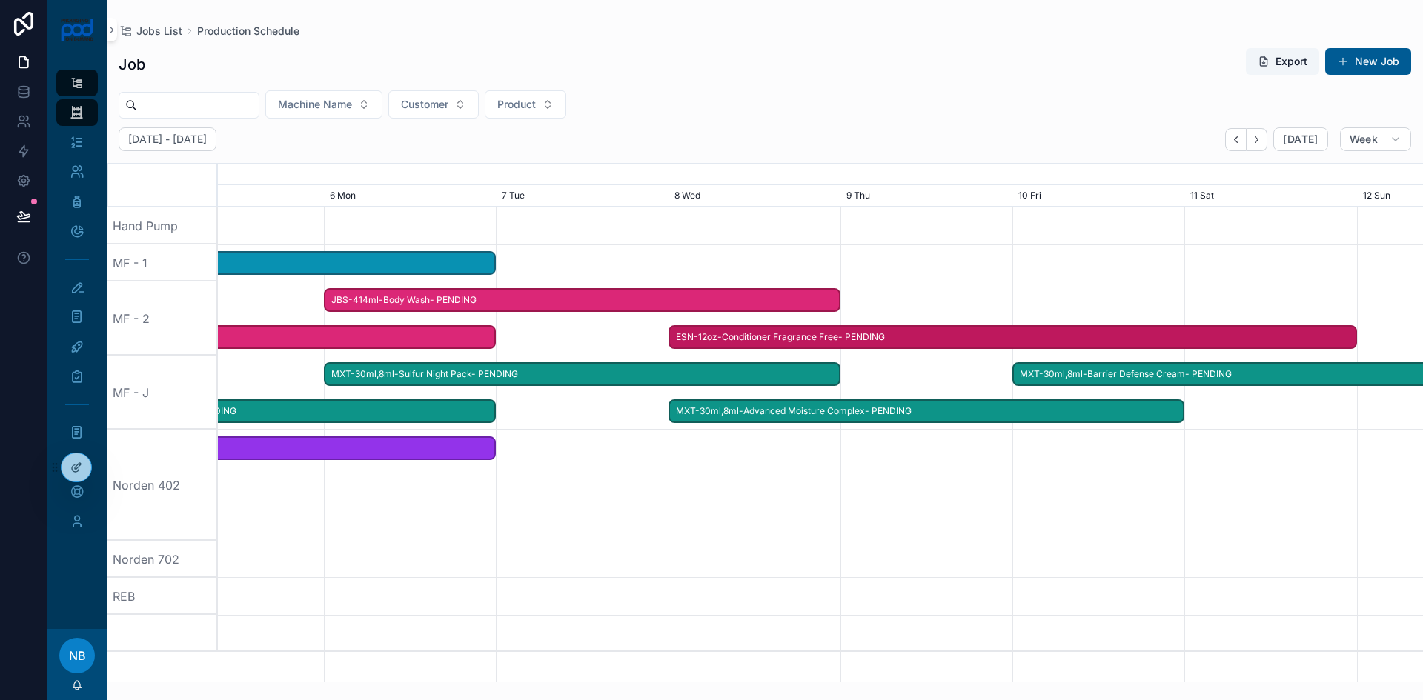
drag, startPoint x: 1138, startPoint y: 304, endPoint x: 786, endPoint y: 341, distance: 354.7
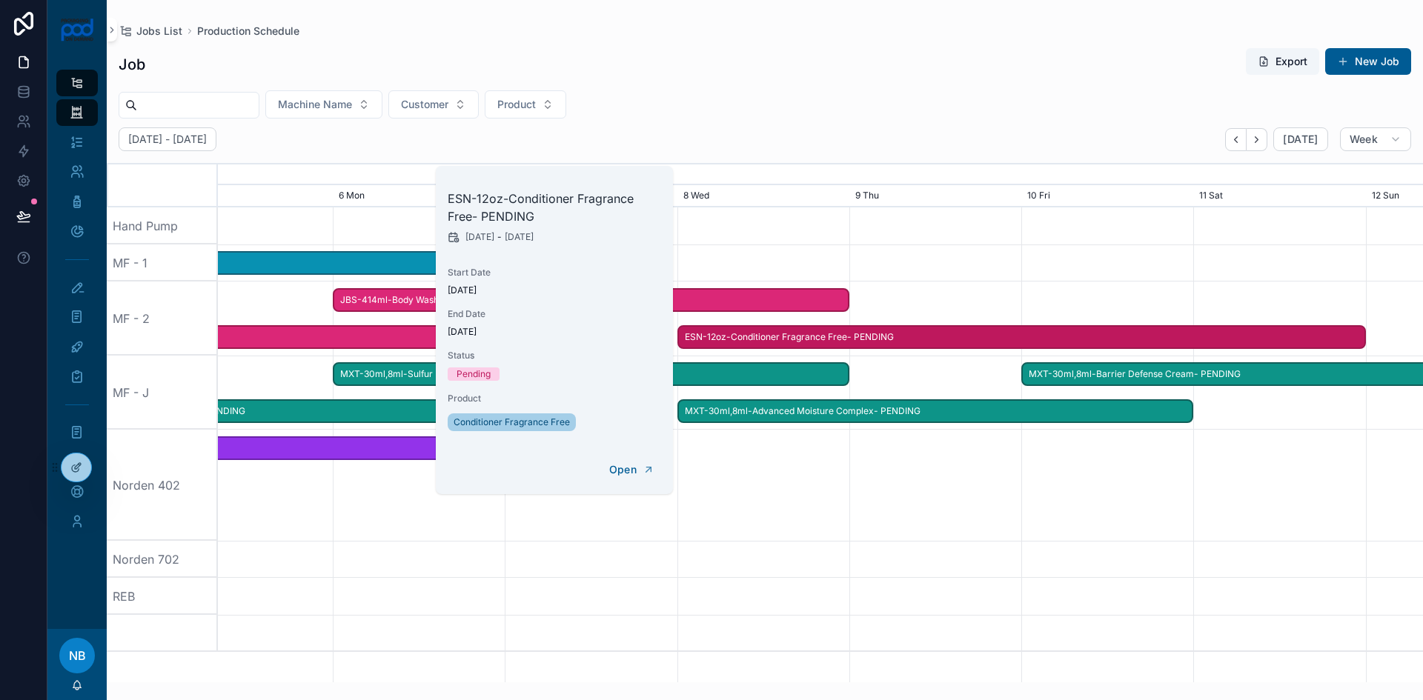
click at [1359, 339] on span "scrollable content" at bounding box center [1356, 337] width 18 height 21
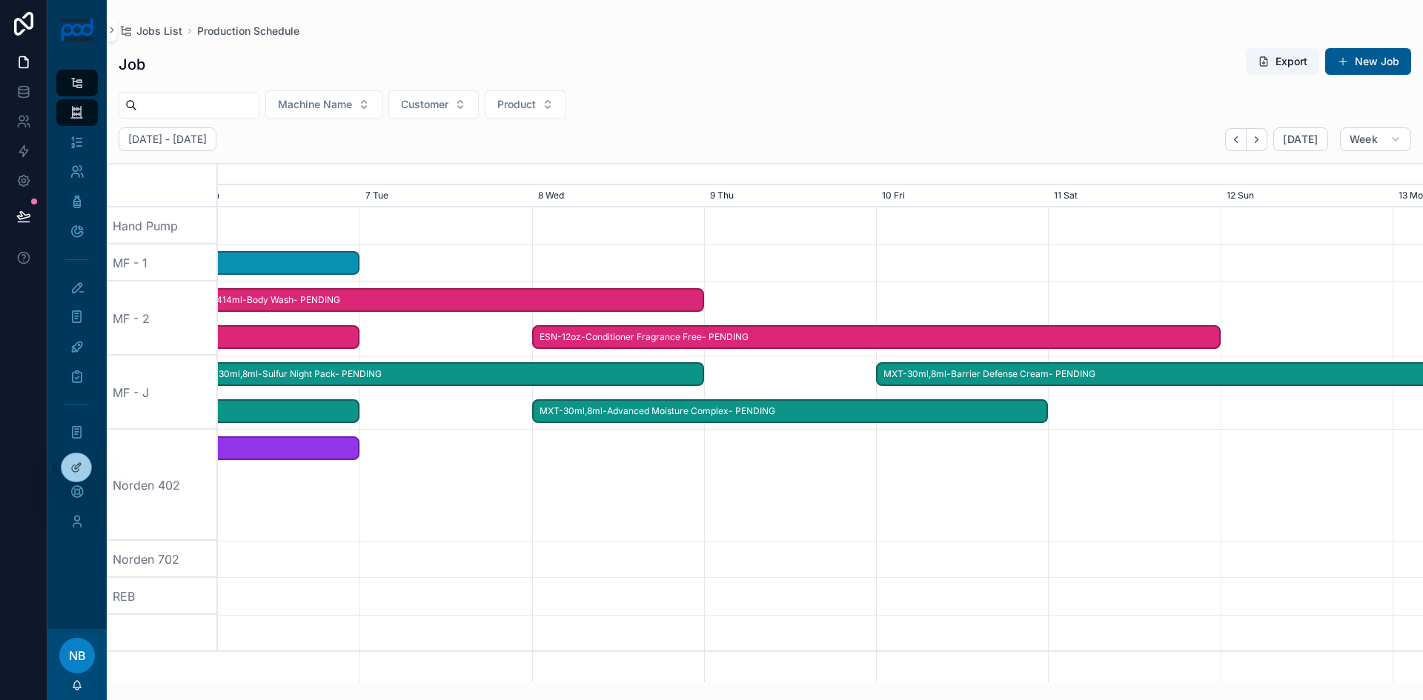
drag, startPoint x: 1366, startPoint y: 341, endPoint x: 1233, endPoint y: 351, distance: 133.1
click at [1233, 351] on div "scrollable content" at bounding box center [820, 319] width 4820 height 74
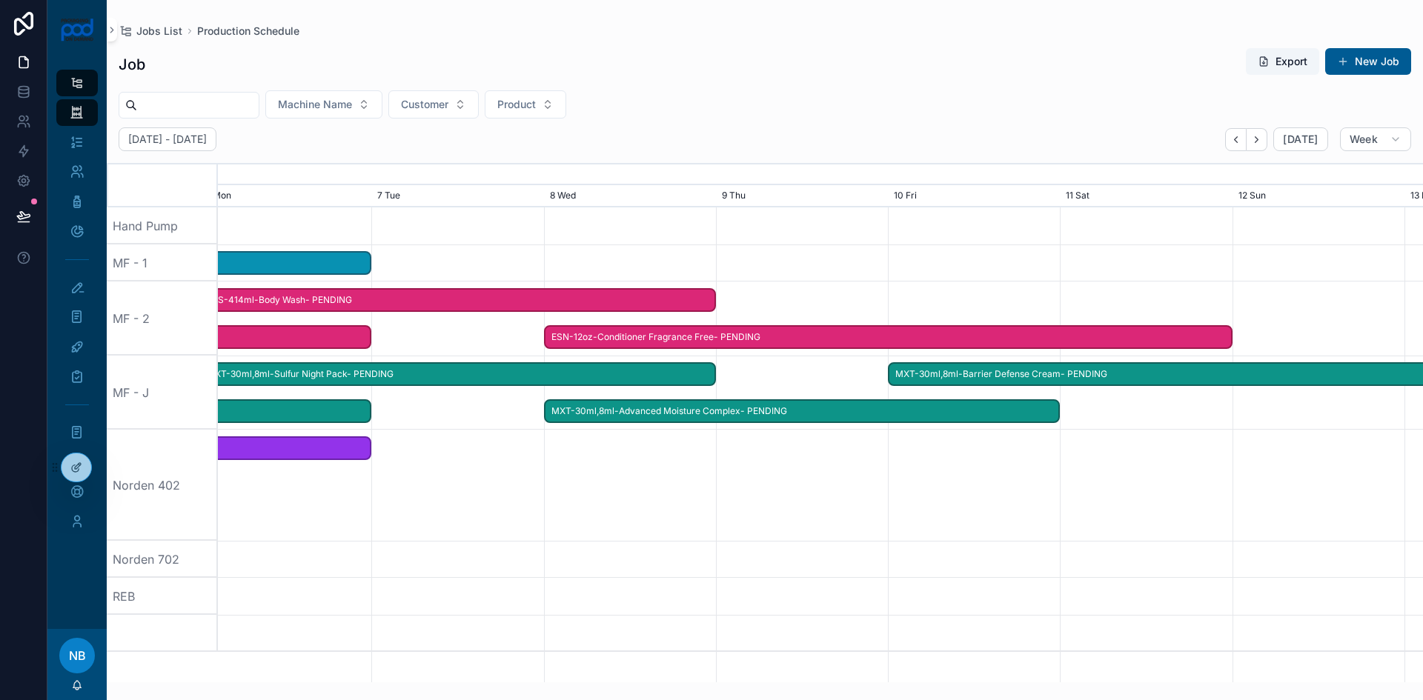
click at [1225, 331] on span "ESN-12oz-Conditioner Fragrance Free- PENDING" at bounding box center [888, 337] width 686 height 24
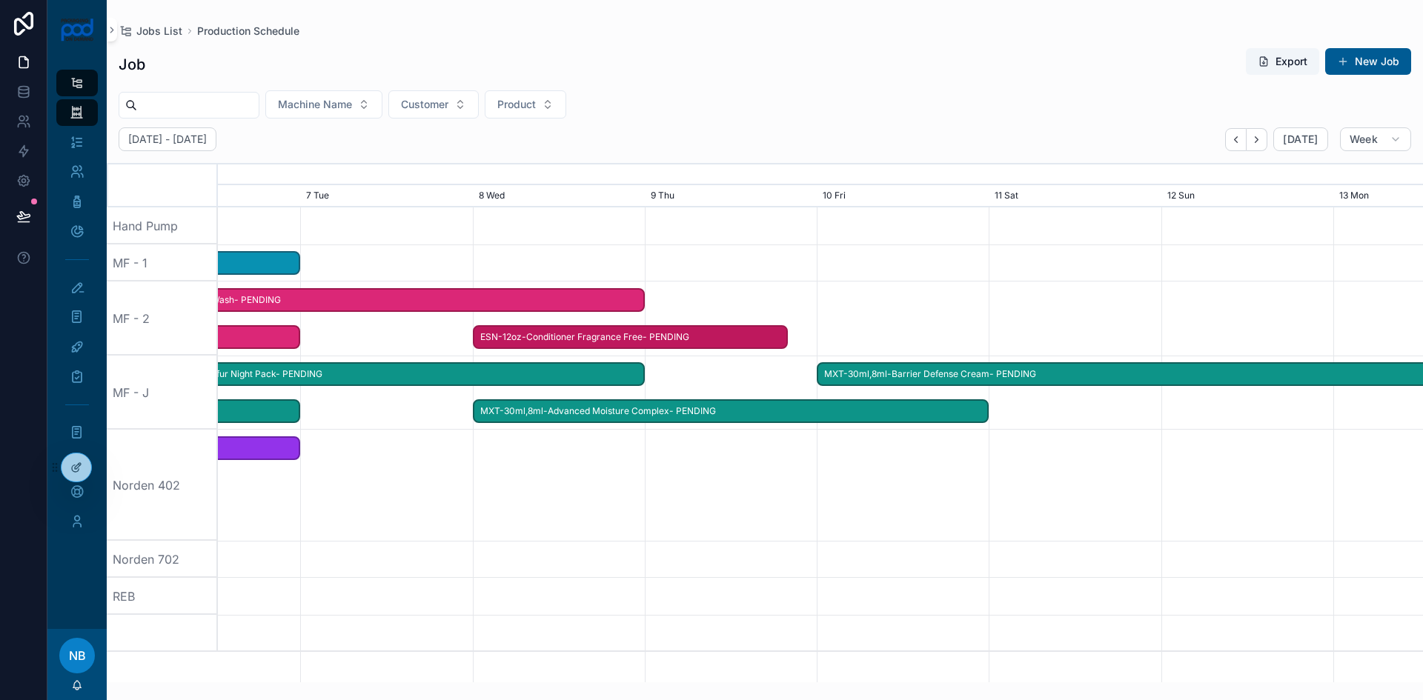
drag, startPoint x: 1228, startPoint y: 338, endPoint x: 787, endPoint y: 311, distance: 441.8
click at [711, 306] on div "scrollable content" at bounding box center [820, 319] width 4820 height 74
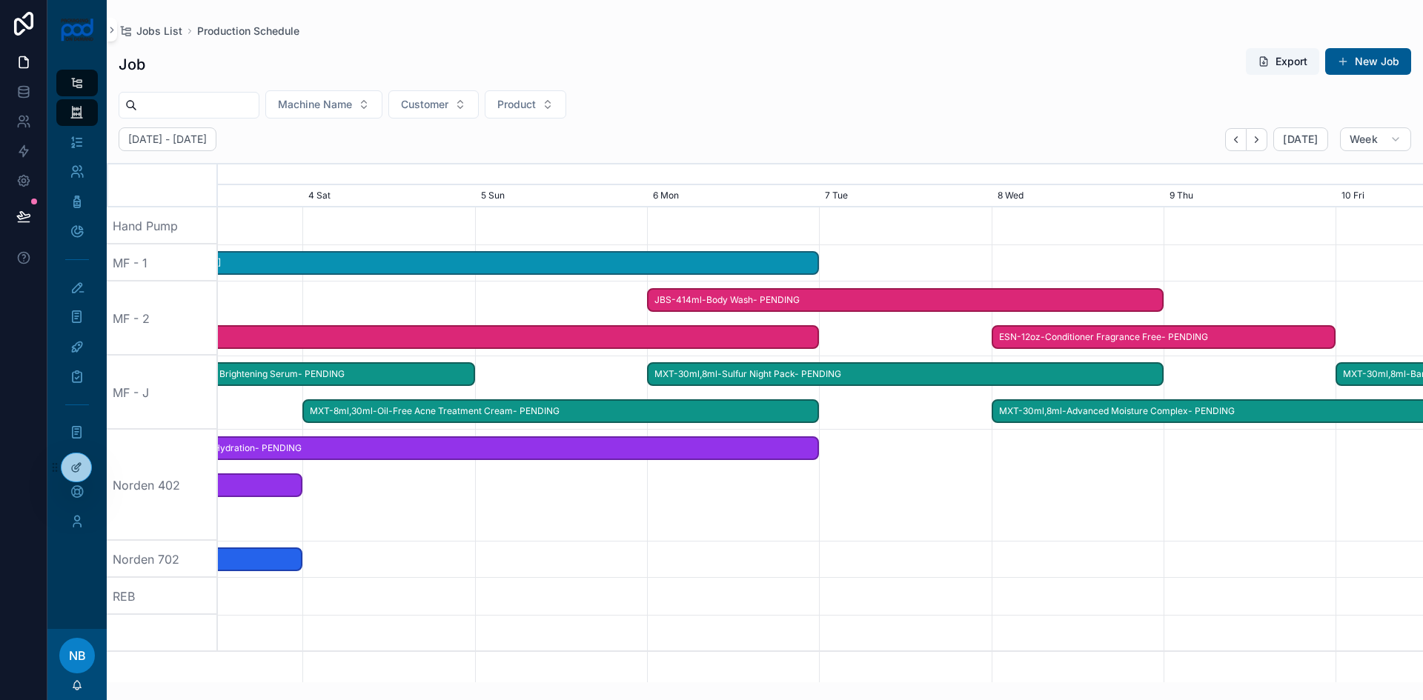
drag, startPoint x: 371, startPoint y: 504, endPoint x: 1112, endPoint y: 523, distance: 742.1
click at [1112, 523] on div "scrollable content" at bounding box center [1133, 485] width 4820 height 111
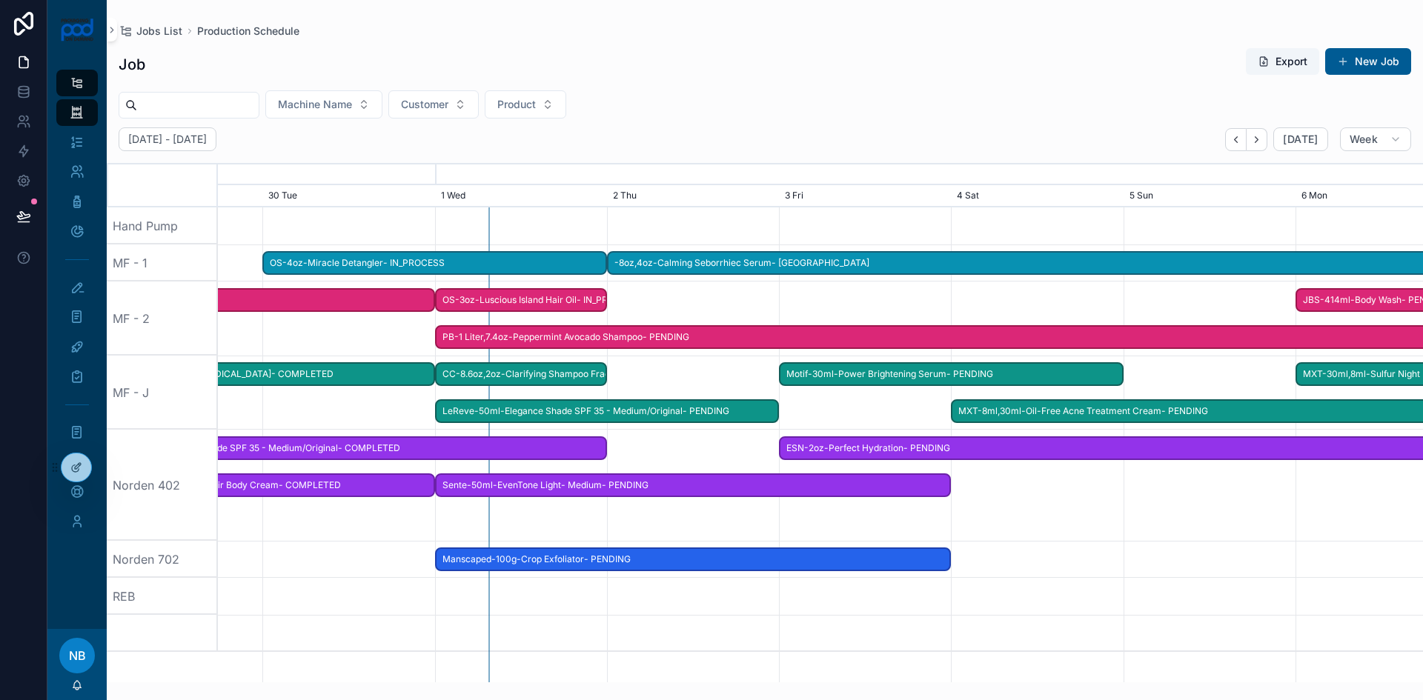
drag, startPoint x: 320, startPoint y: 574, endPoint x: 861, endPoint y: 575, distance: 541.0
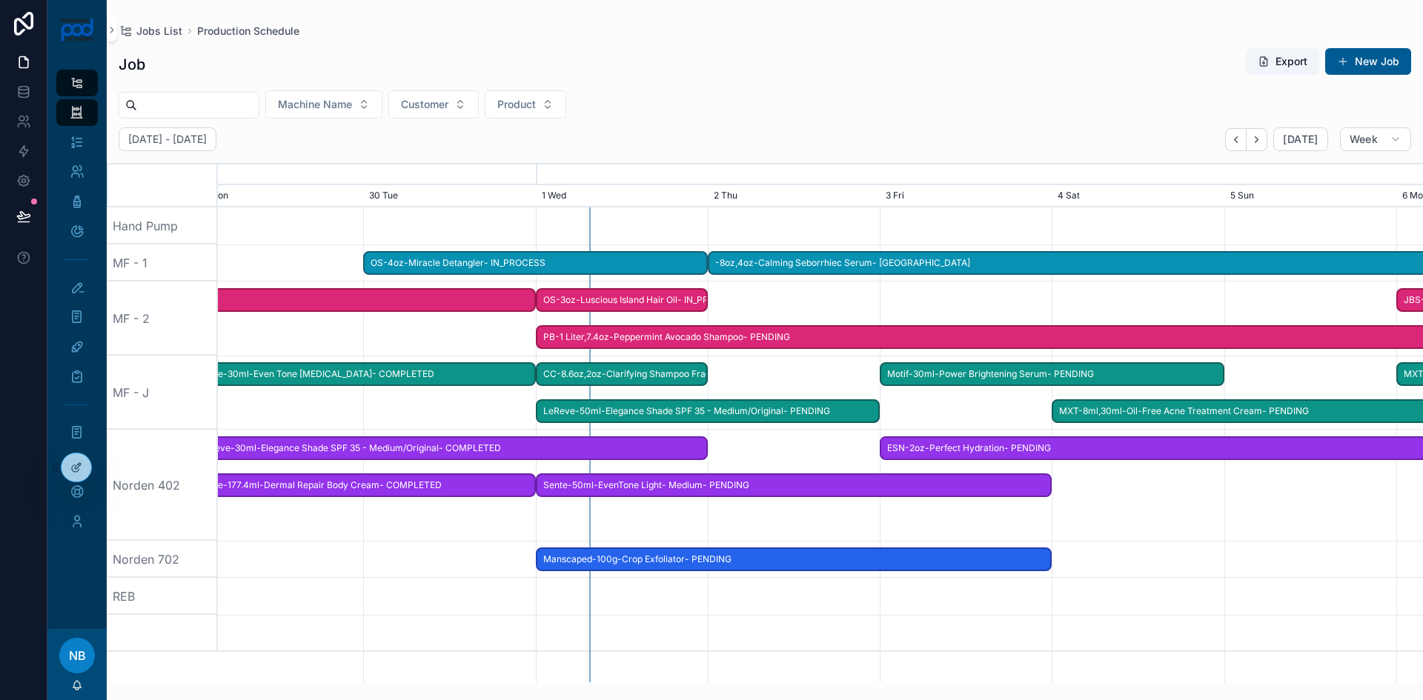
drag, startPoint x: 741, startPoint y: 632, endPoint x: 843, endPoint y: 622, distance: 102.1
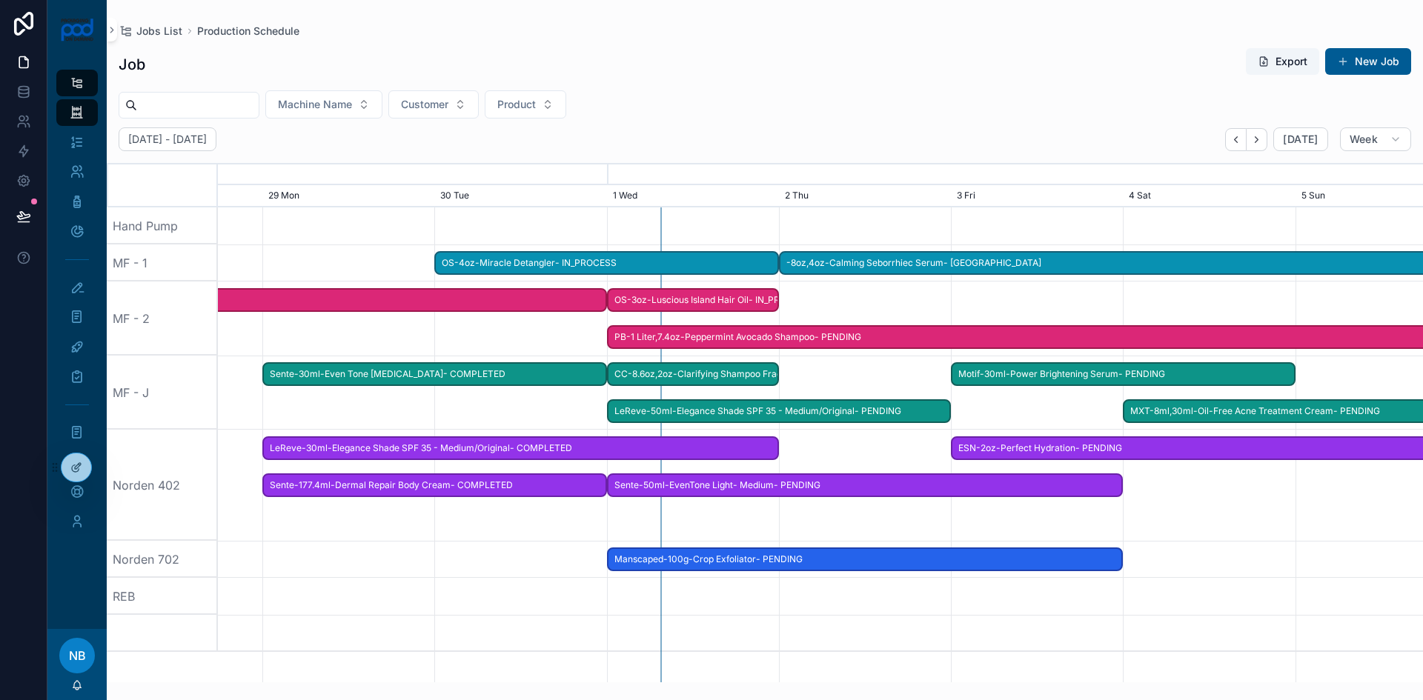
drag, startPoint x: 725, startPoint y: 631, endPoint x: 792, endPoint y: 630, distance: 66.7
click at [445, 264] on span "OS-4oz-Miracle Detangler- IN_PROCESS" at bounding box center [607, 263] width 342 height 24
